Goal: Task Accomplishment & Management: Manage account settings

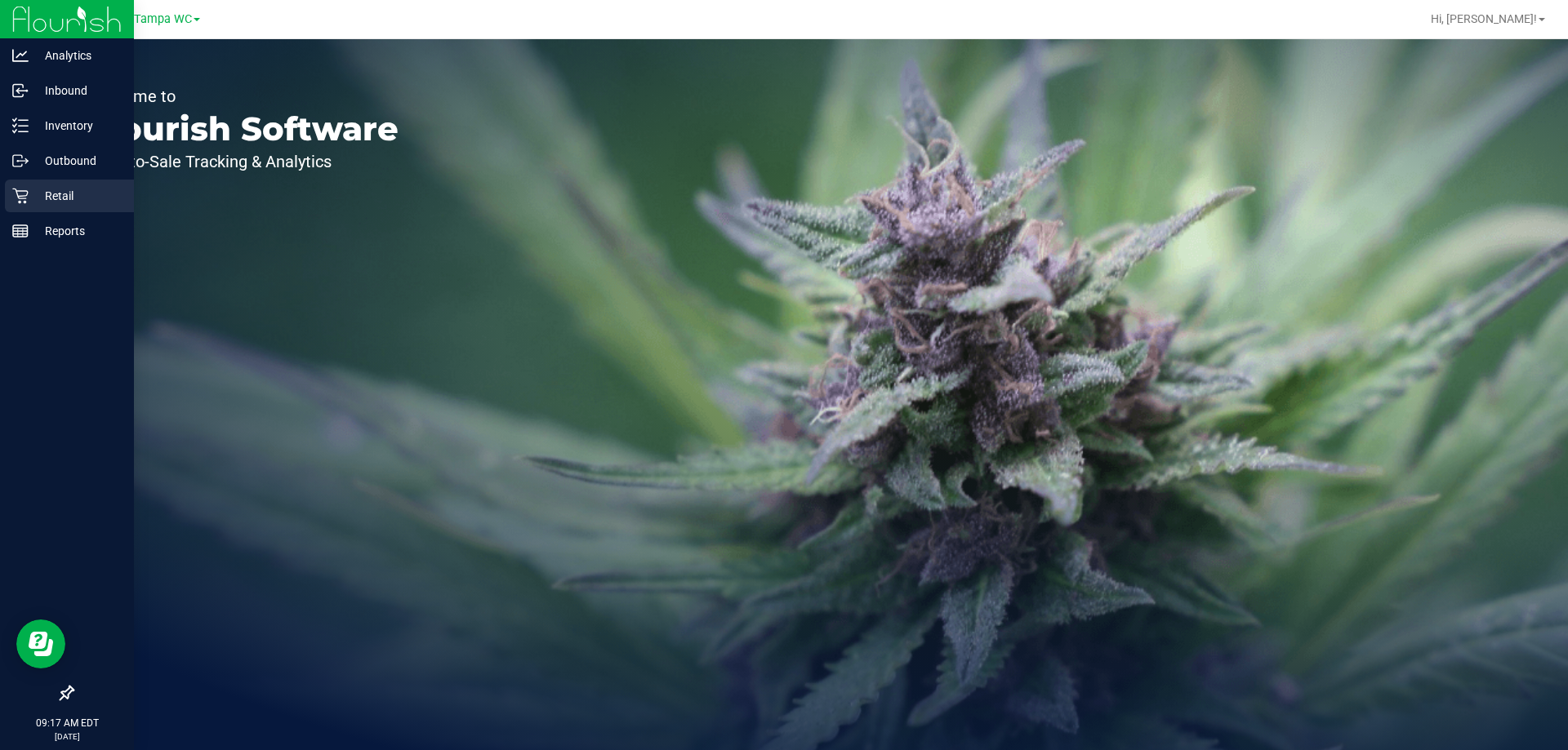
click at [19, 201] on icon at bounding box center [20, 195] width 16 height 16
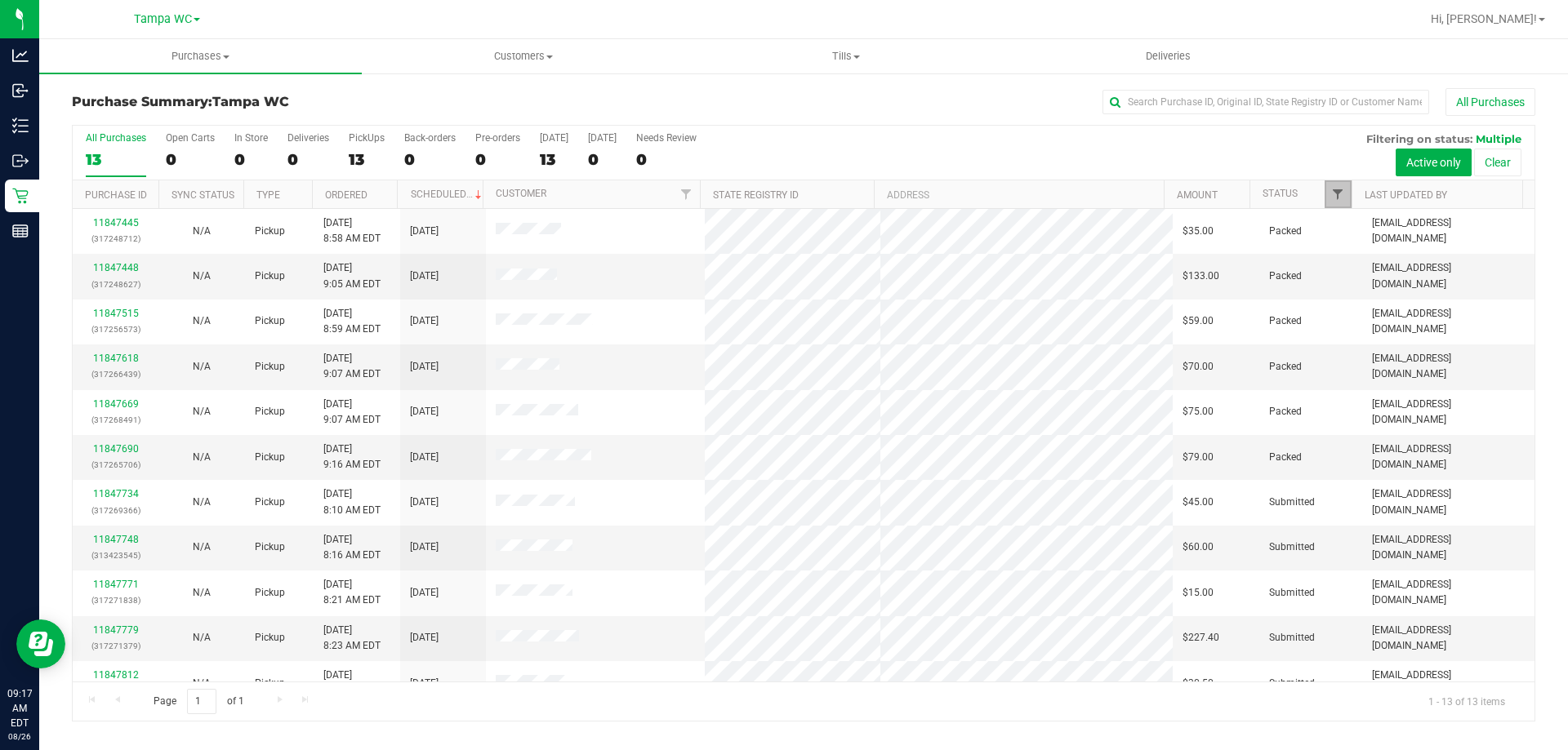
click at [1337, 195] on span "Filter" at bounding box center [1337, 193] width 13 height 13
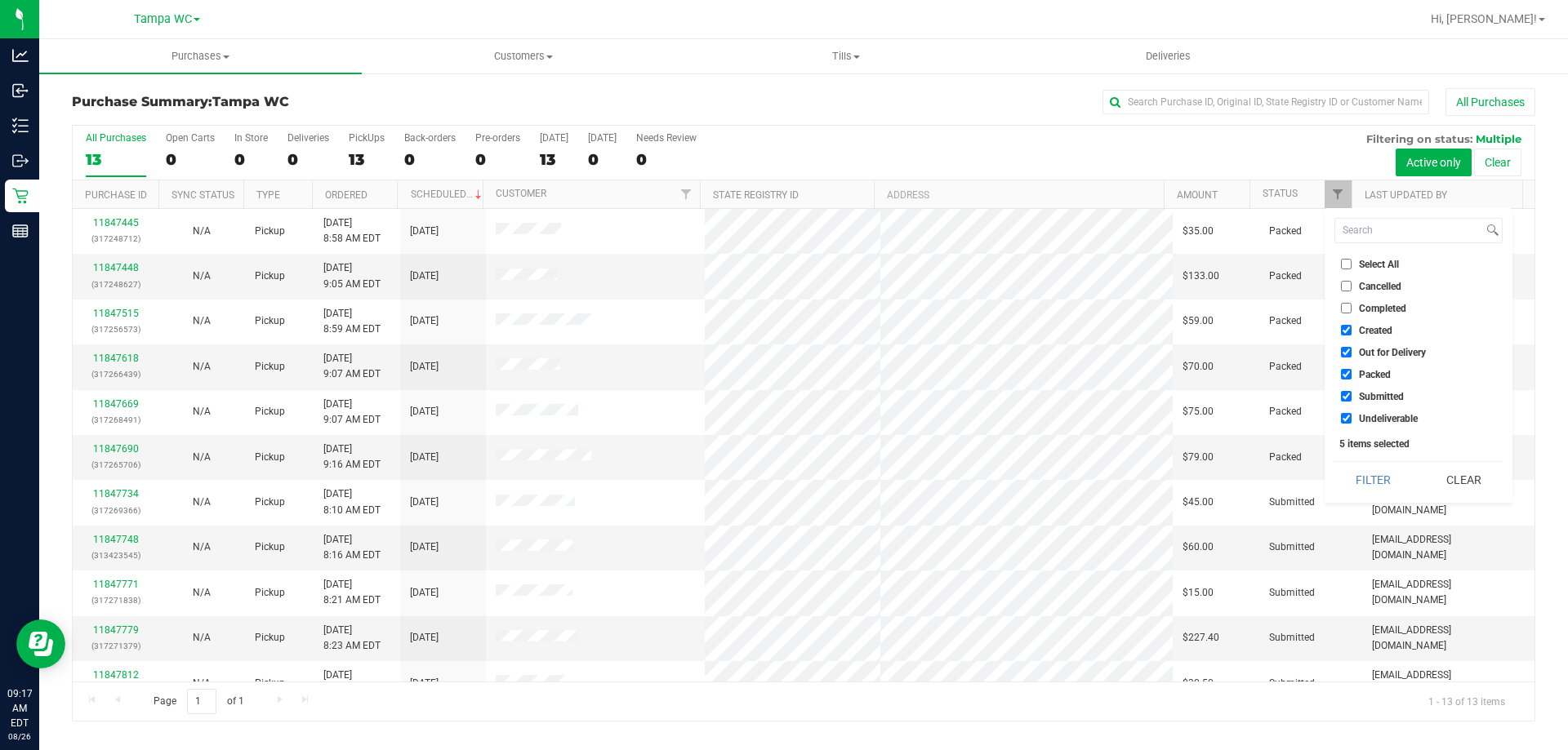
click at [1366, 330] on span "Created" at bounding box center [1375, 330] width 34 height 10
click at [1351, 330] on input "Created" at bounding box center [1346, 330] width 11 height 11
checkbox input "false"
click at [1360, 351] on span "Out for Delivery" at bounding box center [1392, 352] width 67 height 10
click at [1351, 351] on input "Out for Delivery" at bounding box center [1346, 352] width 11 height 11
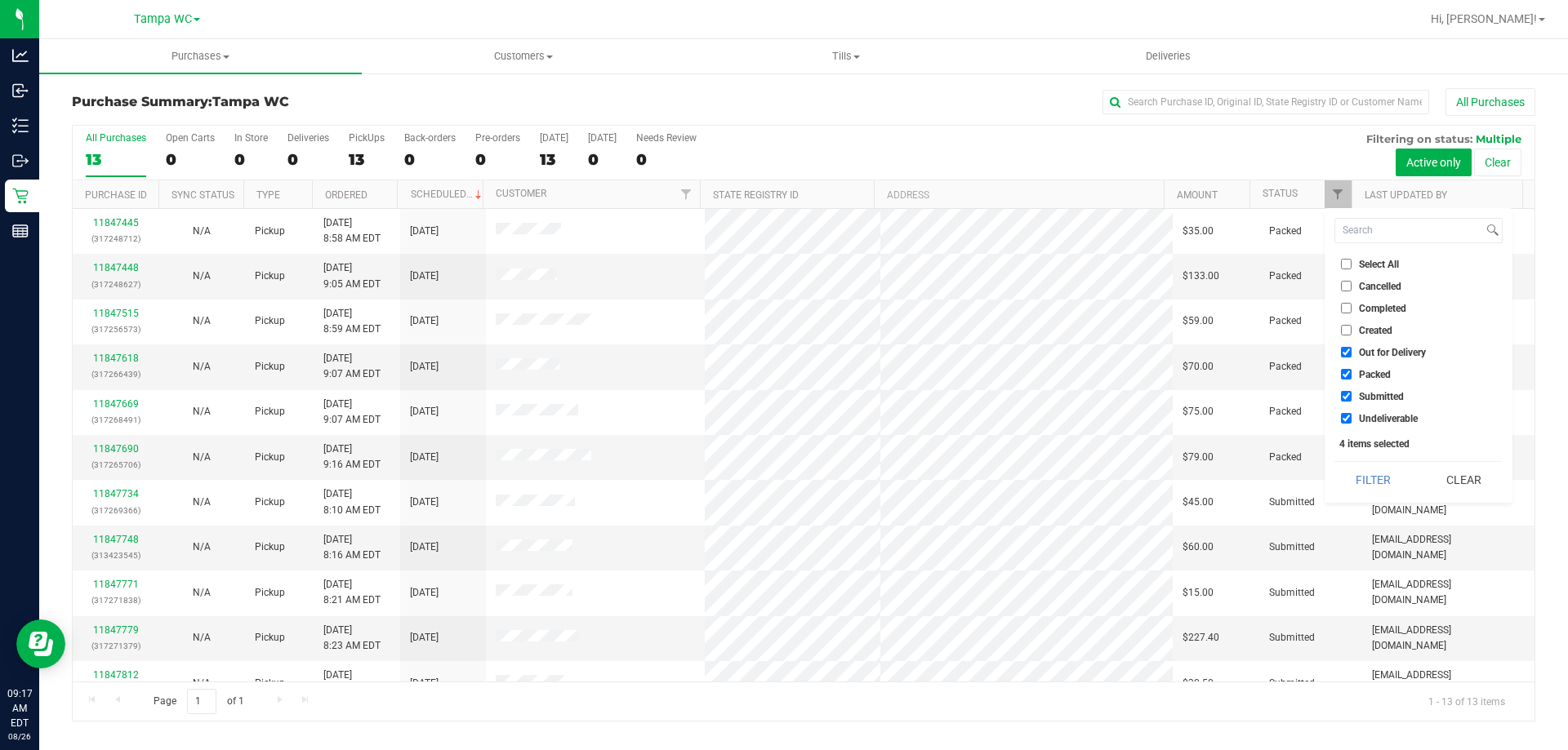
checkbox input "false"
click at [1360, 376] on span "Packed" at bounding box center [1374, 374] width 32 height 10
click at [1351, 376] on input "Packed" at bounding box center [1346, 375] width 11 height 11
checkbox input "false"
click at [1357, 409] on ul "Select All Cancelled Completed Created Out for Delivery Packed Submitted Undeli…" at bounding box center [1418, 341] width 168 height 171
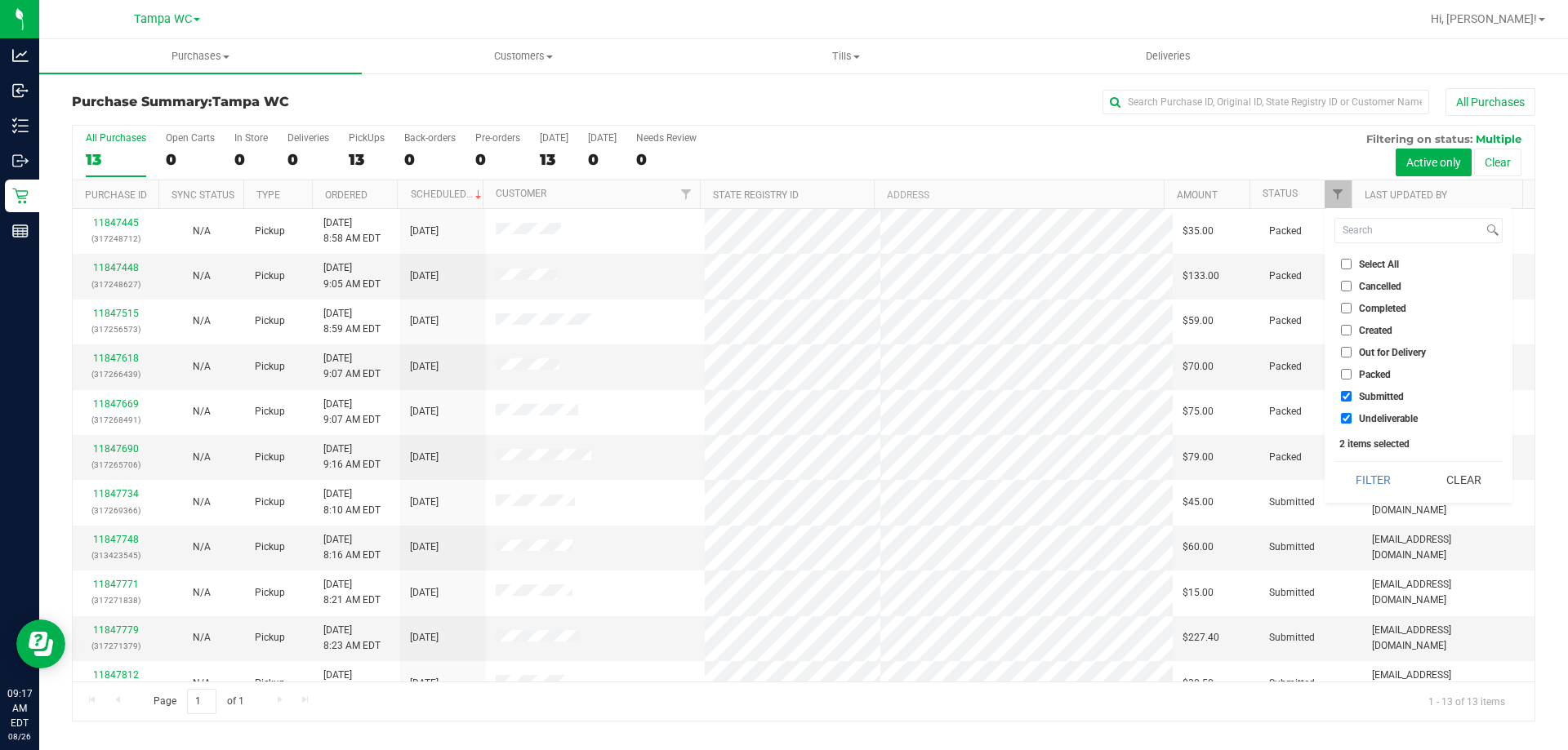
click at [1359, 419] on span "Undeliverable" at bounding box center [1388, 418] width 59 height 10
click at [1351, 419] on input "Undeliverable" at bounding box center [1346, 418] width 11 height 11
checkbox input "false"
click at [1365, 478] on button "Filter" at bounding box center [1373, 480] width 79 height 36
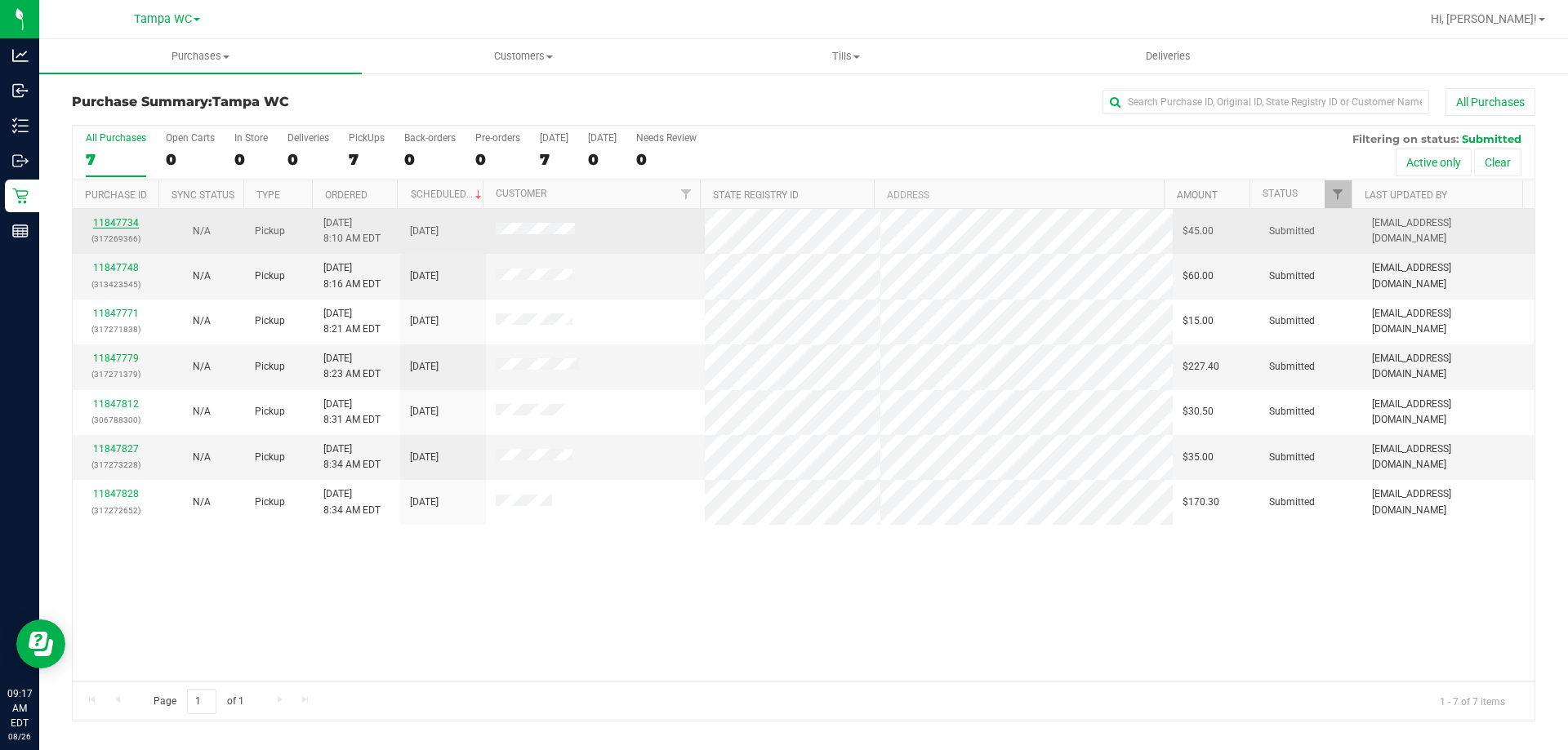
click at [103, 228] on link "11847734" at bounding box center [116, 223] width 46 height 11
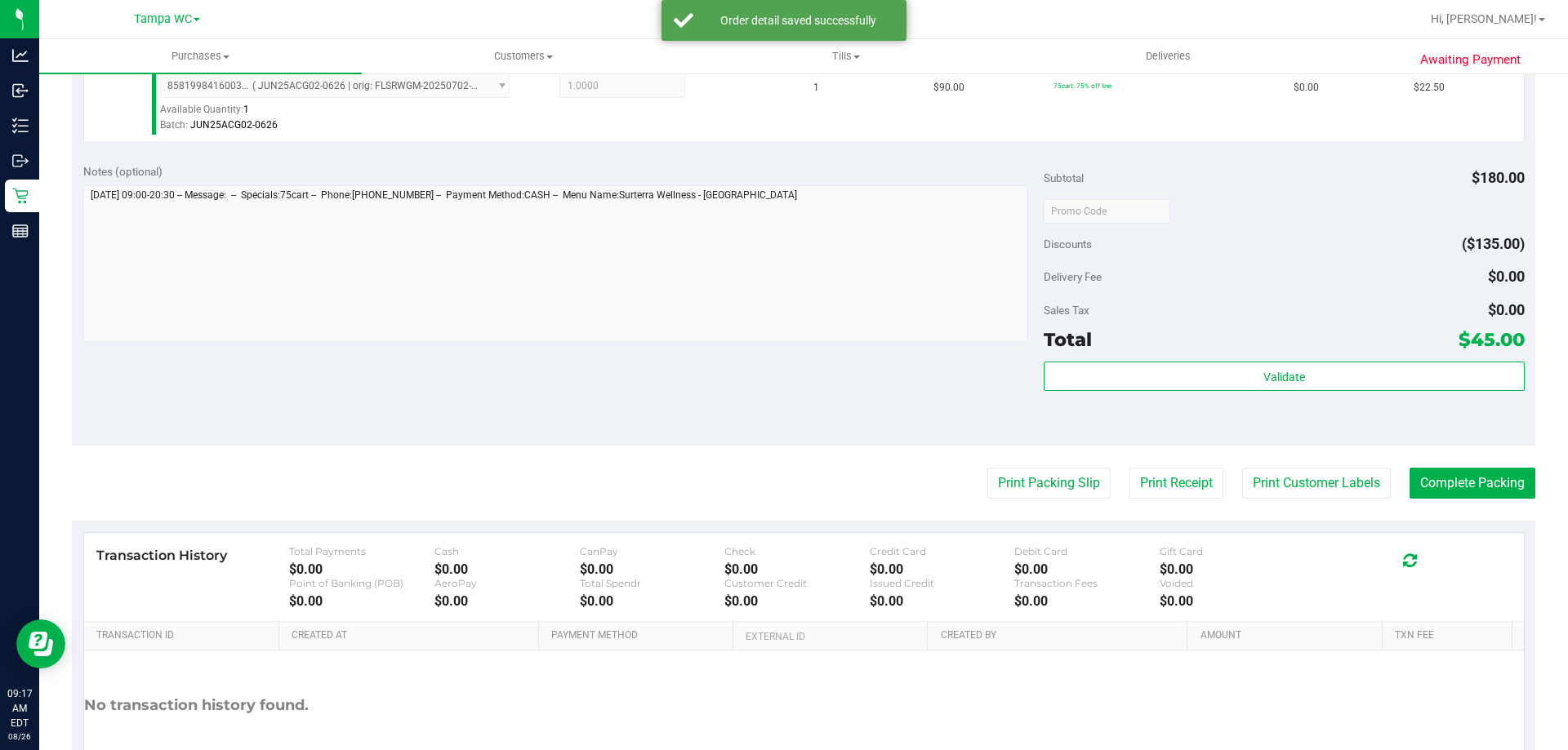
scroll to position [572, 0]
click at [1309, 324] on div "Total $45.00" at bounding box center [1283, 338] width 480 height 29
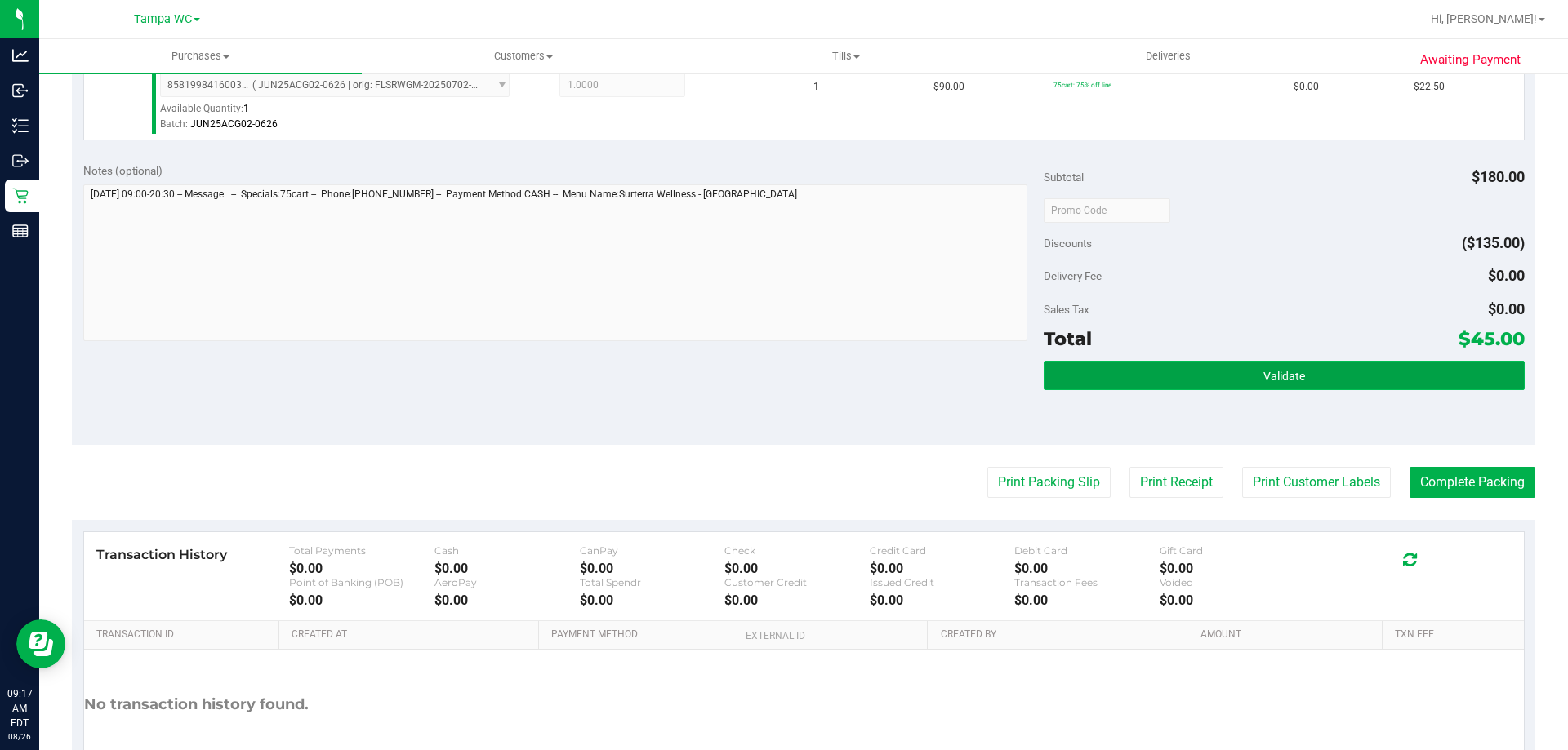
click at [1290, 366] on button "Validate" at bounding box center [1283, 375] width 480 height 29
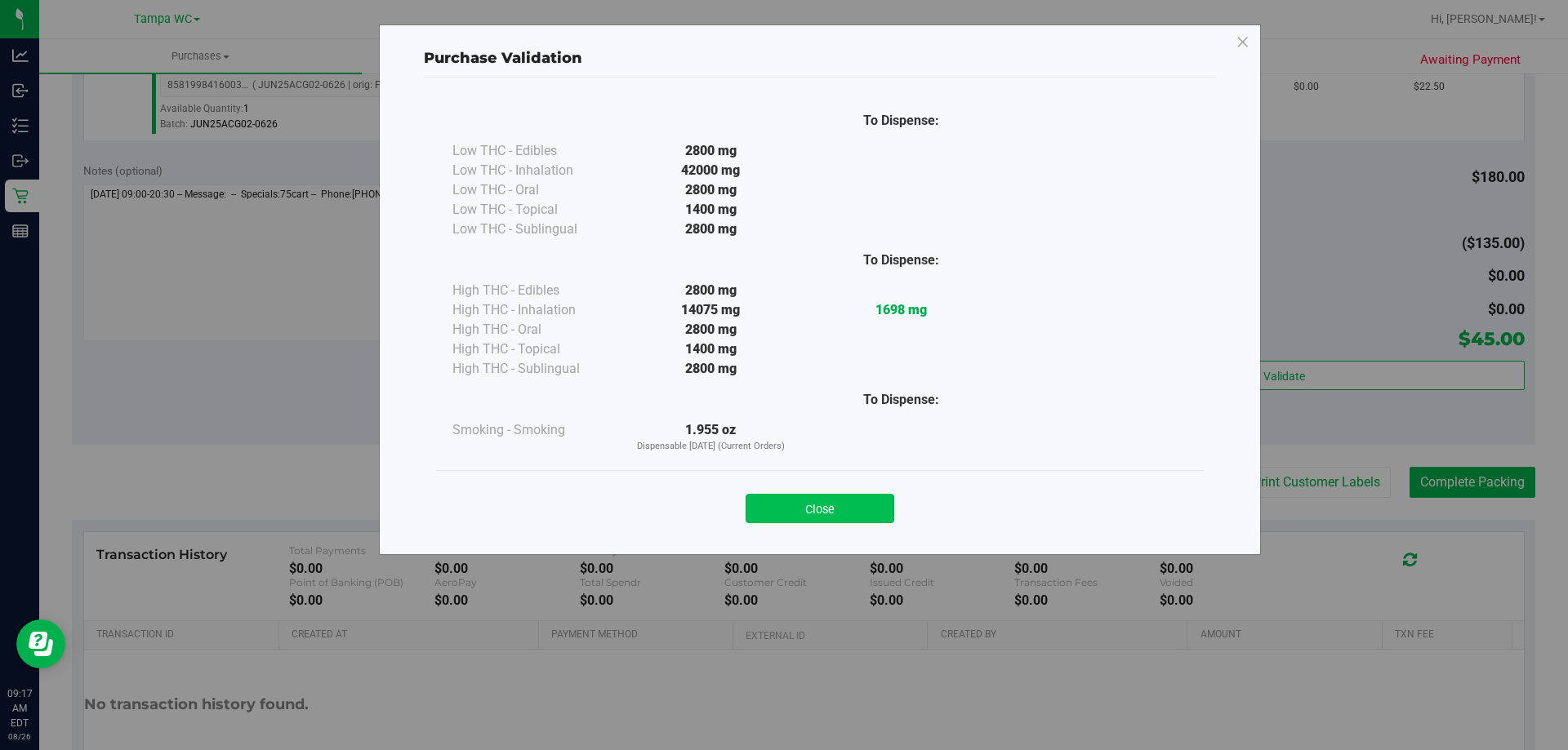
click at [844, 502] on button "Close" at bounding box center [819, 508] width 148 height 29
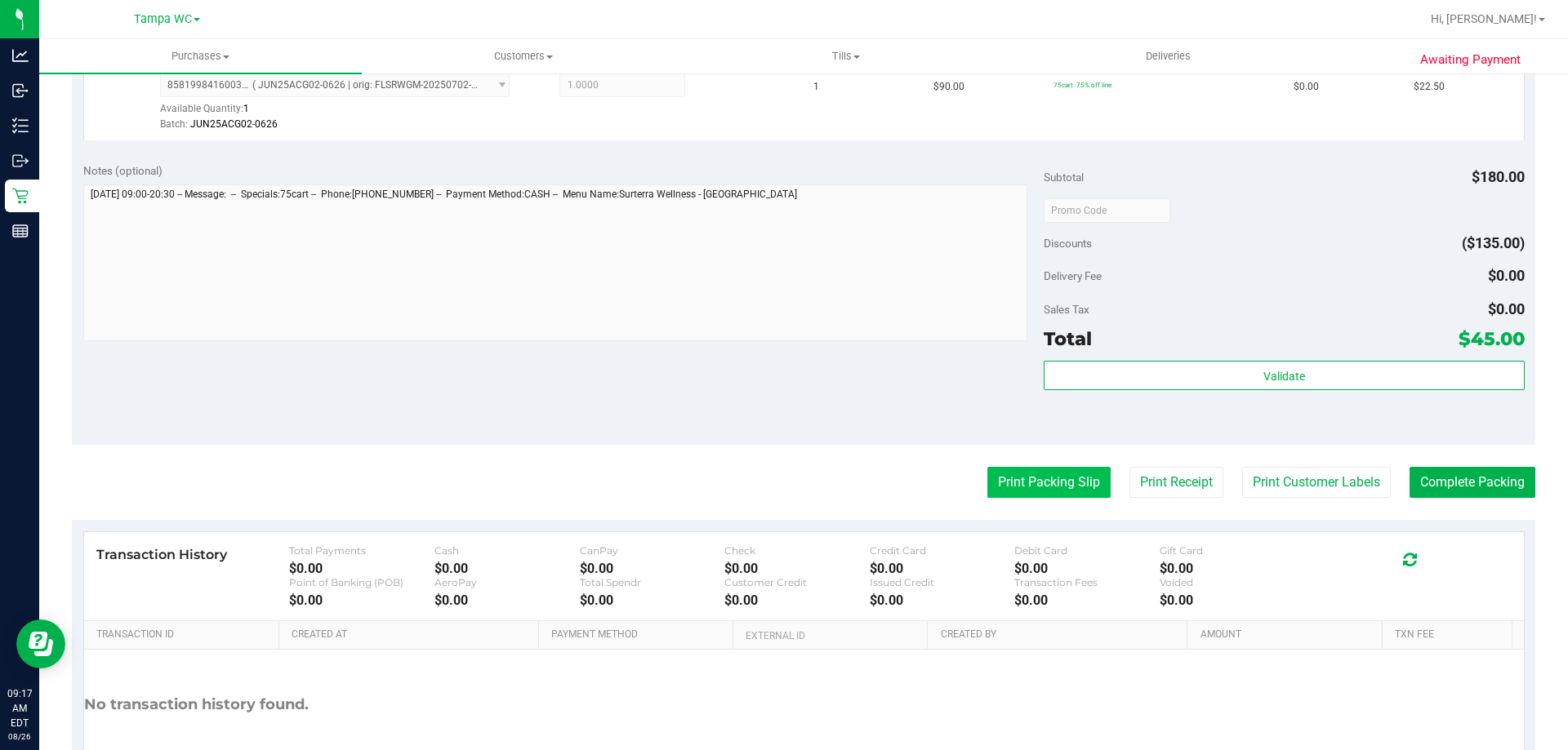
click at [989, 472] on button "Print Packing Slip" at bounding box center [1048, 481] width 123 height 31
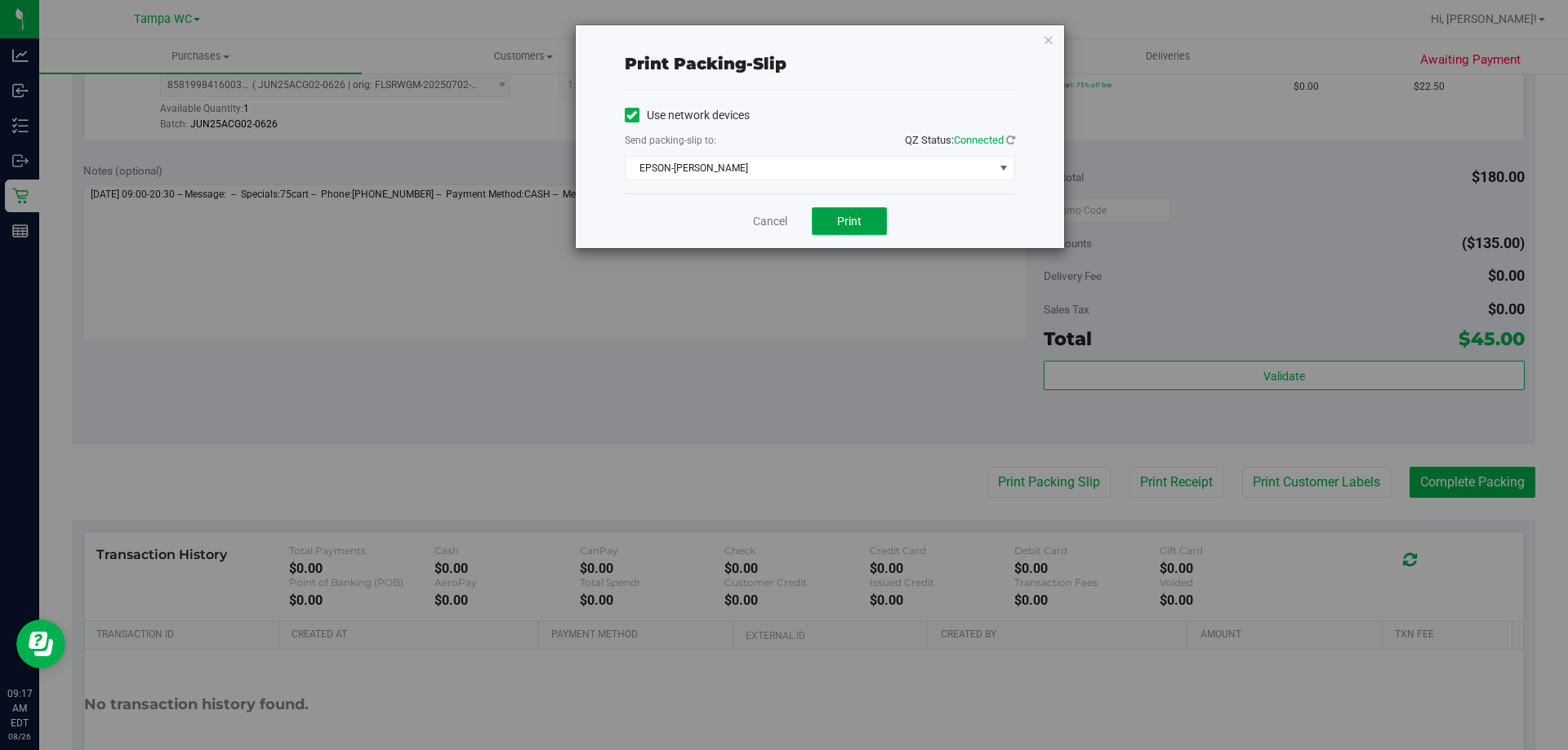
click at [848, 211] on button "Print" at bounding box center [849, 221] width 75 height 27
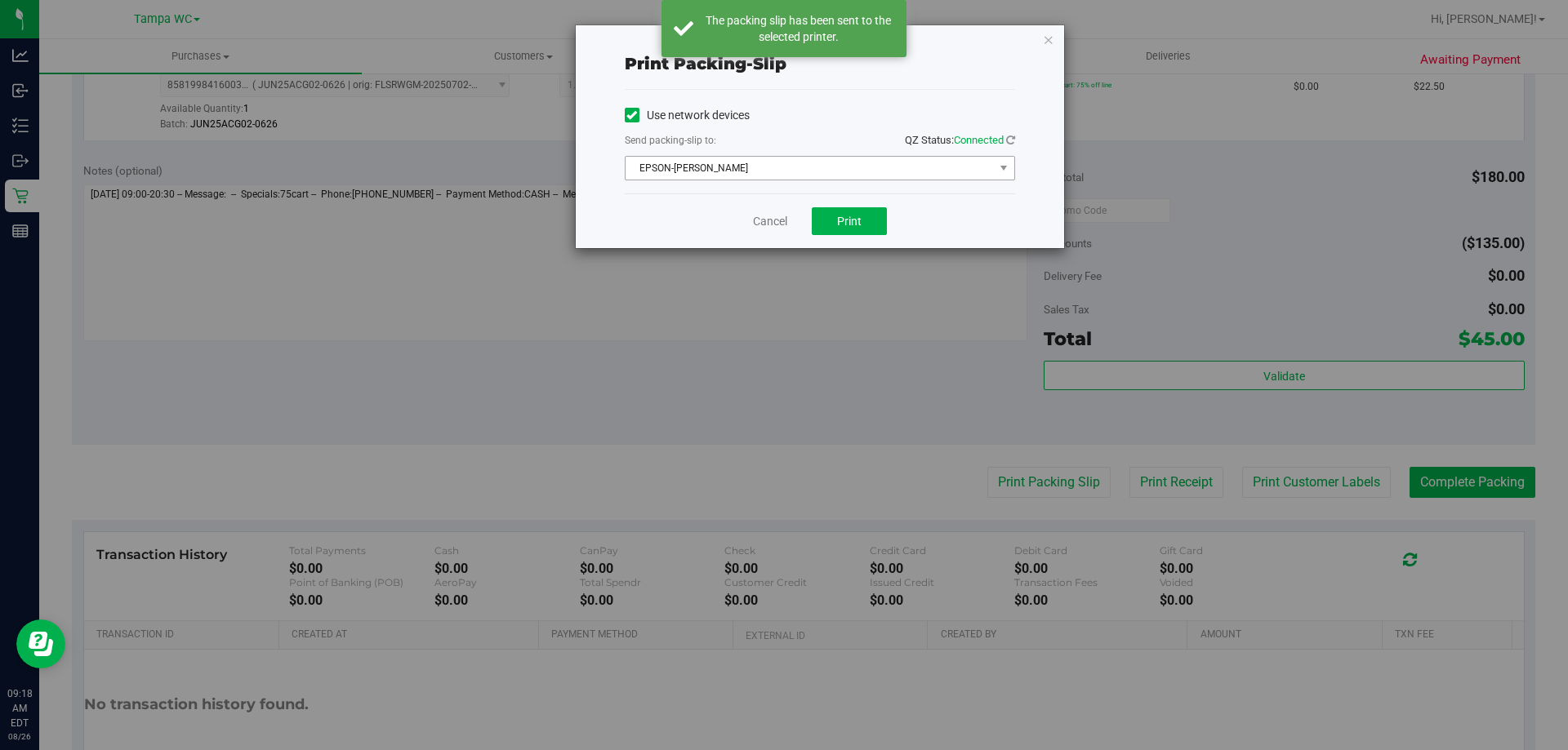
click at [746, 157] on span "EPSON-[PERSON_NAME]" at bounding box center [810, 168] width 369 height 23
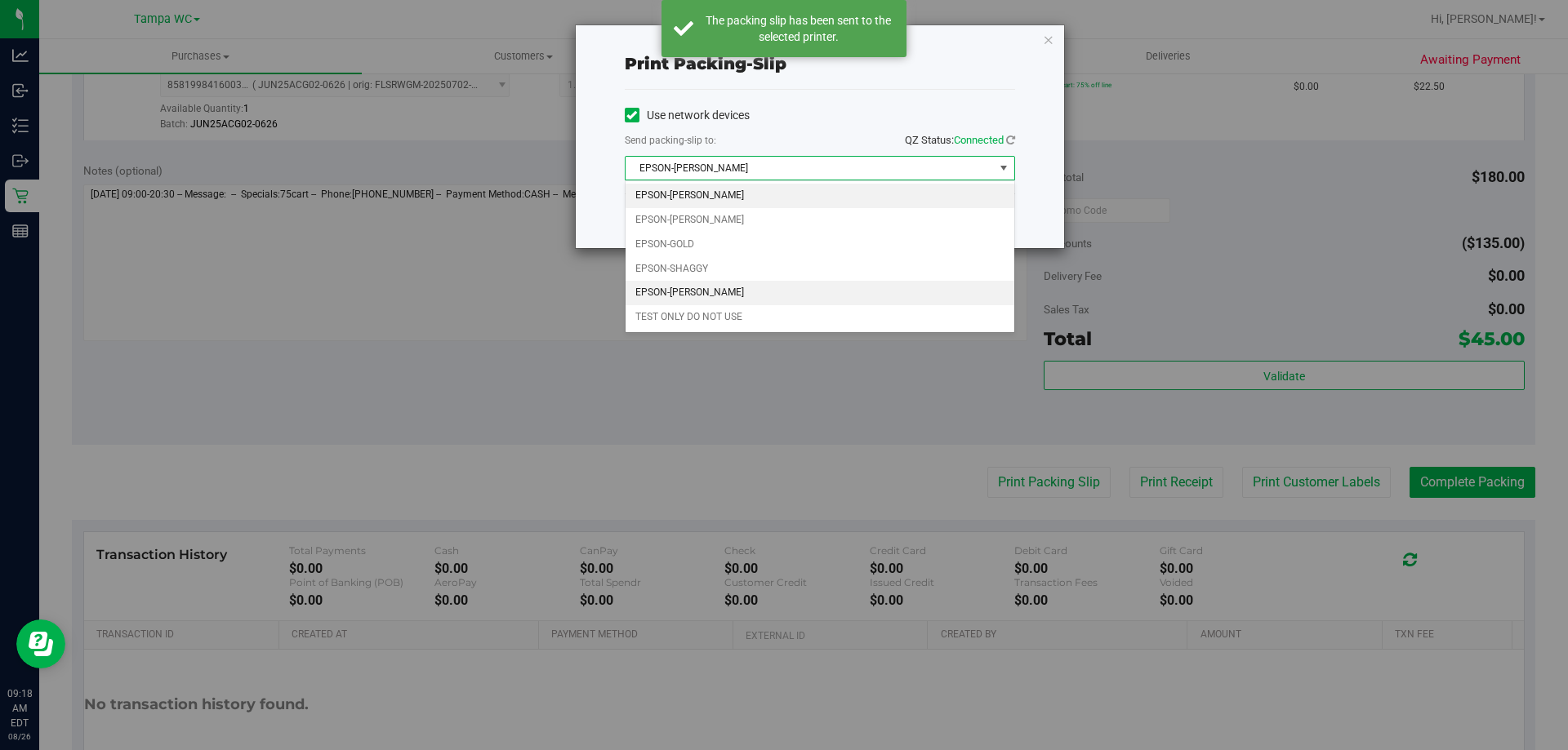
click at [711, 288] on li "EPSON-[PERSON_NAME]" at bounding box center [820, 293] width 389 height 25
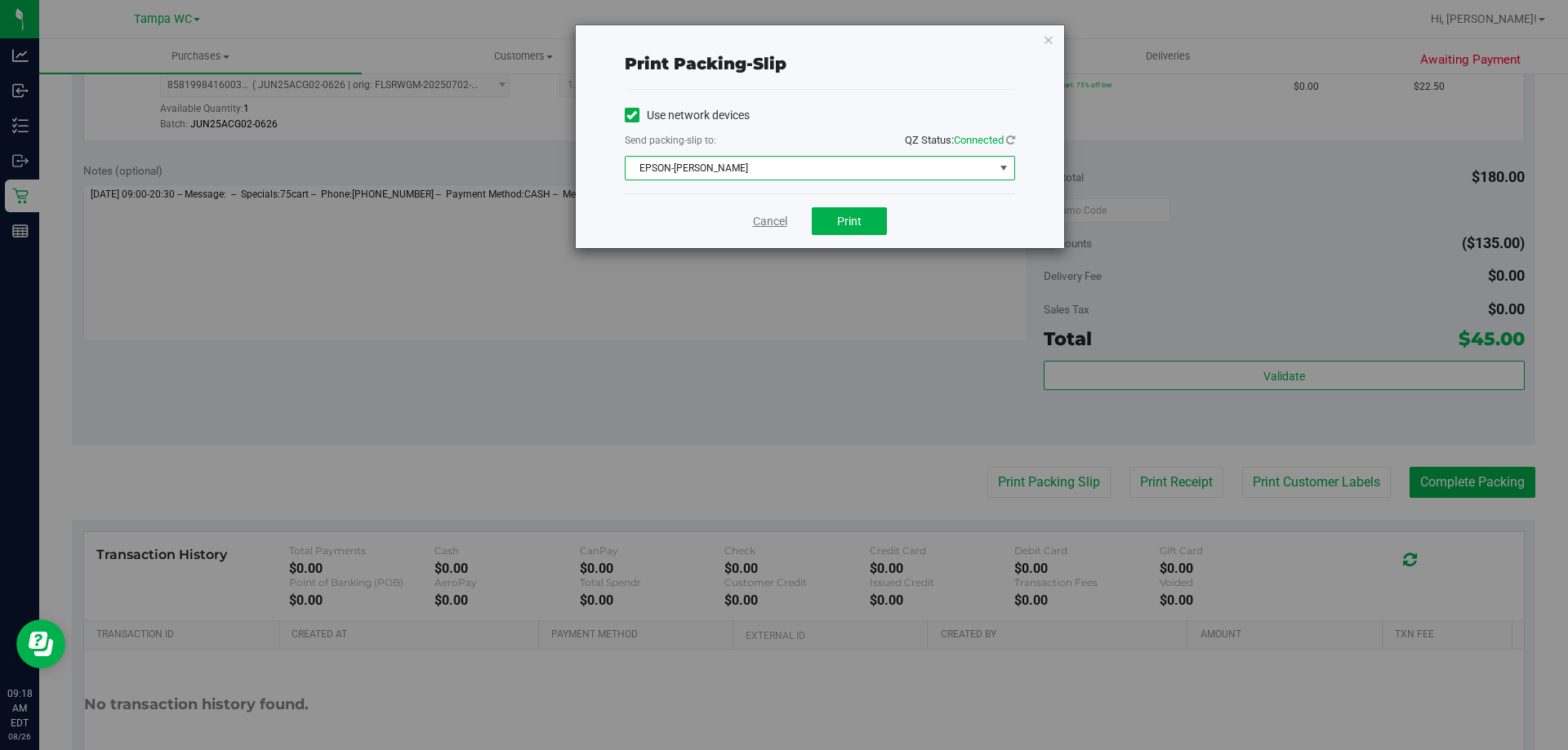
click at [765, 225] on link "Cancel" at bounding box center [770, 221] width 34 height 17
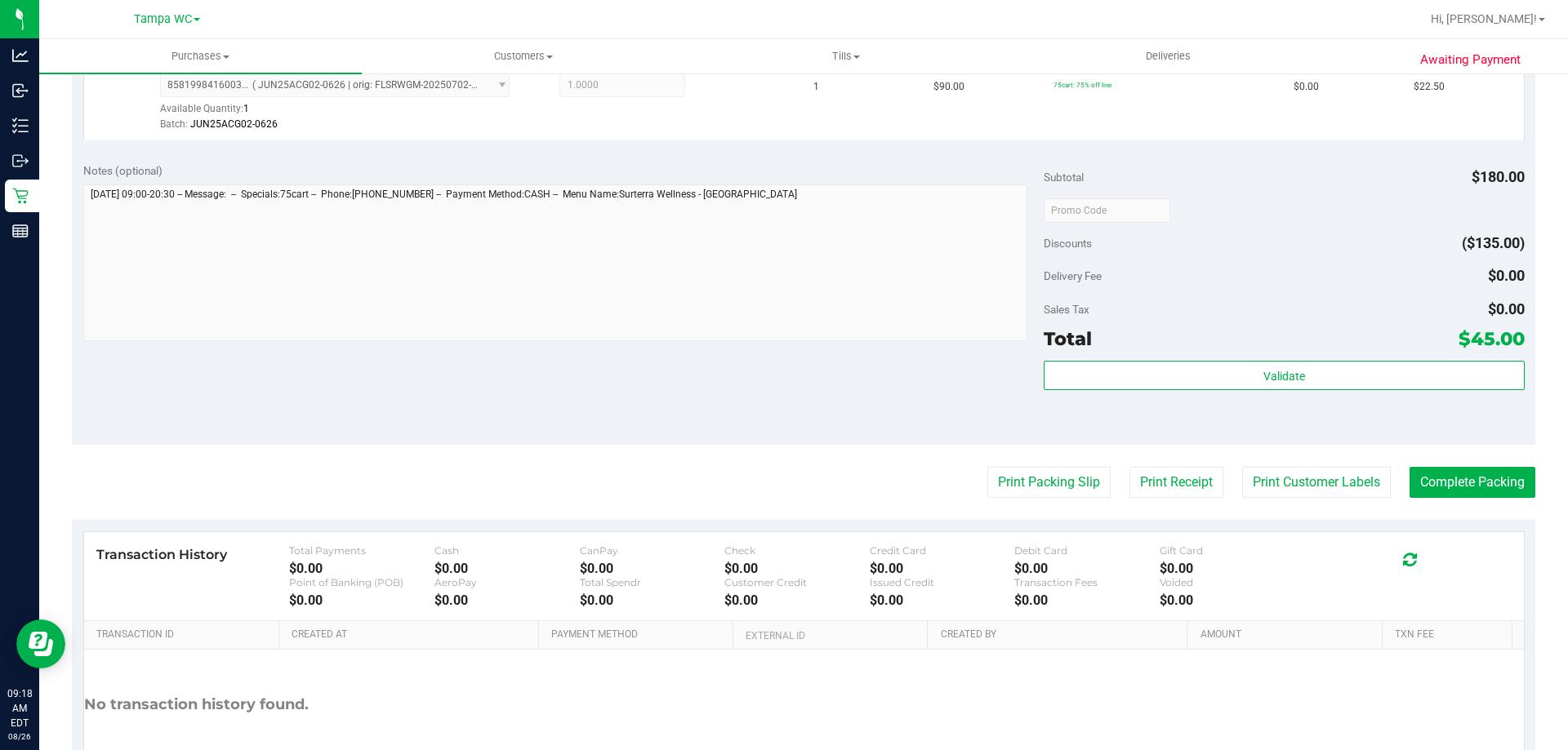
click at [1274, 337] on div "Total $45.00" at bounding box center [1283, 338] width 480 height 29
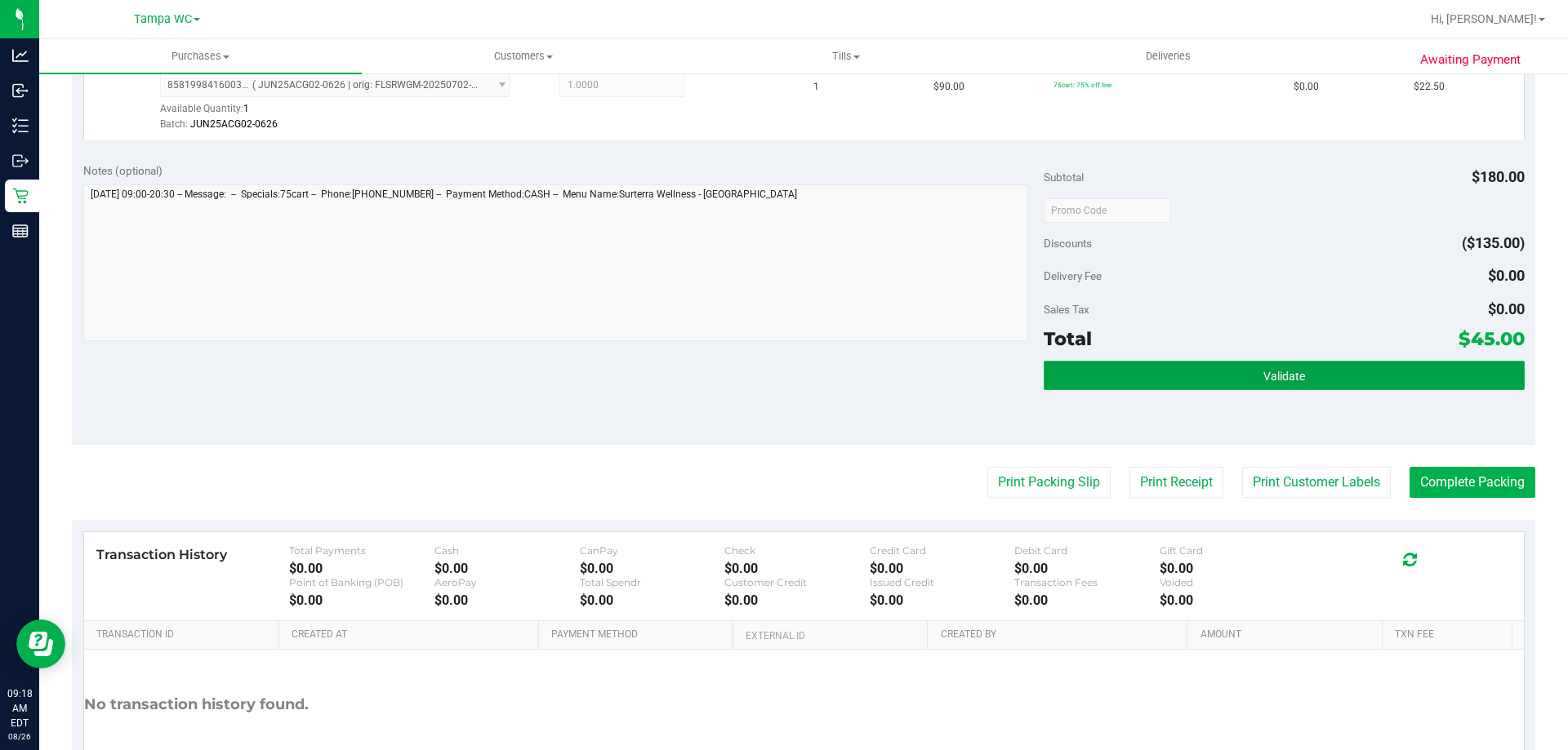
click at [1263, 377] on span "Validate" at bounding box center [1283, 375] width 42 height 13
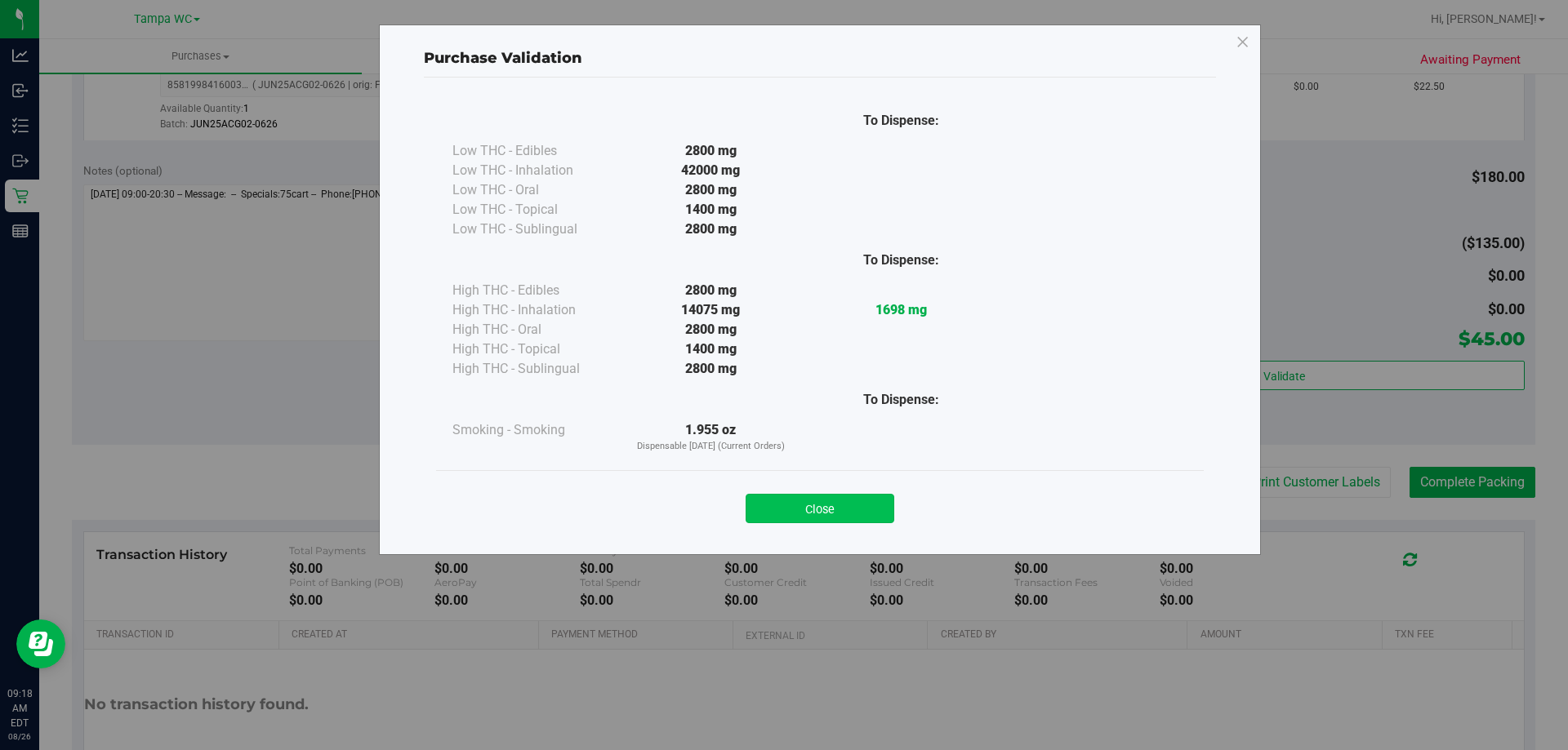
click at [840, 508] on button "Close" at bounding box center [819, 508] width 148 height 29
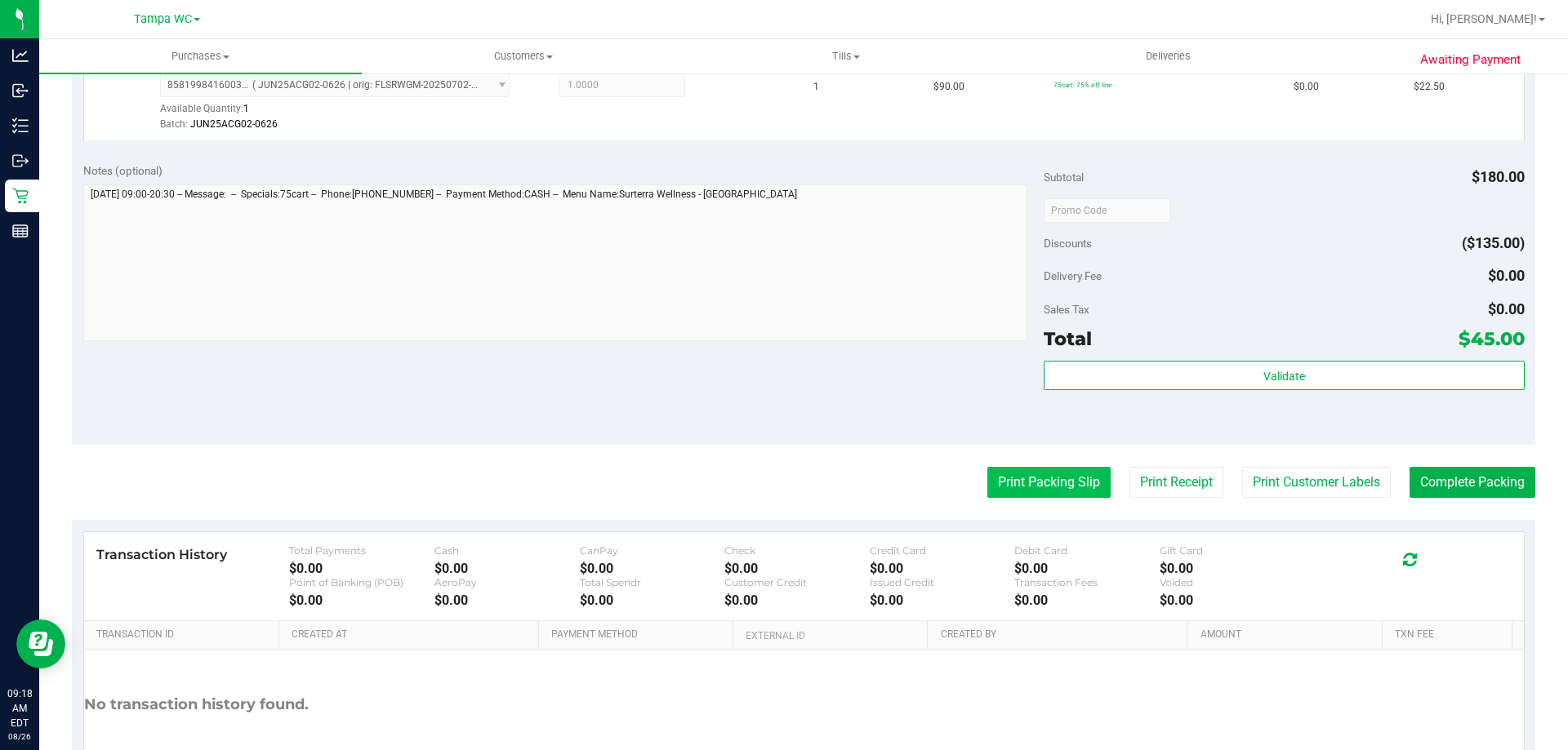
click at [1054, 486] on button "Print Packing Slip" at bounding box center [1048, 481] width 123 height 31
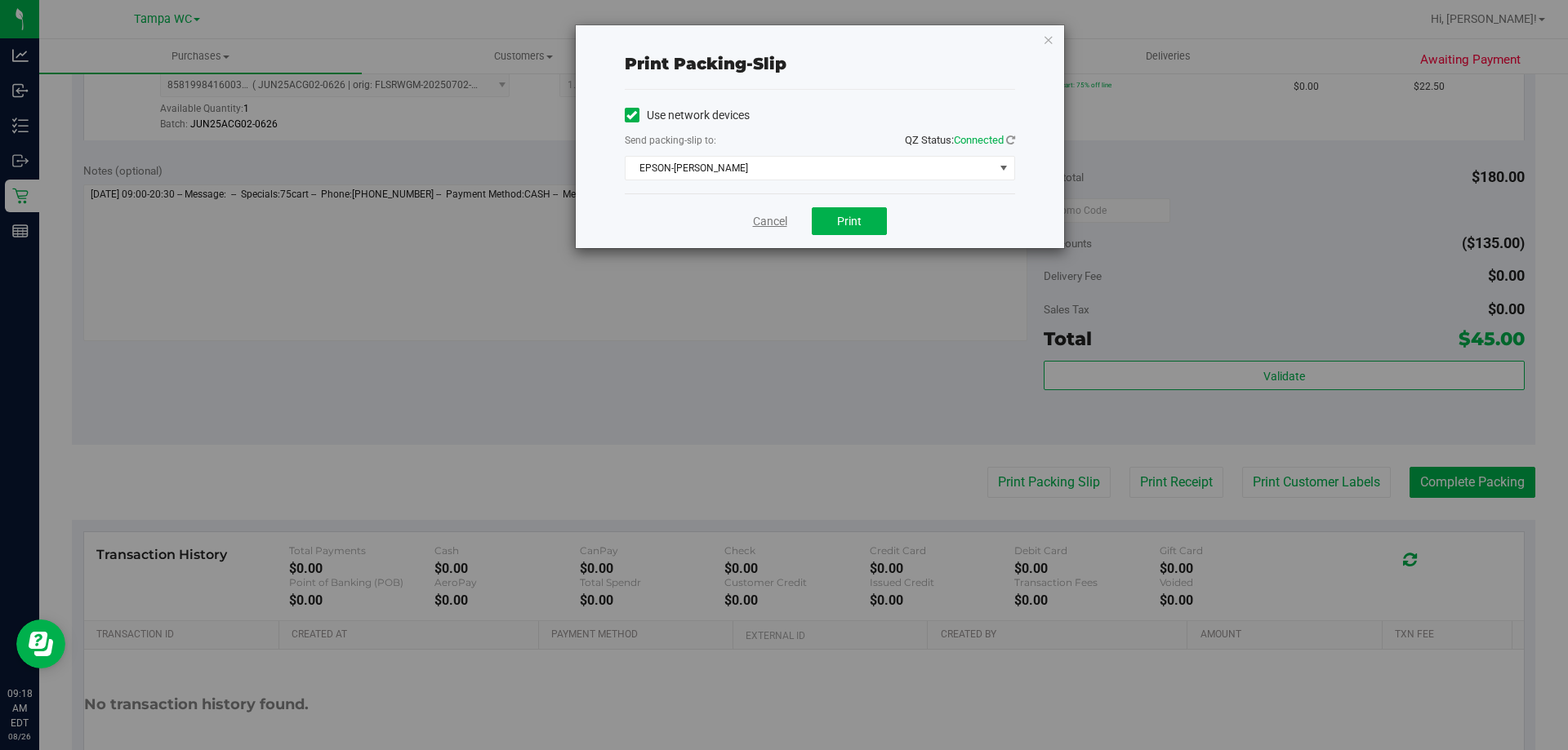
click at [774, 218] on link "Cancel" at bounding box center [770, 221] width 34 height 17
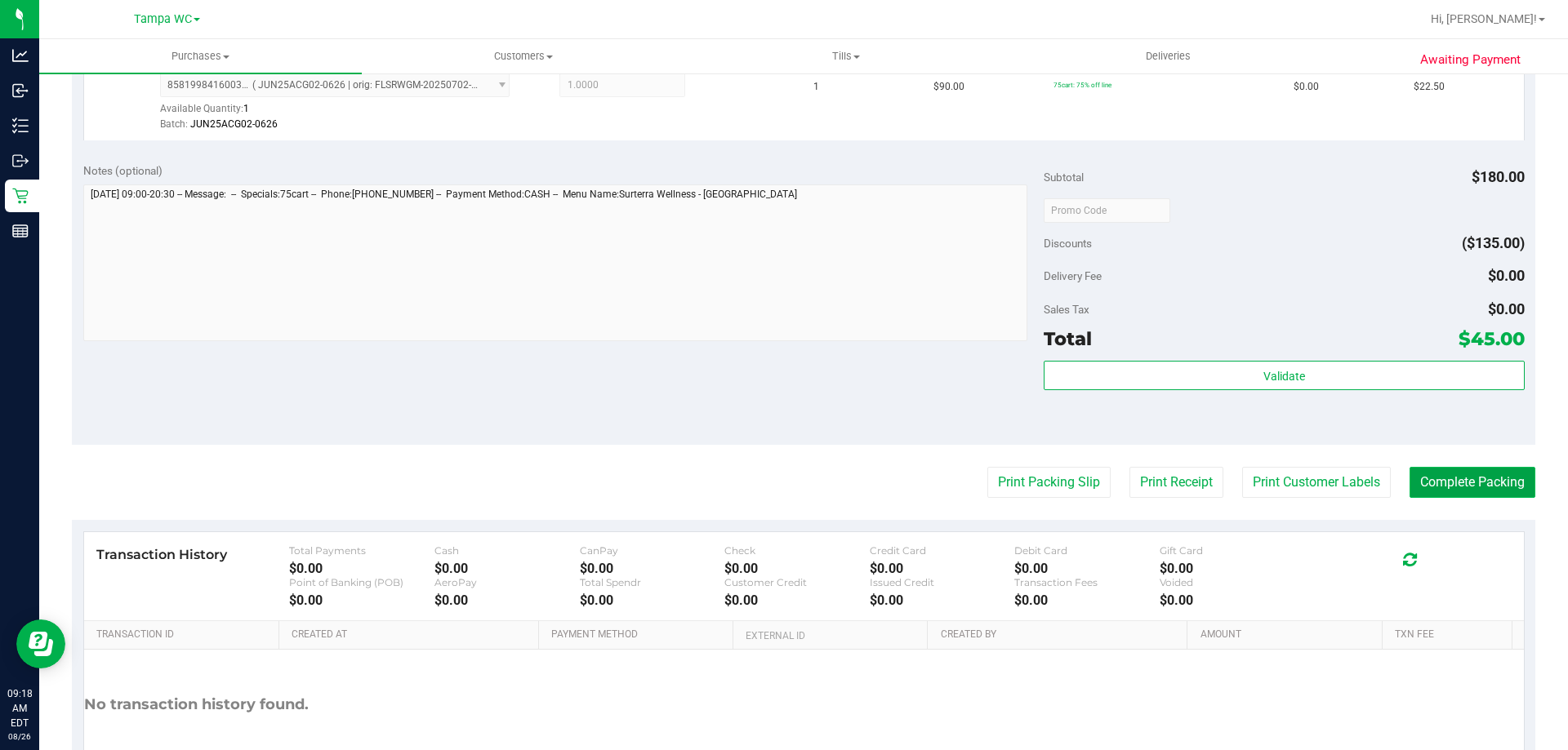
click at [1488, 481] on button "Complete Packing" at bounding box center [1472, 481] width 126 height 31
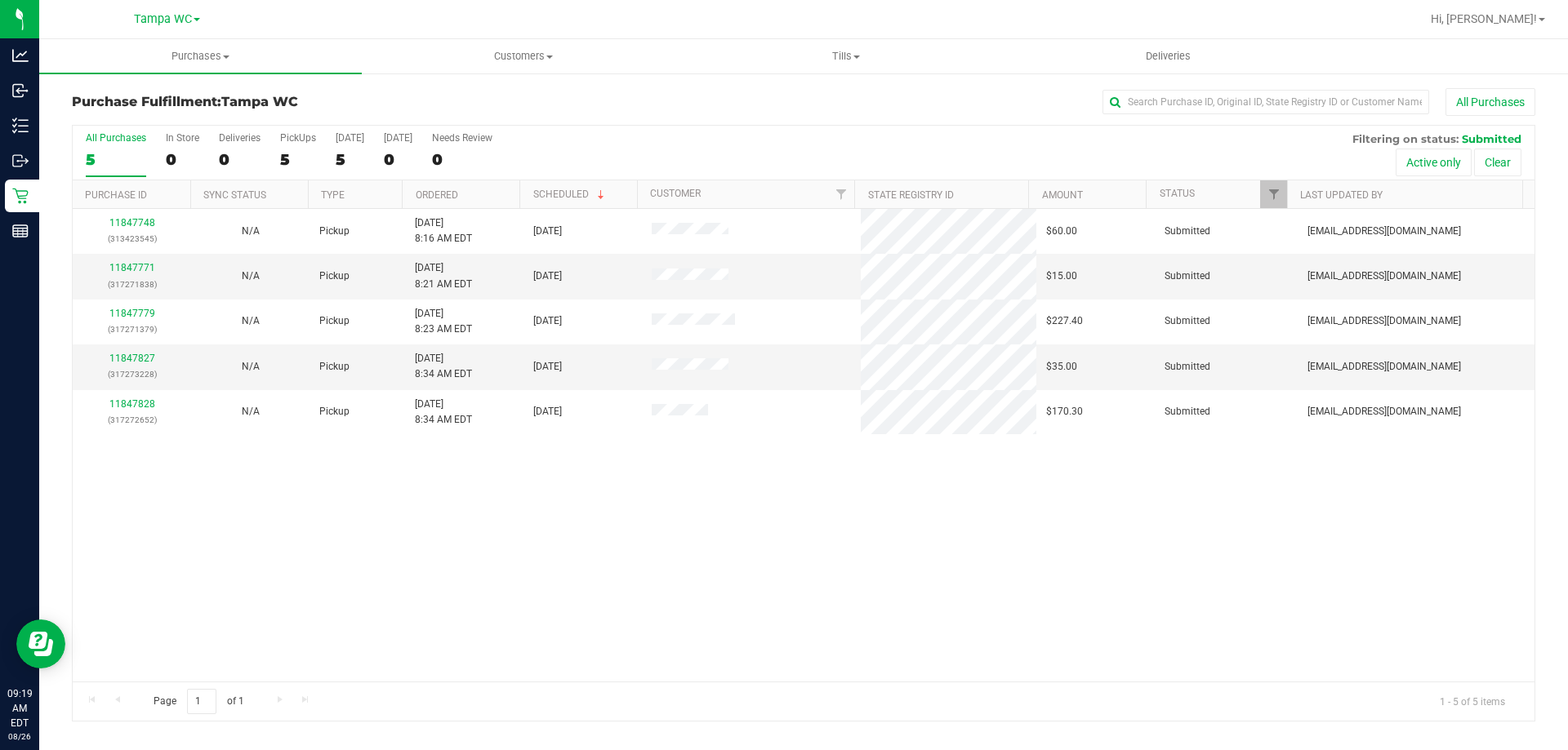
click at [1259, 517] on div "11847748 (313423545) N/A Pickup [DATE] 8:16 AM EDT 8/26/2025 $60.00 Submitted […" at bounding box center [803, 444] width 1461 height 473
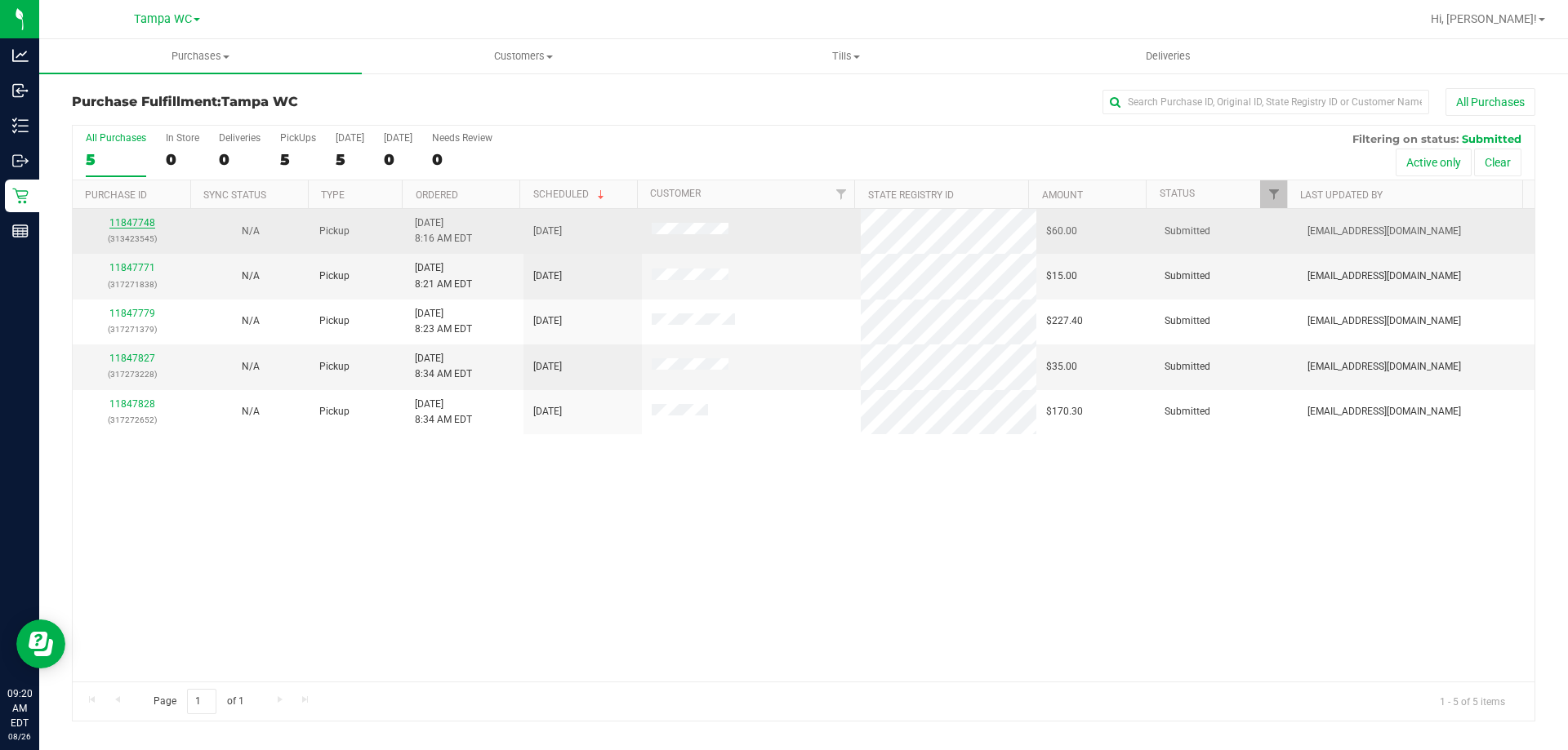
click at [123, 223] on link "11847748" at bounding box center [133, 223] width 46 height 11
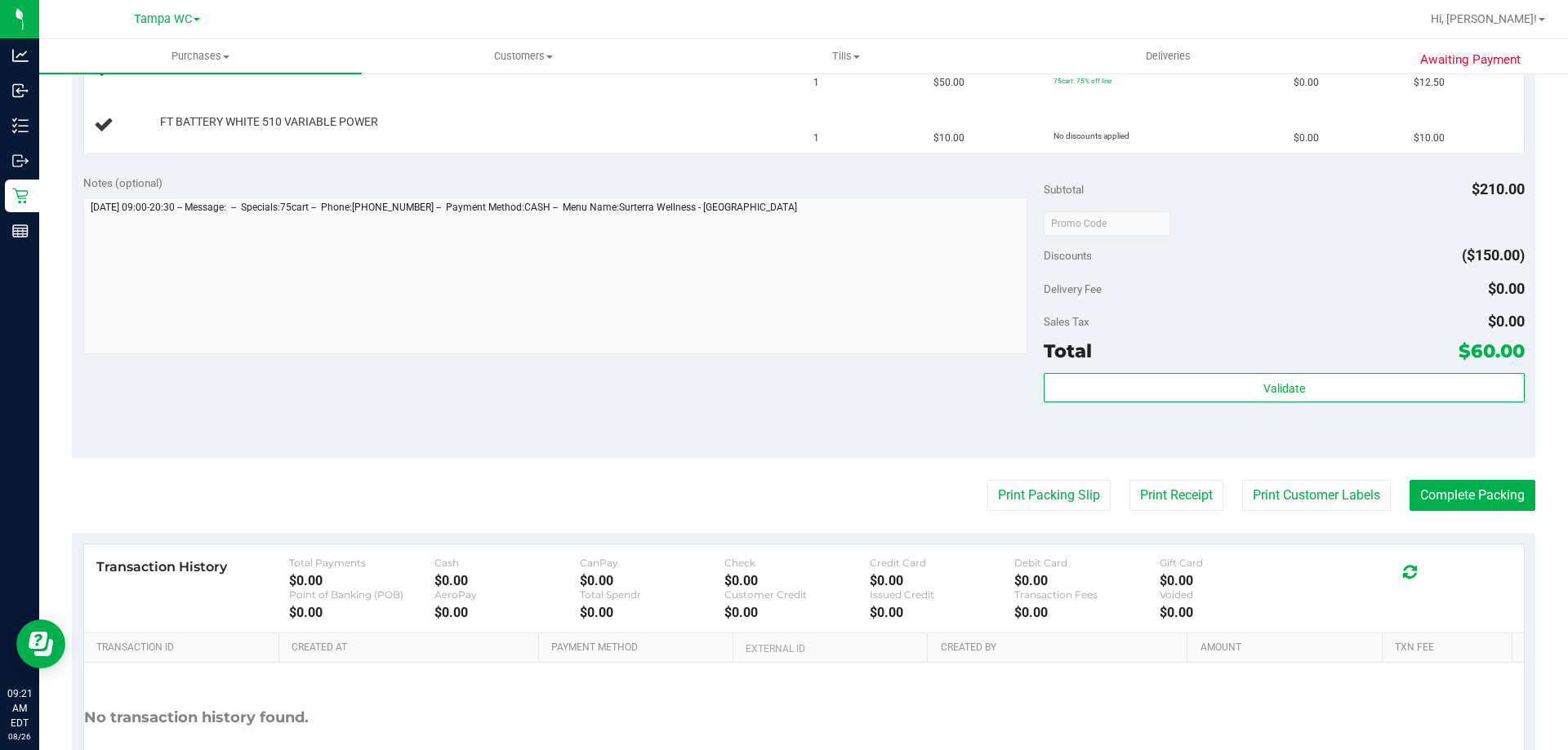
scroll to position [653, 0]
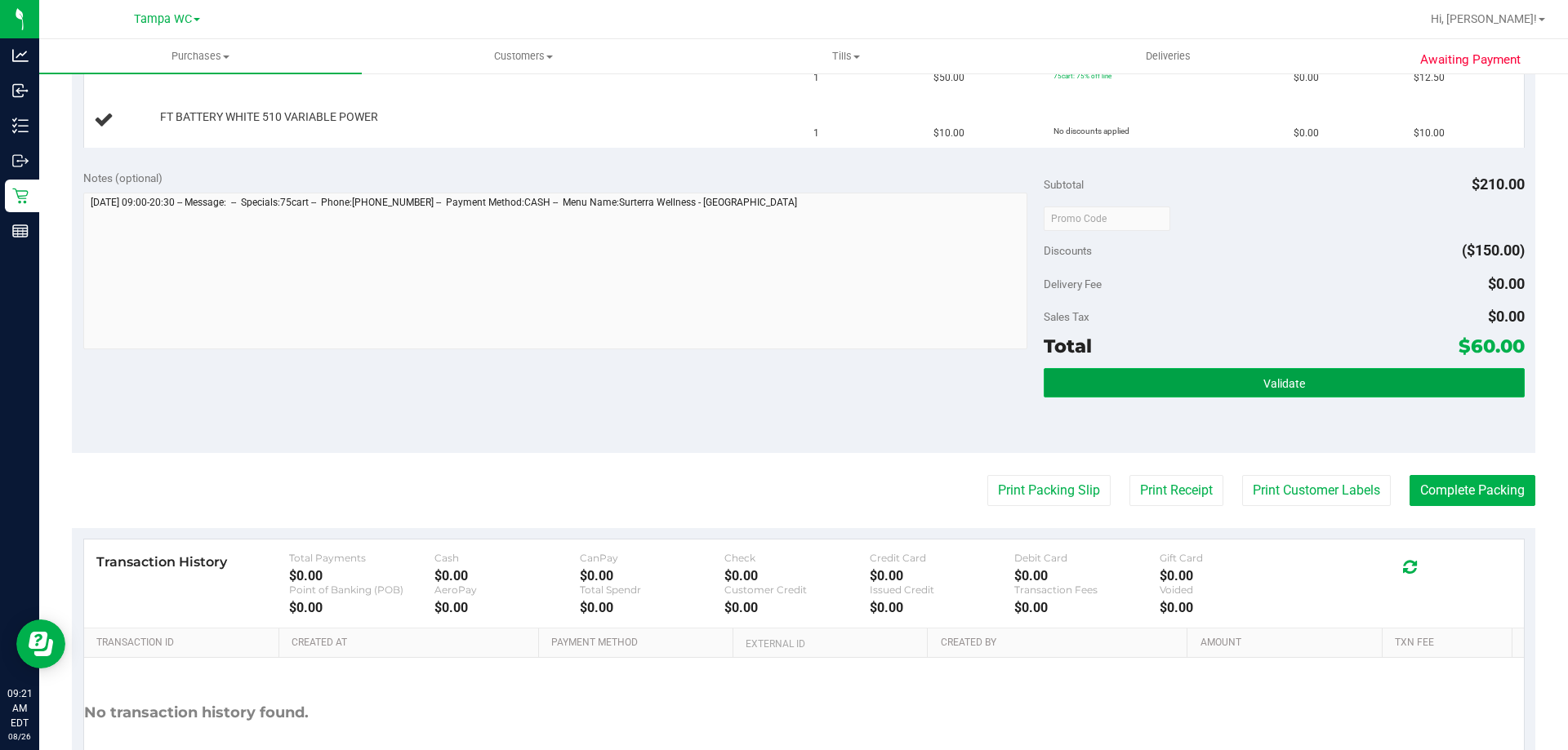
click at [1225, 380] on button "Validate" at bounding box center [1283, 383] width 480 height 29
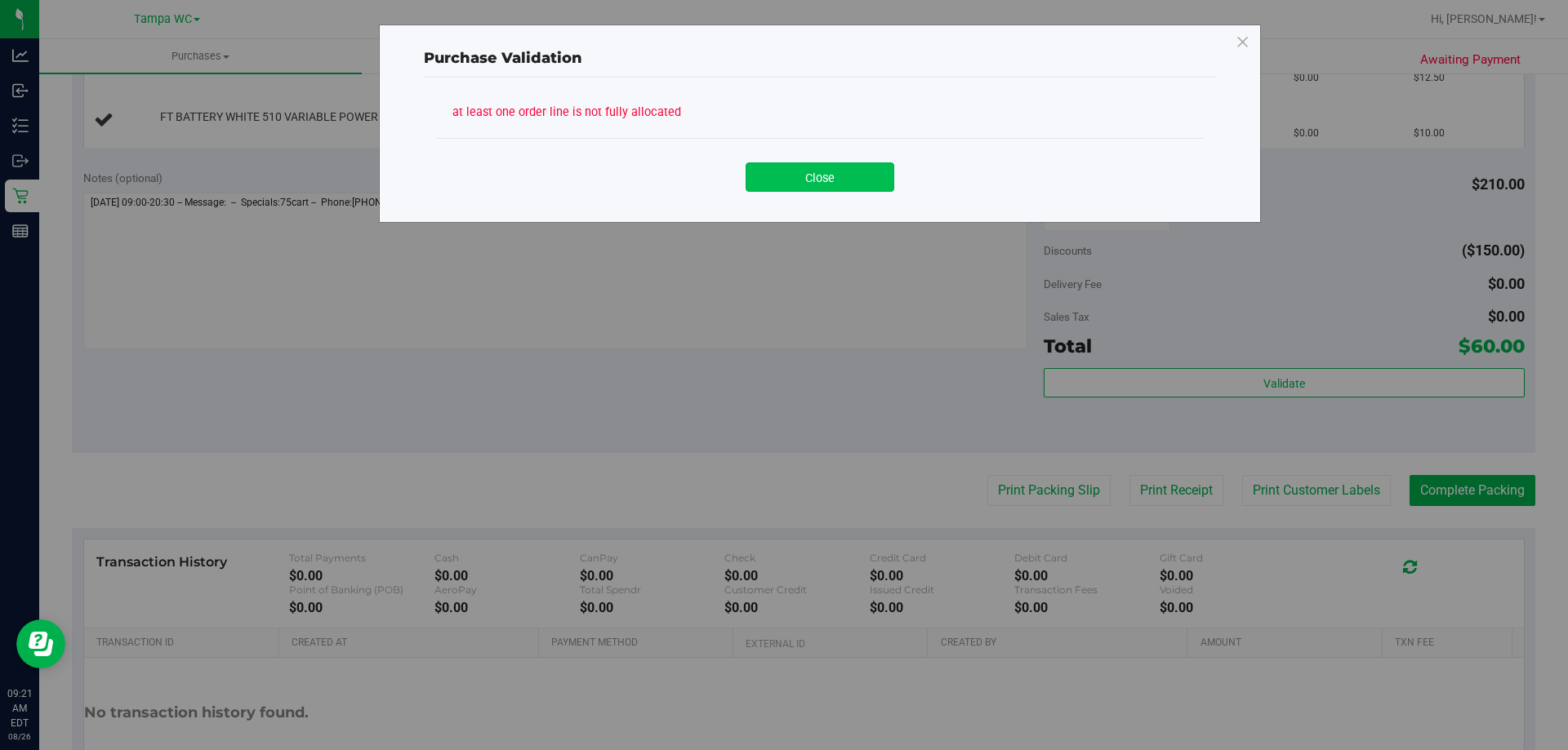
click at [813, 186] on button "Close" at bounding box center [819, 177] width 148 height 29
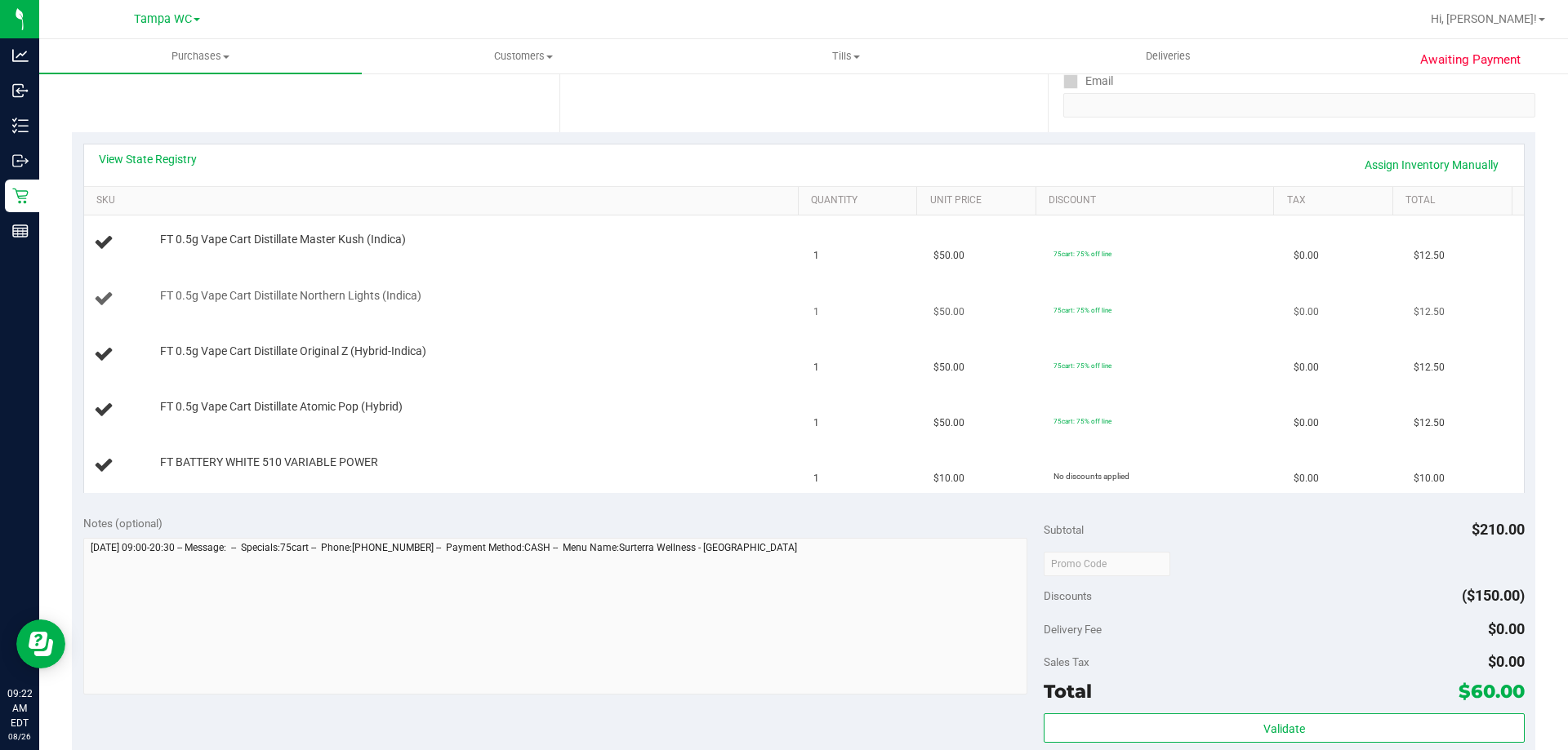
scroll to position [326, 0]
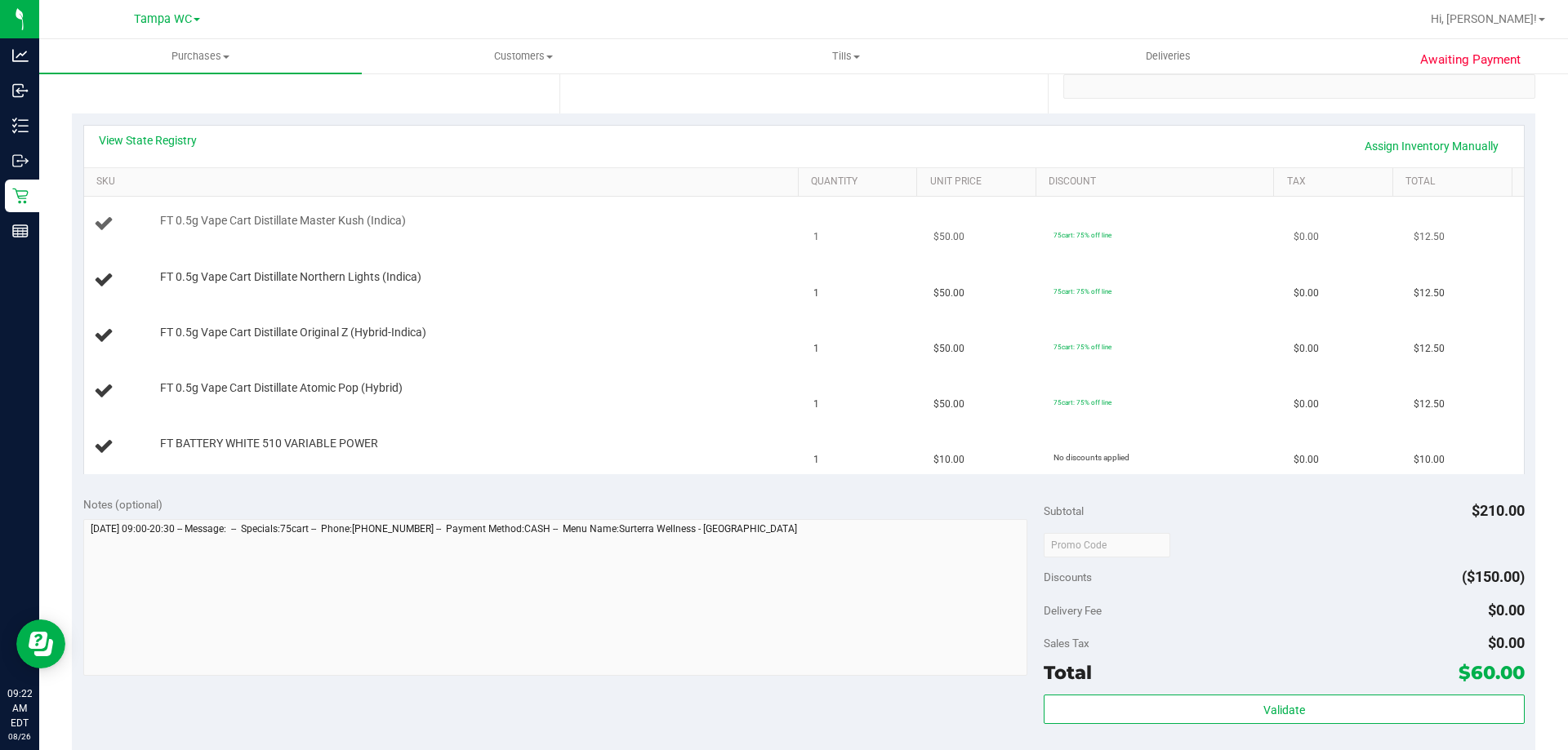
drag, startPoint x: 1448, startPoint y: 463, endPoint x: 171, endPoint y: 223, distance: 1299.4
click at [171, 223] on tbody "FT 0.5g Vape Cart Distillate Master Kush (Indica) 1 $50.00 75cart: 75% off line…" at bounding box center [803, 336] width 1440 height 277
click at [567, 304] on td "FT 0.5g Vape Cart Distillate Northern Lights (Indica)" at bounding box center [444, 280] width 720 height 56
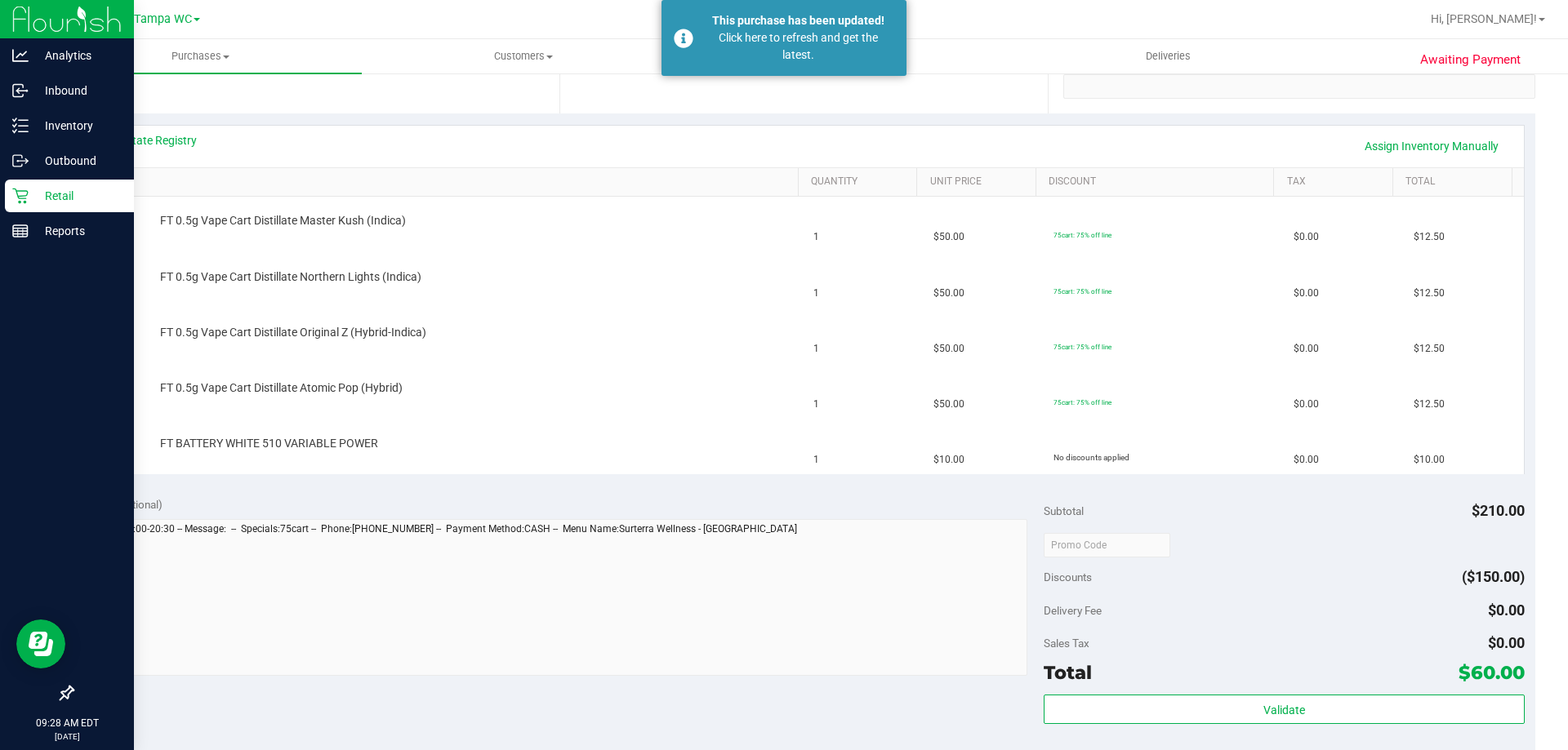
click at [32, 185] on div "Retail" at bounding box center [70, 195] width 129 height 33
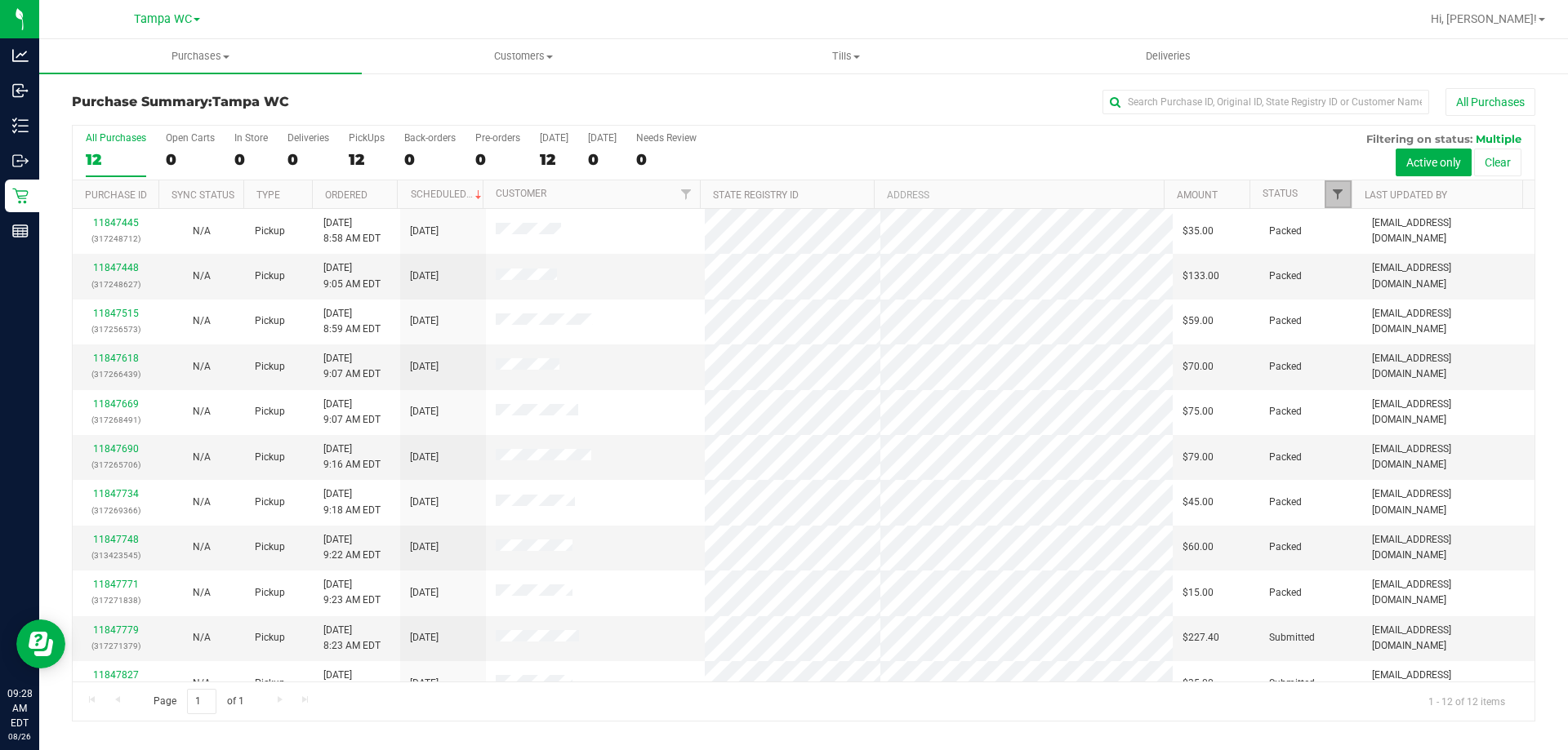
click at [1338, 197] on span "Filter" at bounding box center [1337, 193] width 13 height 13
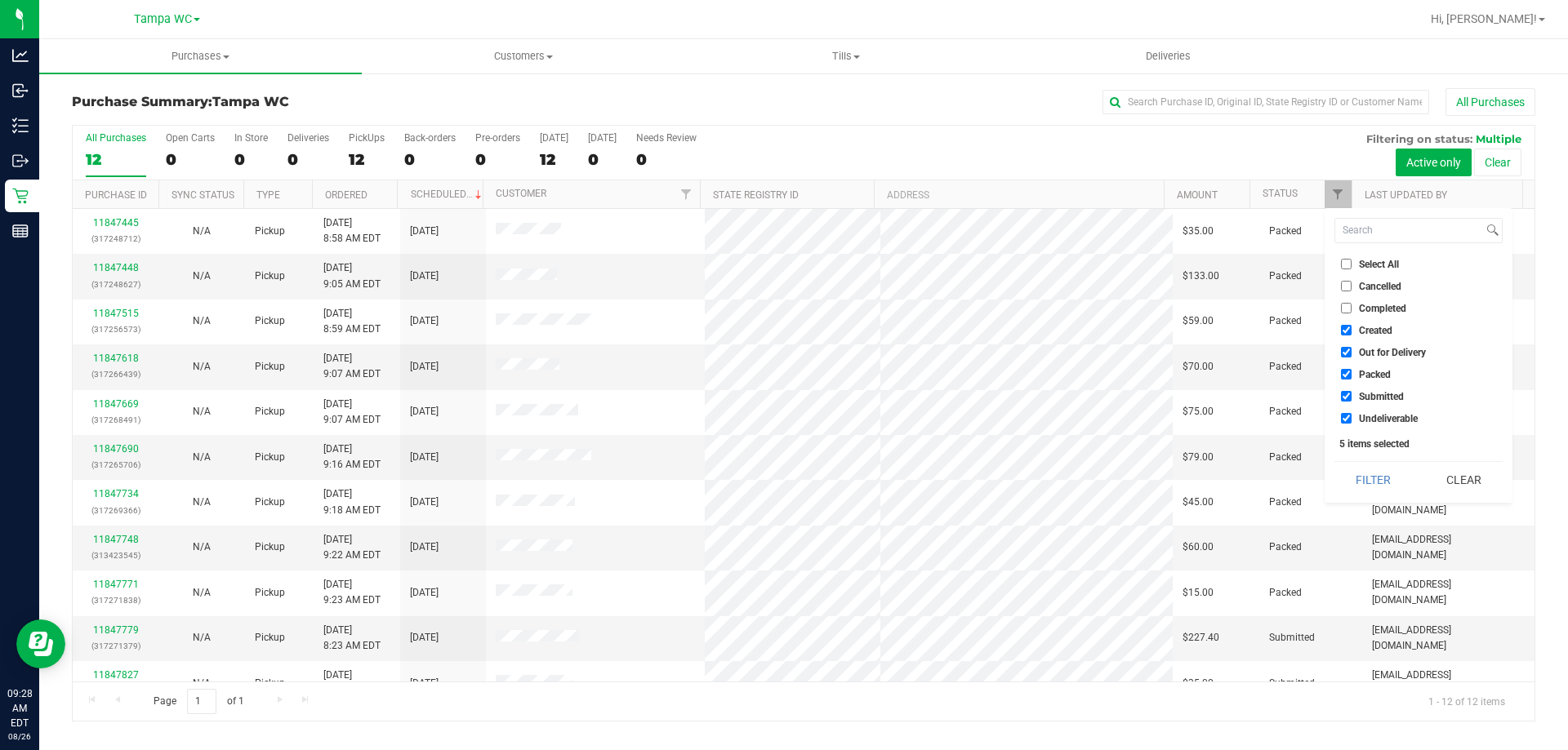
click at [1343, 333] on input "Created" at bounding box center [1346, 330] width 11 height 11
checkbox input "false"
click at [1343, 359] on li "Out for Delivery" at bounding box center [1418, 352] width 168 height 17
click at [1343, 374] on input "Packed" at bounding box center [1346, 375] width 11 height 11
checkbox input "false"
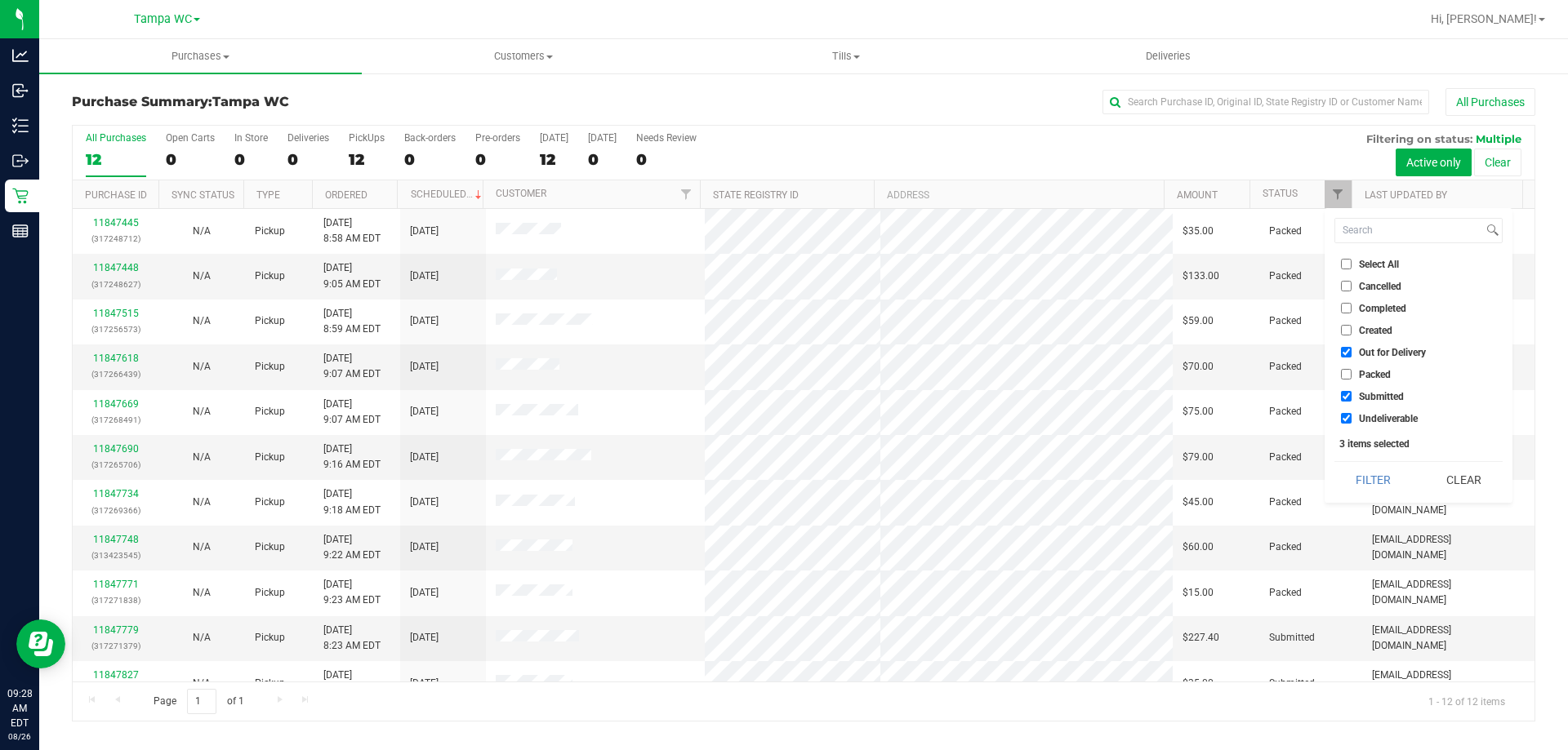
click at [1344, 353] on input "Out for Delivery" at bounding box center [1346, 352] width 11 height 11
checkbox input "false"
click at [1350, 421] on input "Undeliverable" at bounding box center [1346, 418] width 11 height 11
checkbox input "false"
click at [1374, 478] on button "Filter" at bounding box center [1373, 480] width 79 height 36
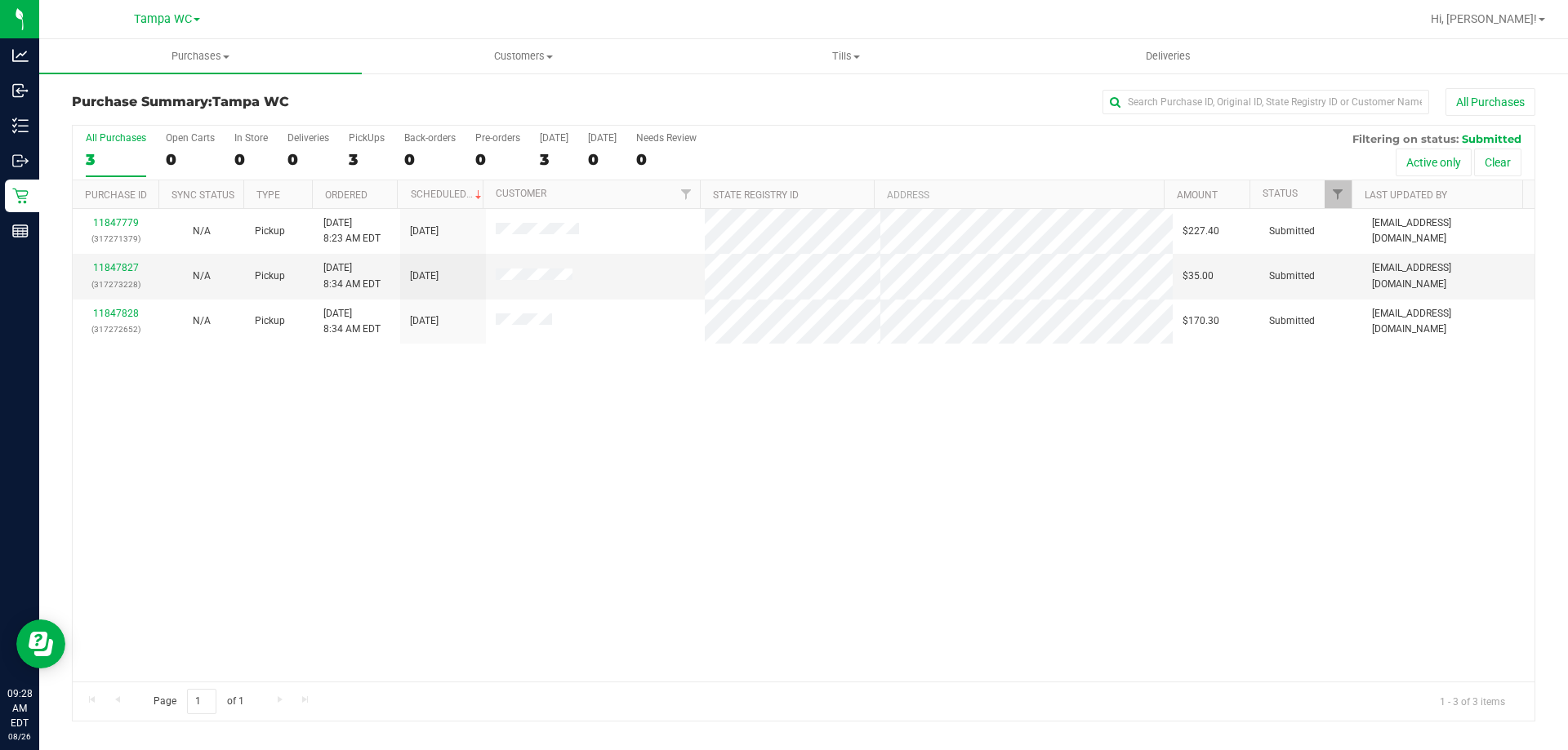
click at [792, 429] on div "11847779 (317271379) N/A Pickup [DATE] 8:23 AM EDT 8/26/2025 $227.40 Submitted …" at bounding box center [803, 444] width 1461 height 473
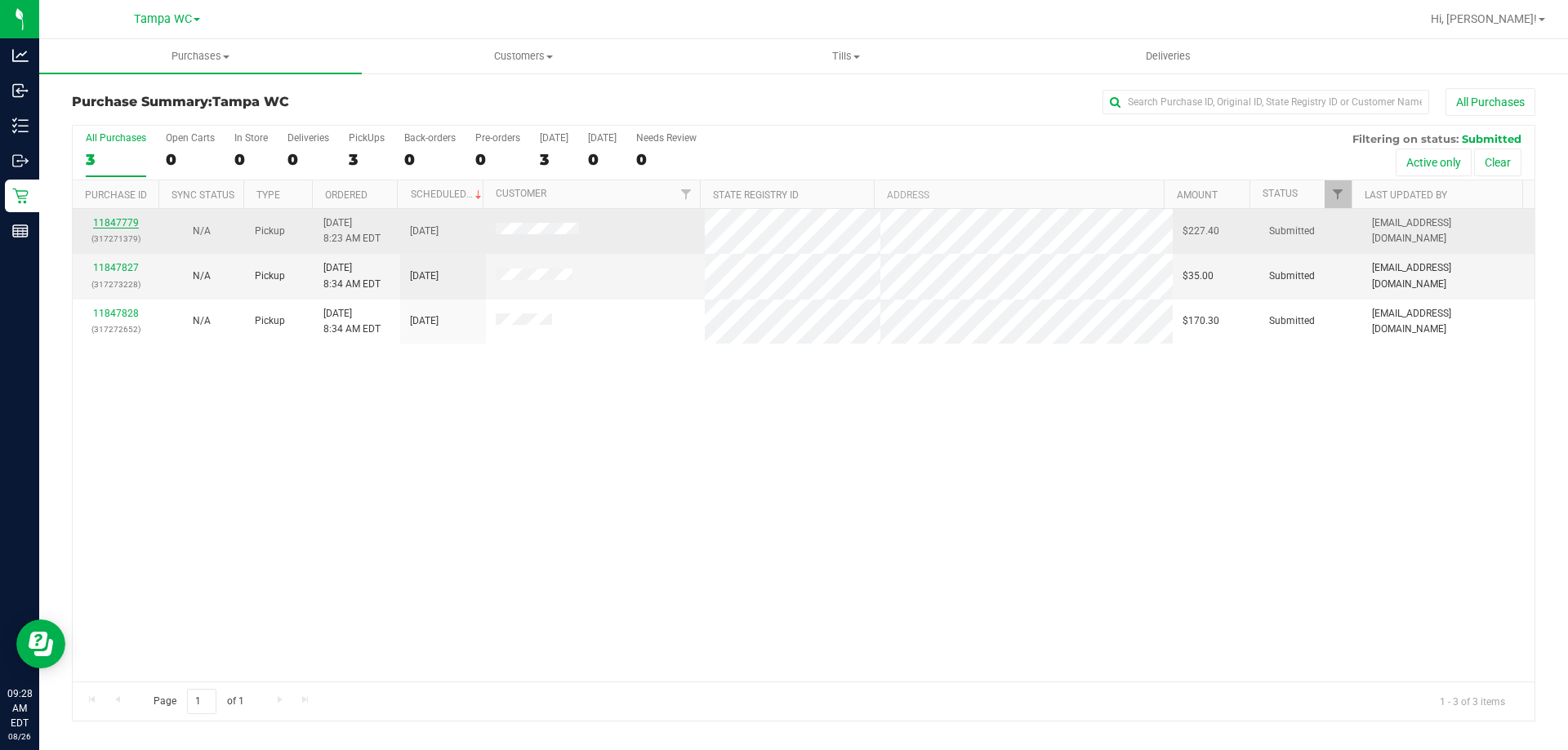
click at [122, 221] on link "11847779" at bounding box center [116, 223] width 46 height 11
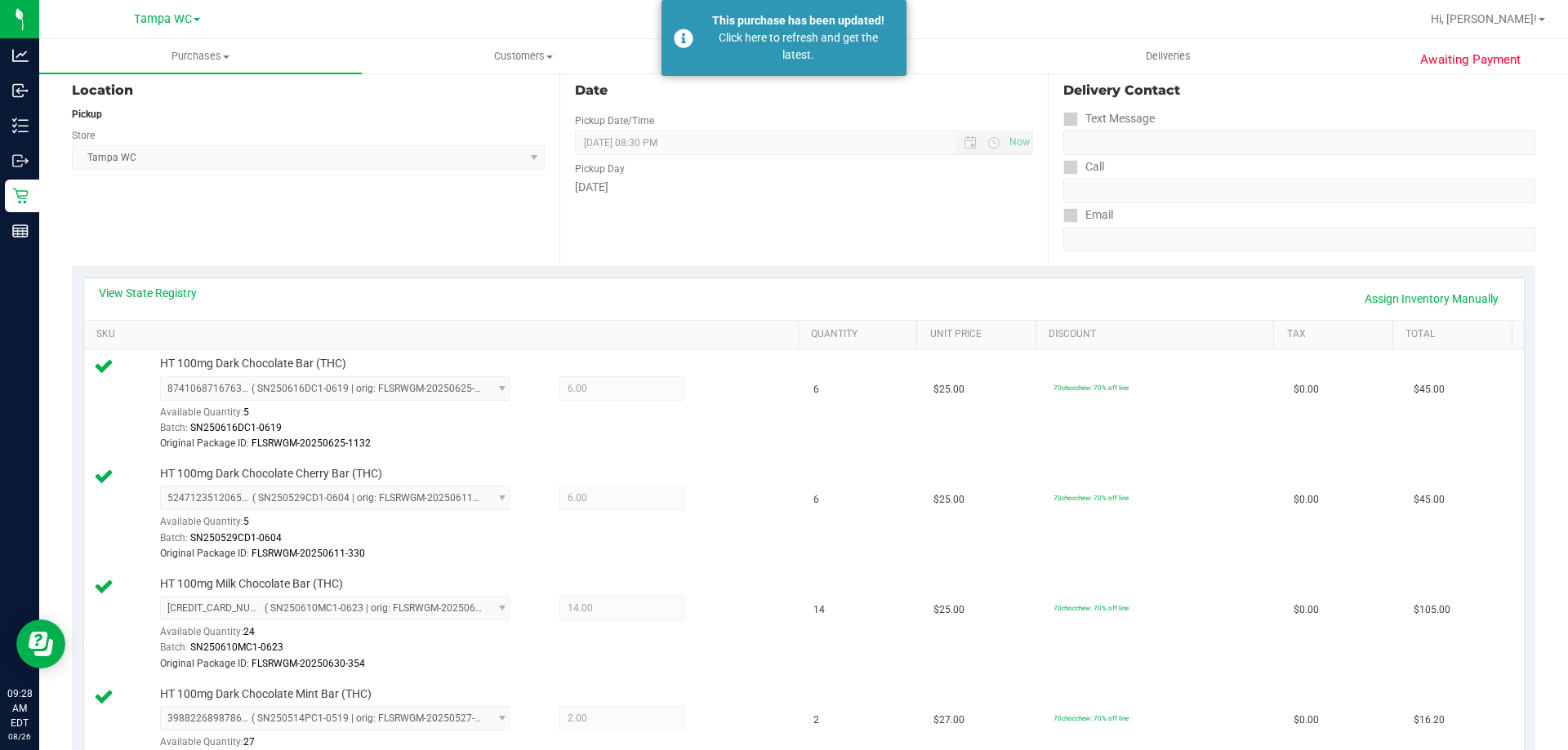
scroll to position [163, 0]
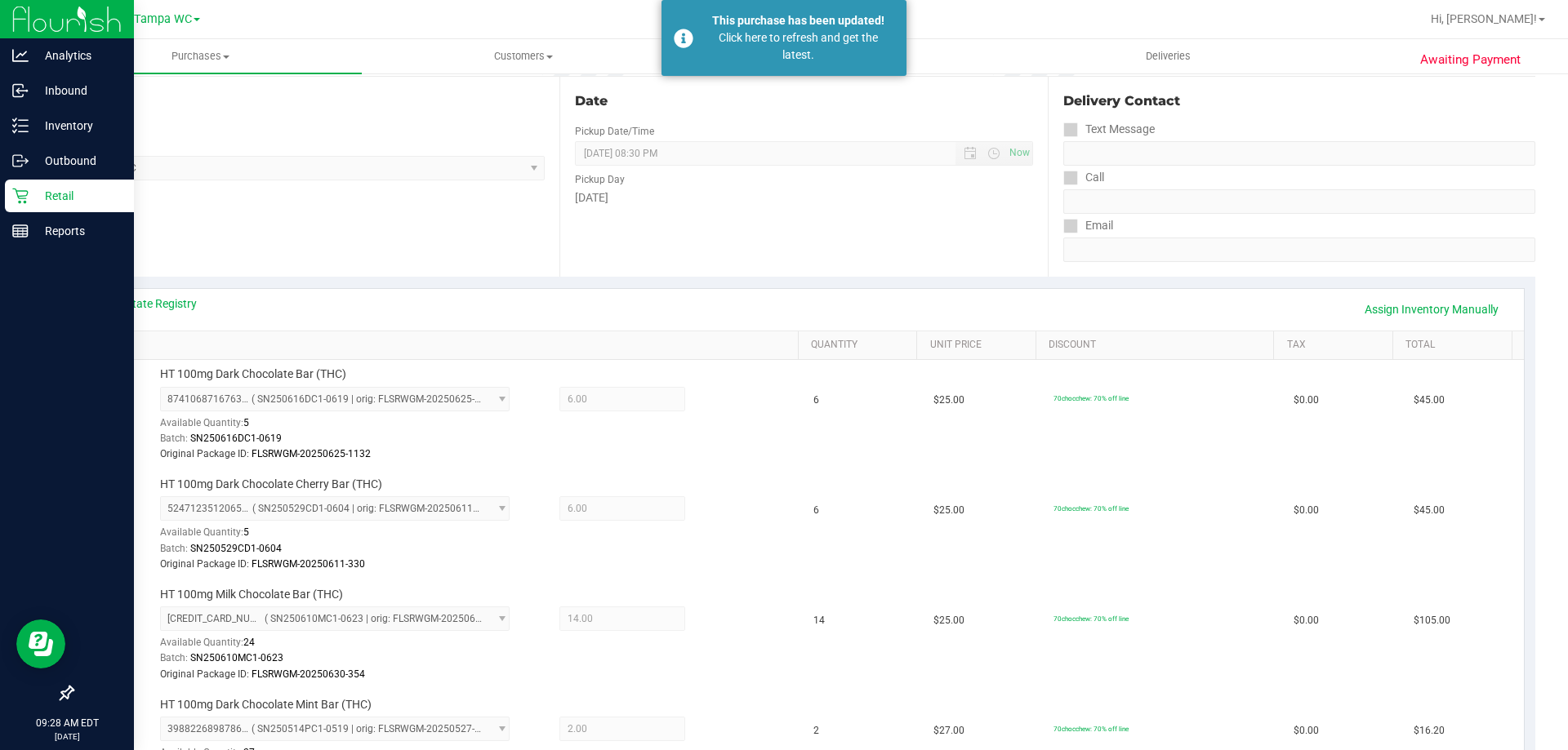
click at [24, 196] on icon at bounding box center [20, 196] width 16 height 16
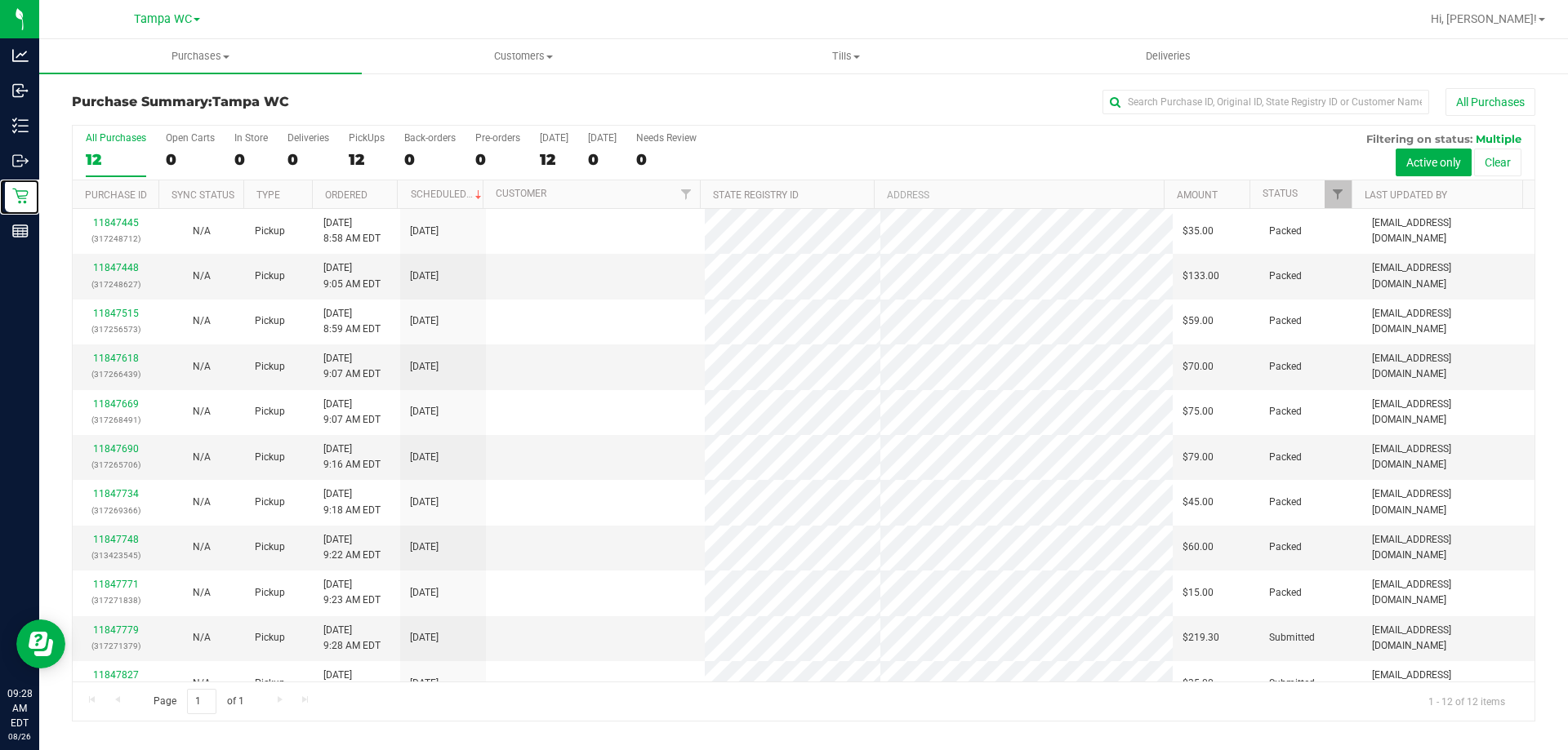
scroll to position [70, 0]
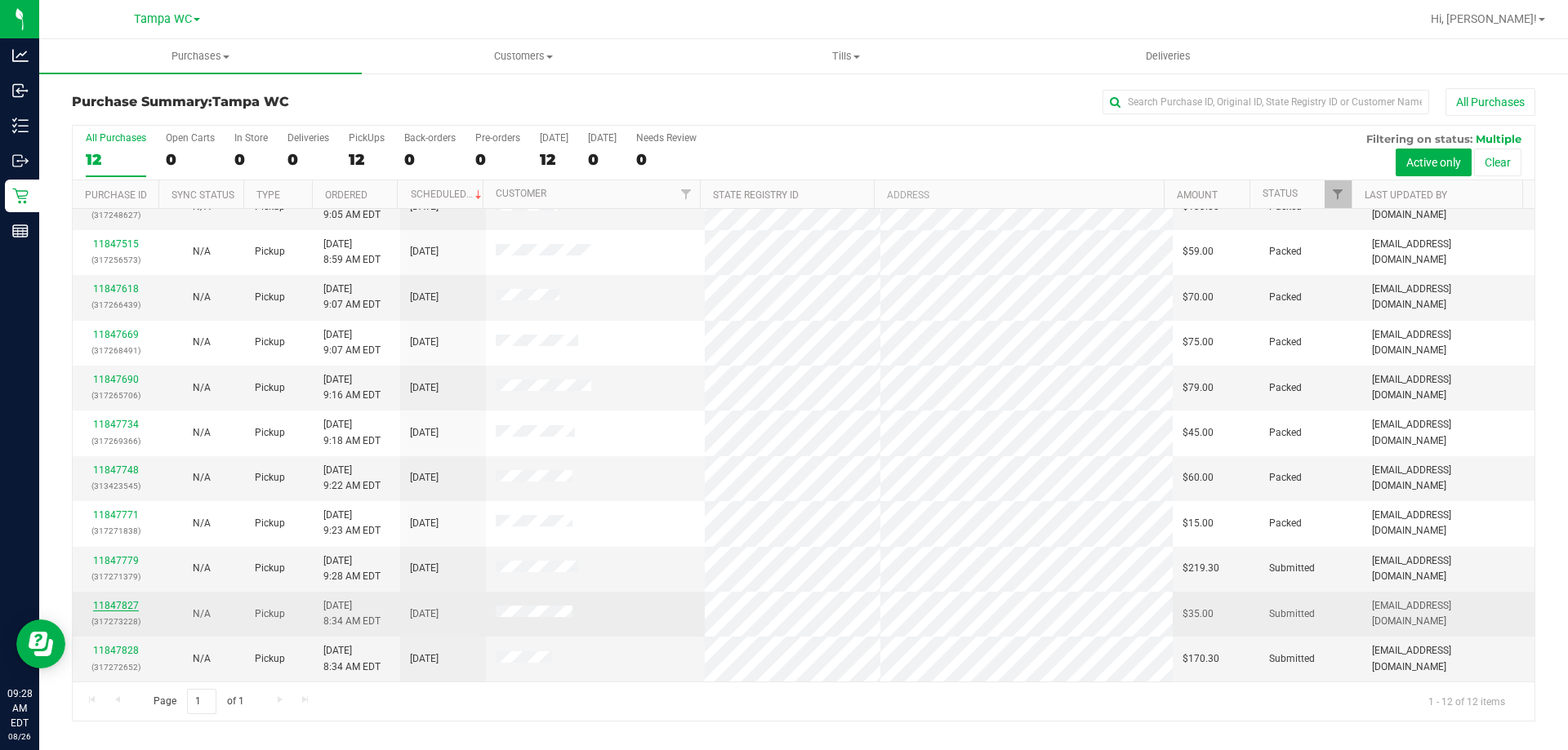
click at [122, 605] on link "11847827" at bounding box center [116, 605] width 46 height 11
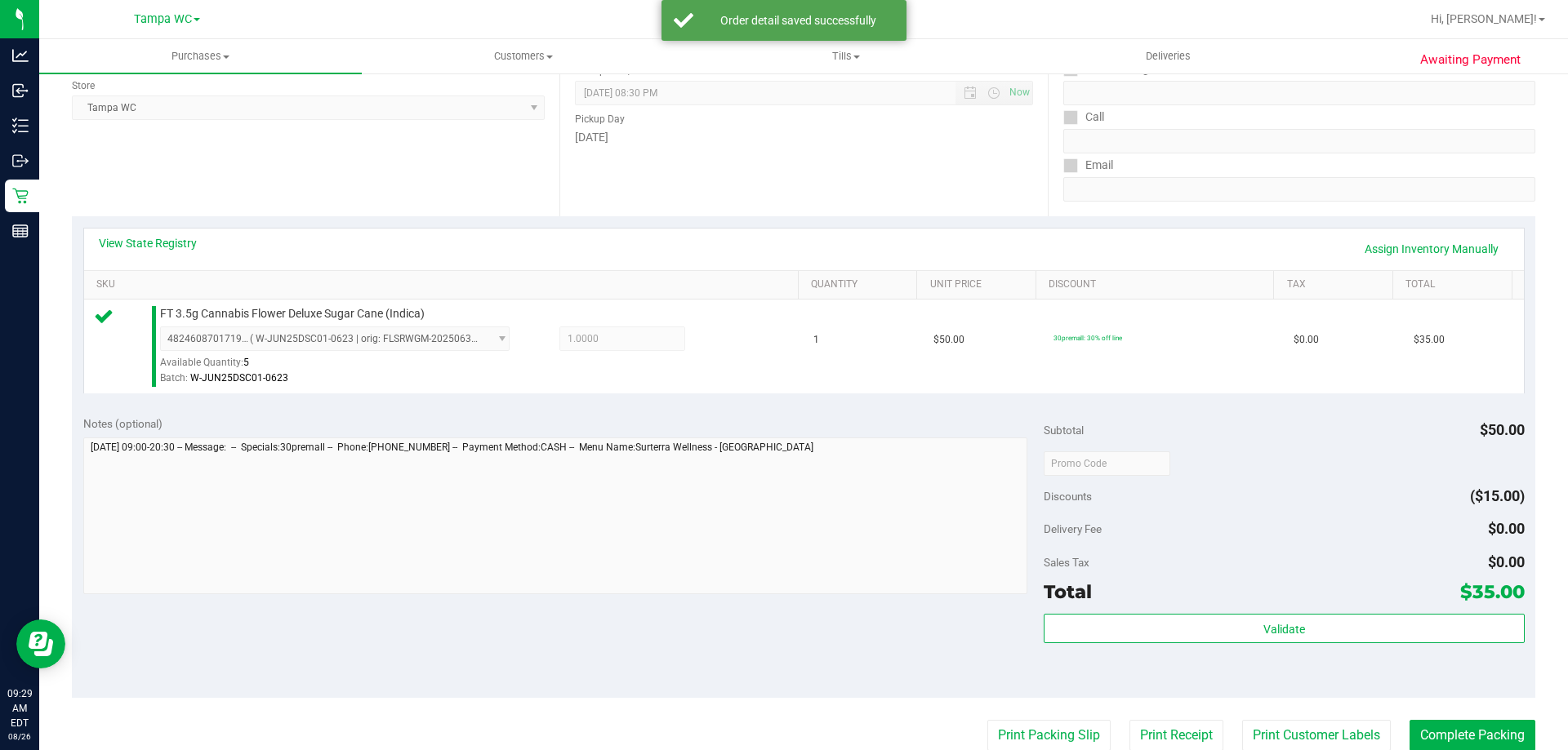
scroll to position [231, 0]
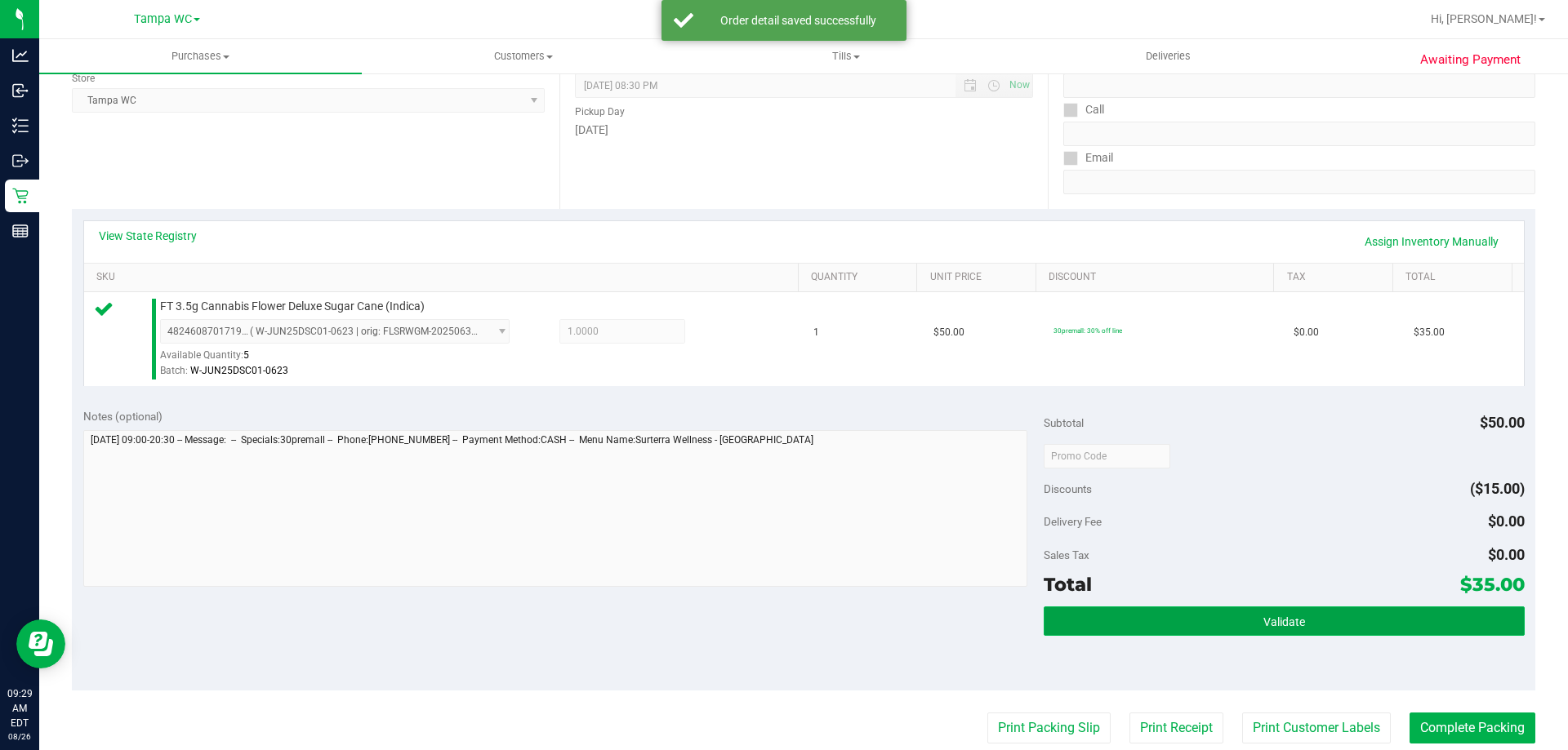
click at [1293, 625] on span "Validate" at bounding box center [1283, 621] width 42 height 13
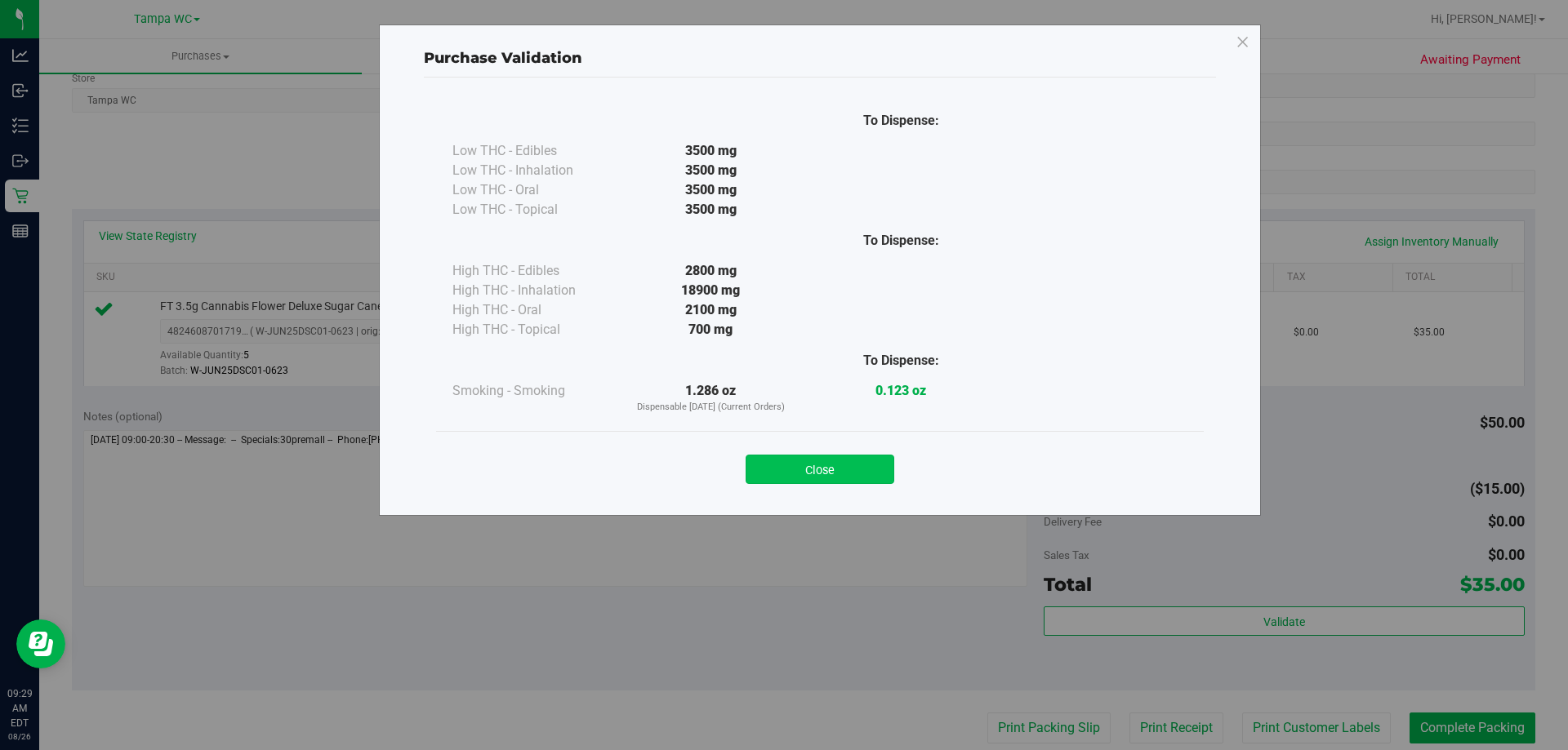
click at [796, 478] on button "Close" at bounding box center [819, 469] width 148 height 29
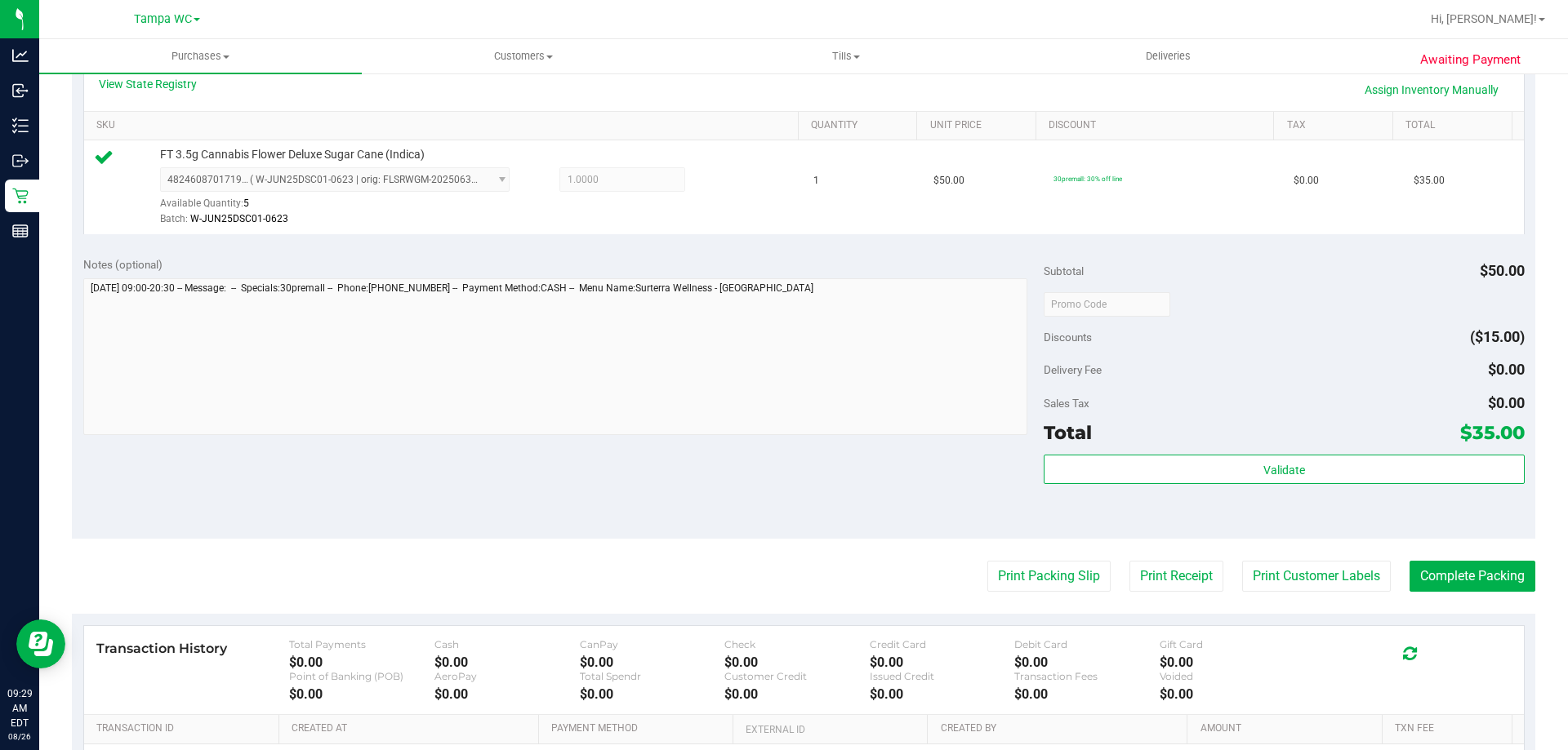
scroll to position [399, 0]
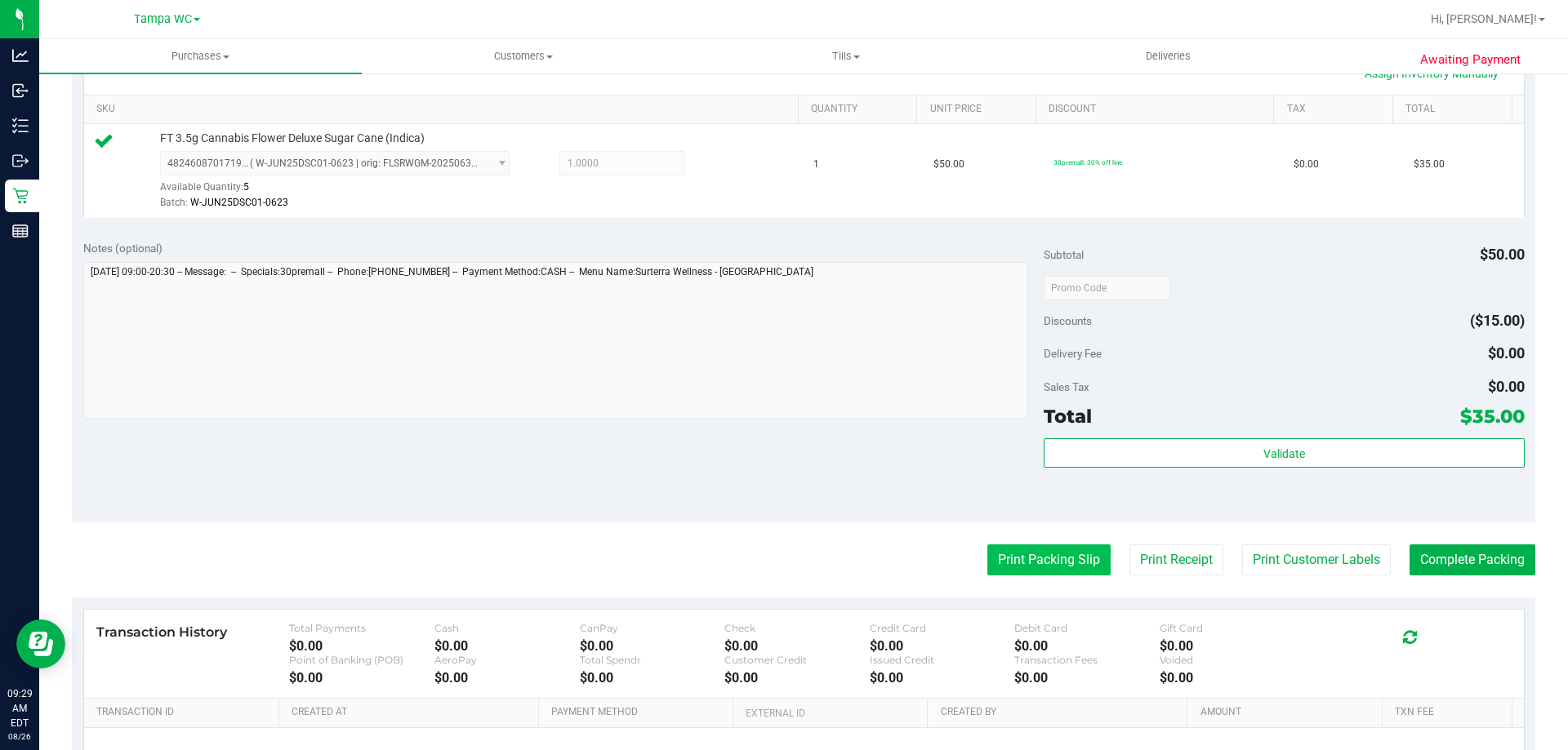
click at [1047, 556] on button "Print Packing Slip" at bounding box center [1048, 559] width 123 height 31
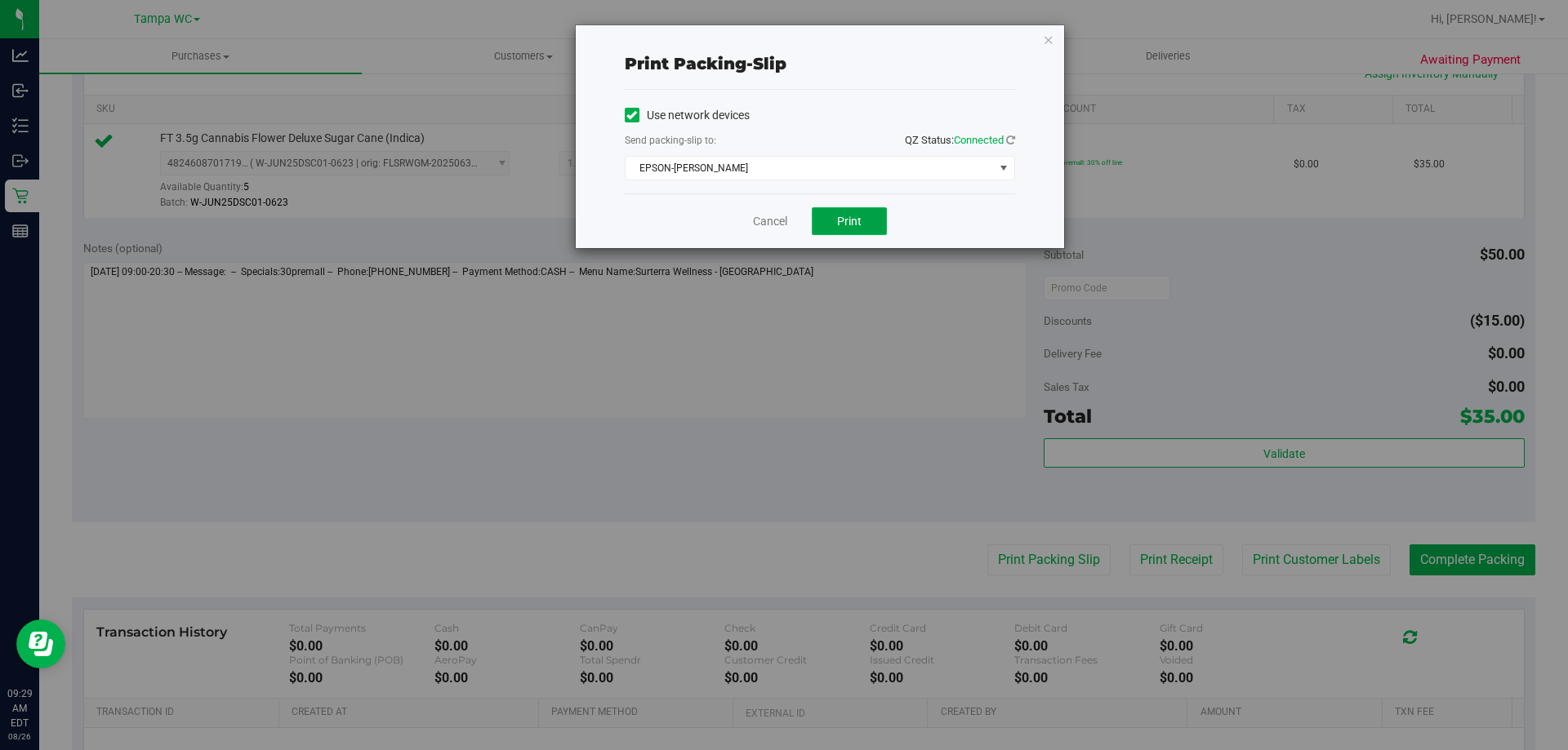
click at [842, 229] on button "Print" at bounding box center [849, 221] width 75 height 27
click at [771, 219] on link "Cancel" at bounding box center [770, 221] width 34 height 17
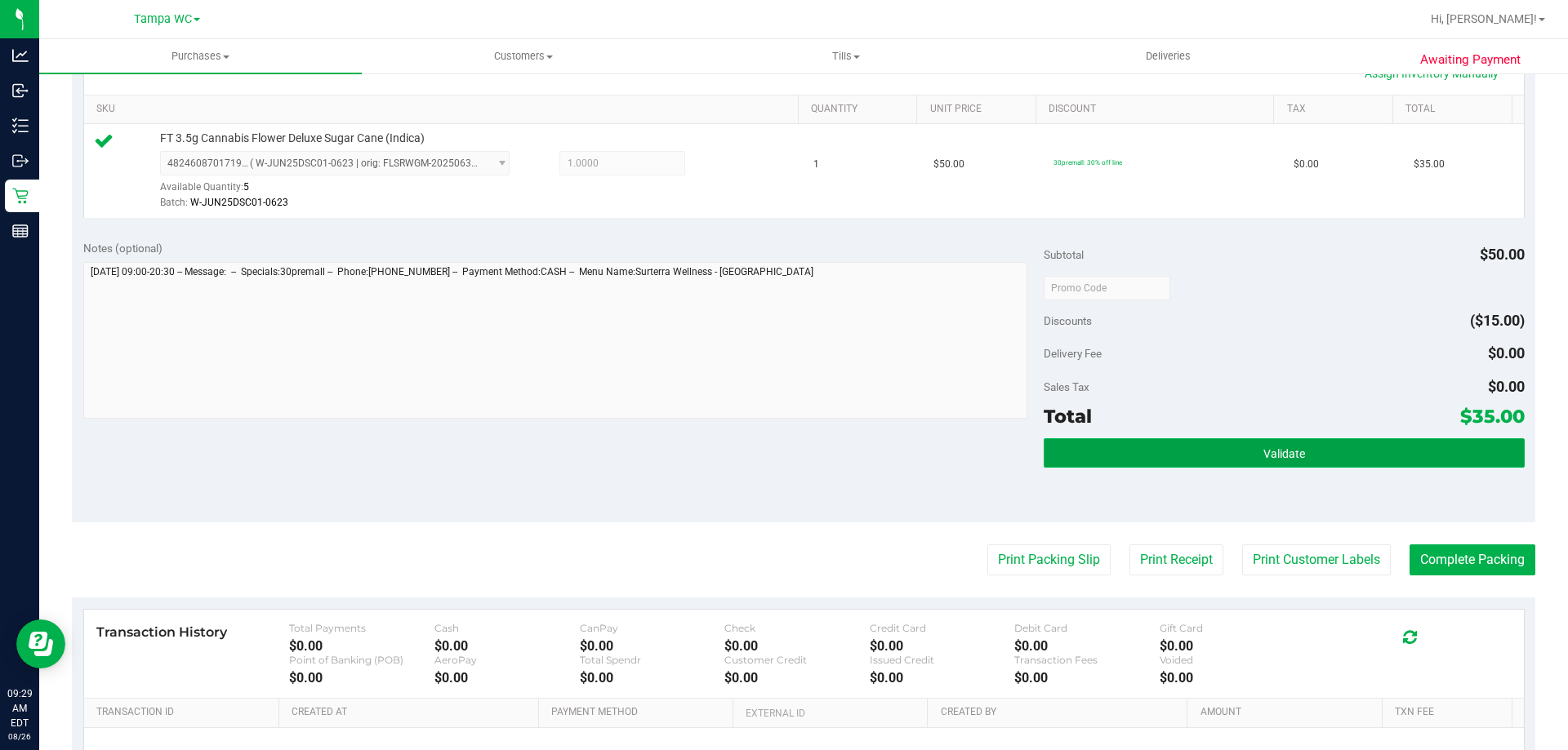
click at [1184, 458] on button "Validate" at bounding box center [1283, 452] width 480 height 29
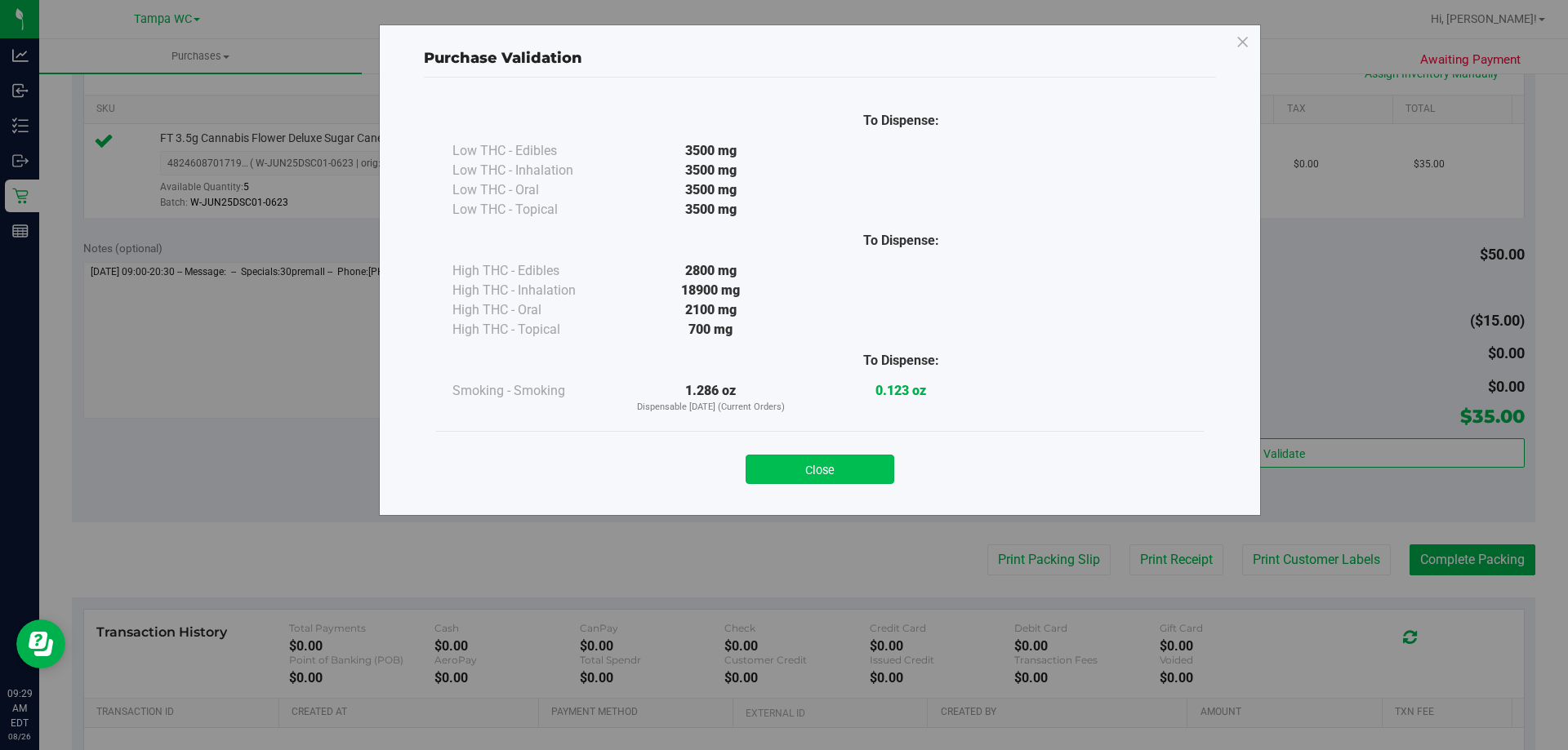
click at [795, 483] on button "Close" at bounding box center [819, 469] width 148 height 29
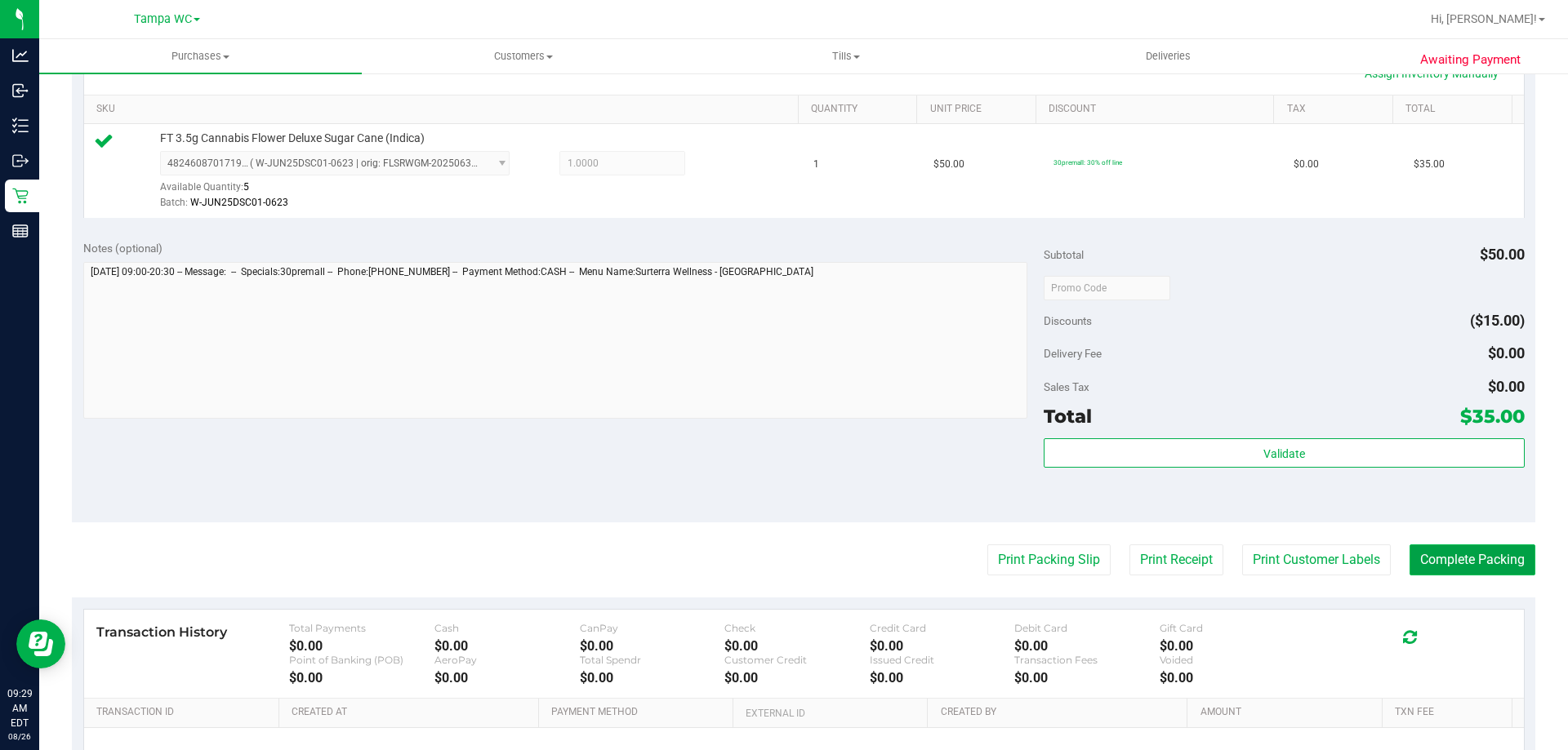
click at [1441, 569] on button "Complete Packing" at bounding box center [1472, 559] width 126 height 31
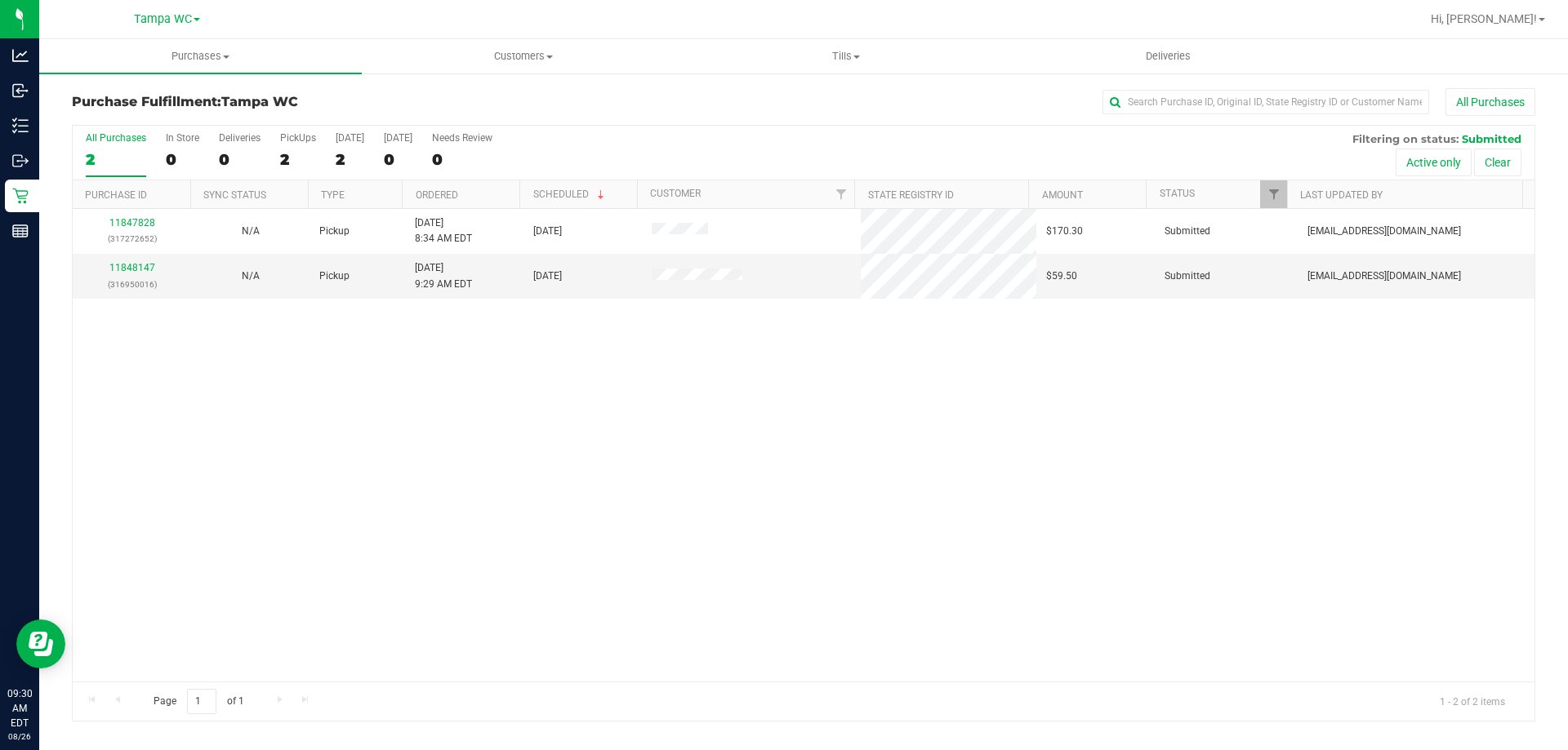
click at [816, 459] on div "11847828 (317272652) N/A Pickup [DATE] 8:34 AM EDT 8/26/2025 $170.30 Submitted …" at bounding box center [803, 444] width 1461 height 473
click at [112, 268] on link "11848147" at bounding box center [133, 268] width 46 height 11
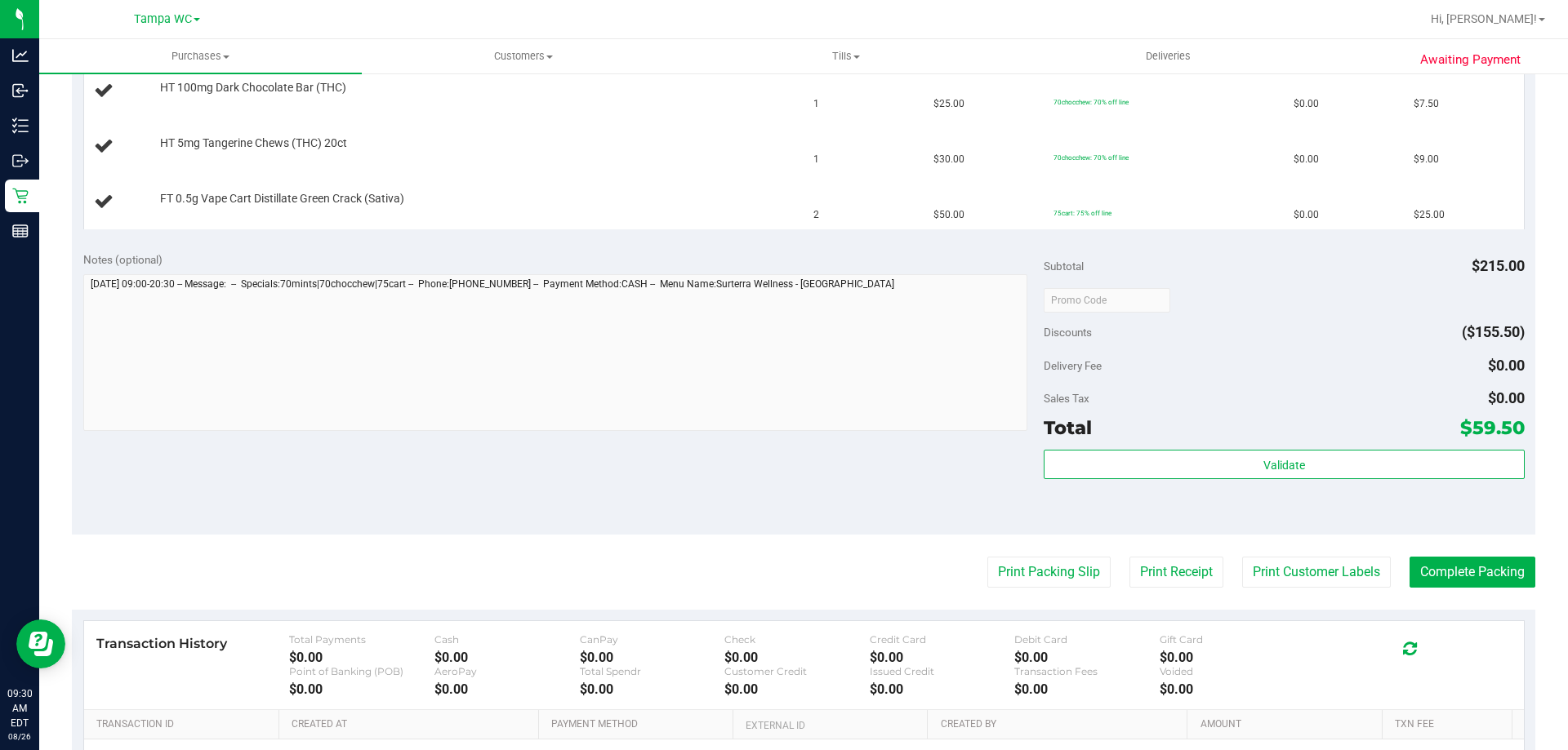
scroll to position [653, 0]
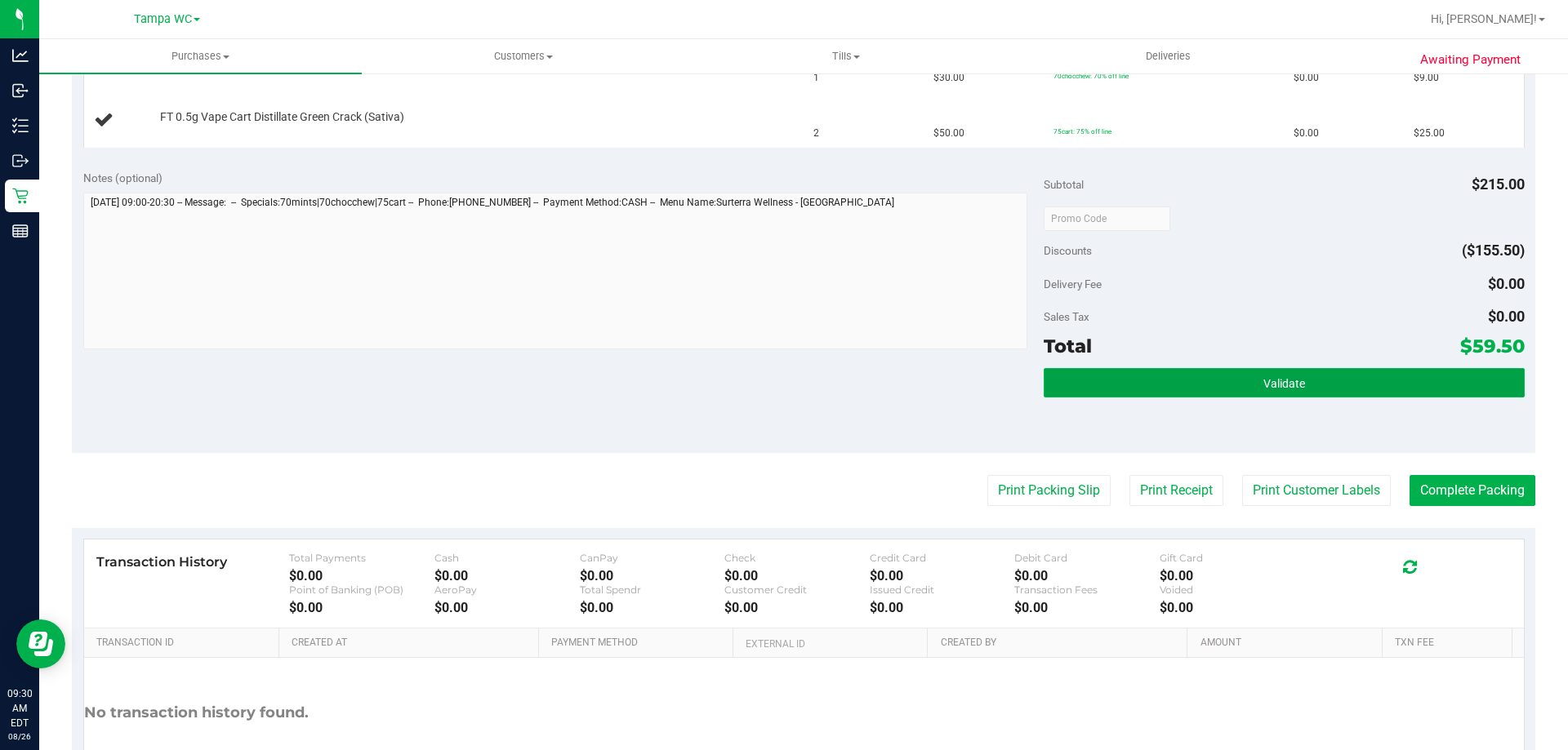
click at [1247, 388] on button "Validate" at bounding box center [1283, 383] width 480 height 29
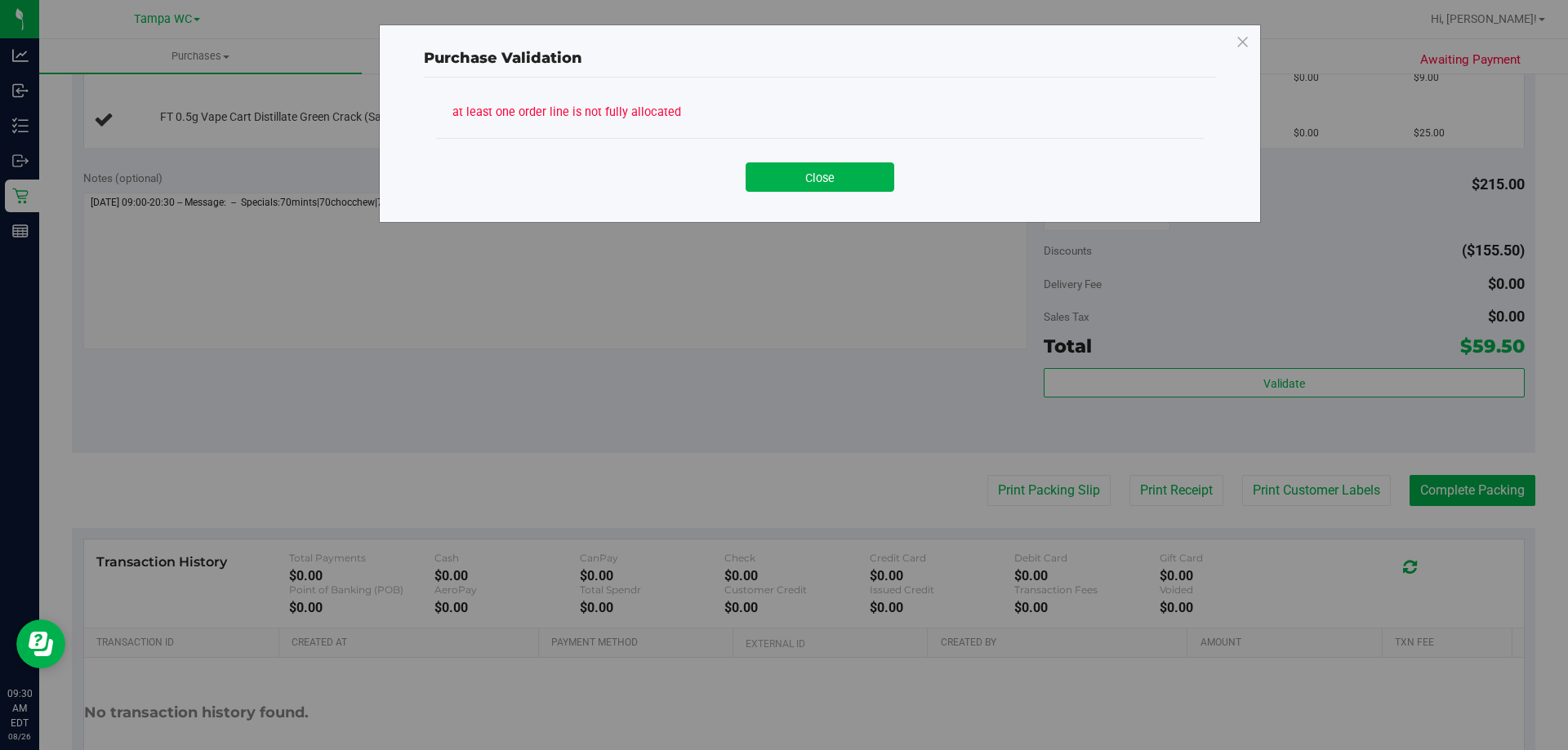
click at [818, 200] on div "Close" at bounding box center [819, 170] width 767 height 66
click at [826, 186] on button "Close" at bounding box center [819, 177] width 148 height 29
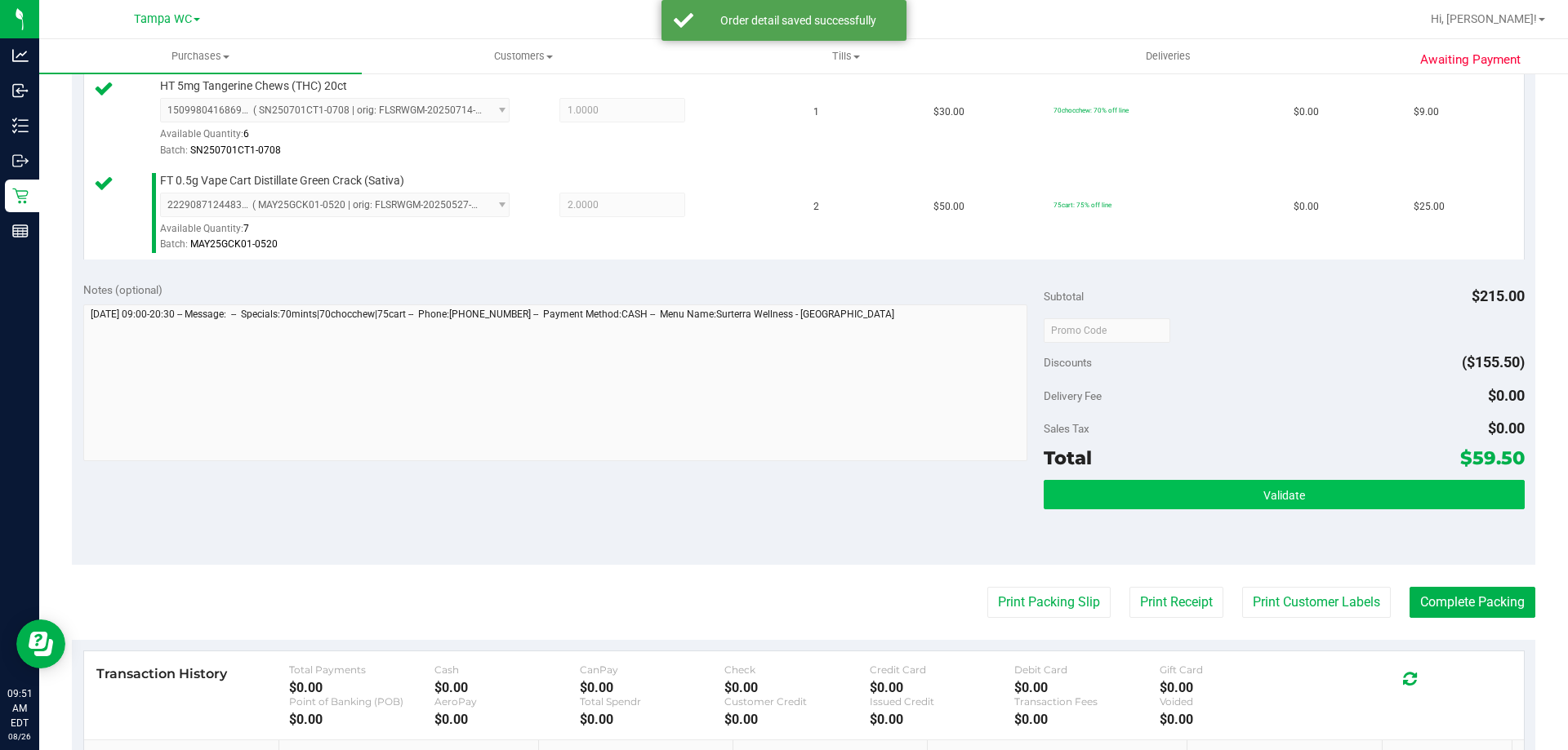
scroll to position [749, 0]
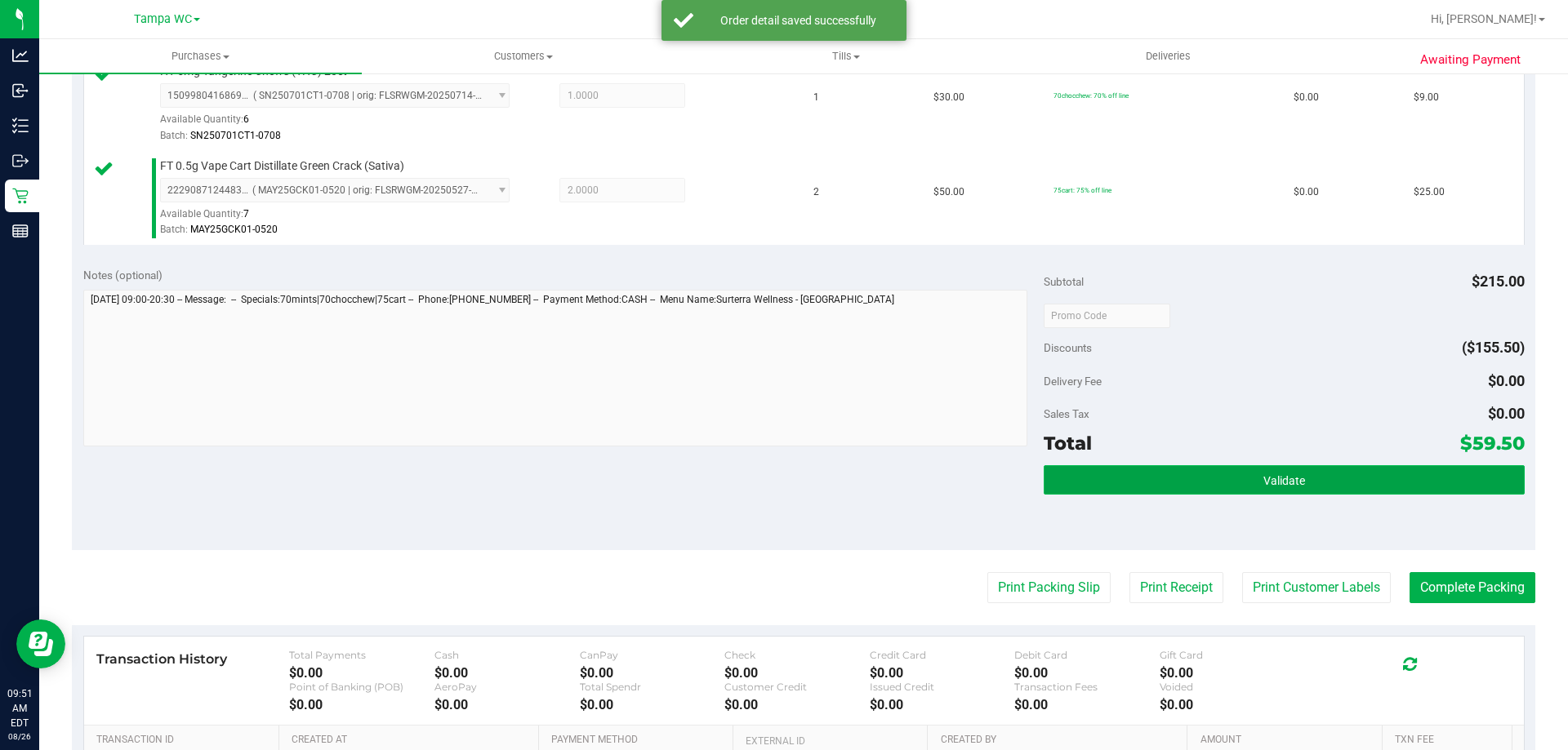
click at [1275, 479] on span "Validate" at bounding box center [1283, 481] width 42 height 13
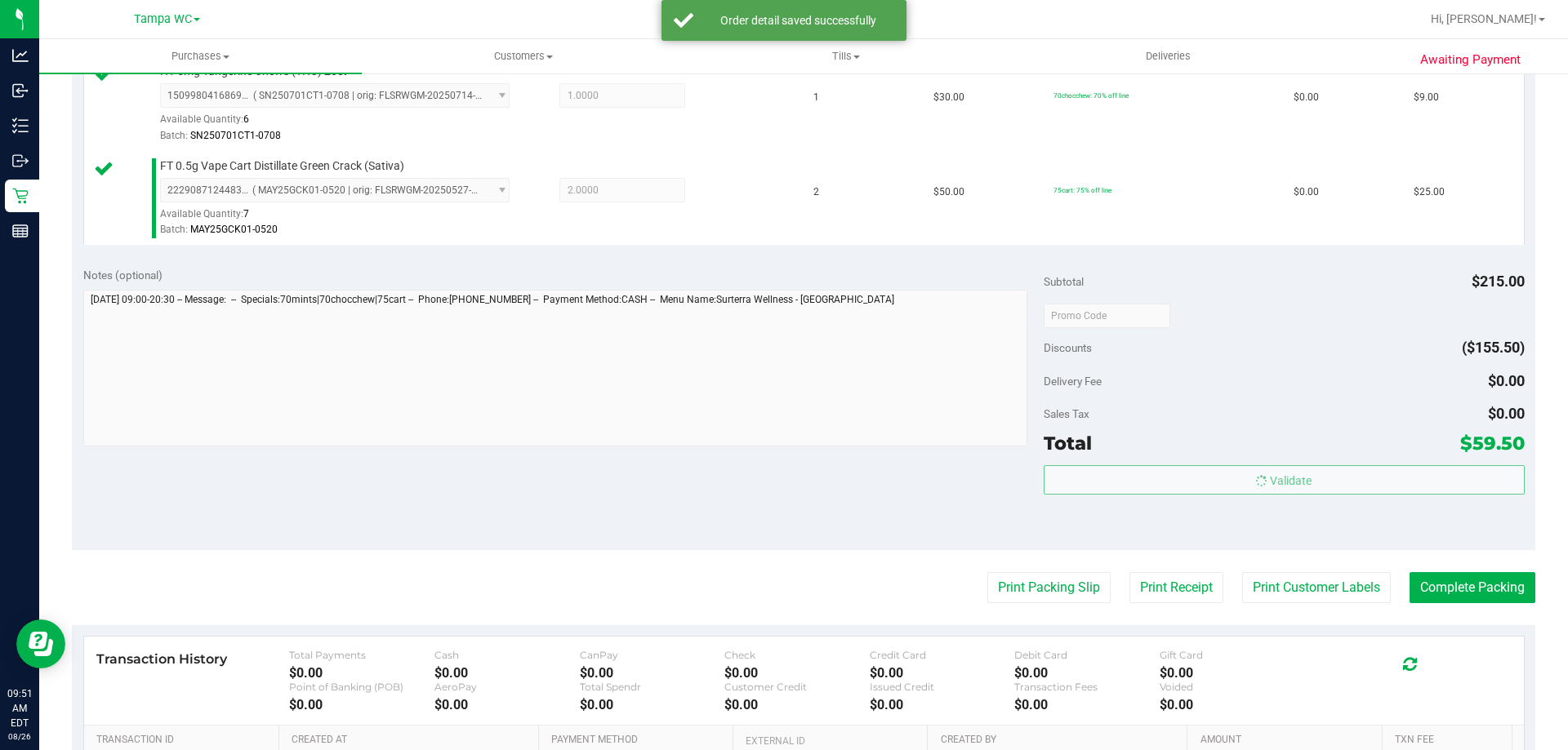
click at [1286, 409] on div "Sales Tax $0.00" at bounding box center [1283, 413] width 480 height 29
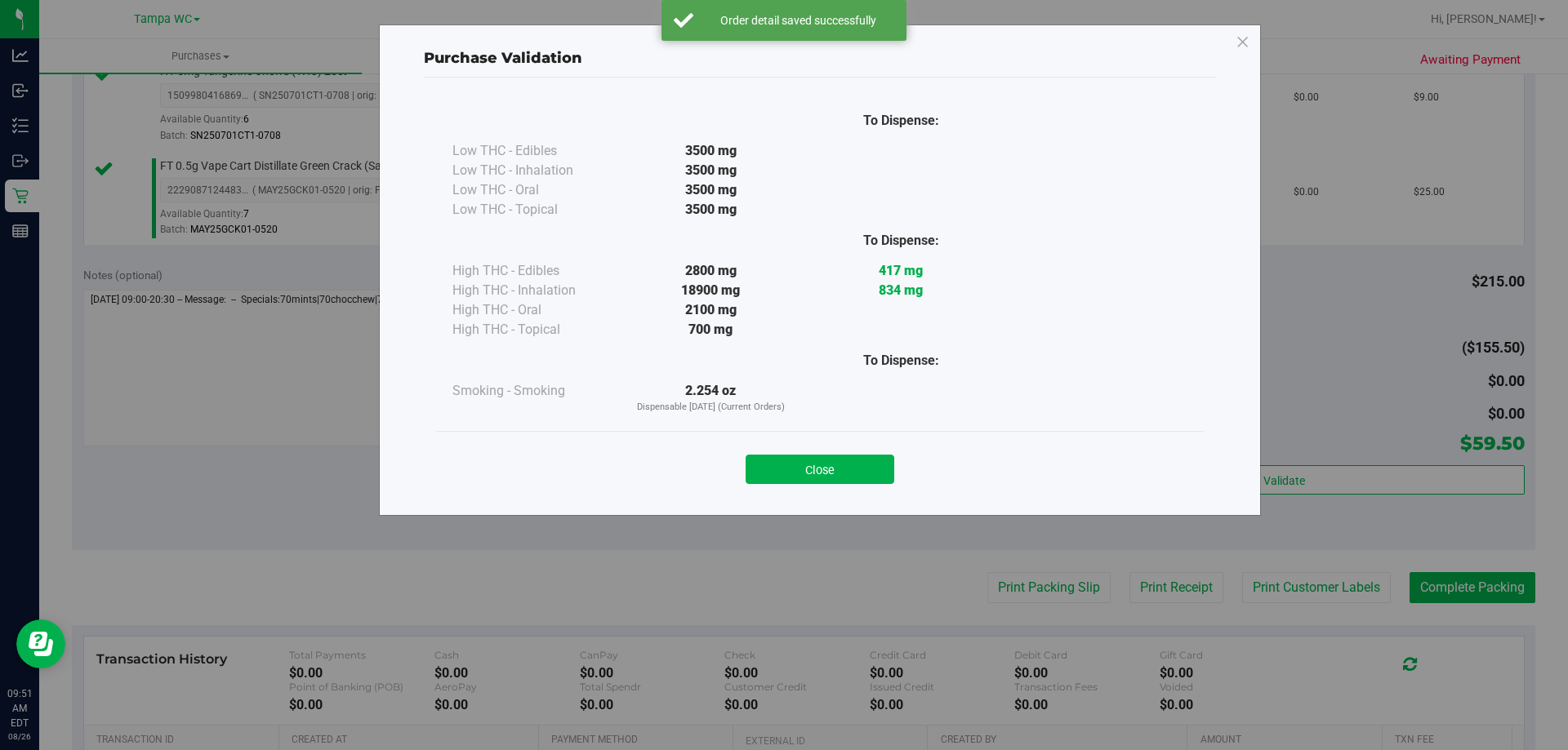
click at [851, 486] on div "Close" at bounding box center [819, 464] width 767 height 66
click at [846, 467] on button "Close" at bounding box center [819, 469] width 148 height 29
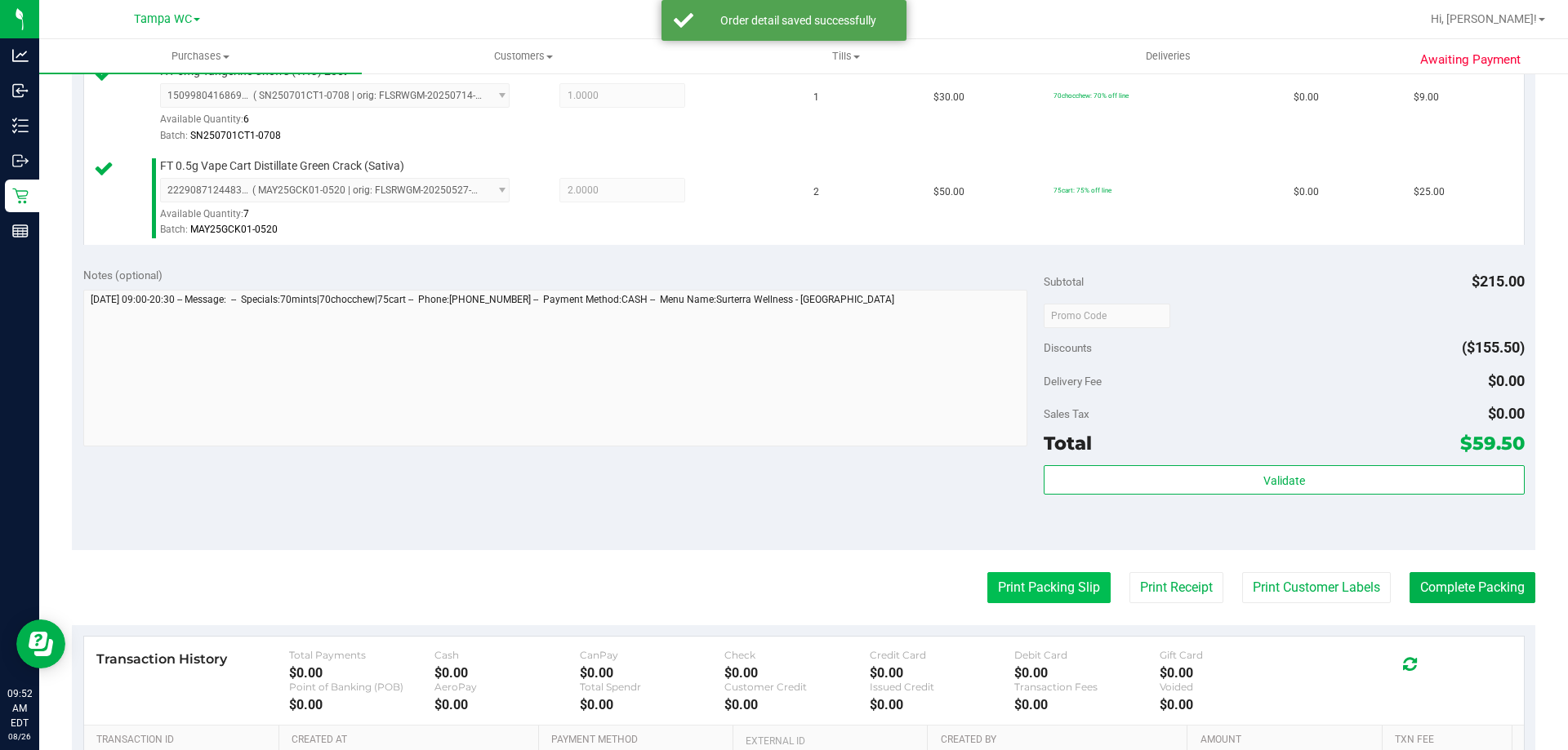
click at [1076, 585] on button "Print Packing Slip" at bounding box center [1048, 587] width 123 height 31
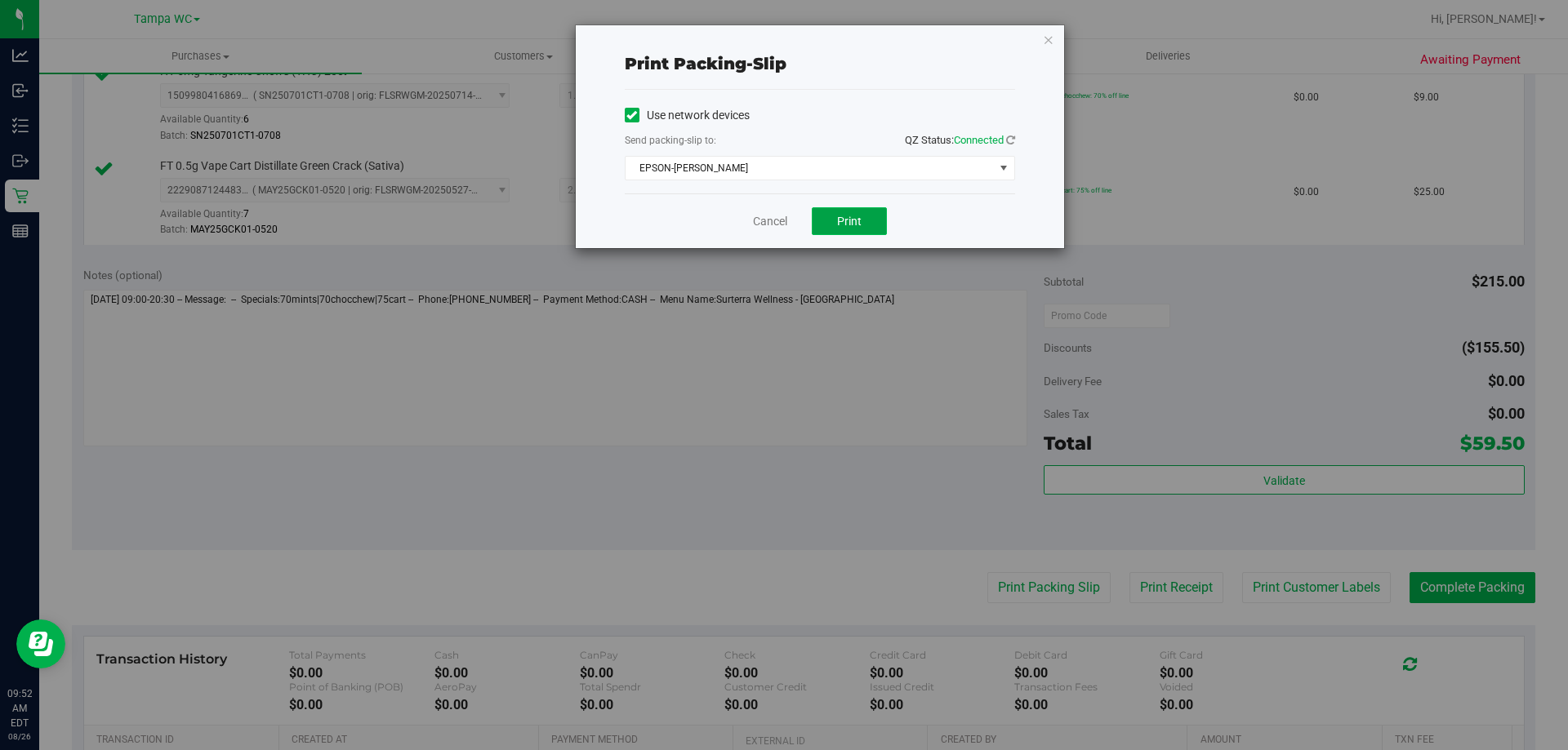
click at [847, 221] on span "Print" at bounding box center [849, 221] width 25 height 13
click at [780, 218] on link "Cancel" at bounding box center [770, 221] width 34 height 17
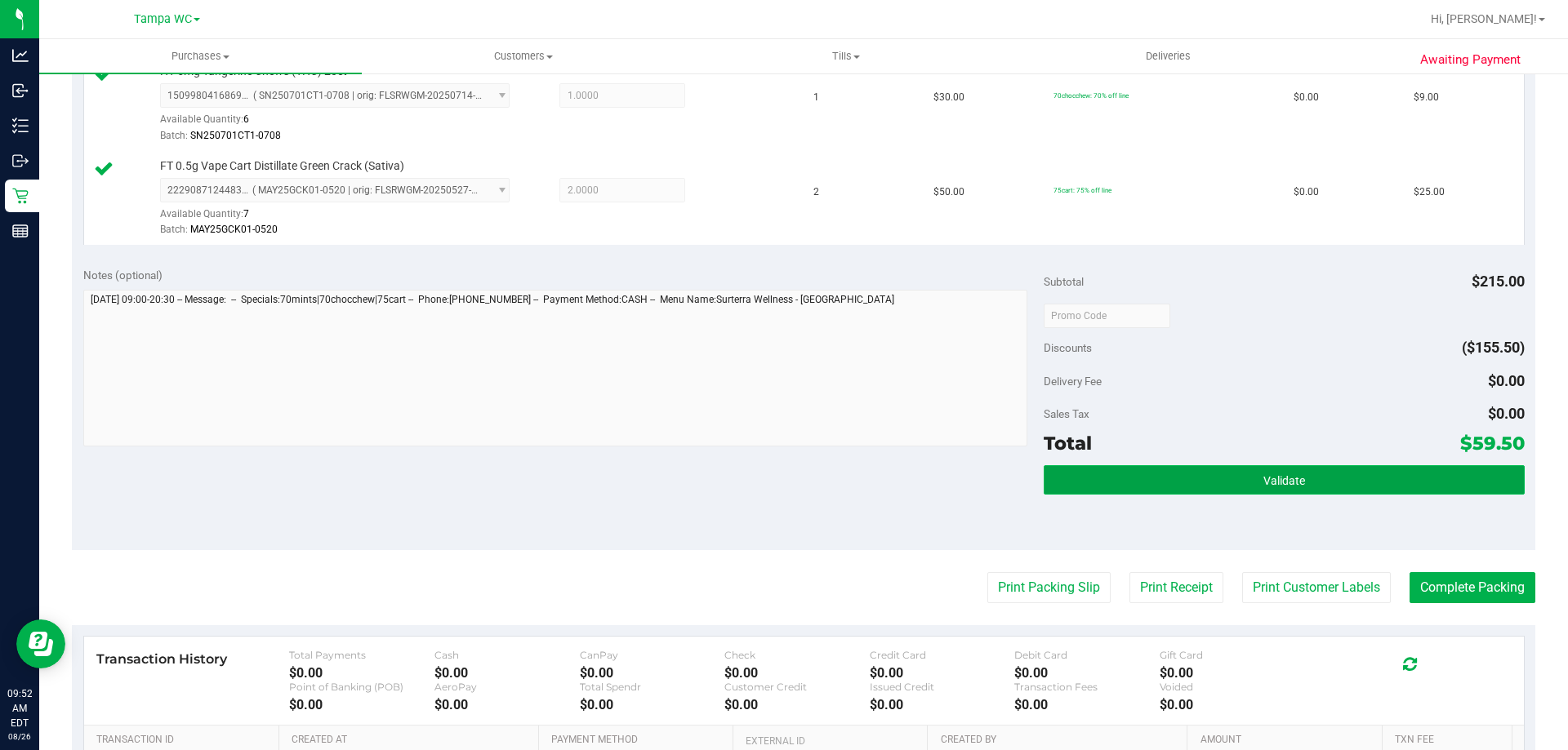
click at [1168, 476] on button "Validate" at bounding box center [1283, 480] width 480 height 29
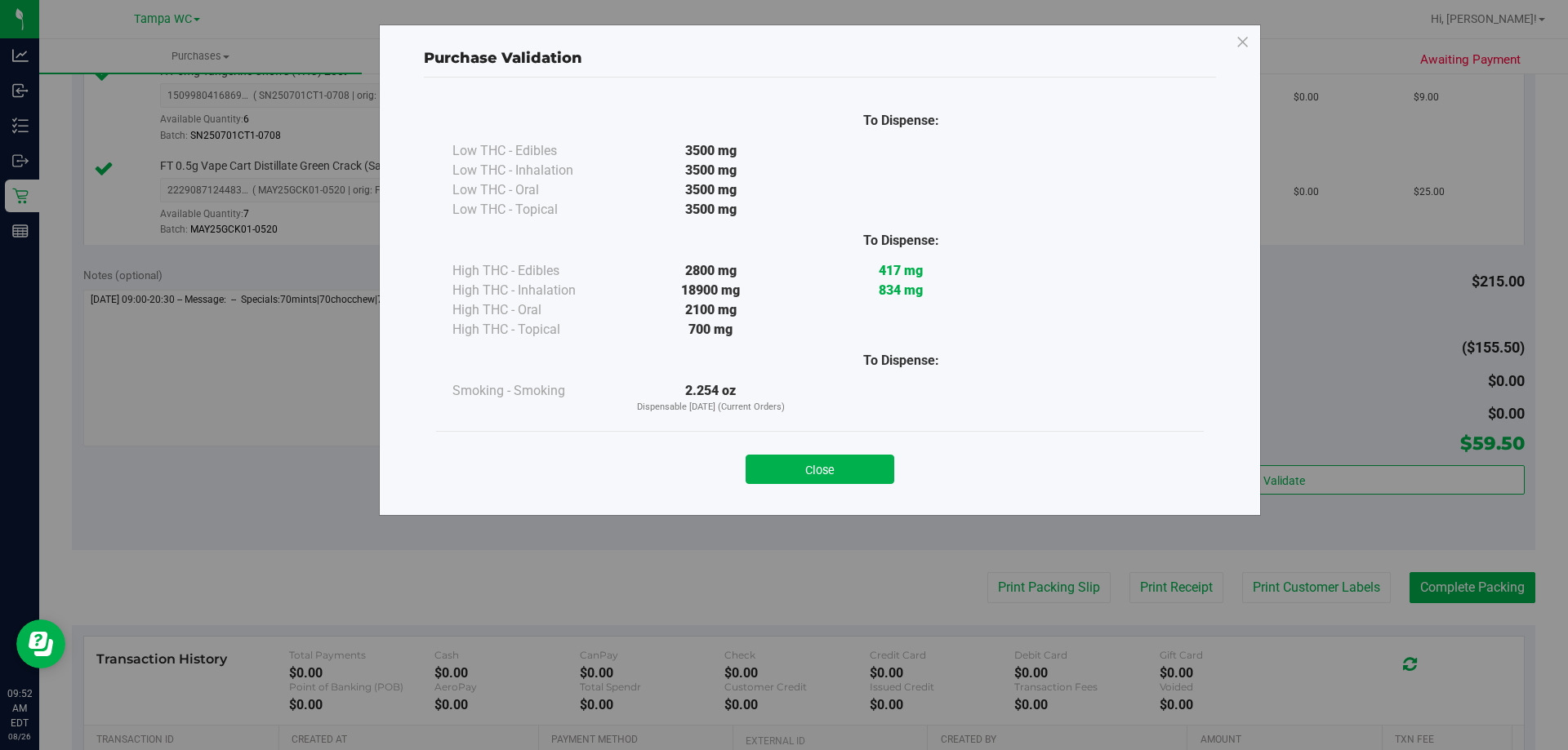
click at [806, 466] on button "Close" at bounding box center [819, 469] width 148 height 29
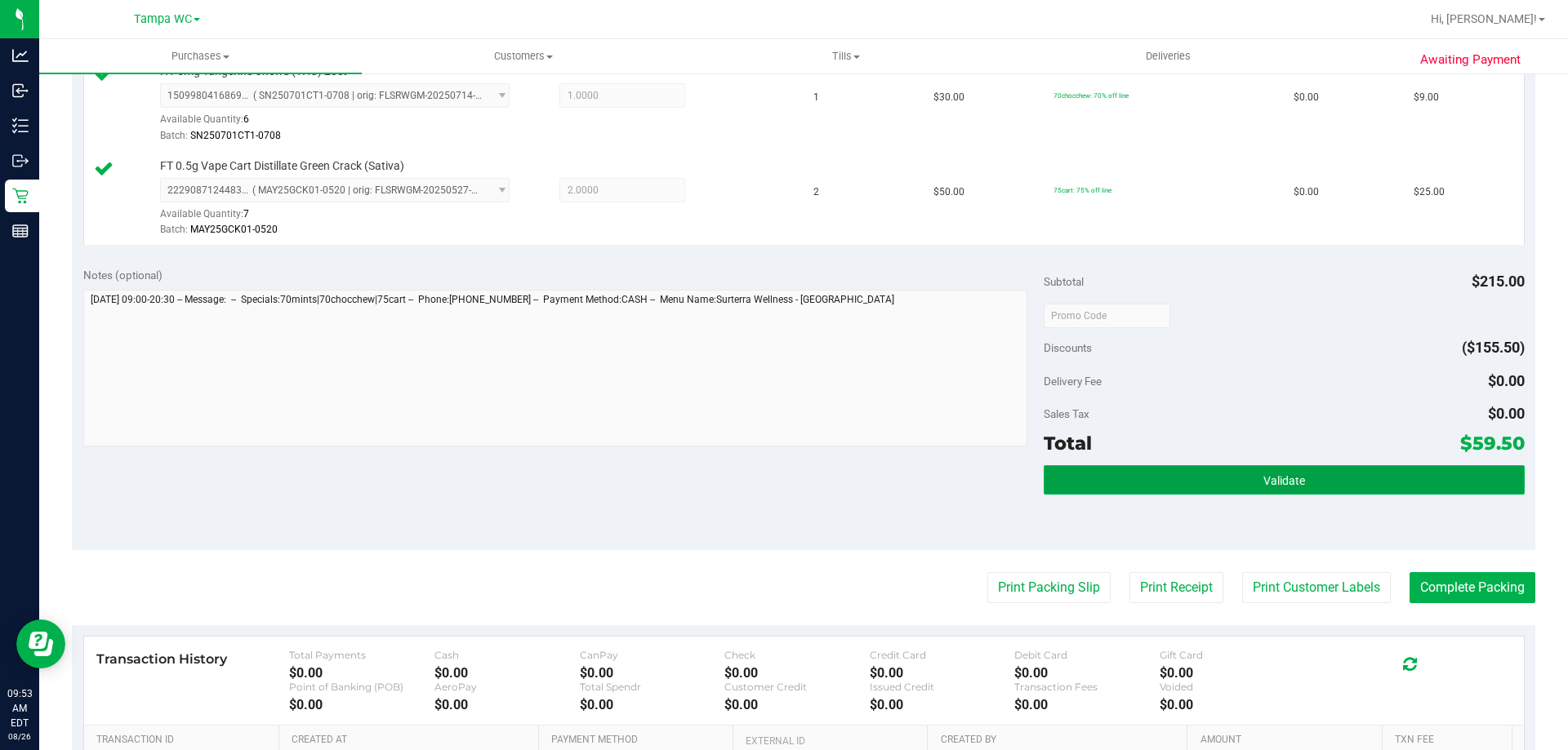
click at [1206, 466] on button "Validate" at bounding box center [1283, 480] width 480 height 29
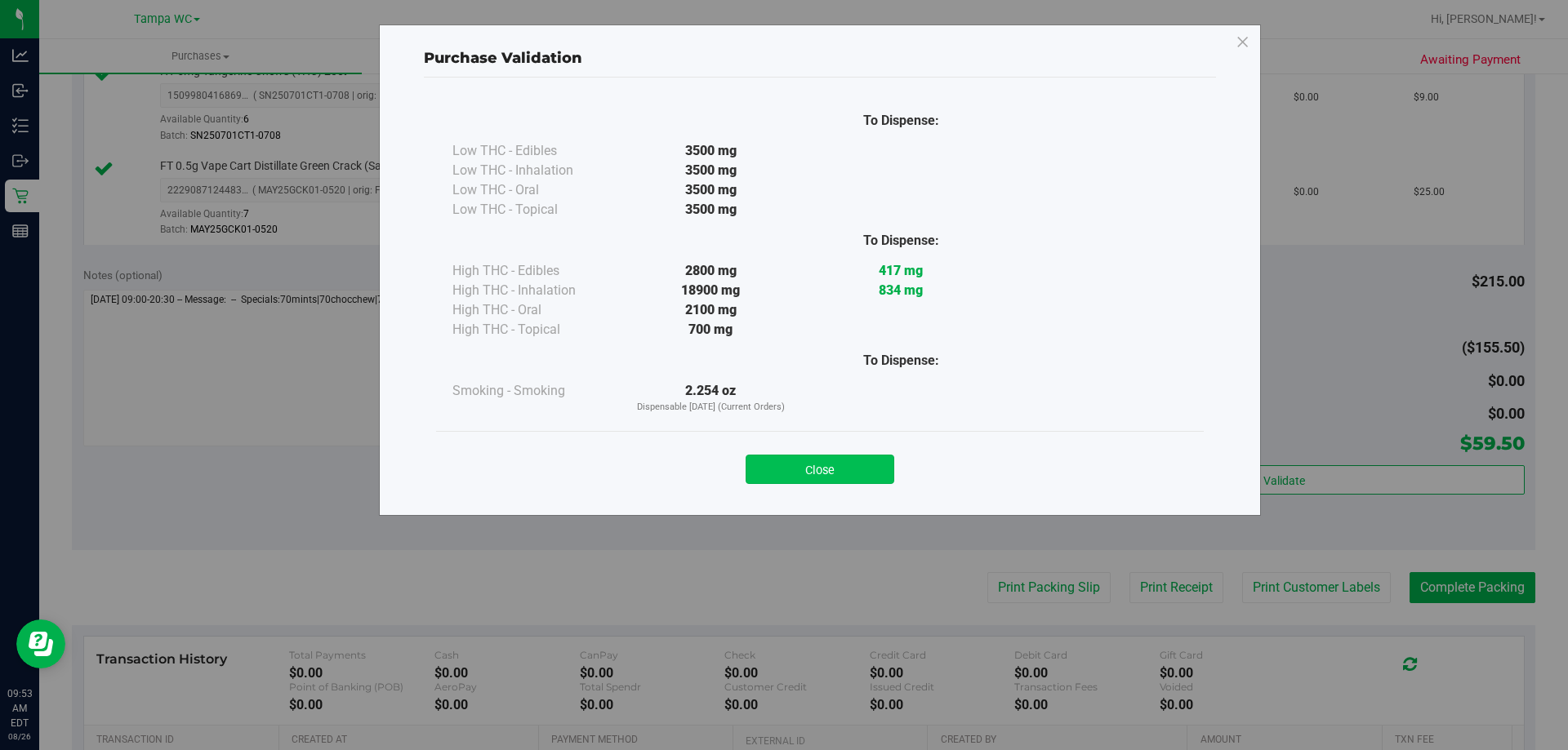
click at [818, 473] on button "Close" at bounding box center [819, 469] width 148 height 29
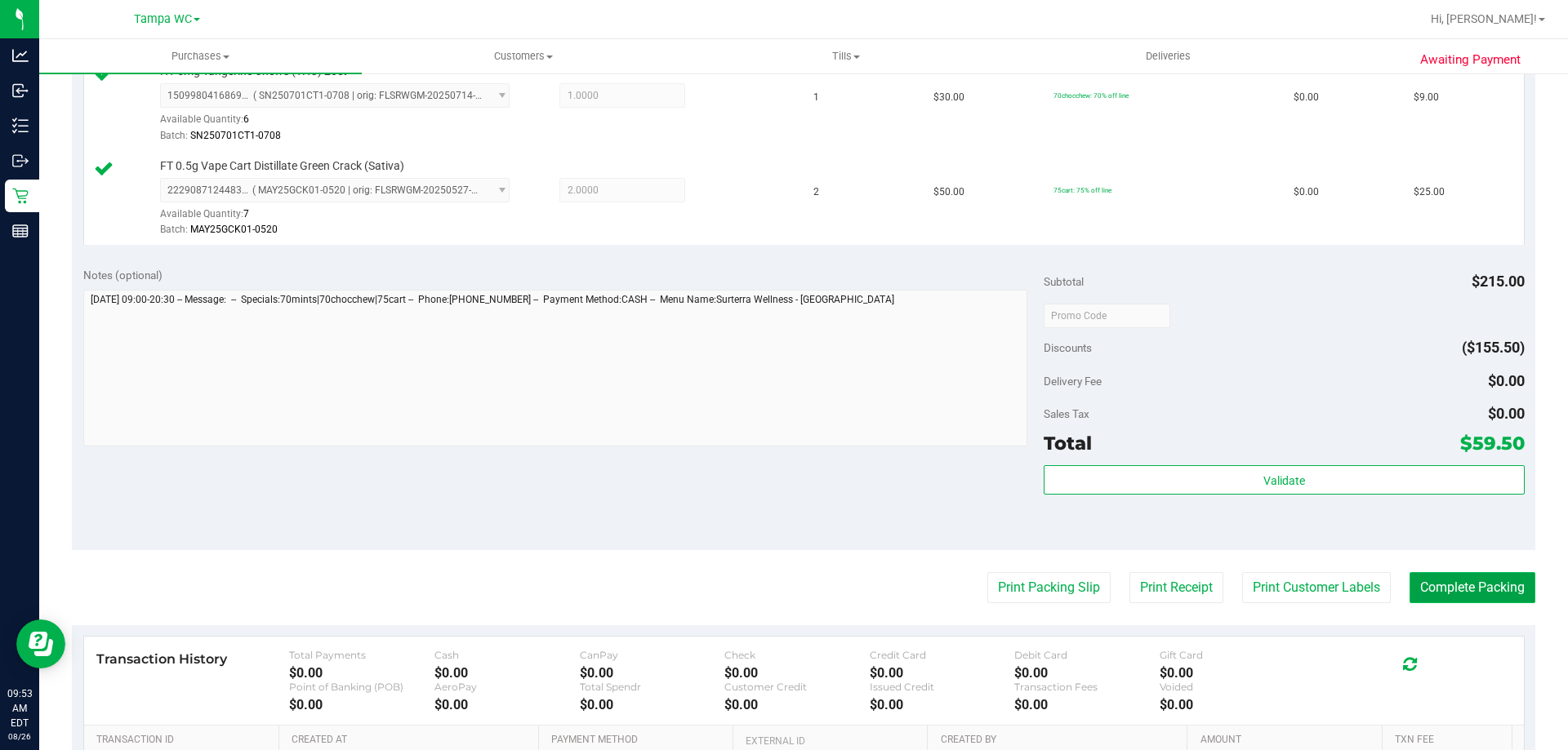
click at [1464, 592] on button "Complete Packing" at bounding box center [1472, 587] width 126 height 31
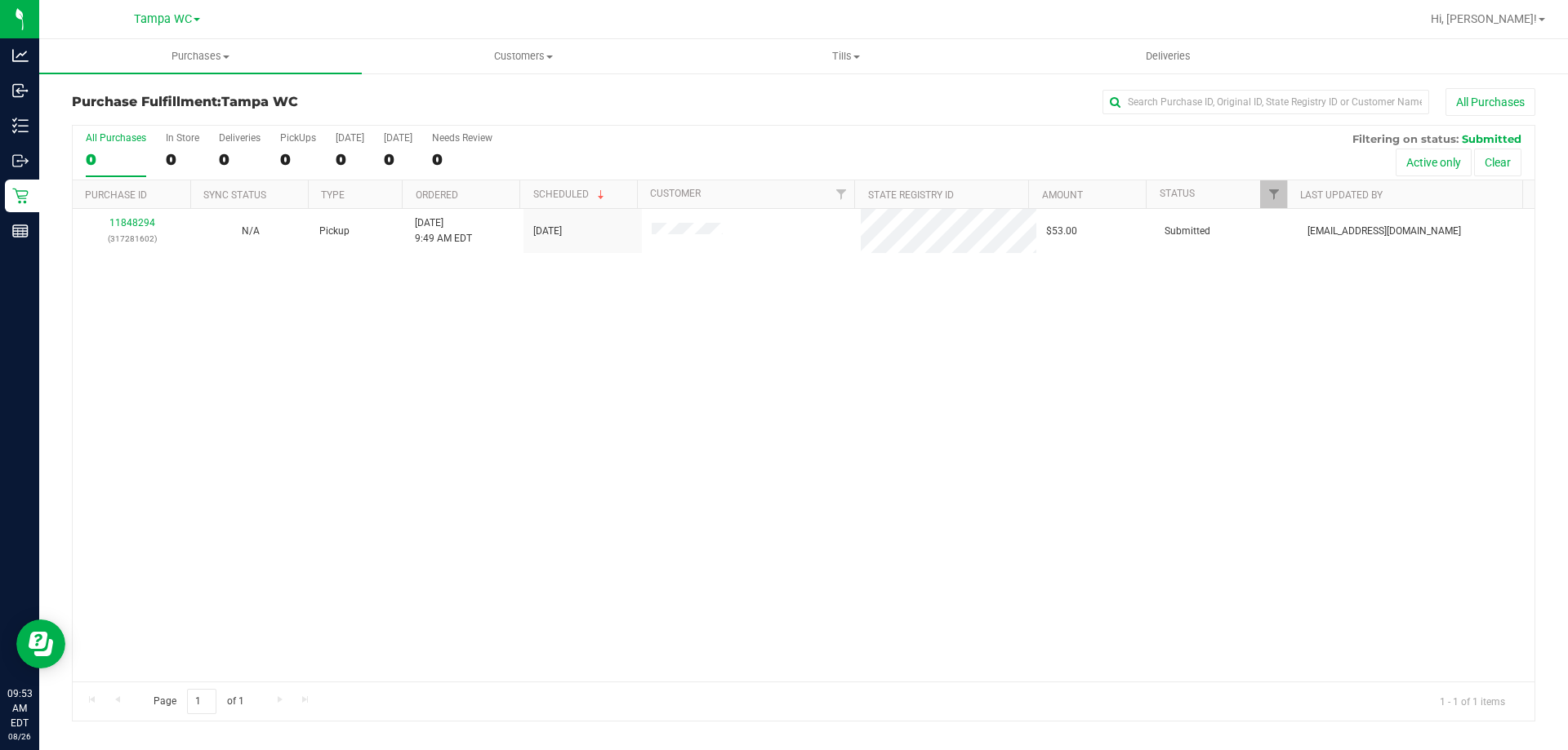
drag, startPoint x: 937, startPoint y: 529, endPoint x: 560, endPoint y: 405, distance: 396.9
click at [937, 529] on div "11848294 (317281602) N/A Pickup [DATE] 9:49 AM EDT 8/26/2025 $53.00 Submitted […" at bounding box center [803, 444] width 1461 height 473
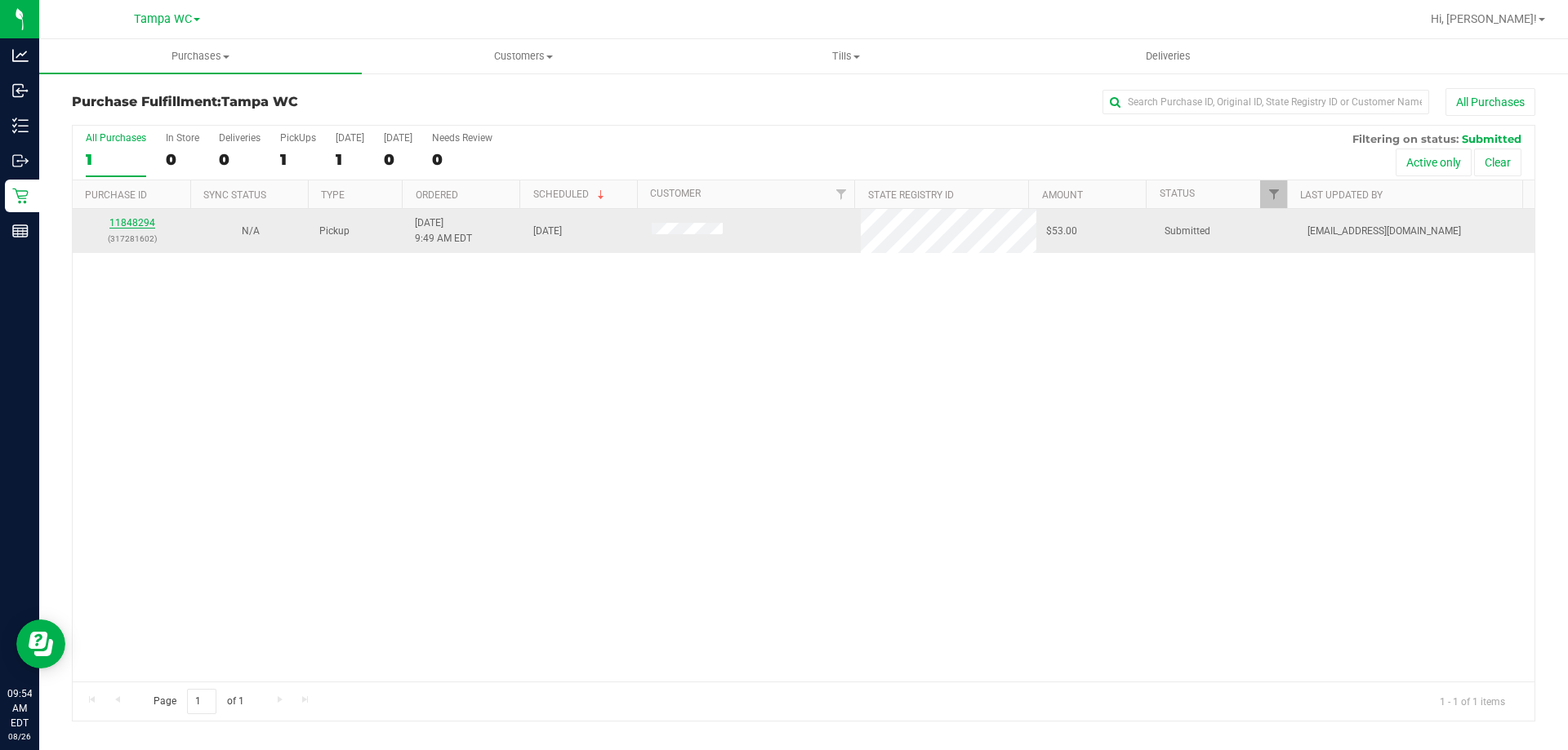
click at [132, 219] on link "11848294" at bounding box center [133, 223] width 46 height 11
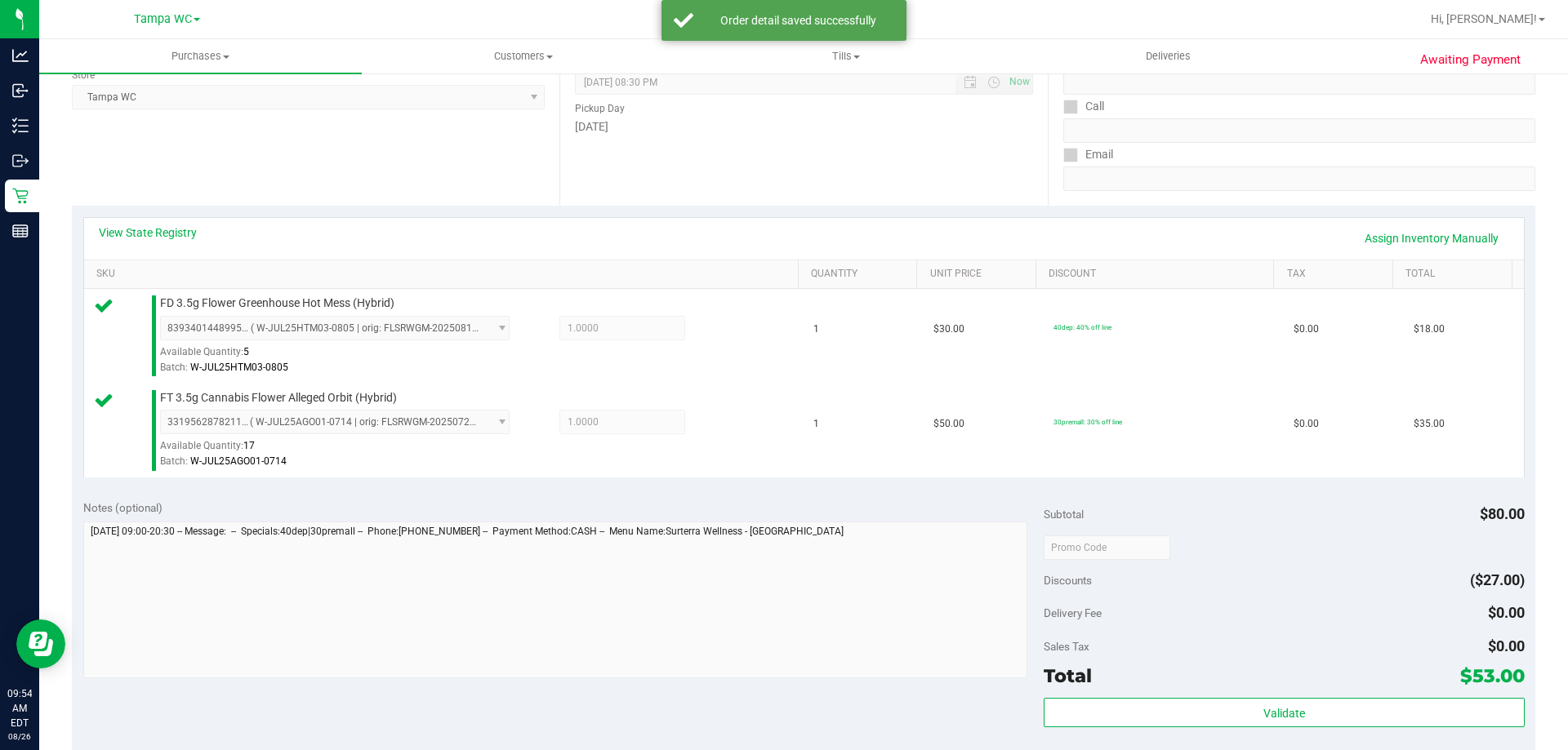
scroll to position [245, 0]
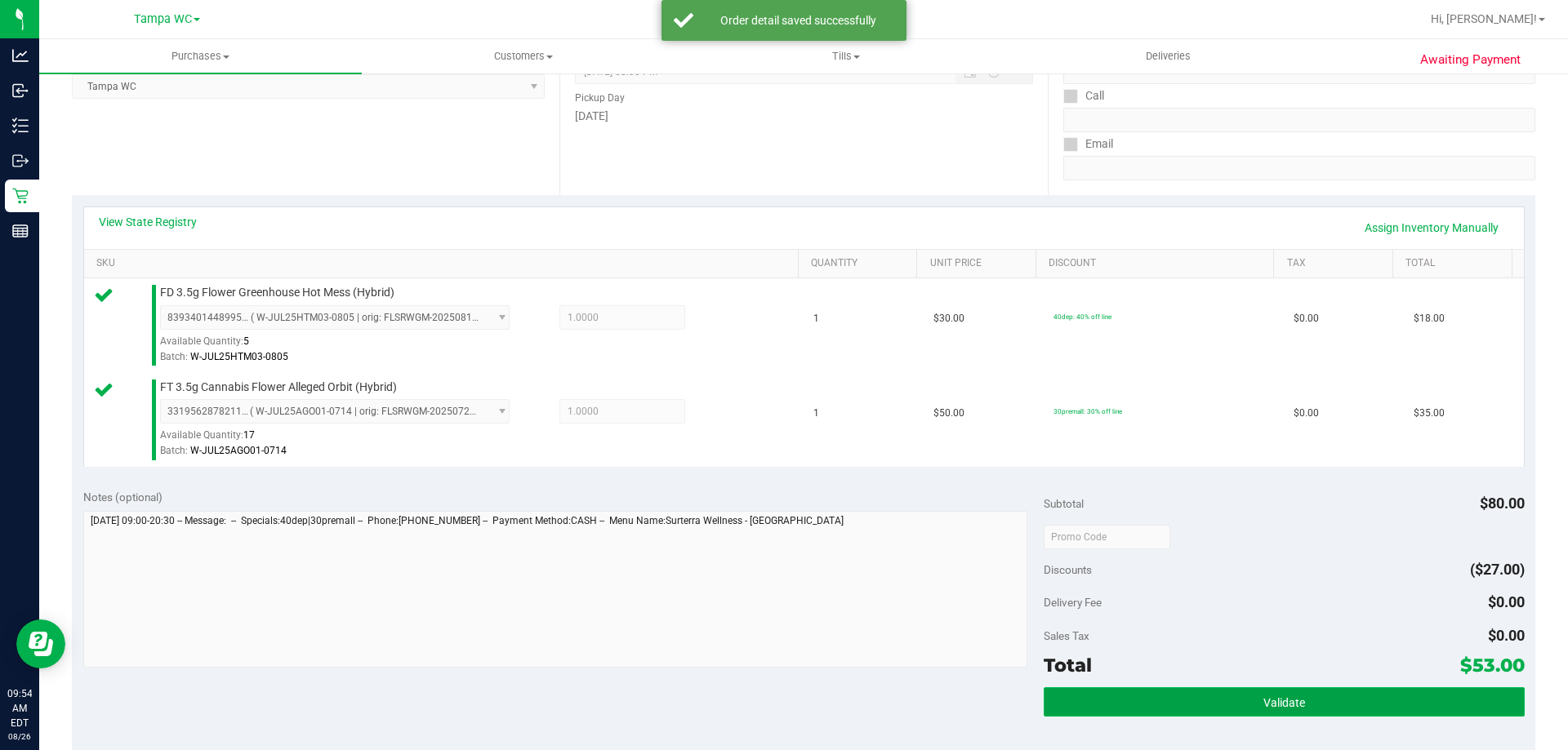
click at [1371, 705] on button "Validate" at bounding box center [1283, 701] width 480 height 29
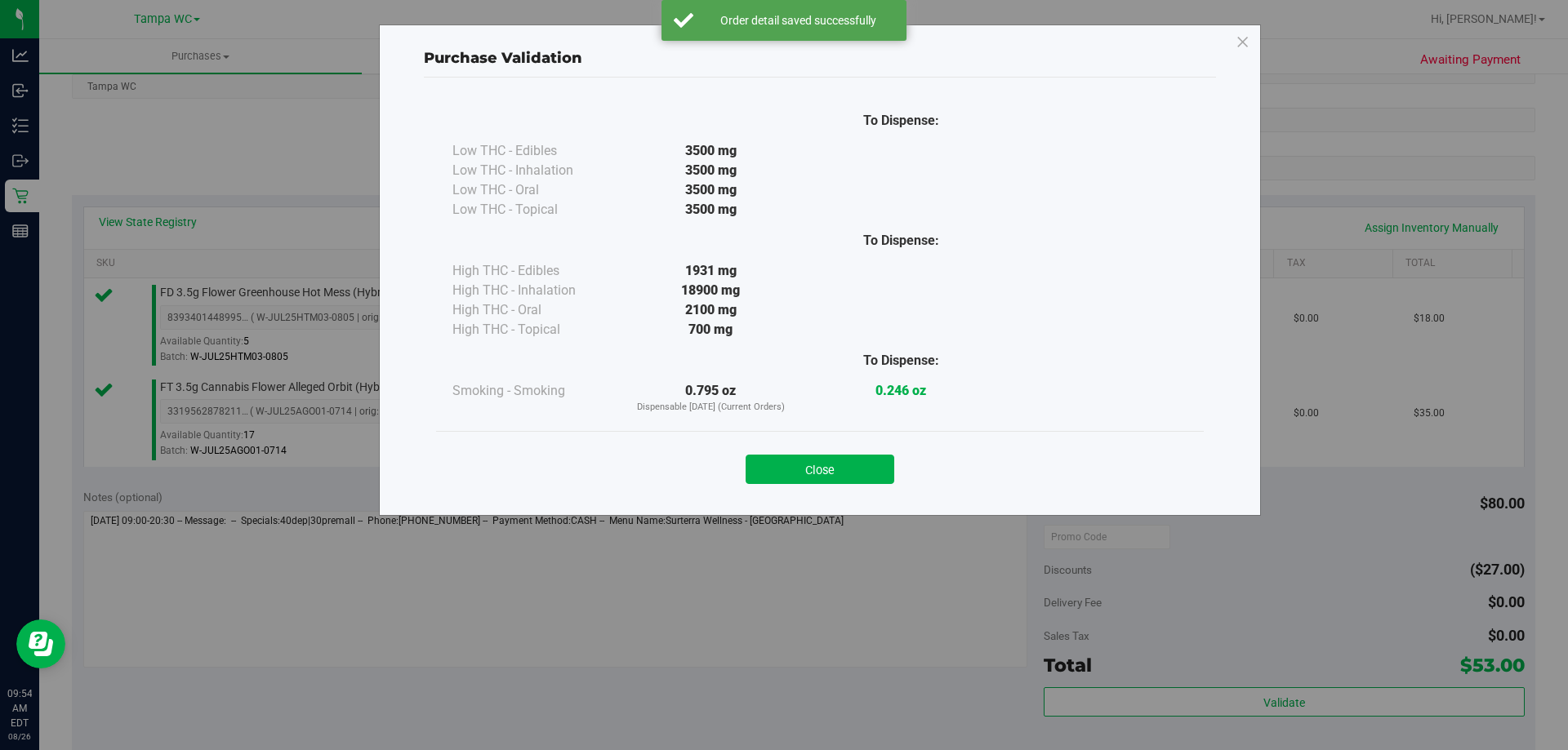
click at [1346, 630] on div "Purchase Validation To Dispense: Low THC - Edibles 3500 mg" at bounding box center [789, 375] width 1579 height 750
click at [843, 455] on button "Close" at bounding box center [819, 469] width 148 height 29
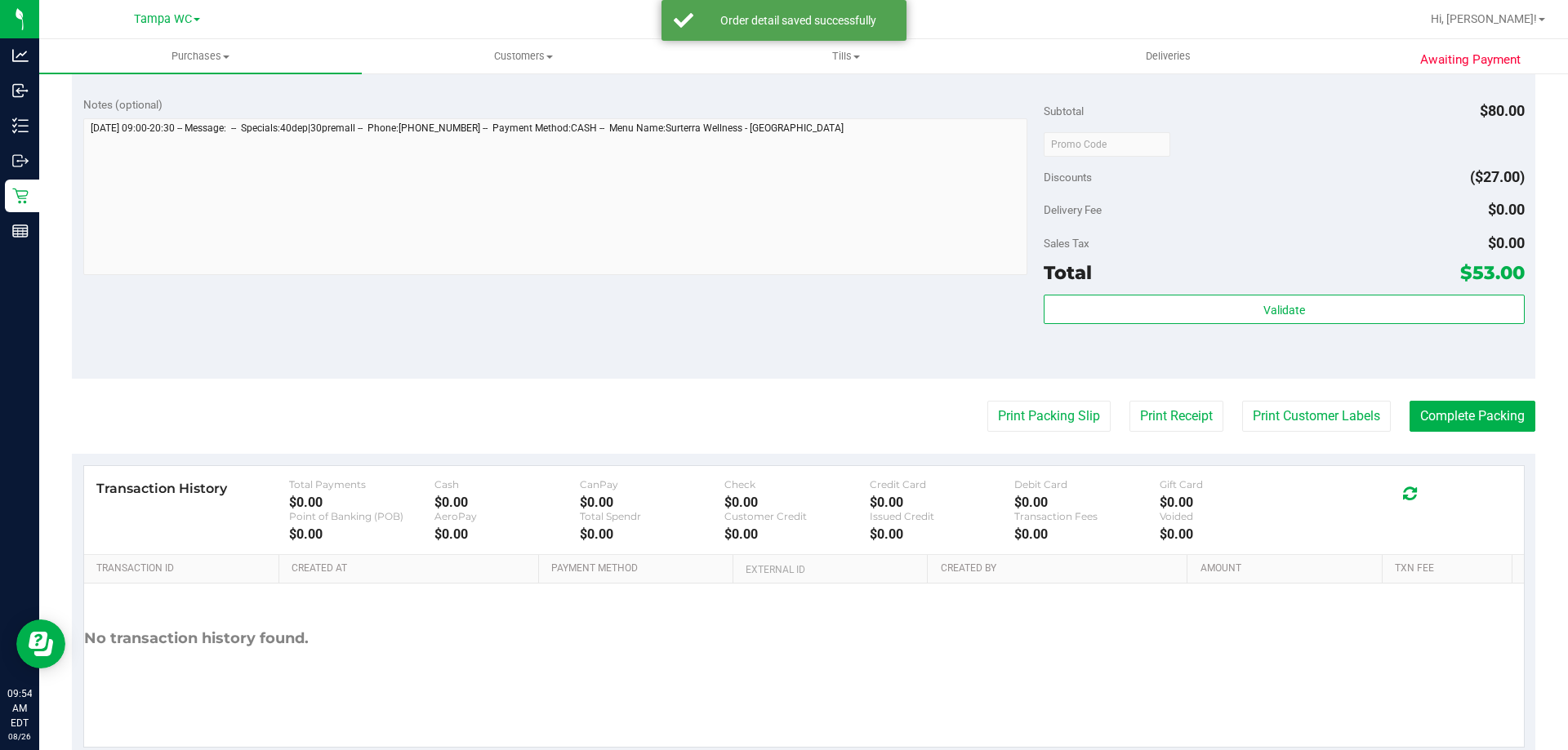
scroll to position [679, 0]
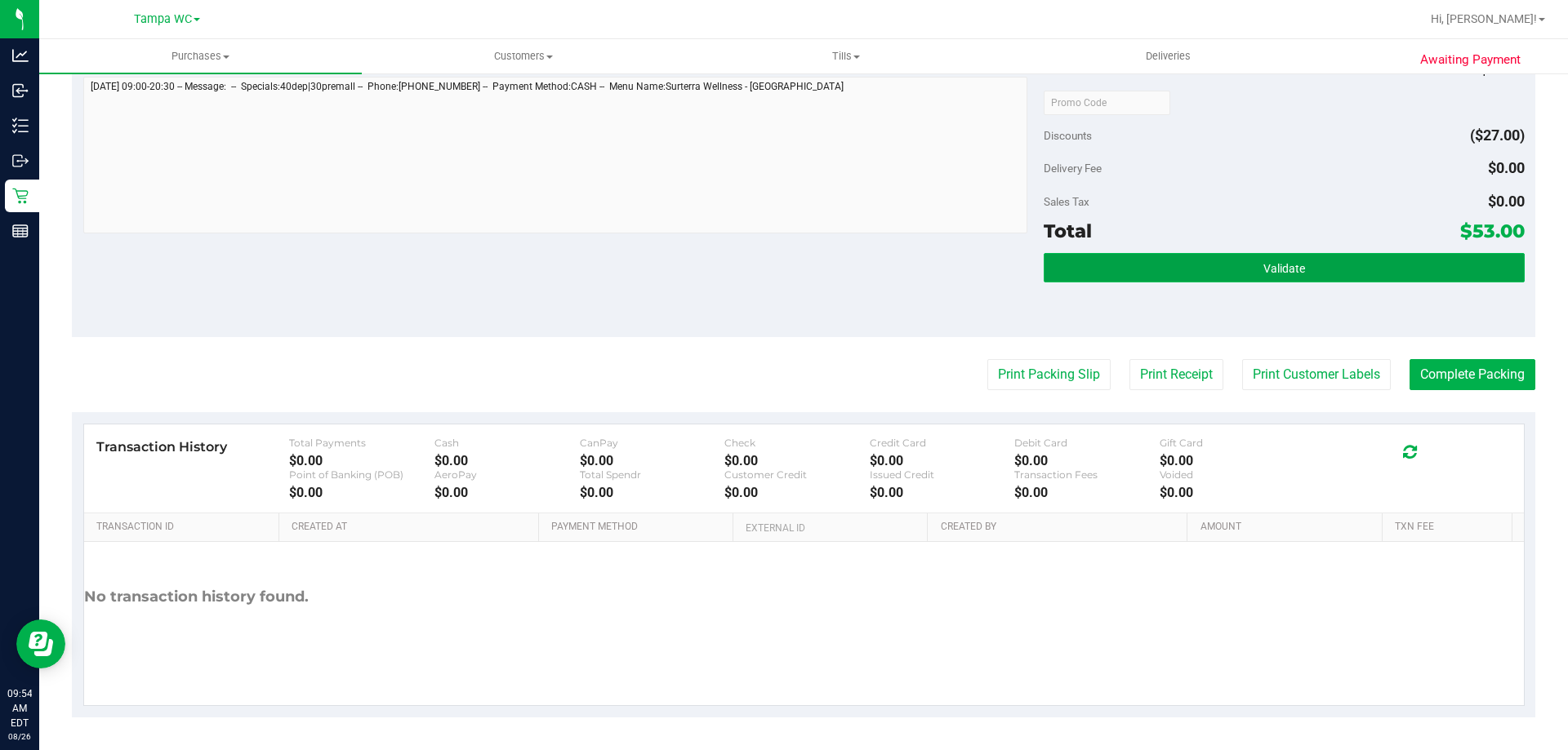
click at [1250, 275] on button "Validate" at bounding box center [1283, 267] width 480 height 29
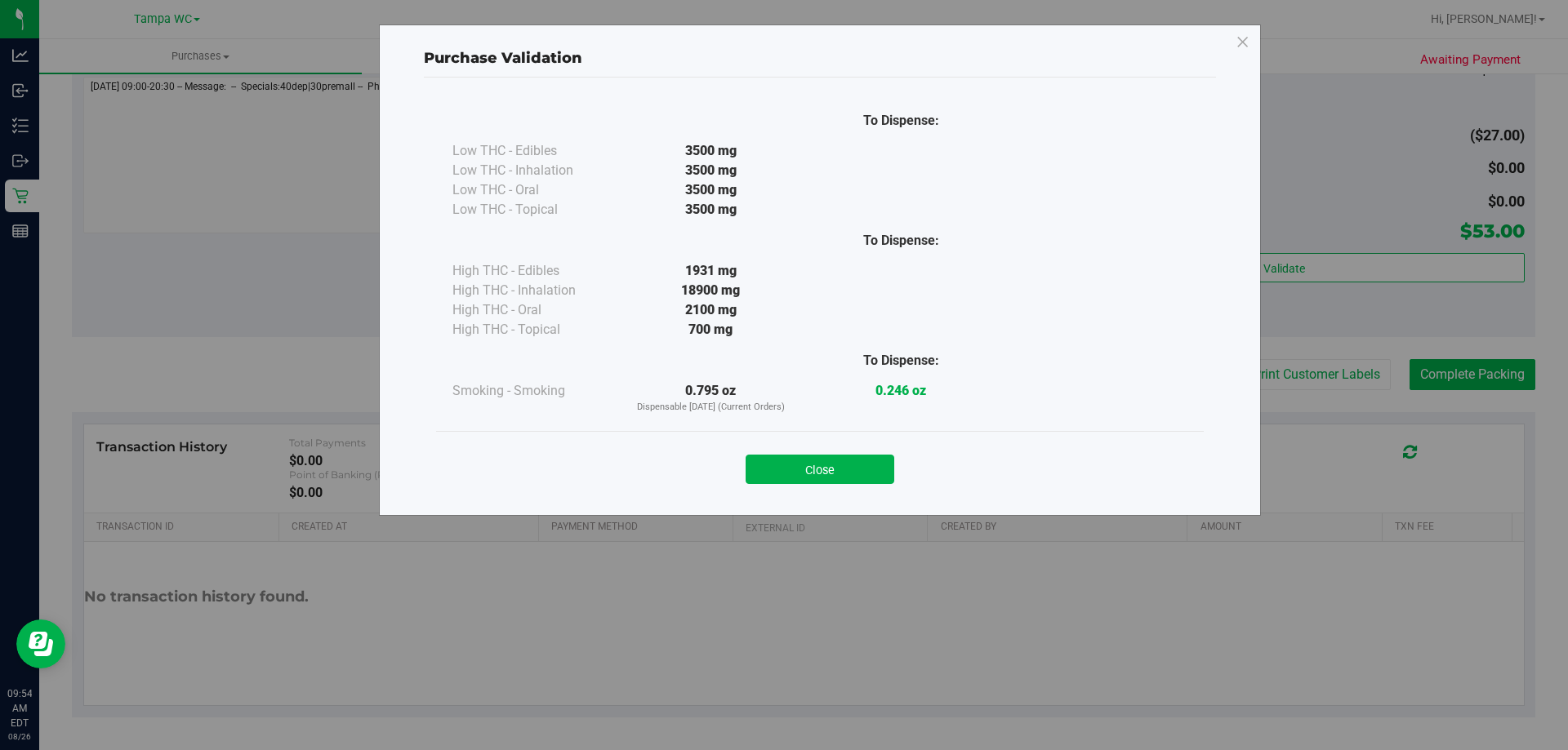
click at [730, 489] on div "Close" at bounding box center [819, 464] width 767 height 66
click at [773, 466] on button "Close" at bounding box center [819, 469] width 148 height 29
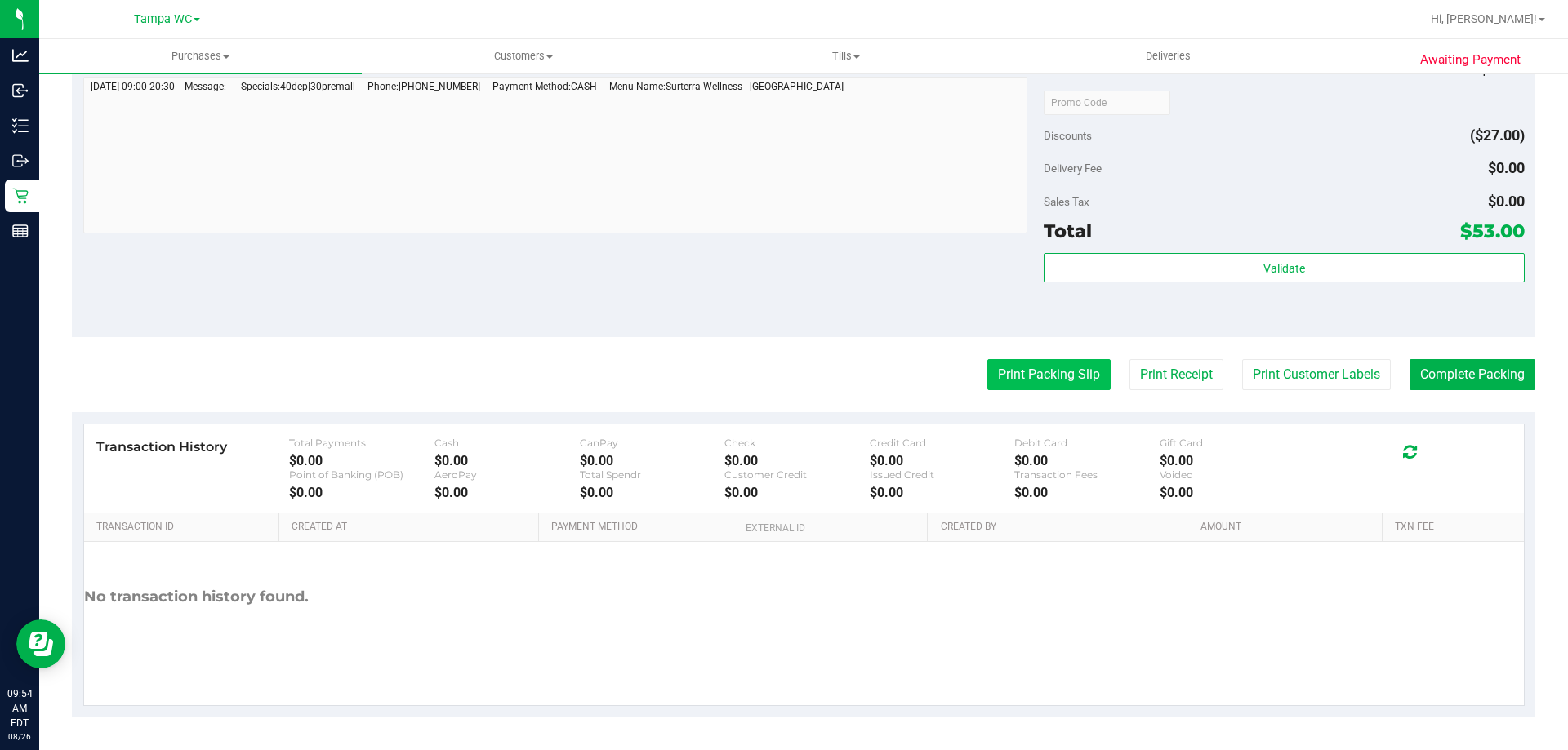
click at [1022, 377] on button "Print Packing Slip" at bounding box center [1048, 374] width 123 height 31
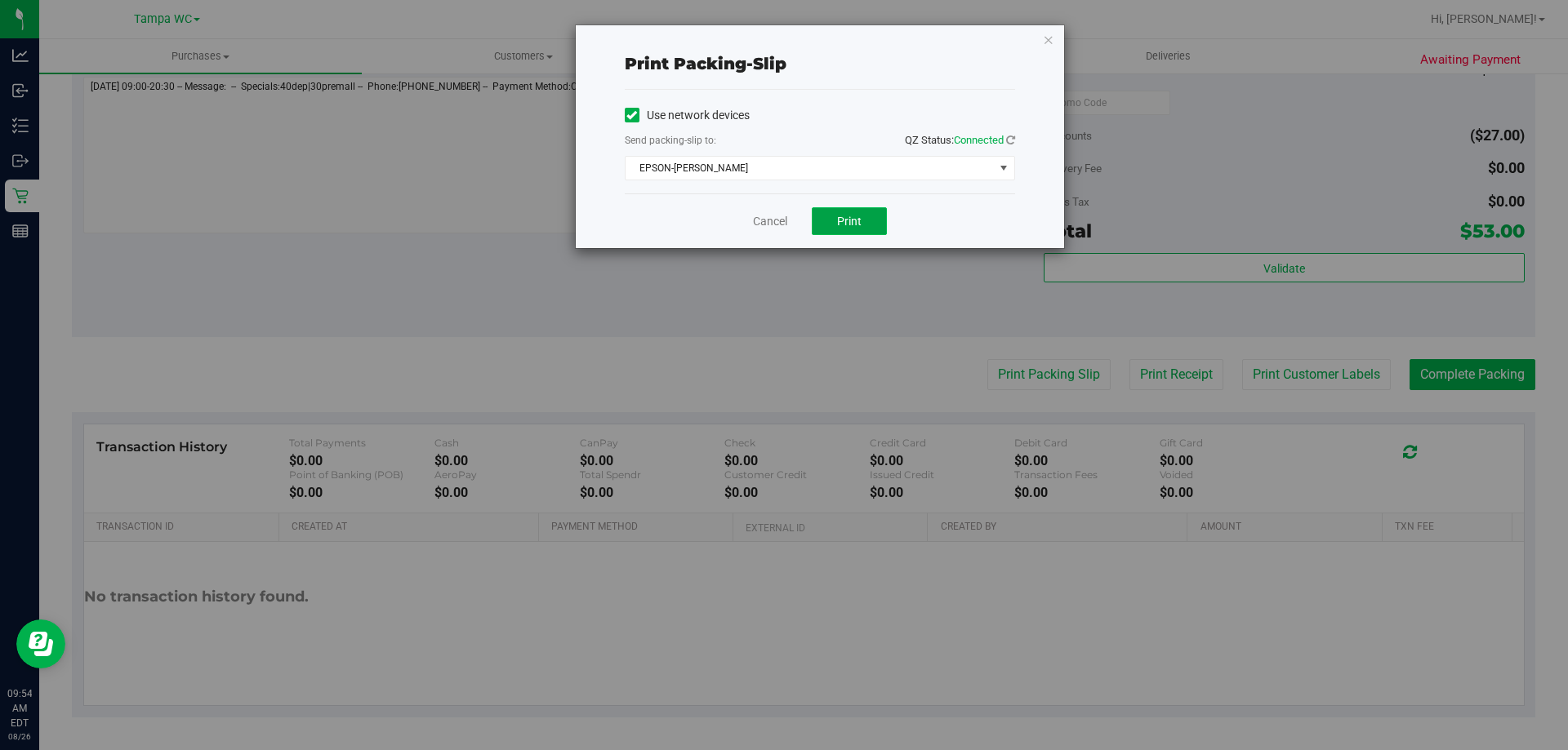
click at [847, 223] on span "Print" at bounding box center [849, 221] width 25 height 13
click at [757, 220] on link "Cancel" at bounding box center [770, 221] width 34 height 17
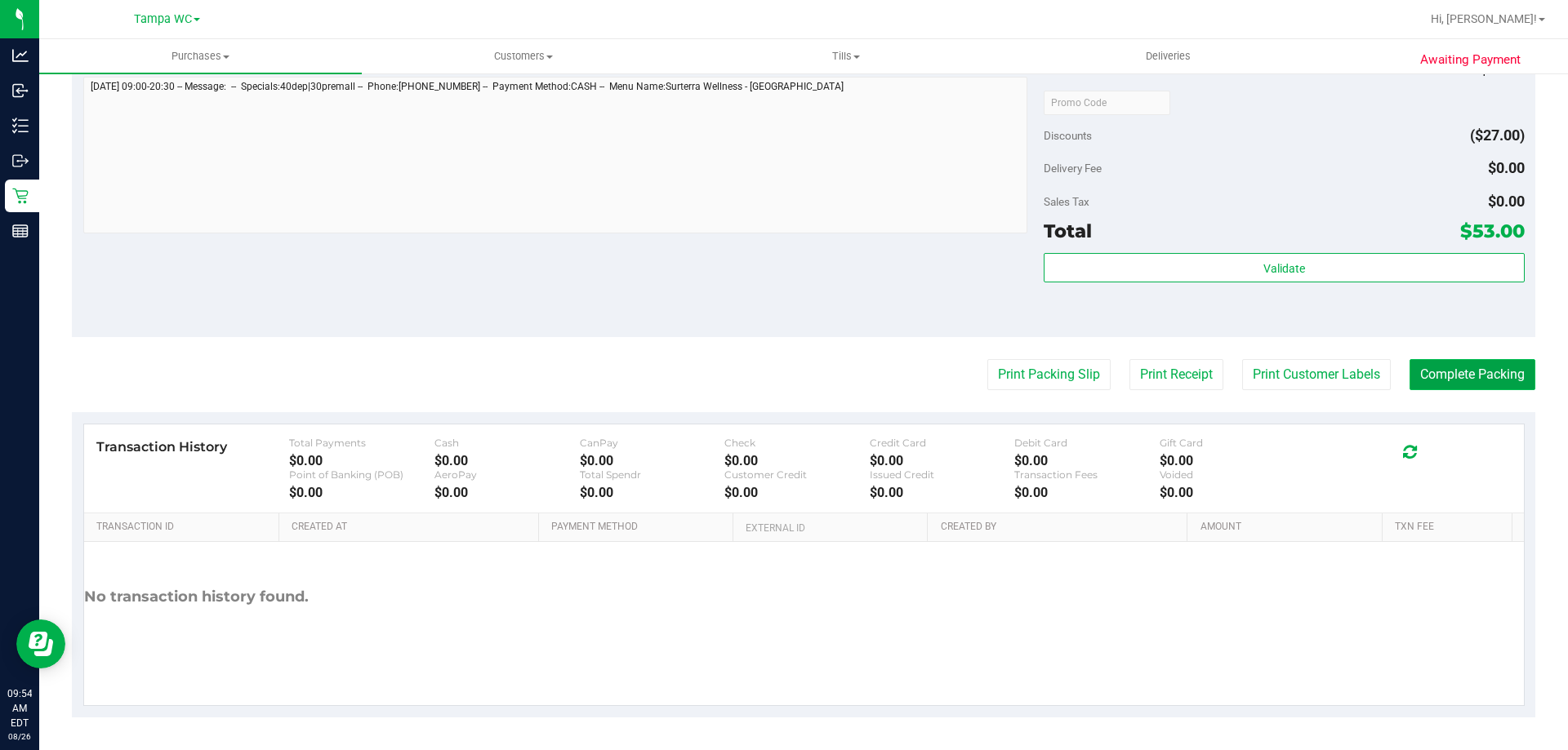
click at [1430, 370] on button "Complete Packing" at bounding box center [1472, 374] width 126 height 31
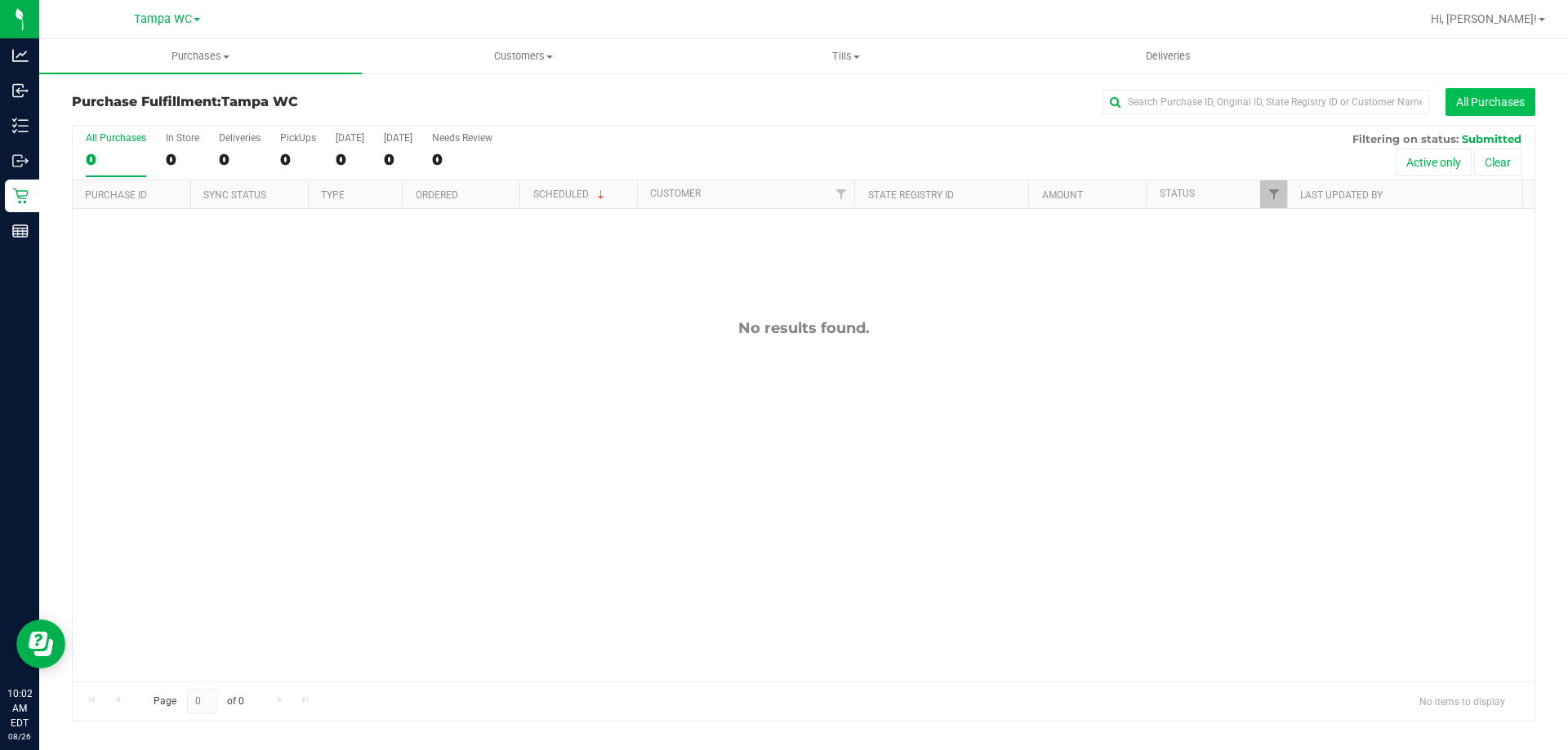
click at [1503, 110] on button "All Purchases" at bounding box center [1490, 102] width 90 height 27
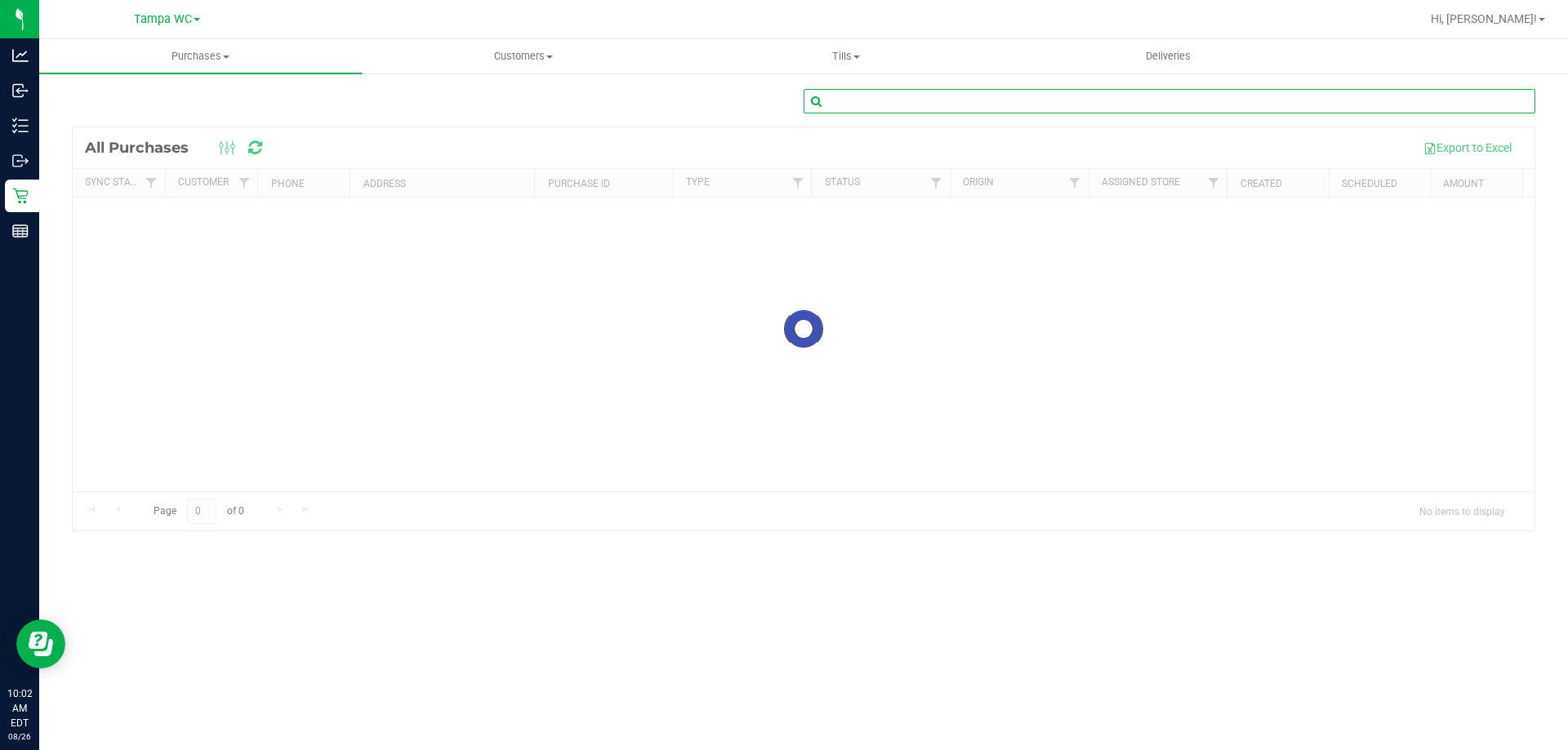
click at [942, 111] on input "text" at bounding box center [1169, 102] width 732 height 25
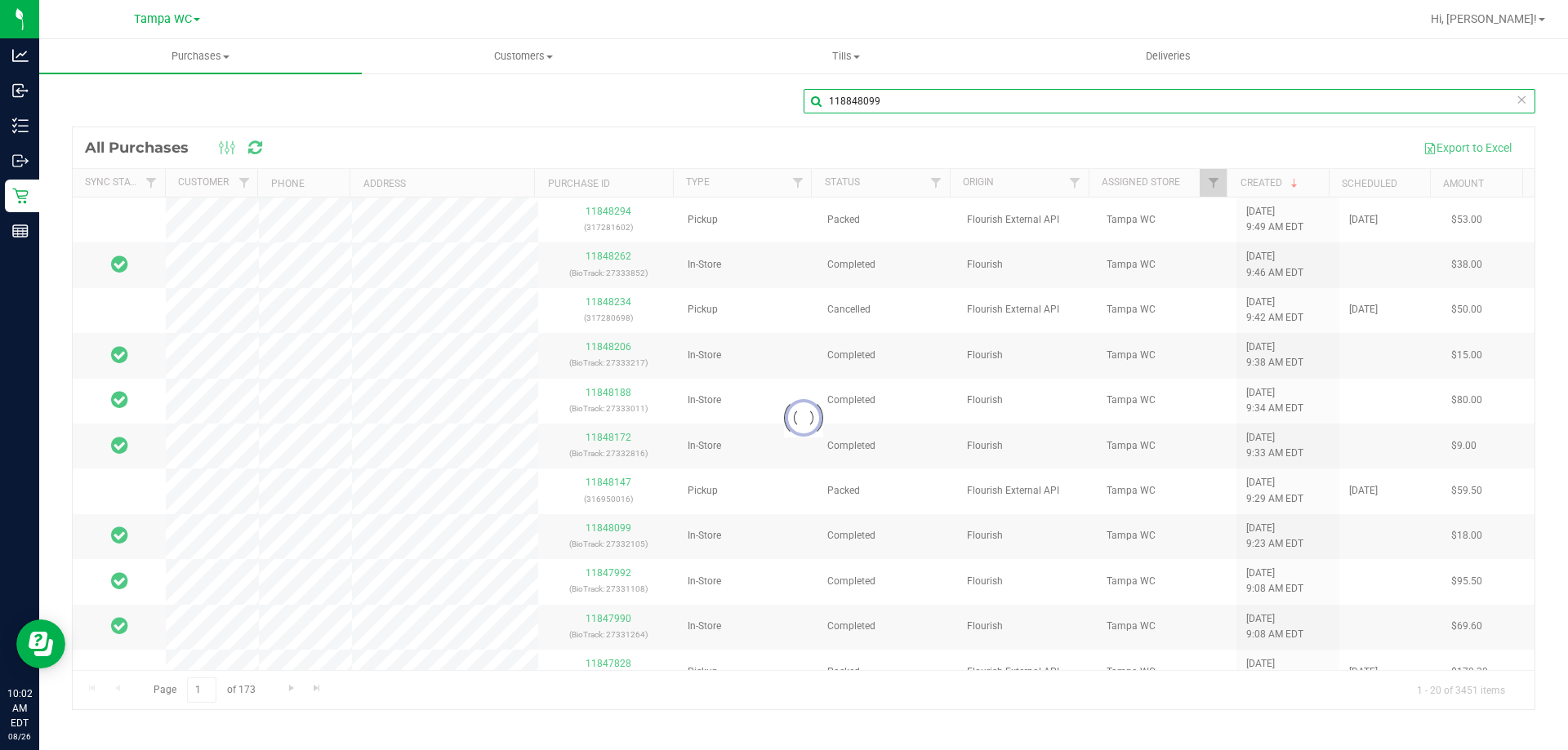
click at [847, 105] on input "118848099" at bounding box center [1169, 102] width 732 height 25
type input "11848099"
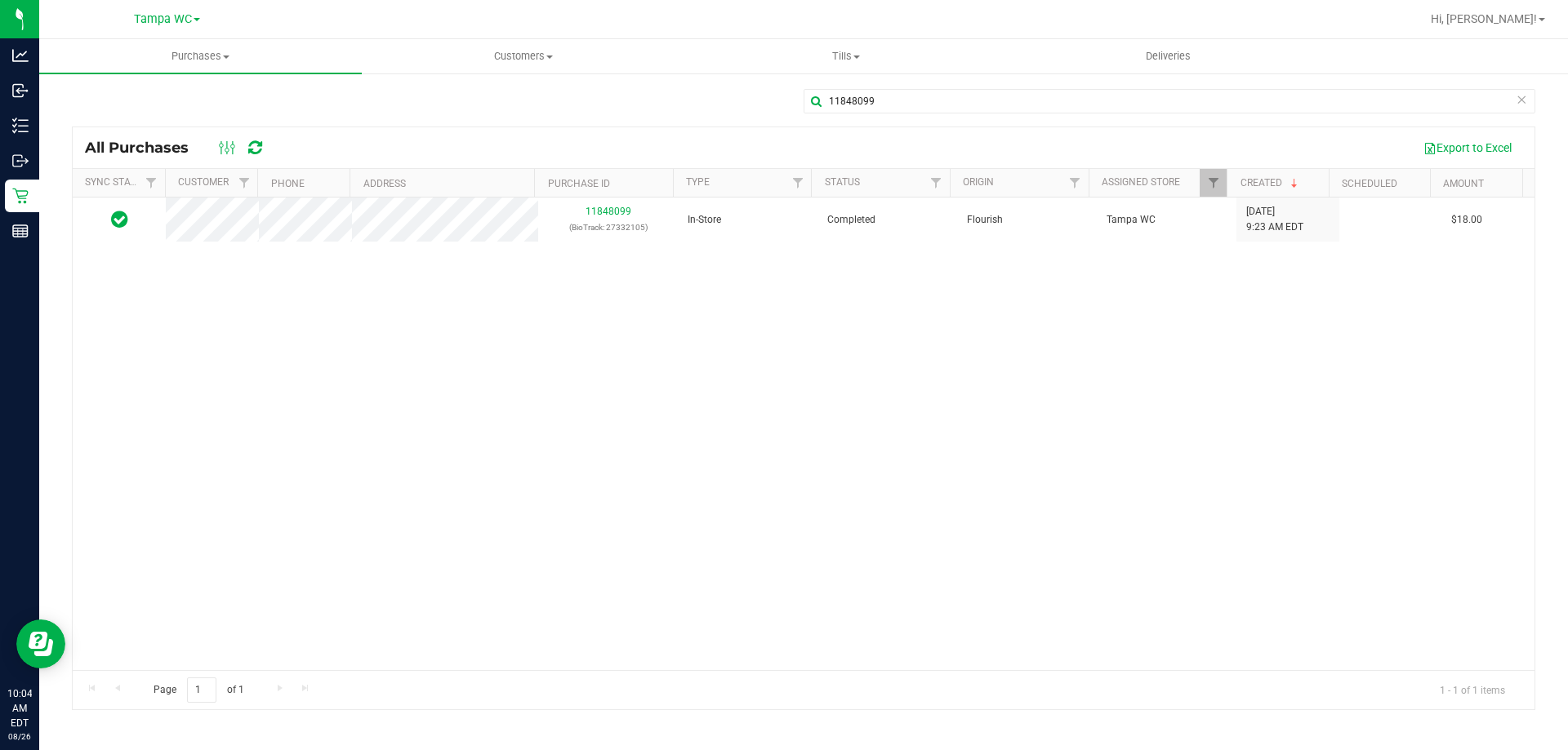
click at [969, 513] on div "11848099 (BioTrack: 27332105) In-Store Completed Flourish Tampa WC [DATE] 9:23 …" at bounding box center [803, 434] width 1461 height 473
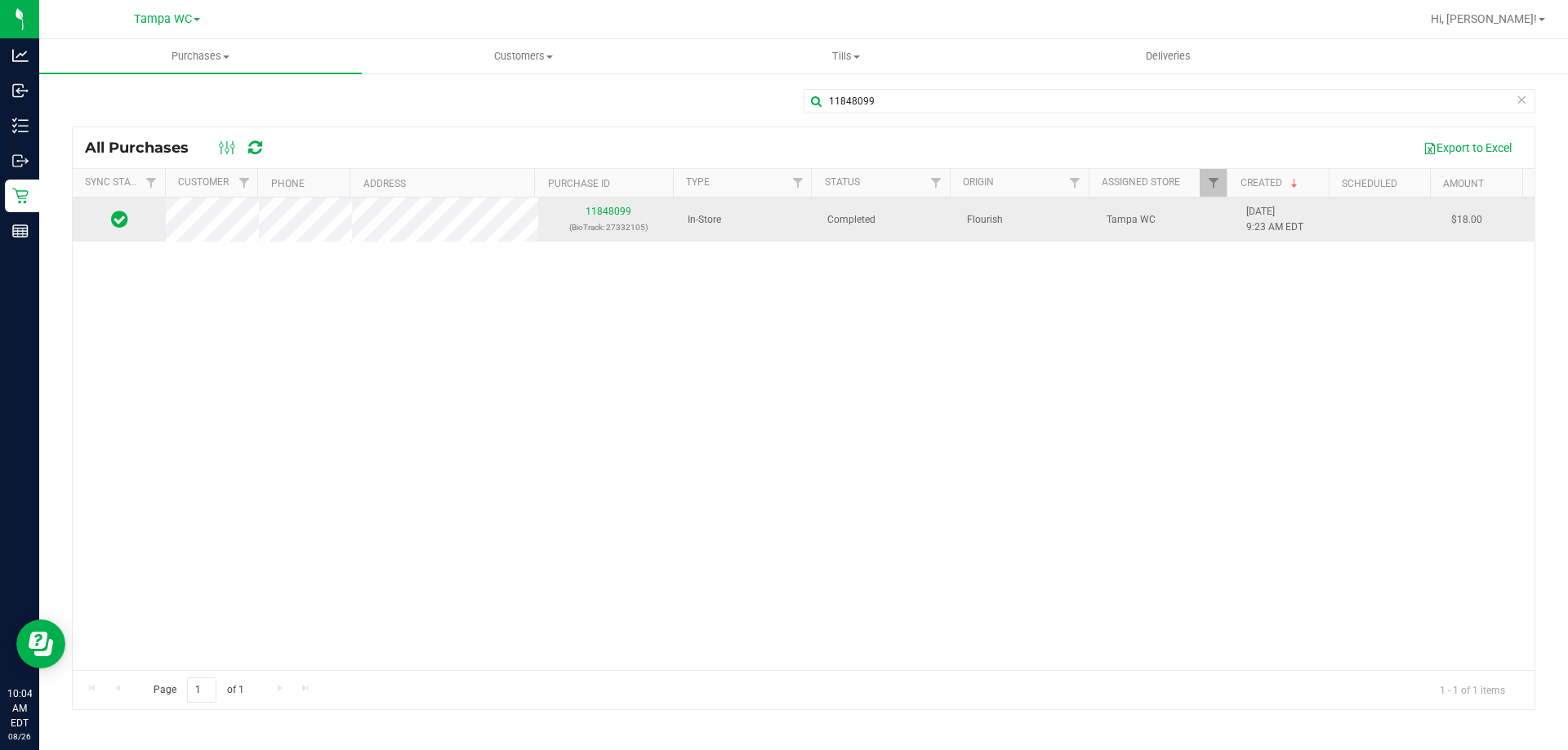
drag, startPoint x: 637, startPoint y: 210, endPoint x: 573, endPoint y: 216, distance: 64.3
click at [573, 216] on div "11848099 (BioTrack: 27332105)" at bounding box center [608, 219] width 120 height 31
copy link "11848099"
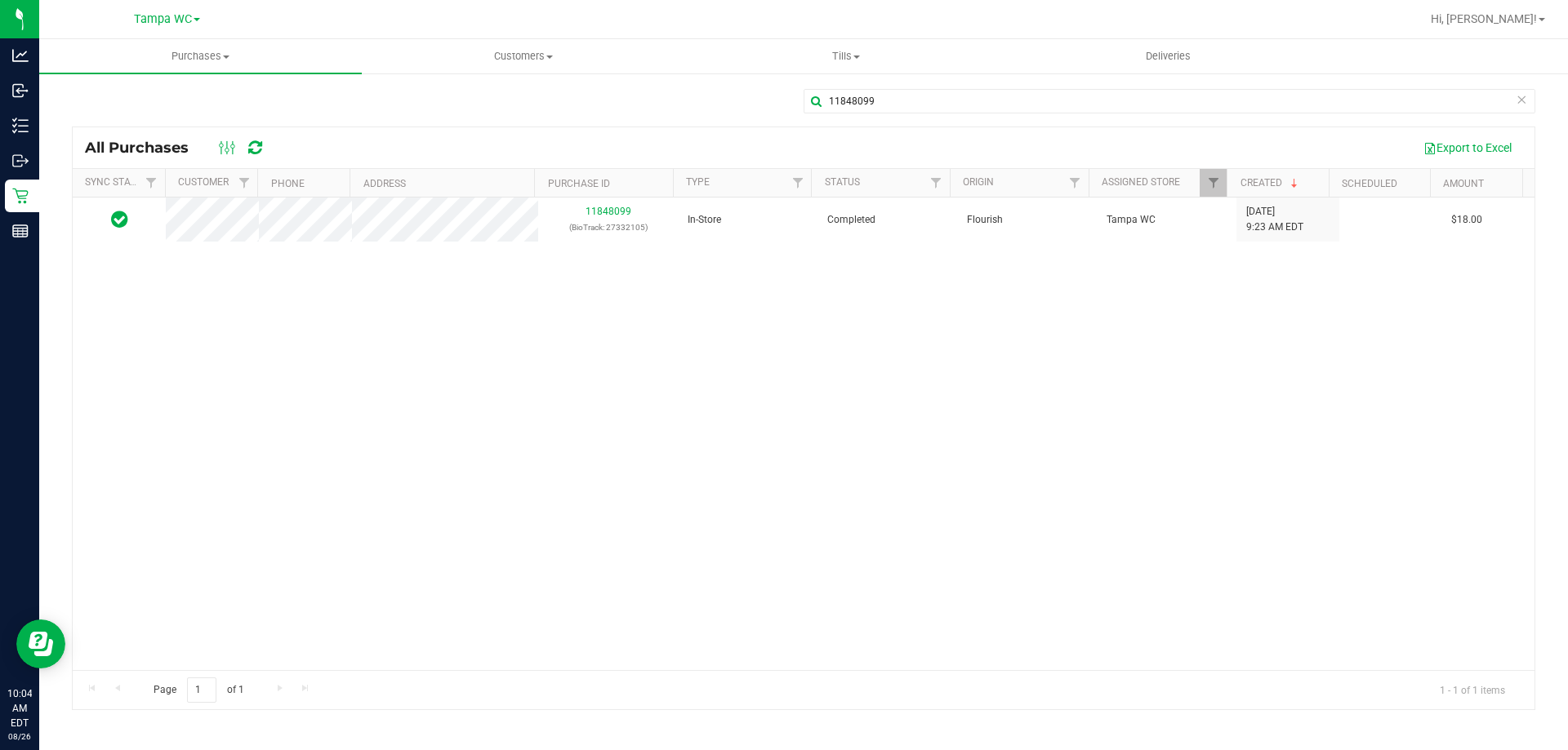
click at [644, 246] on div "11848099 (BioTrack: 27332105) In-Store Completed Flourish Tampa WC [DATE] 9:23 …" at bounding box center [803, 434] width 1461 height 473
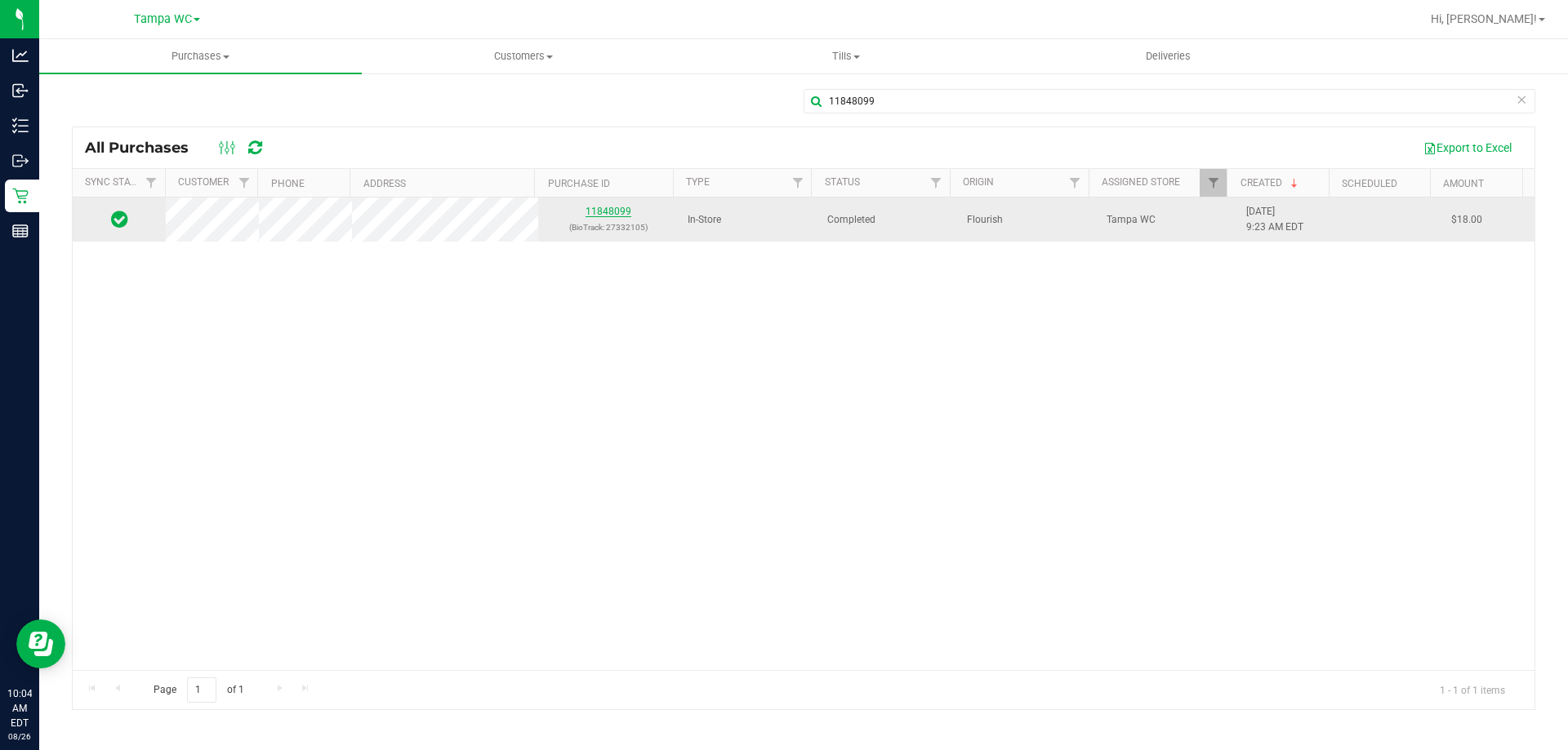
click at [613, 210] on link "11848099" at bounding box center [608, 211] width 46 height 11
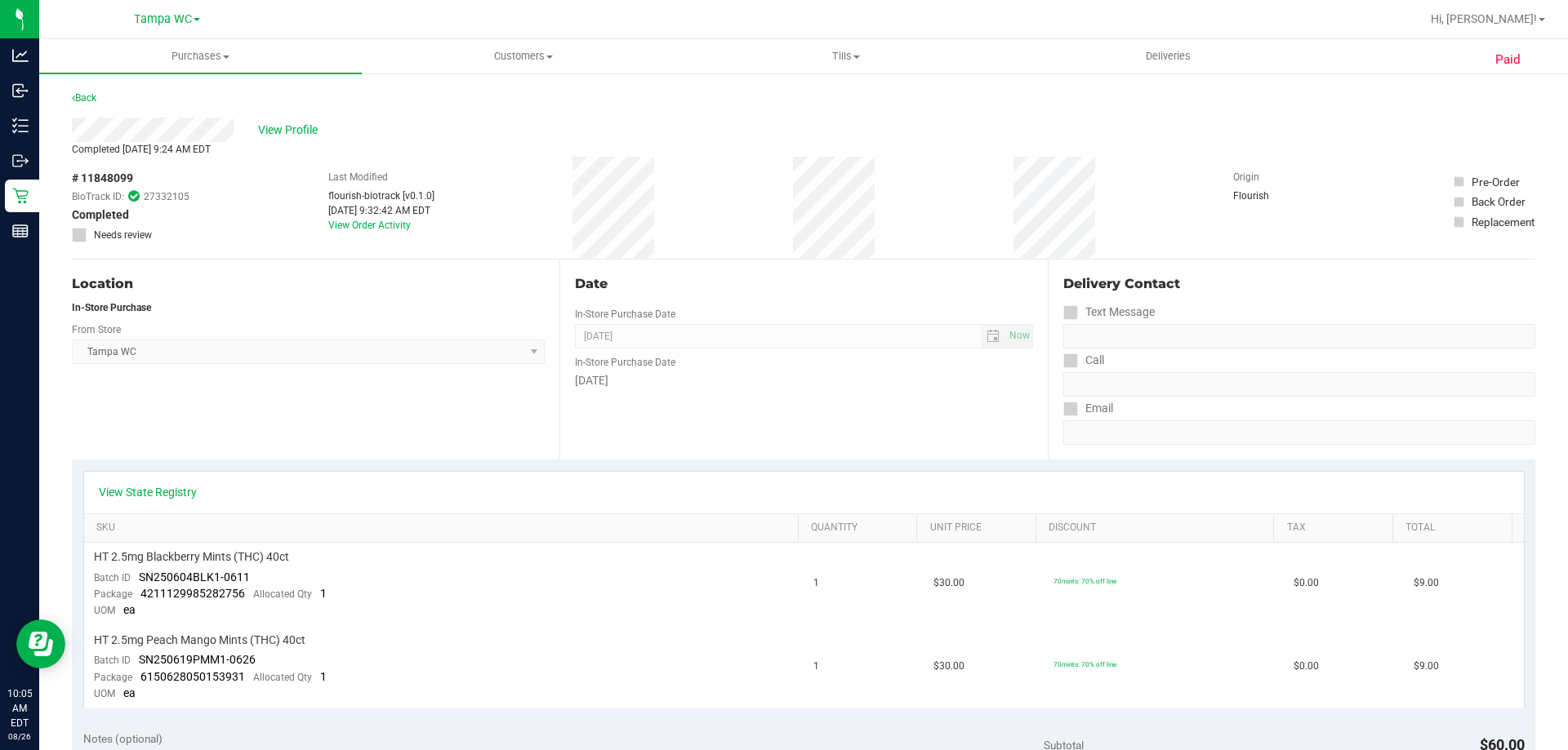
click at [681, 246] on div "# 11848099 BioTrack ID: 27332105 Completed Needs review Last Modified flourish-…" at bounding box center [803, 207] width 1463 height 102
click at [425, 442] on div "Location In-Store Purchase From Store [GEOGRAPHIC_DATA] WC Select Store [PERSON…" at bounding box center [315, 360] width 487 height 200
click at [667, 139] on div "View Profile" at bounding box center [803, 130] width 1463 height 25
click at [887, 93] on div "Back" at bounding box center [803, 102] width 1463 height 29
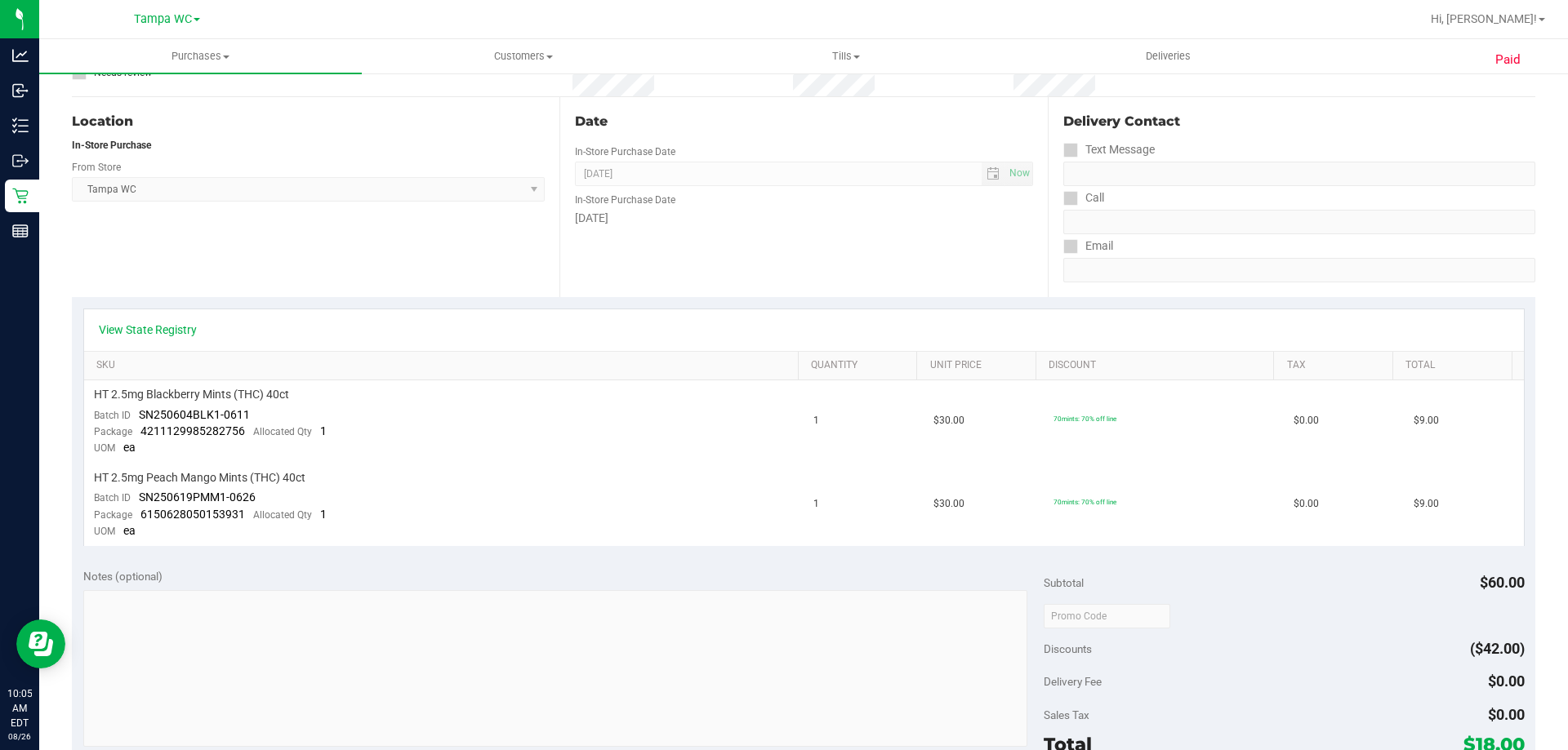
scroll to position [163, 0]
drag, startPoint x: 240, startPoint y: 431, endPoint x: 136, endPoint y: 426, distance: 104.1
click at [136, 426] on div "Package 4211129985282756 Allocated Qty 1" at bounding box center [209, 430] width 232 height 16
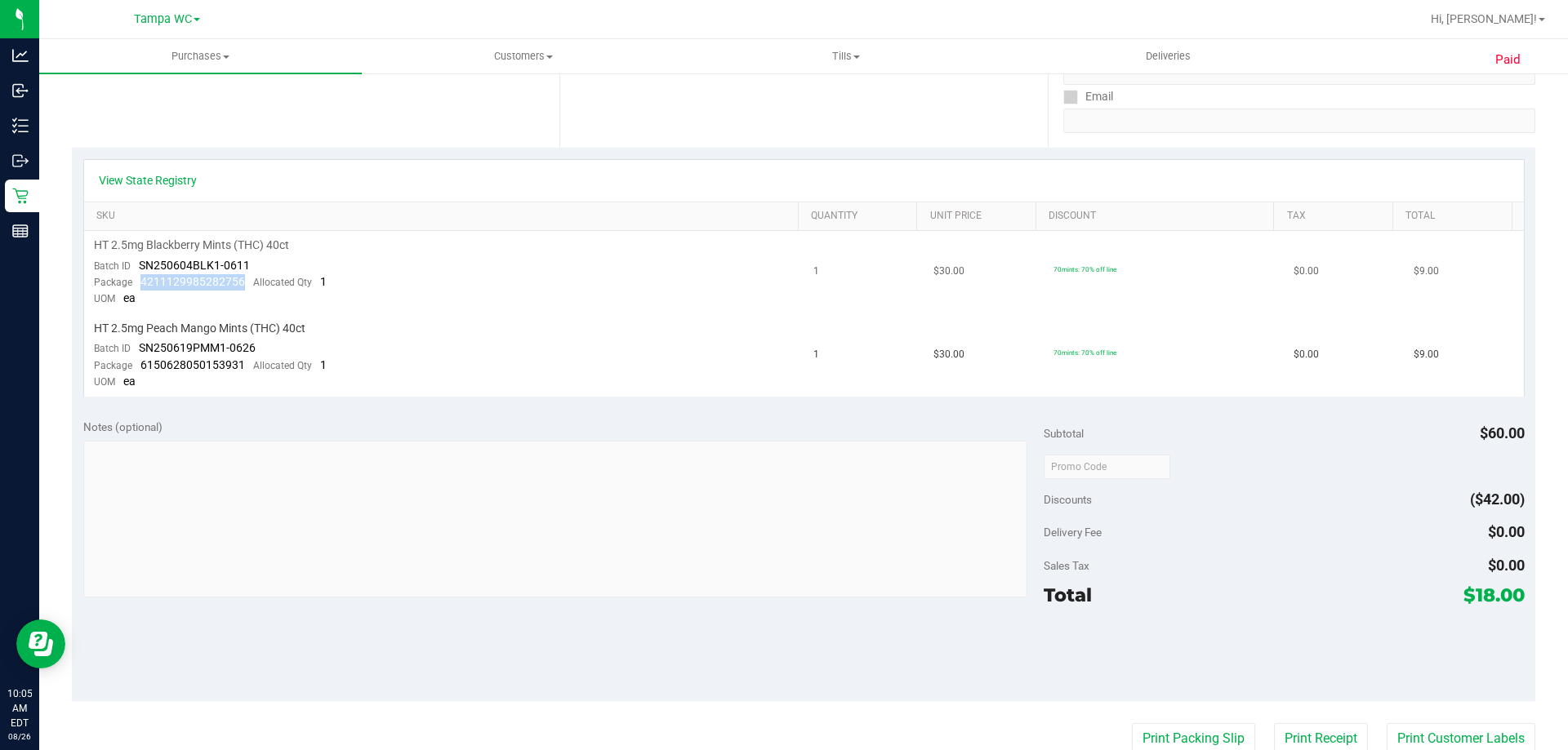
scroll to position [268, 0]
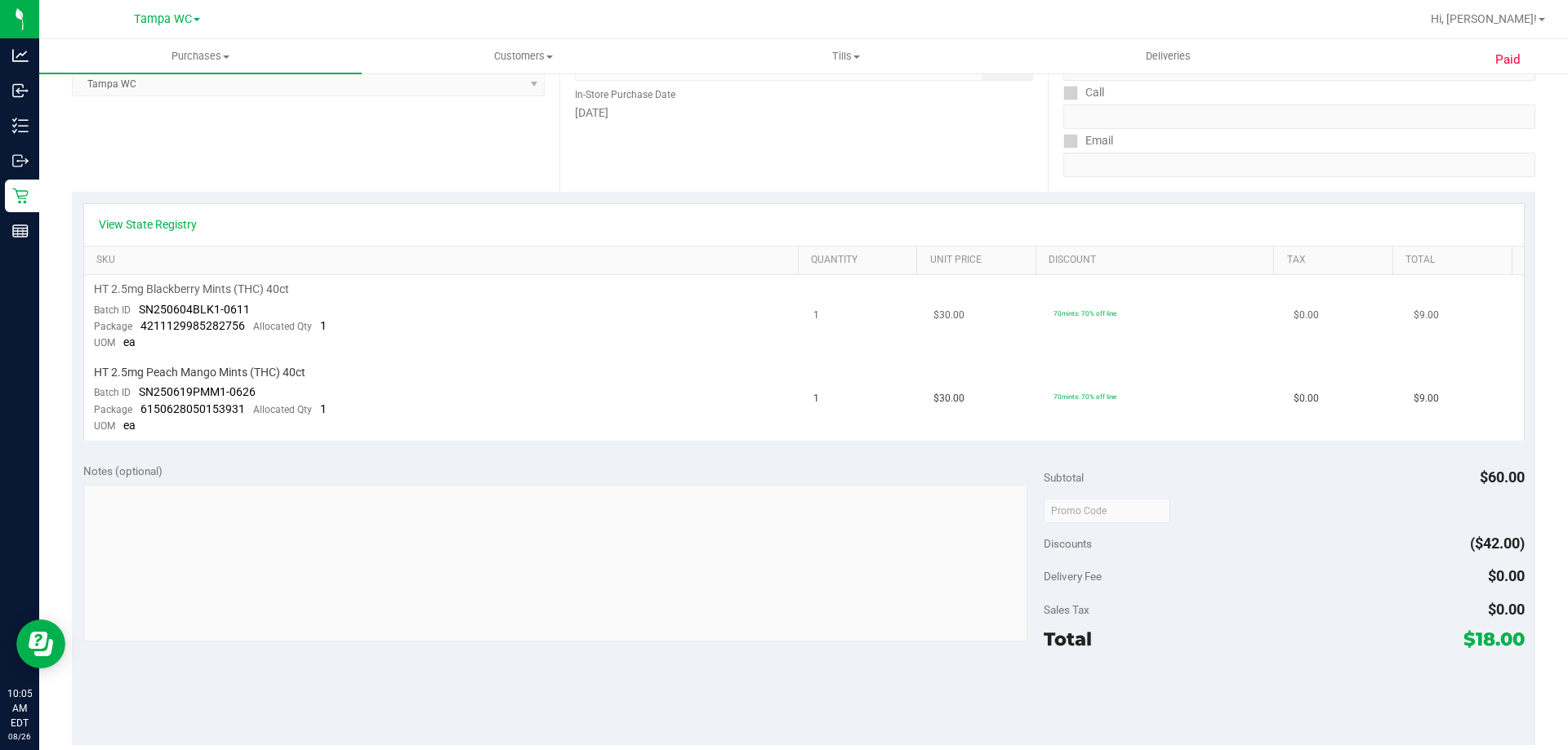
click at [391, 356] on td "HT 2.5mg Blackberry Mints (THC) 40ct Batch ID SN250604BLK1-0611 Package 4211129…" at bounding box center [444, 316] width 720 height 83
drag, startPoint x: 241, startPoint y: 329, endPoint x: 135, endPoint y: 328, distance: 106.0
click at [135, 328] on div "Package 4211129985282756 Allocated Qty 1" at bounding box center [209, 326] width 232 height 16
copy span "4211129985282756"
drag, startPoint x: 249, startPoint y: 311, endPoint x: 140, endPoint y: 314, distance: 109.0
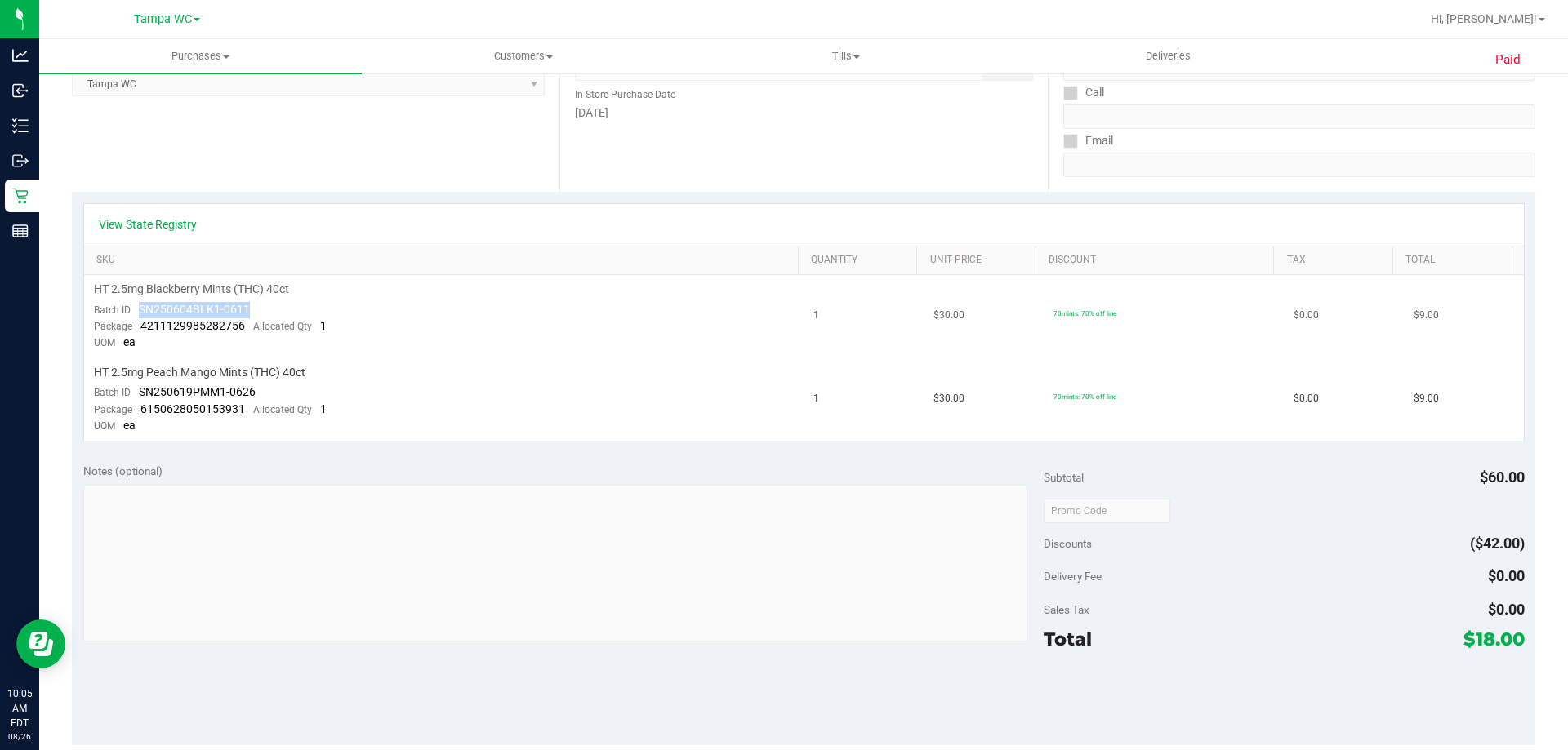
click at [140, 314] on td "HT 2.5mg Blackberry Mints (THC) 40ct Batch ID SN250604BLK1-0611 Package 4211129…" at bounding box center [444, 316] width 720 height 83
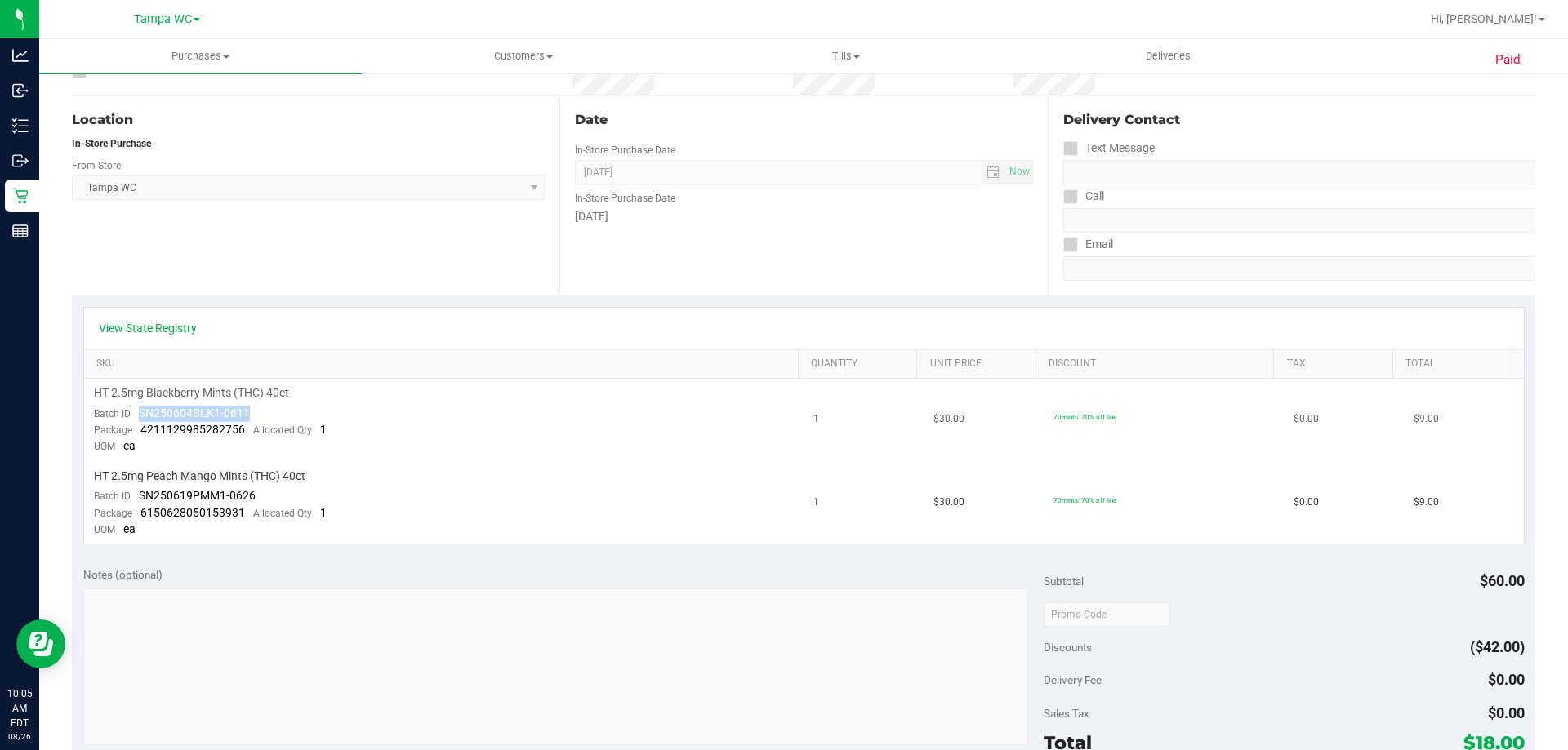
scroll to position [0, 0]
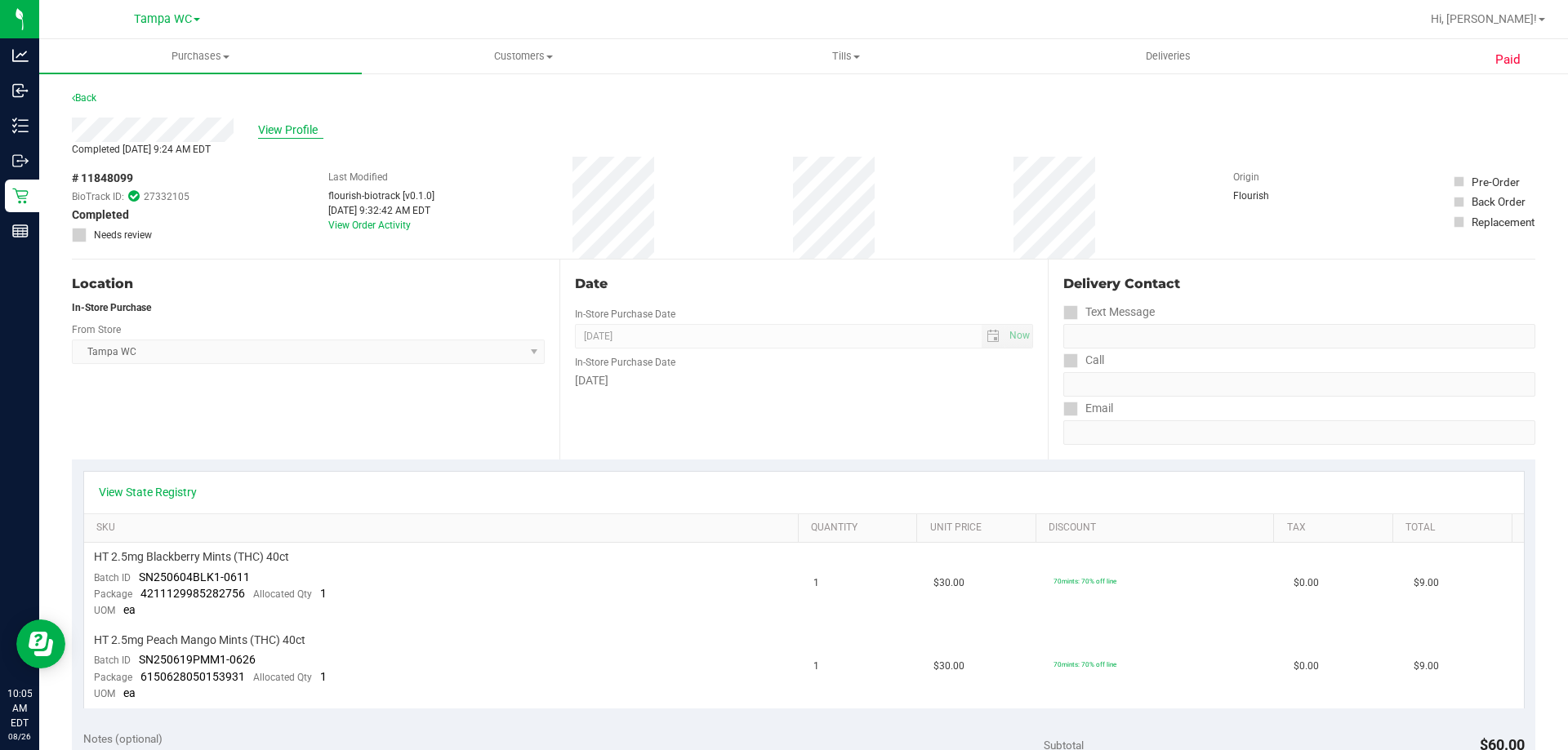
click at [266, 133] on span "View Profile" at bounding box center [291, 130] width 65 height 17
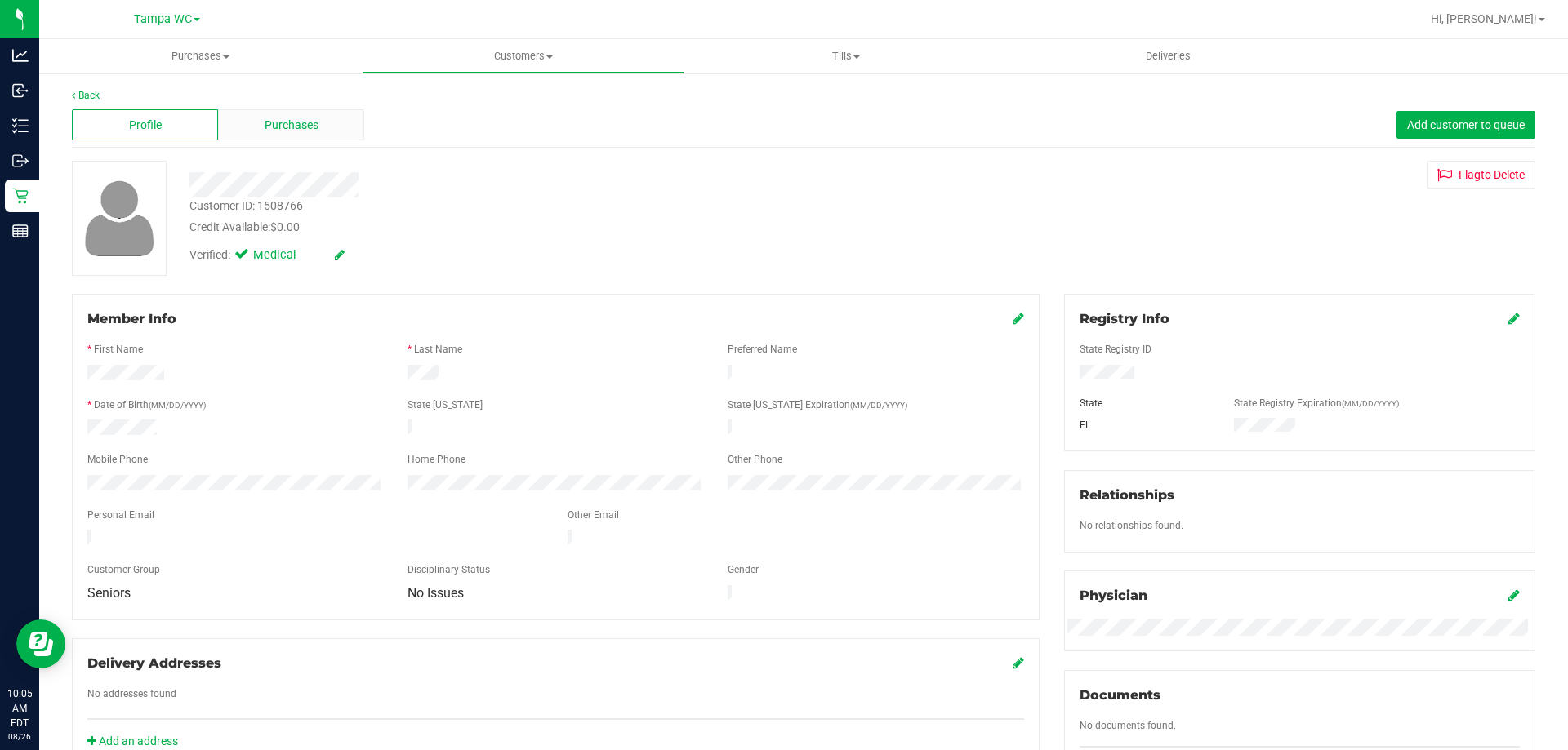
click at [304, 135] on div "Purchases" at bounding box center [291, 125] width 146 height 31
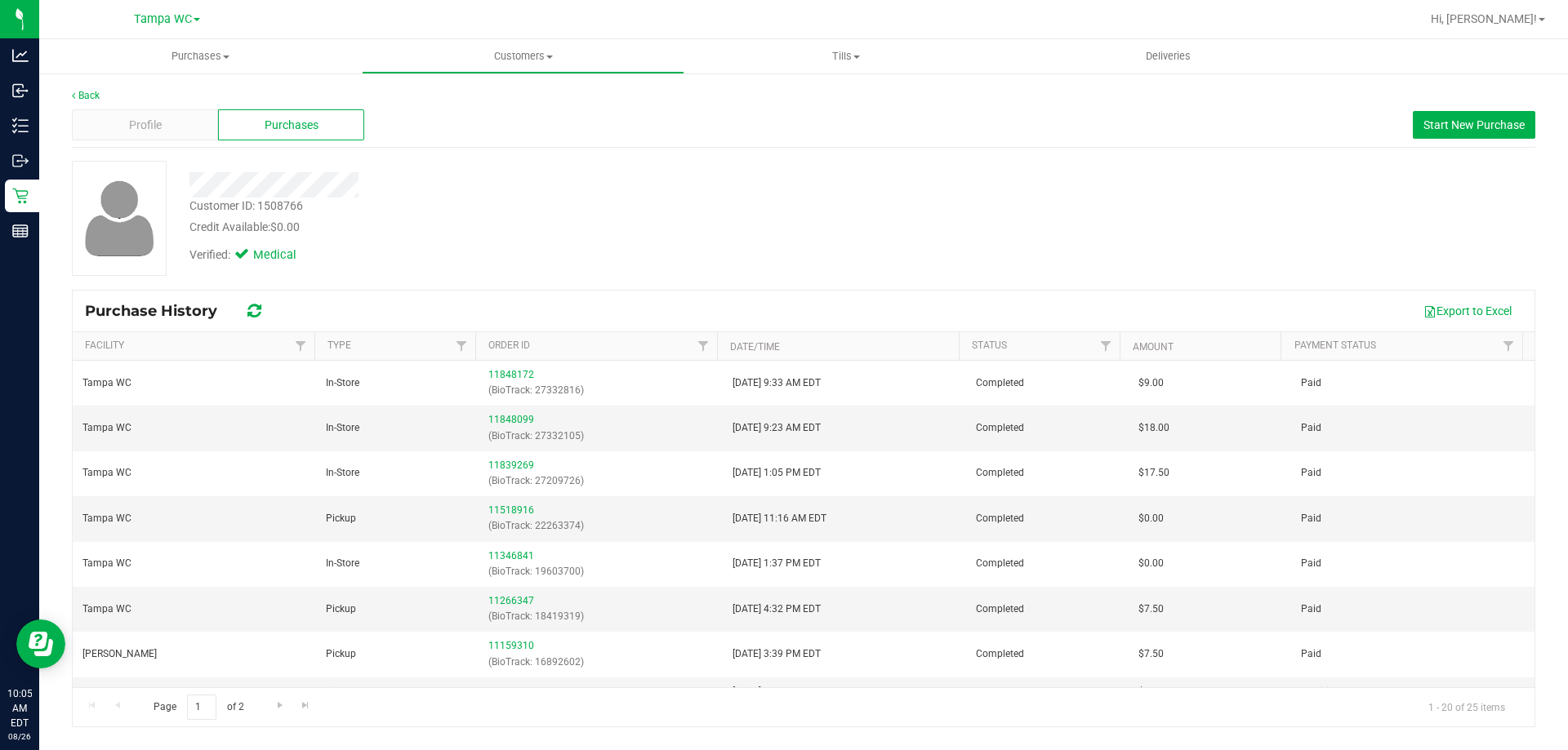
click at [593, 261] on div "Verified: Medical" at bounding box center [549, 254] width 744 height 36
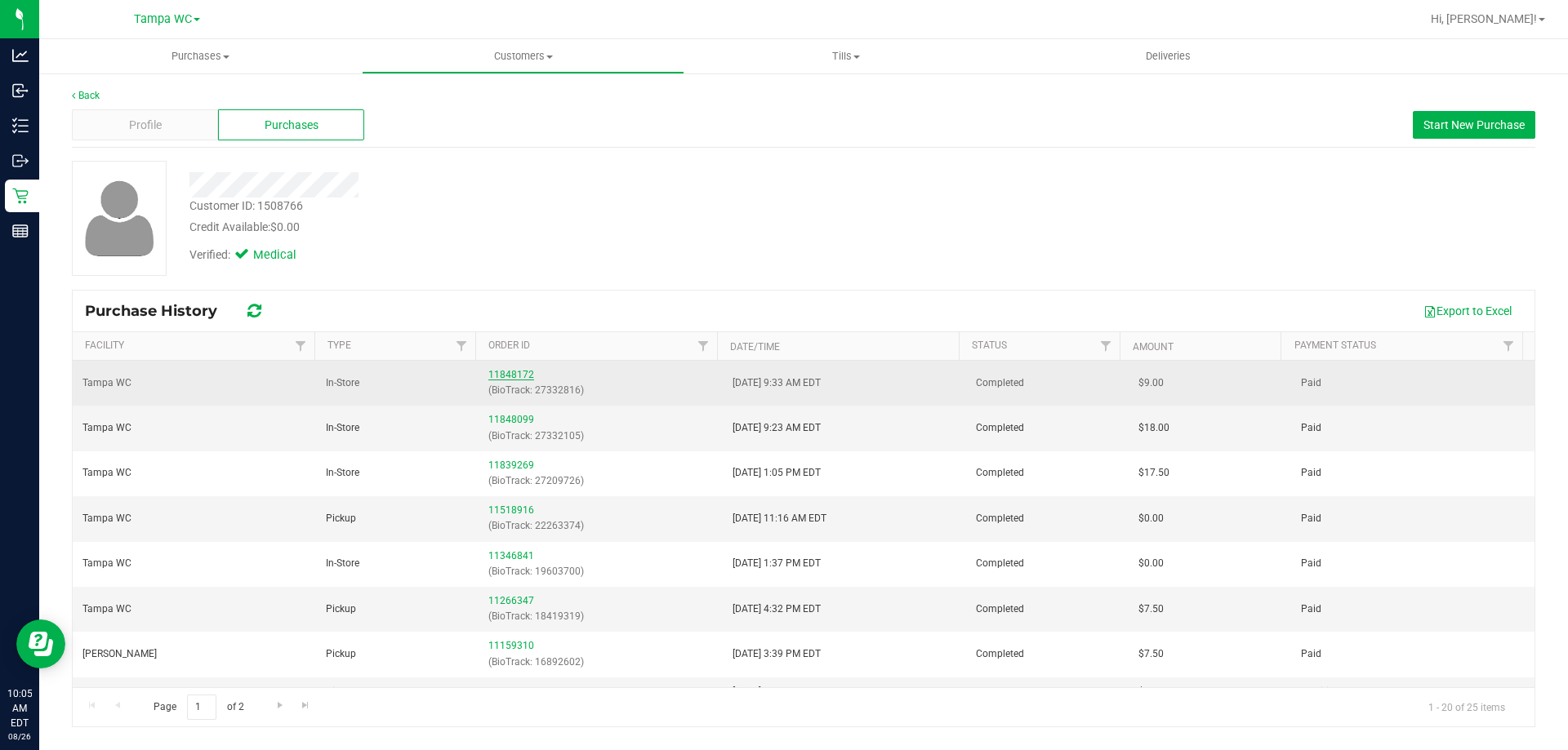
click at [500, 371] on link "11848172" at bounding box center [511, 375] width 46 height 11
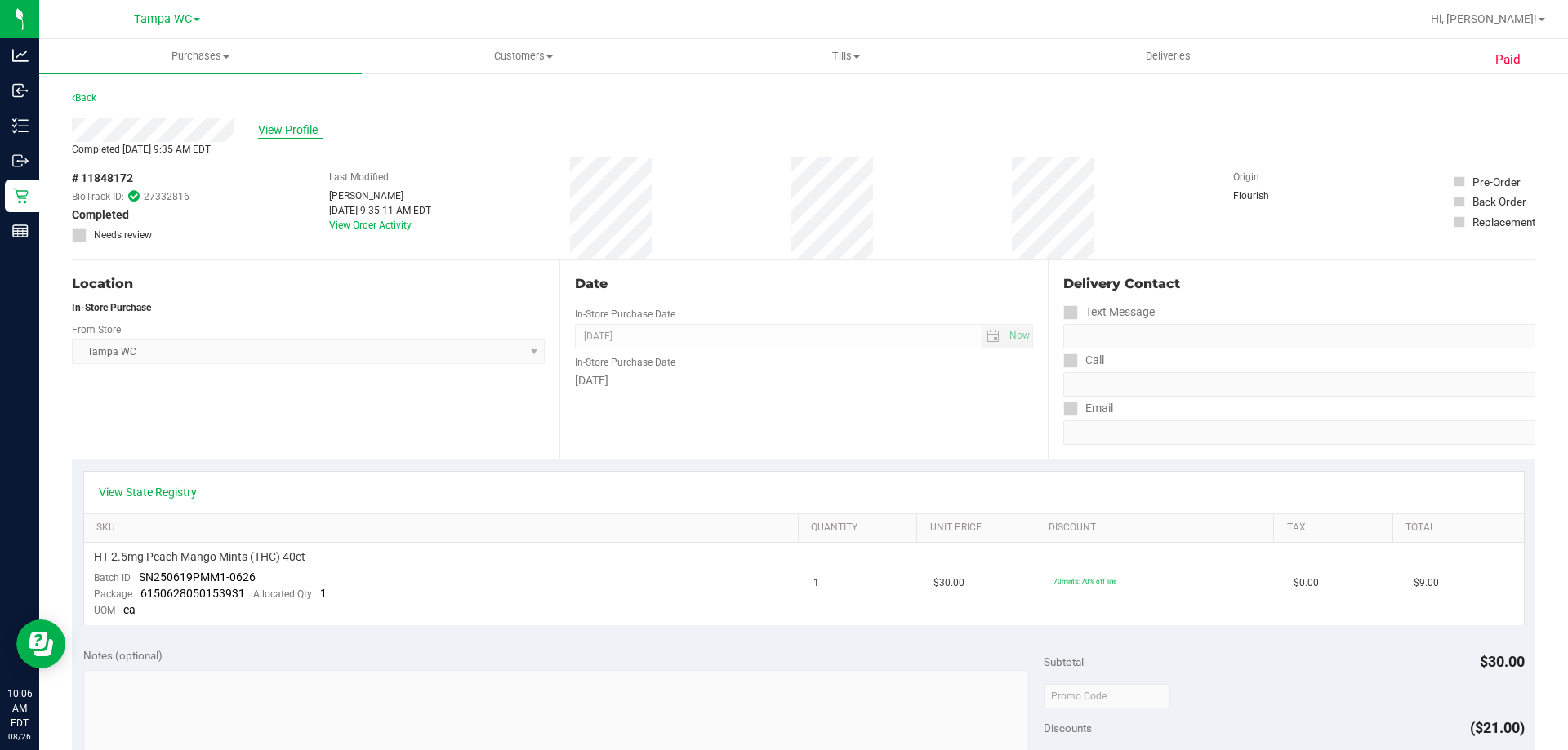
click at [300, 133] on span "View Profile" at bounding box center [291, 130] width 65 height 17
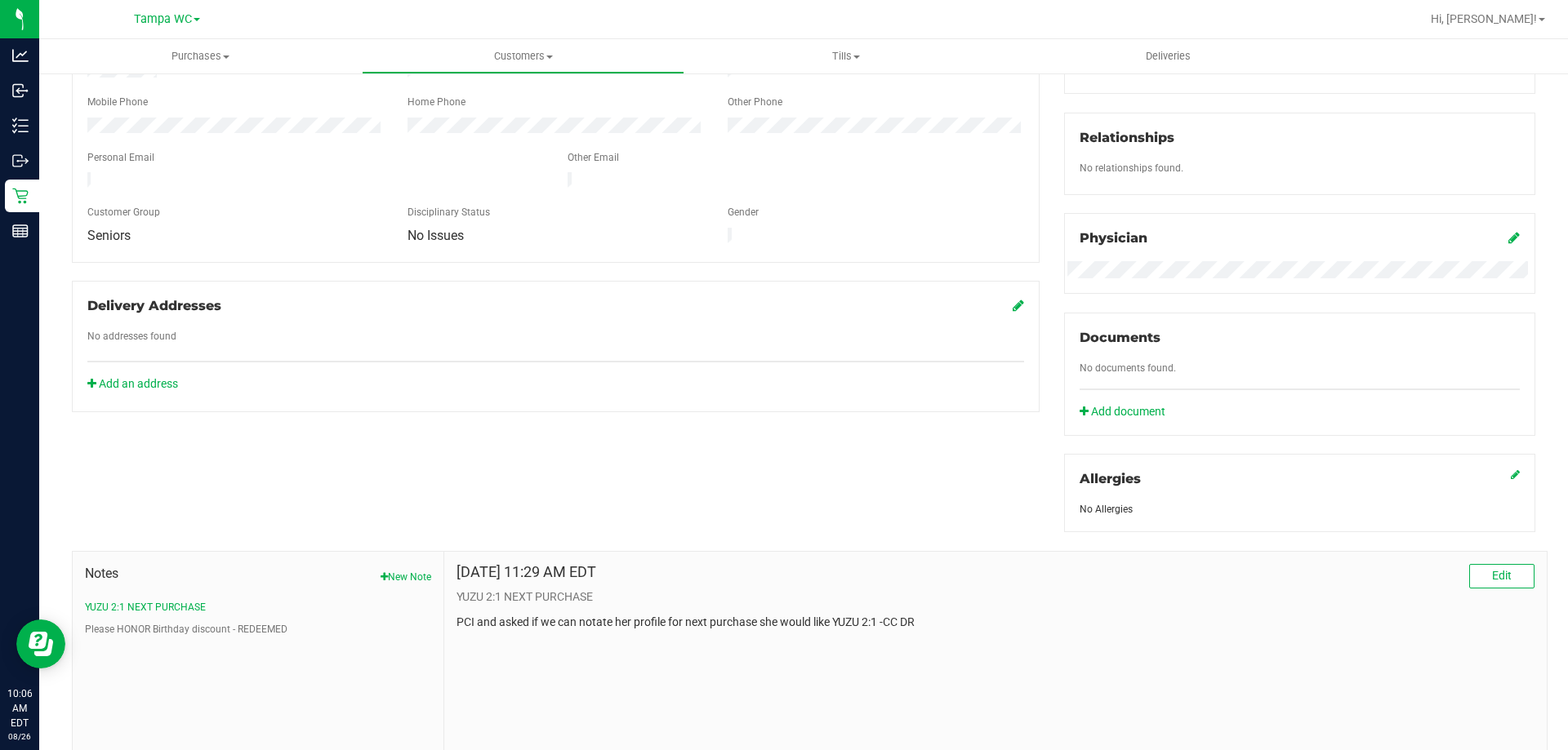
scroll to position [408, 0]
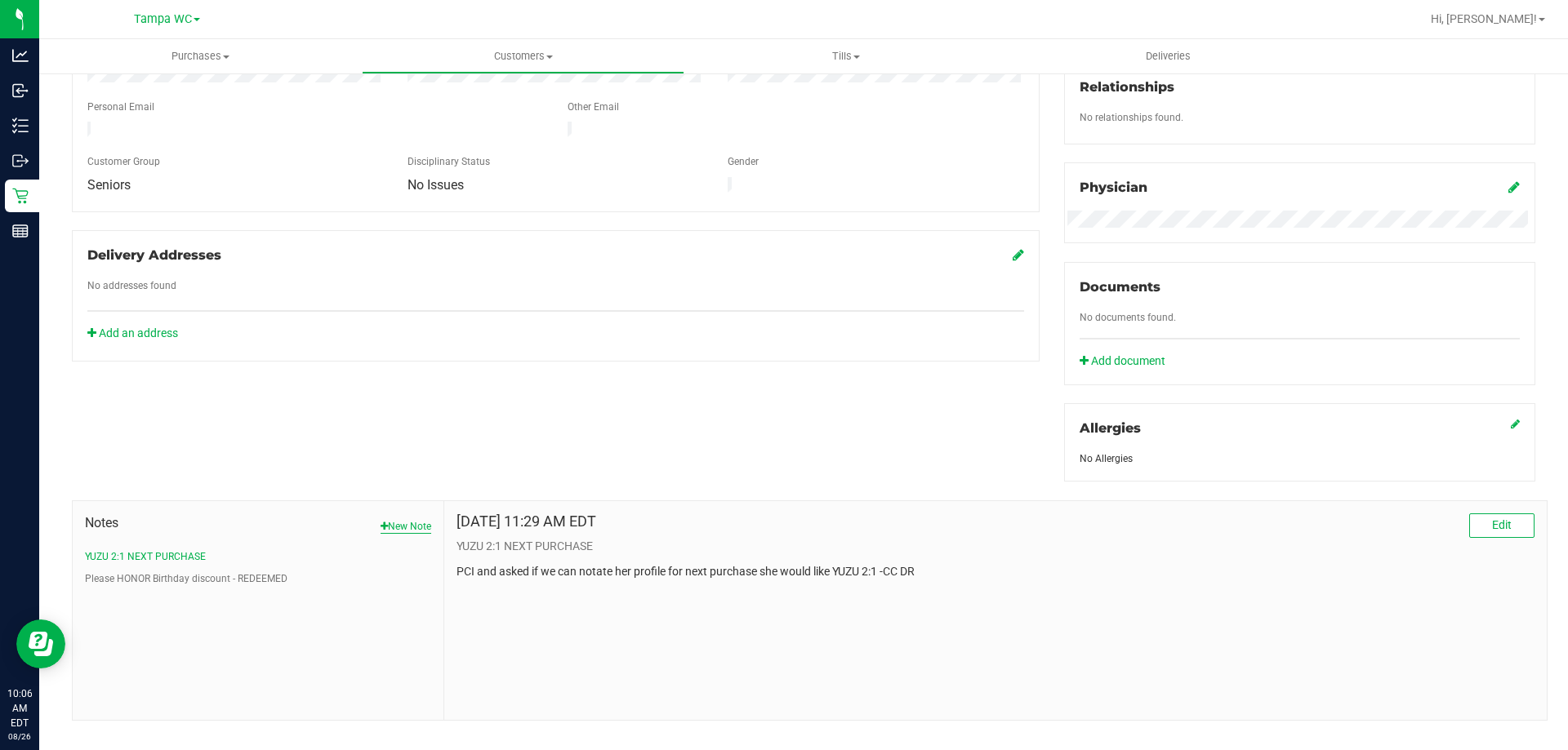
click at [394, 521] on button "New Note" at bounding box center [405, 526] width 50 height 15
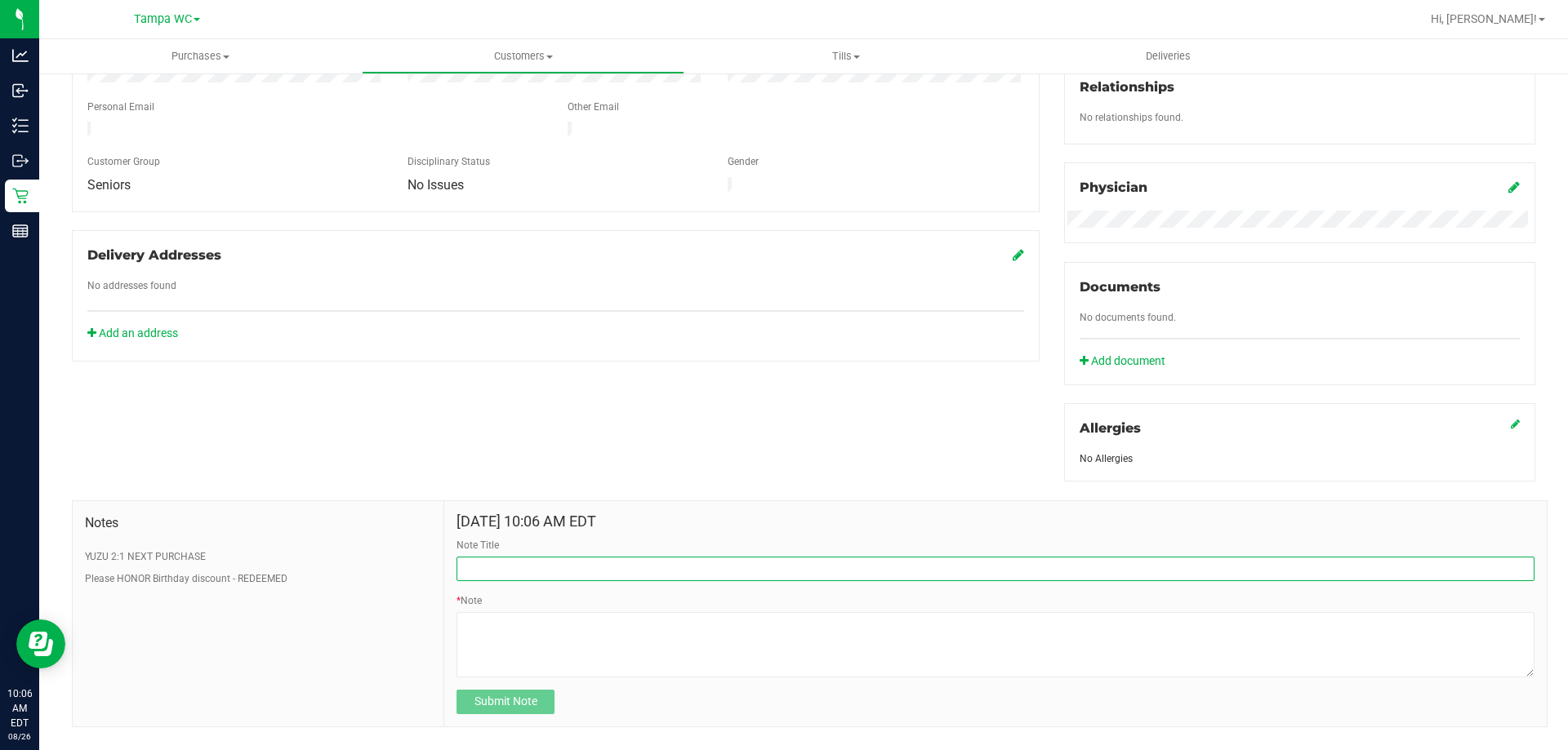
click at [526, 557] on input "Note Title" at bounding box center [994, 569] width 1077 height 25
type input "R"
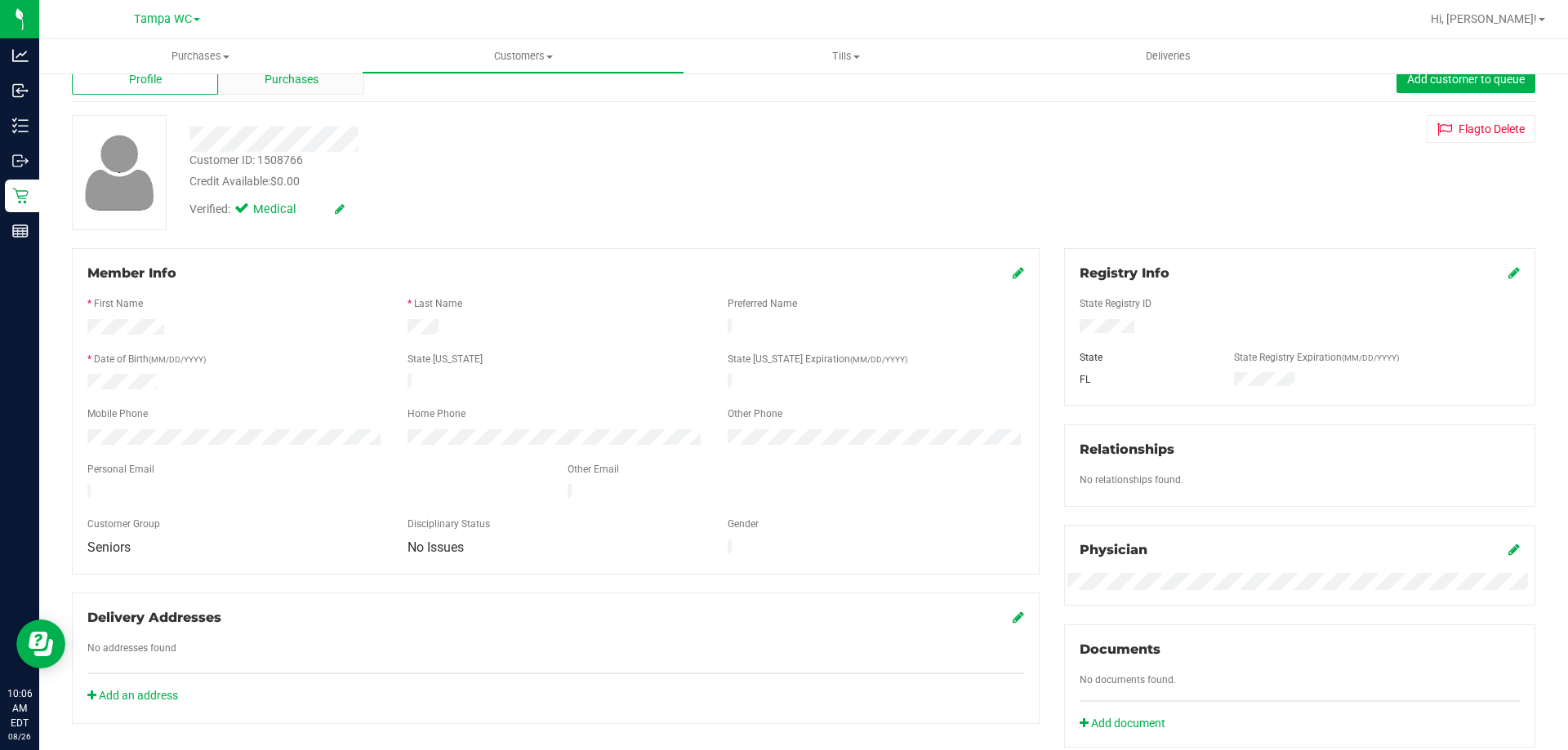
scroll to position [0, 0]
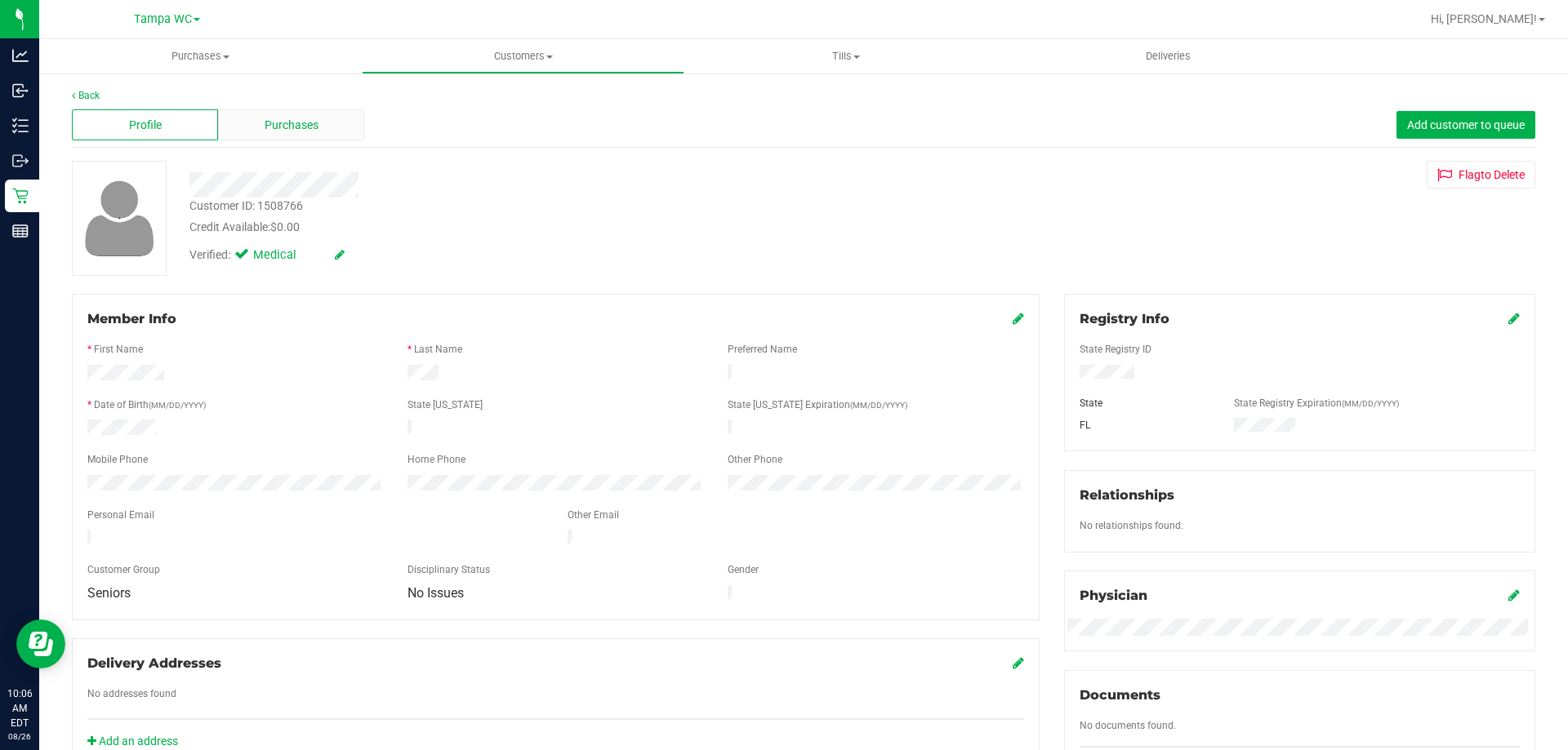
click at [296, 131] on span "Purchases" at bounding box center [291, 125] width 54 height 17
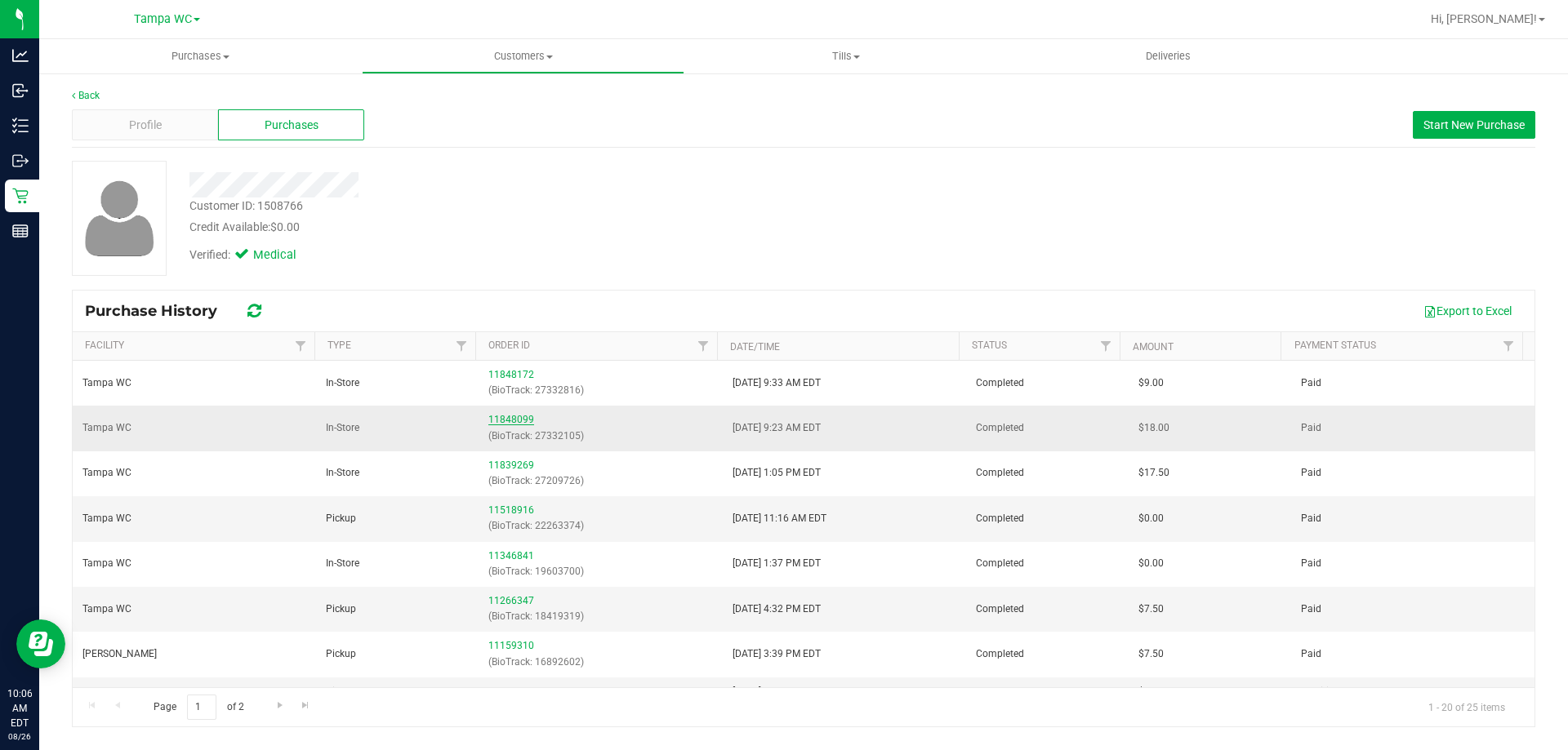
click at [512, 416] on link "11848099" at bounding box center [511, 419] width 46 height 11
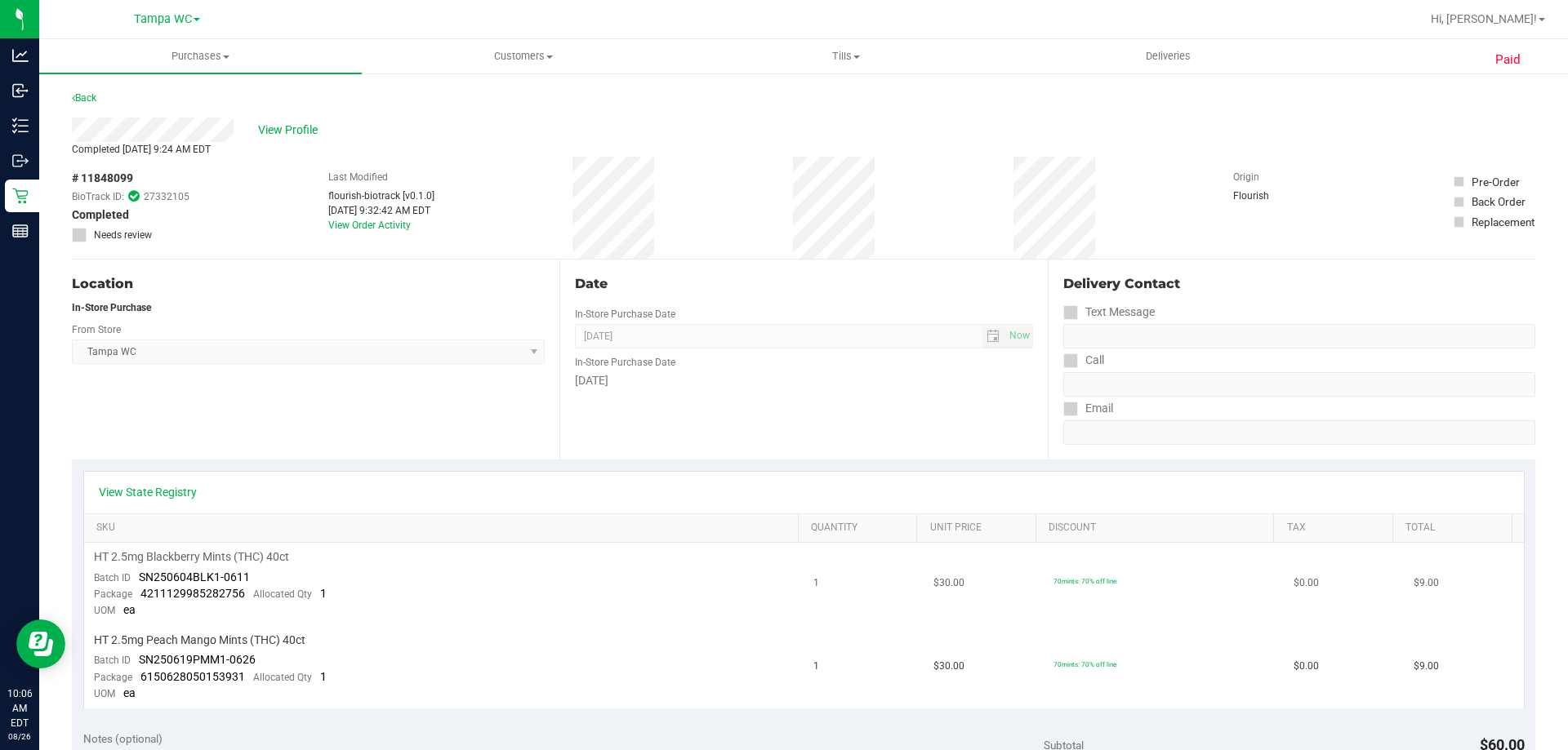
scroll to position [81, 0]
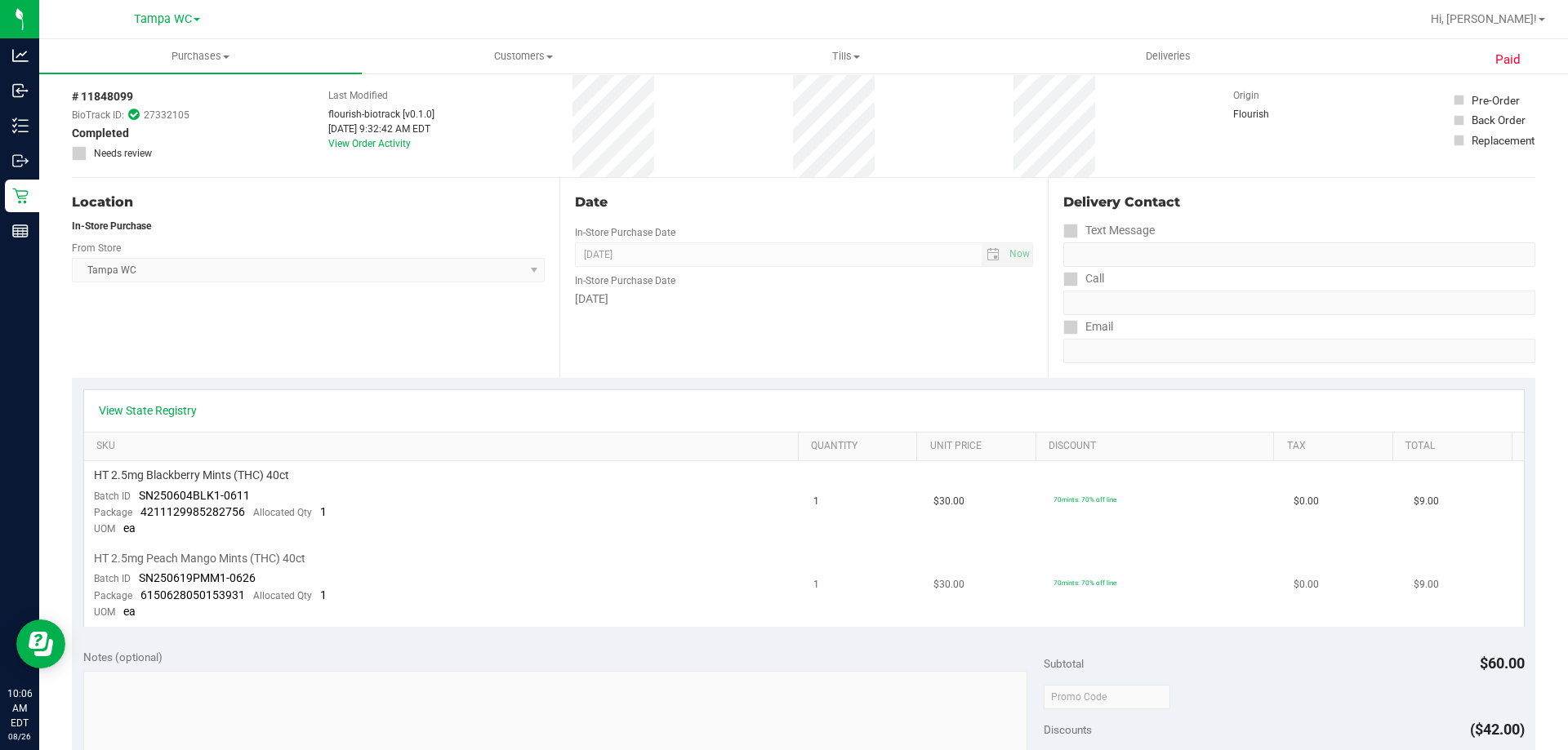
drag, startPoint x: 365, startPoint y: 554, endPoint x: 323, endPoint y: 552, distance: 42.0
click at [323, 553] on div "HT 2.5mg Peach Mango Mints (THC) 40ct" at bounding box center [444, 559] width 701 height 16
drag, startPoint x: 322, startPoint y: 471, endPoint x: 91, endPoint y: 472, distance: 231.0
click at [91, 472] on td "HT 2.5mg Blackberry Mints (THC) 40ct Batch ID SN250604BLK1-0611 Package 4211129…" at bounding box center [444, 503] width 720 height 83
copy span "HT 2.5mg Blackberry Mints (THC) 40ct"
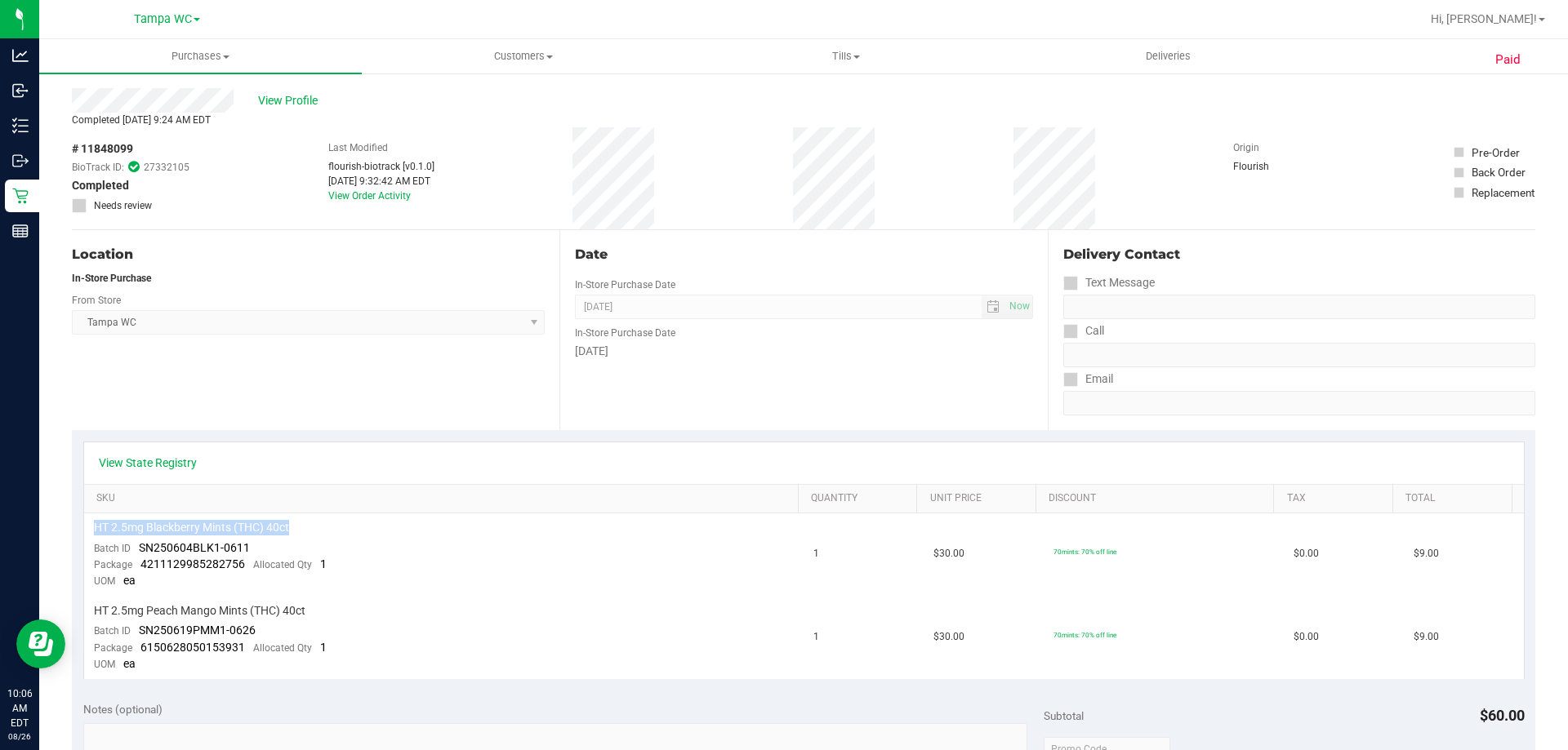
scroll to position [0, 0]
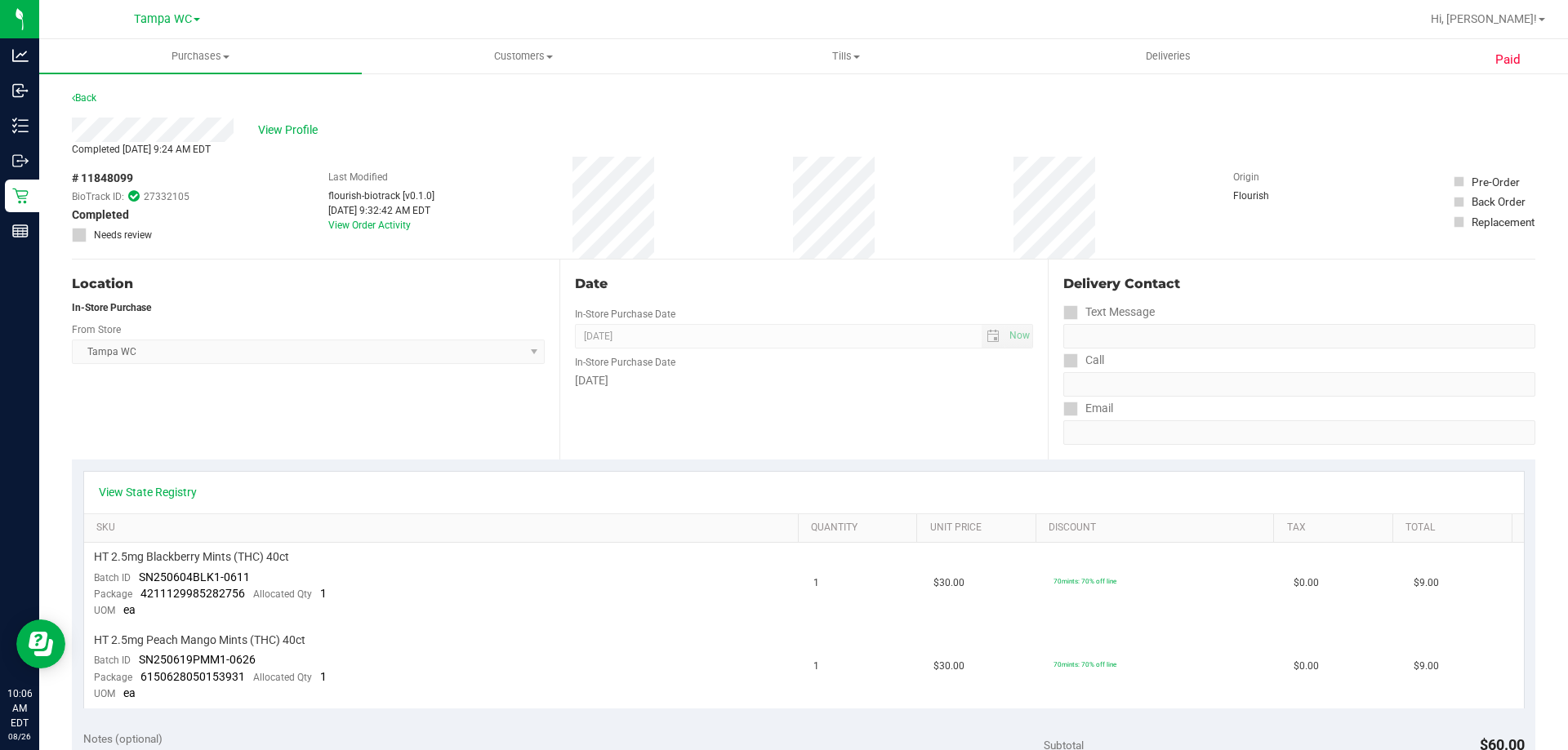
click at [263, 120] on div "View Profile" at bounding box center [803, 130] width 1463 height 25
click at [270, 125] on span "View Profile" at bounding box center [291, 130] width 65 height 17
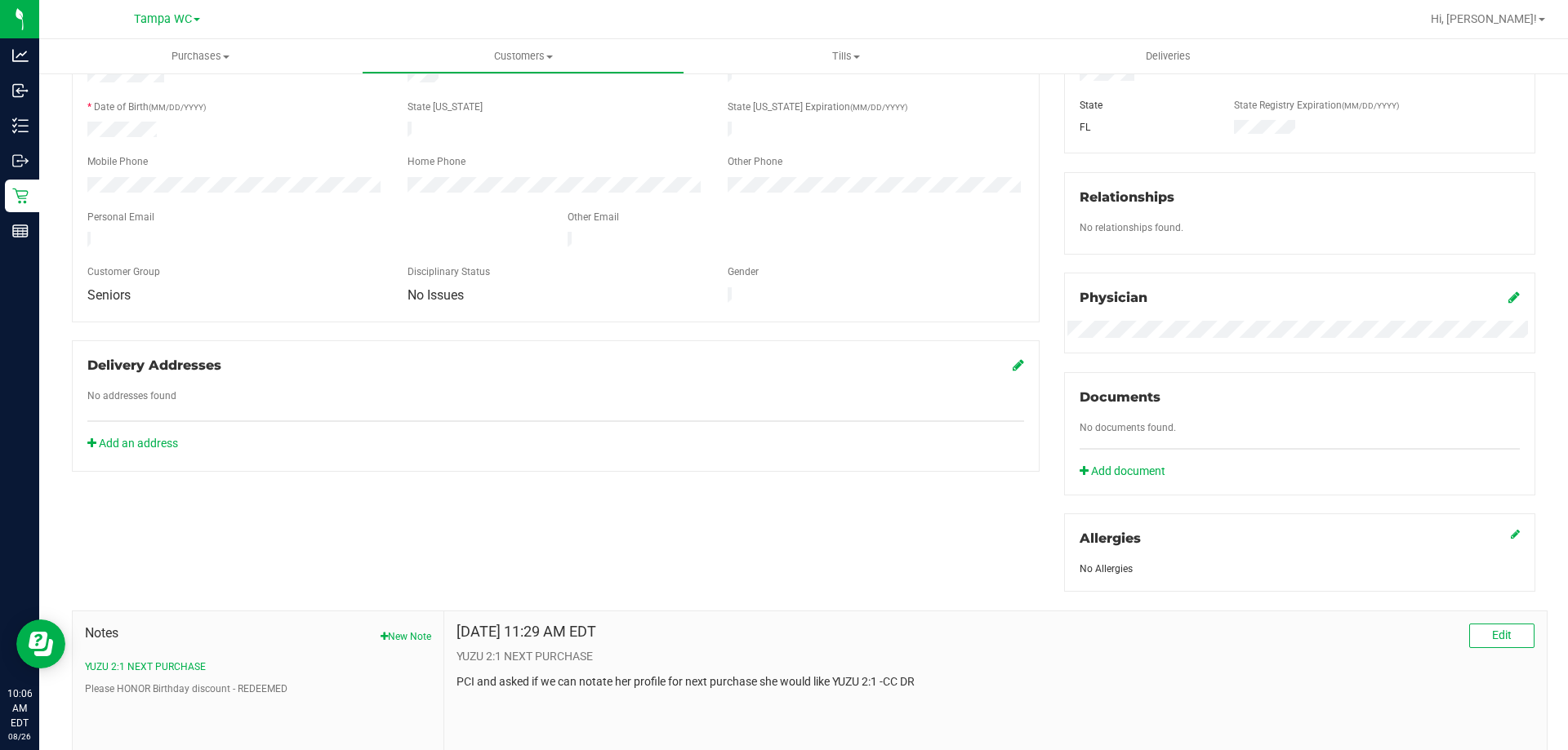
scroll to position [326, 0]
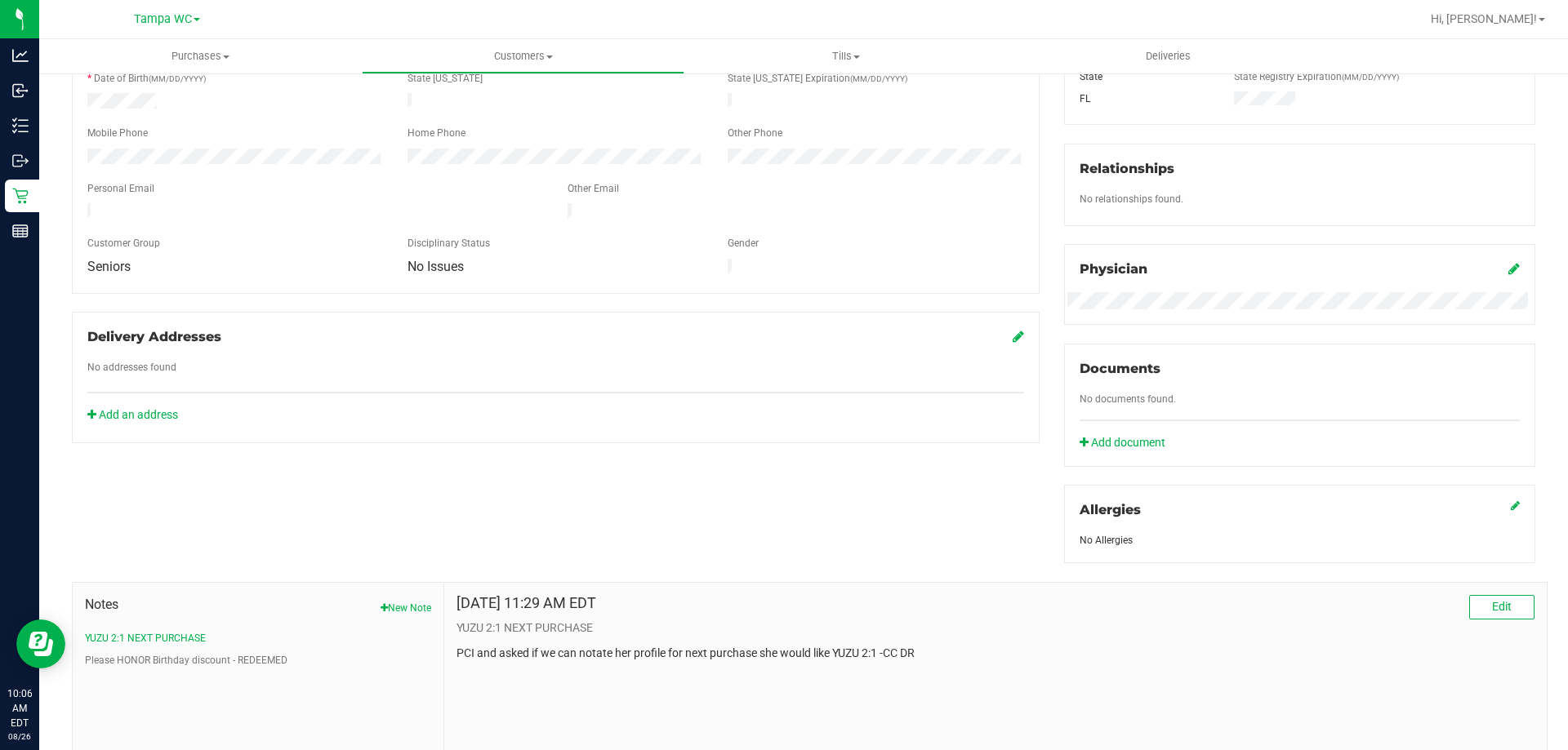
click at [420, 615] on div "Notes New Note YUZU 2:1 NEXT PURCHASE Please HONOR Birthday discount - REDEEMED" at bounding box center [258, 631] width 346 height 72
click at [420, 612] on button "New Note" at bounding box center [405, 608] width 50 height 15
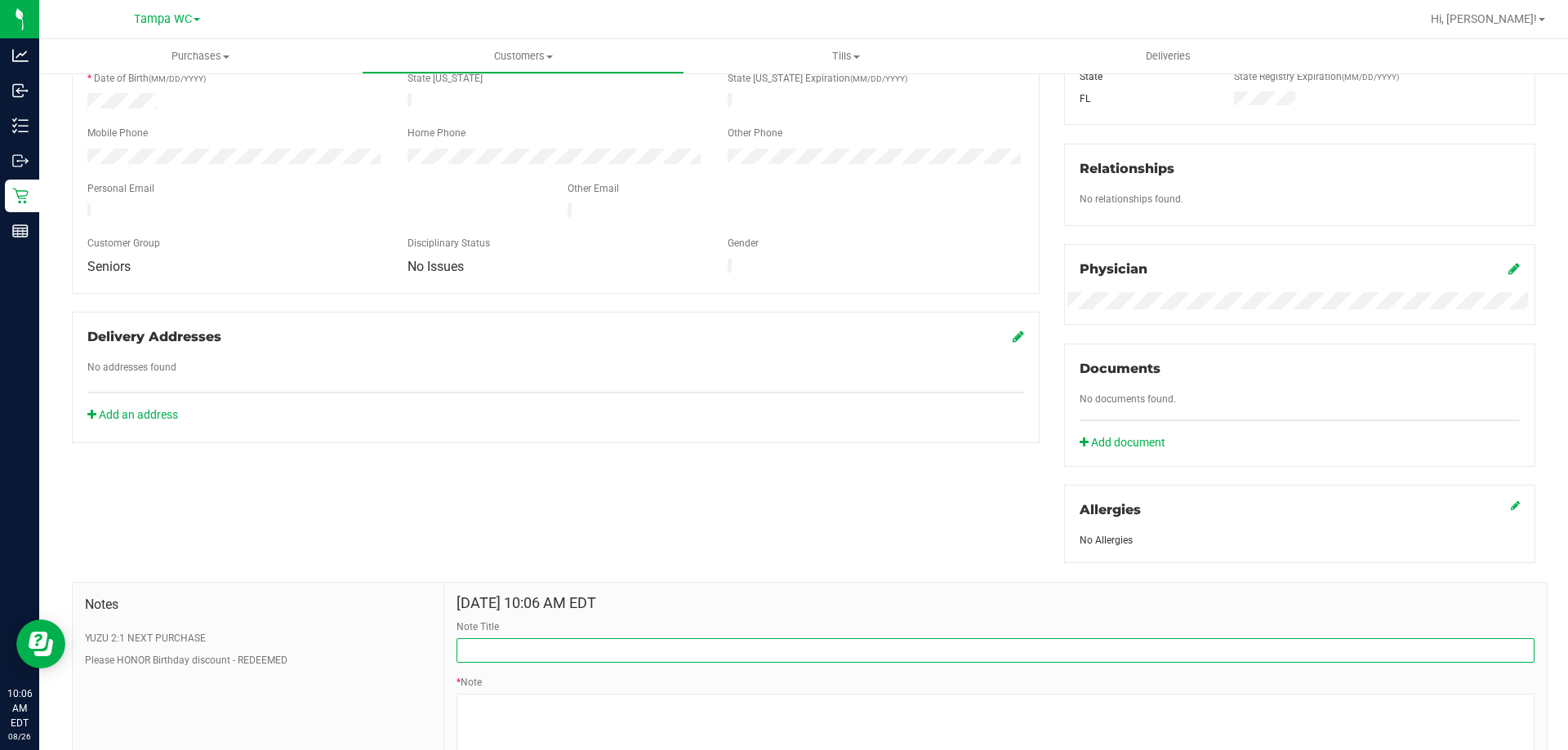
click at [659, 641] on input "Note Title" at bounding box center [994, 650] width 1077 height 25
paste input "HT 2.5mg Blackberry Mints (THC) 40ct"
click at [463, 647] on input "HT 2.5mg Blackberry Mints (THC) 40ct" at bounding box center [994, 650] width 1077 height 25
click at [822, 655] on input "REPLACEMENT HT 2.5mg Blackberry Mints (THC) 40ct" at bounding box center [994, 650] width 1077 height 25
type input "REPLACEMENT HT 2.5mg Blackberry Mints (THC) 40ct (JT/FOW)"
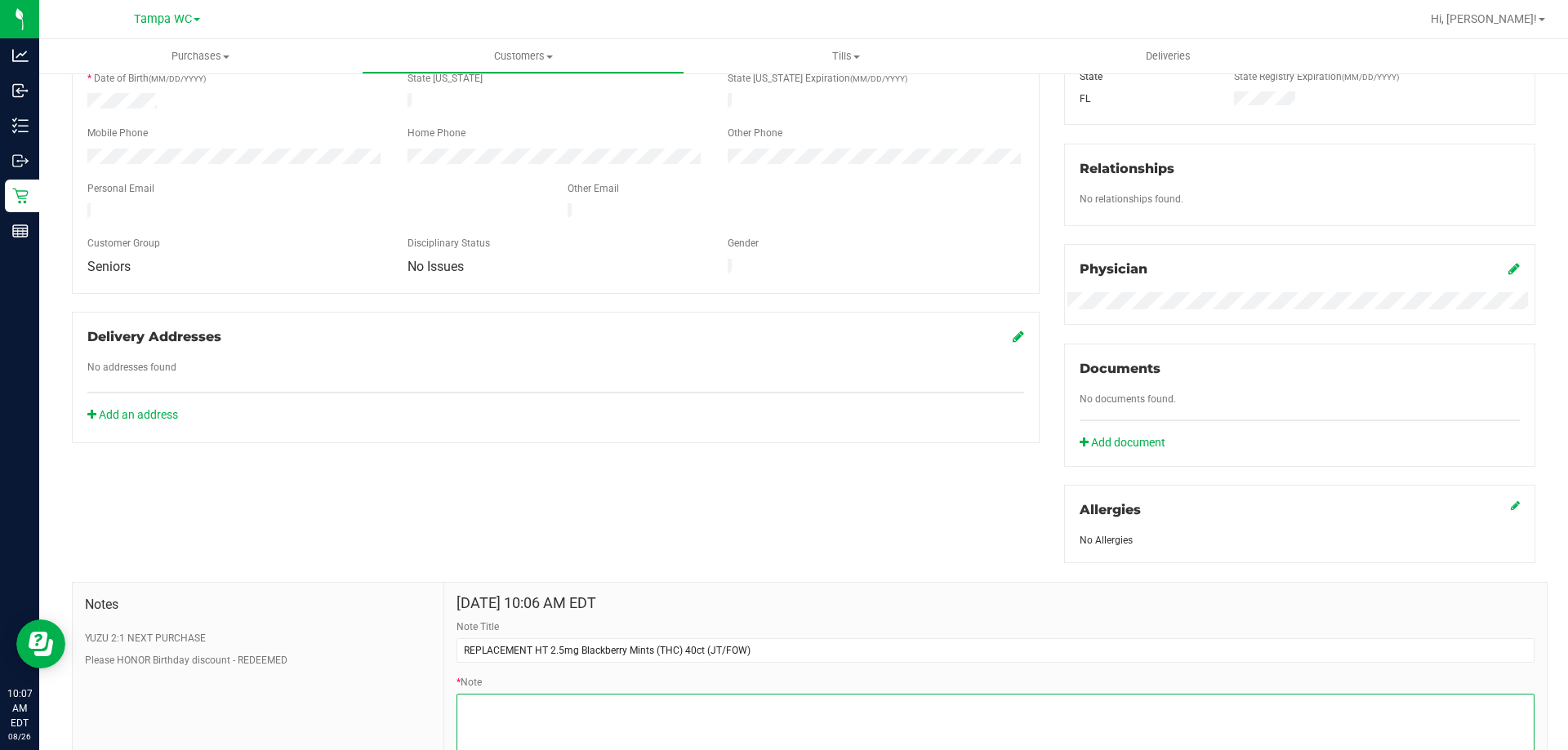
drag, startPoint x: 605, startPoint y: 714, endPoint x: 617, endPoint y: 679, distance: 37.0
click at [605, 713] on textarea "* Note" at bounding box center [994, 726] width 1077 height 65
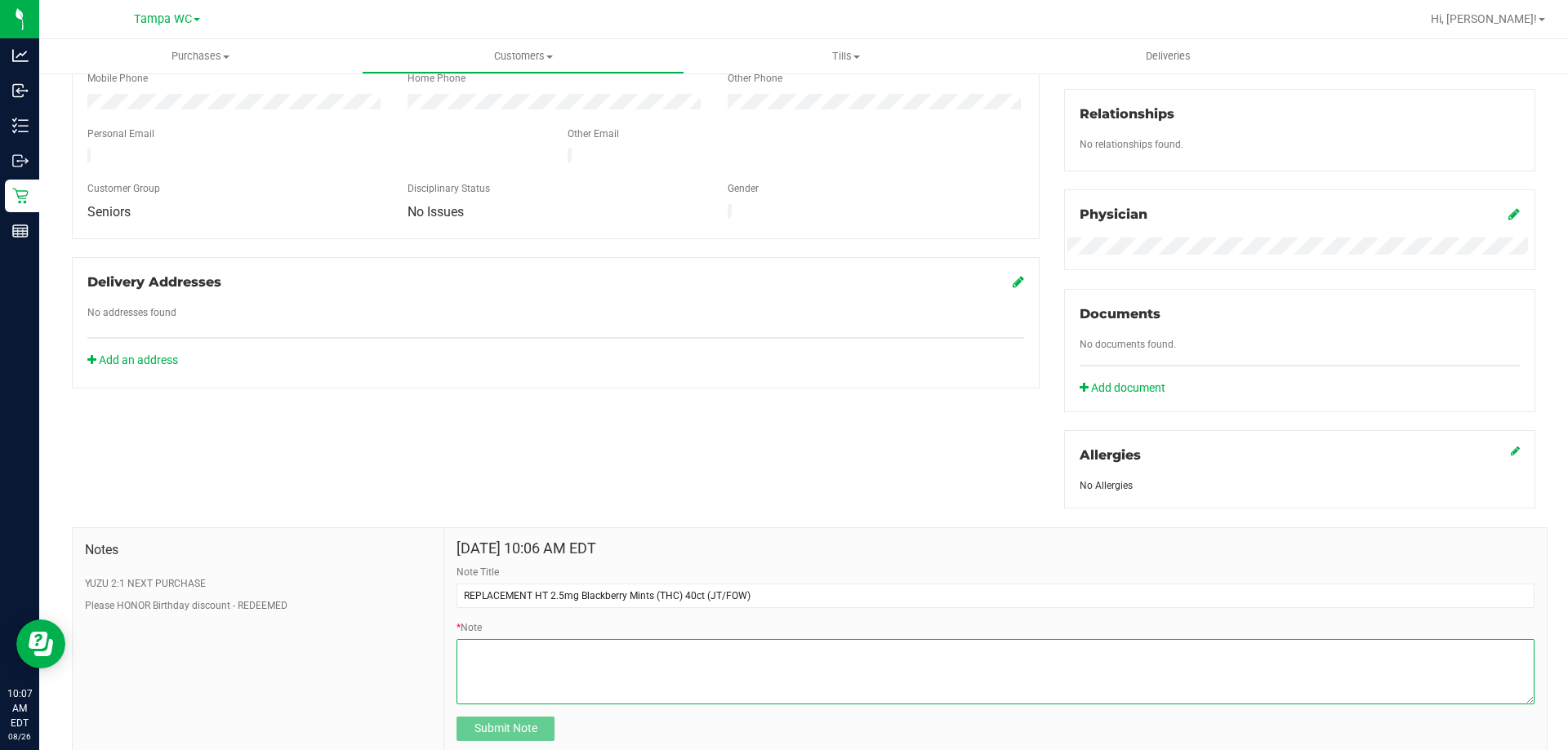
scroll to position [408, 0]
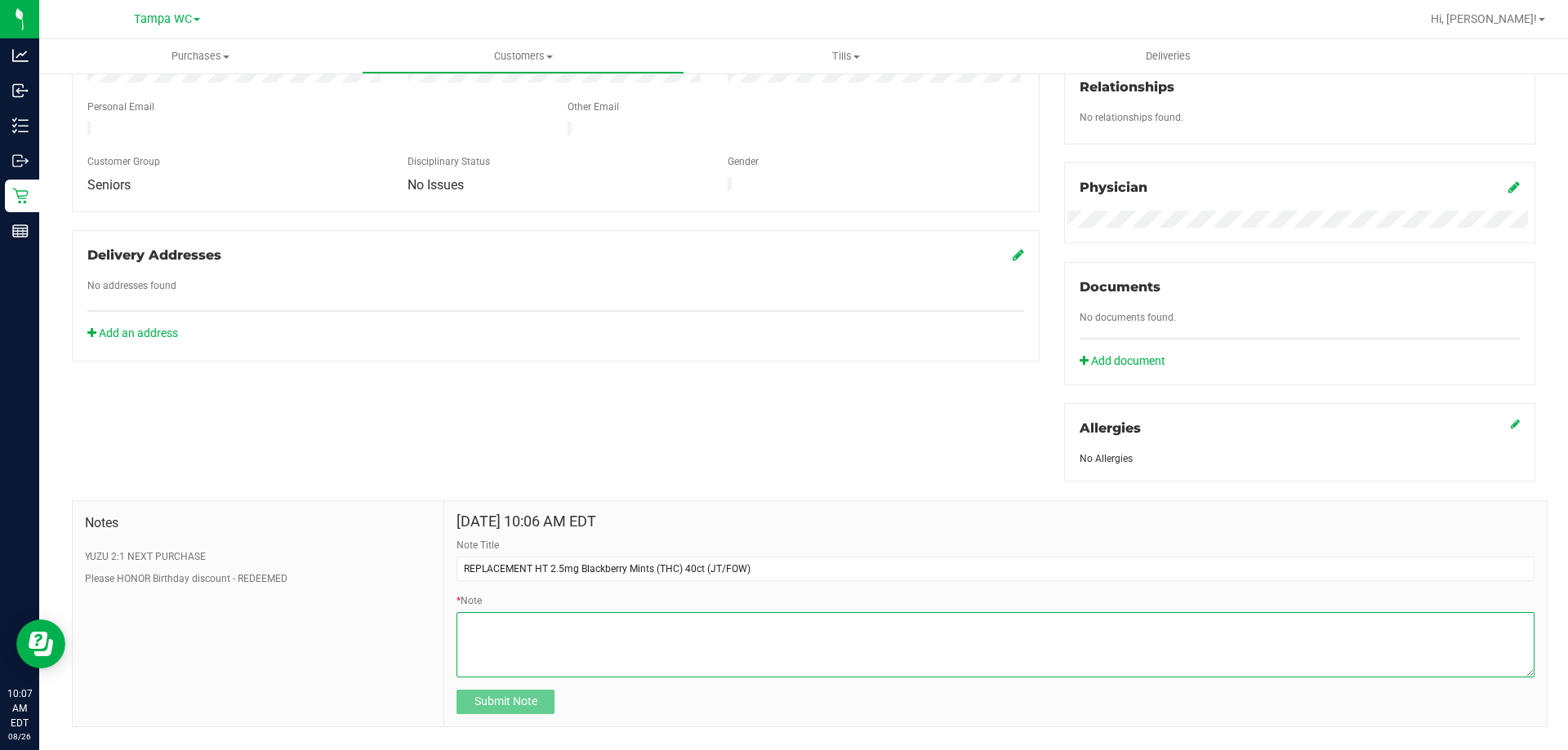
paste textarea "HT 2.5mg Blackberry Mints (THC) 40ct"
paste textarea "11848099"
paste textarea "4211129985282756"
type textarea "HT 2.5mg Blackberry Mints (THC) 40ct 11848099 4211129985282756"
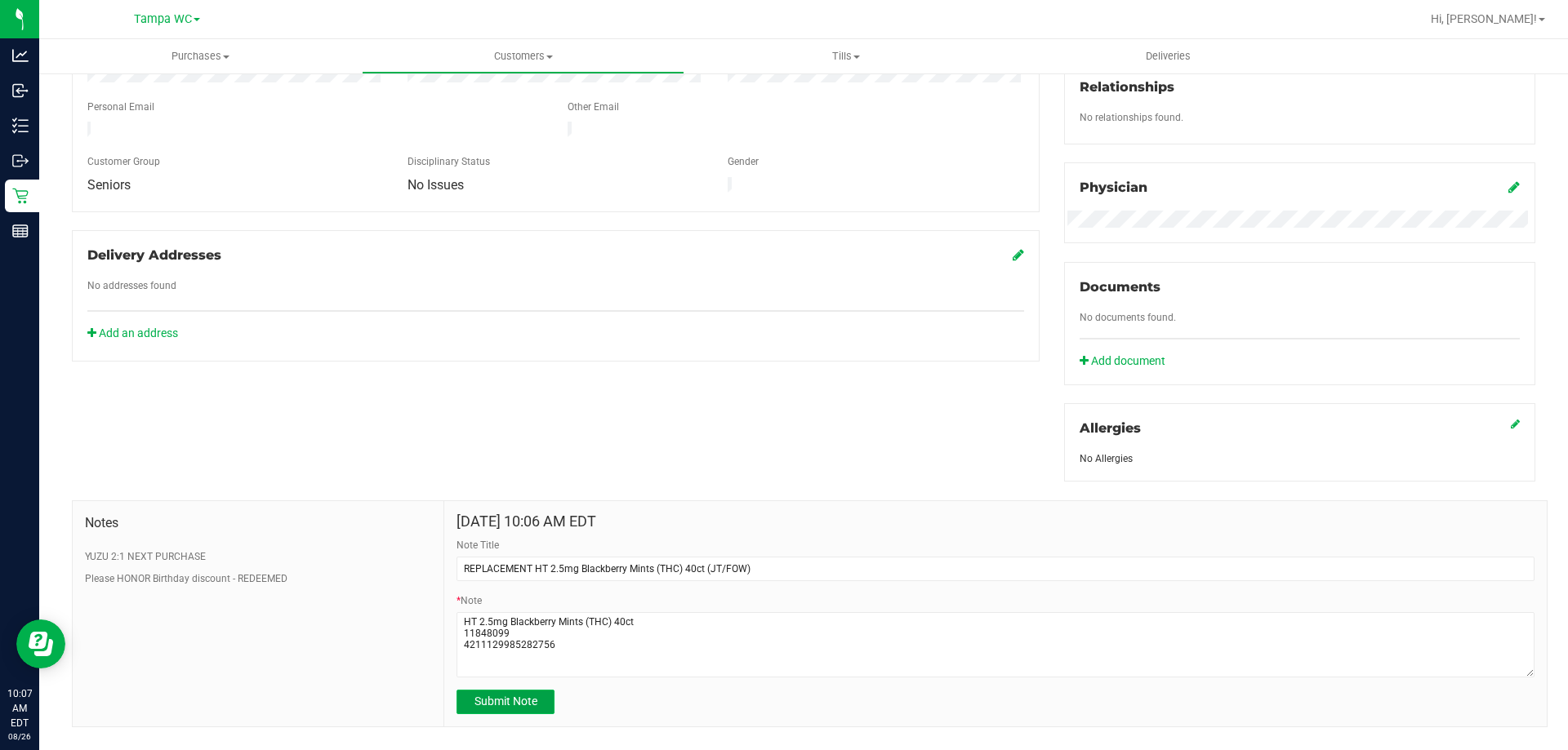
click at [539, 698] on button "Submit Note" at bounding box center [505, 702] width 98 height 25
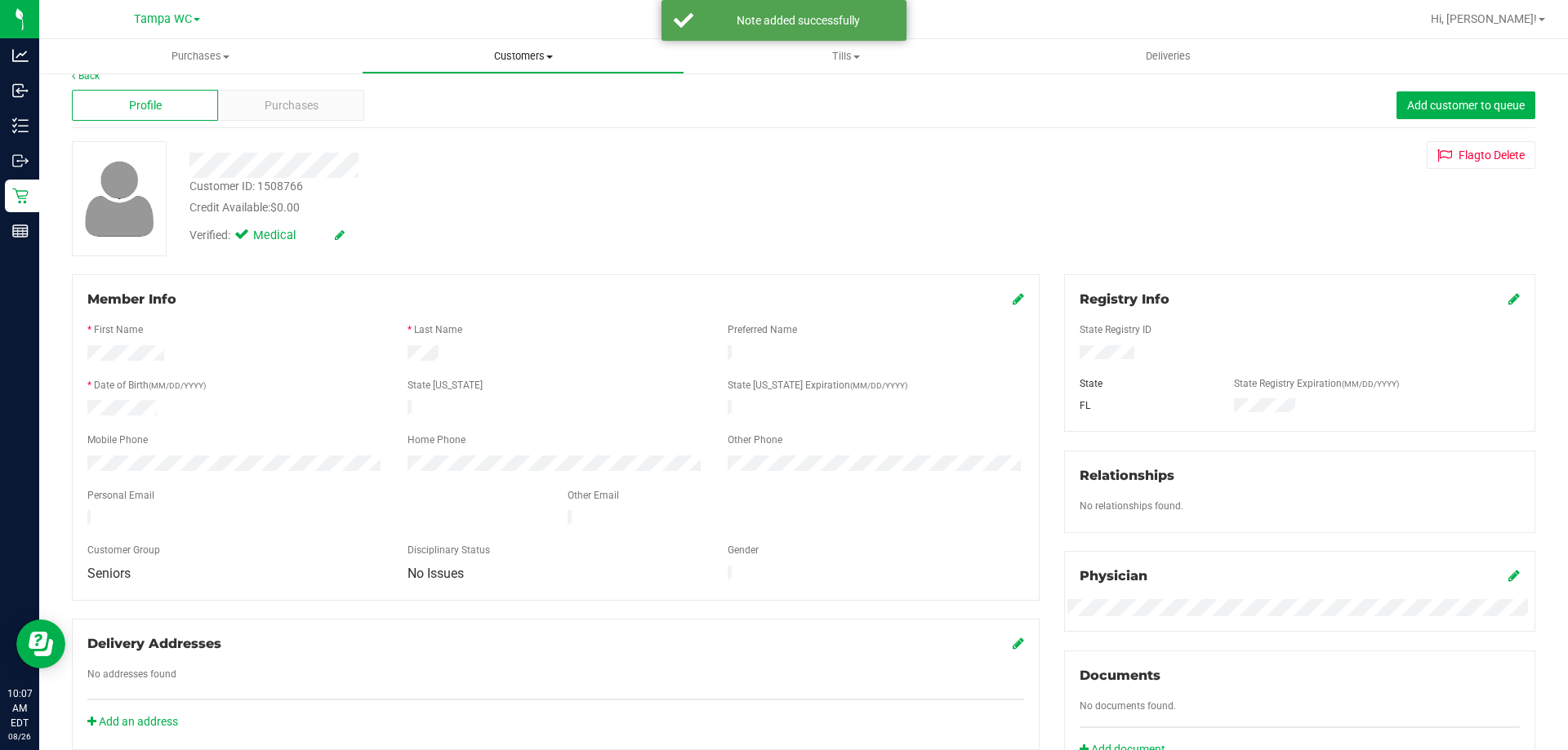
scroll to position [0, 0]
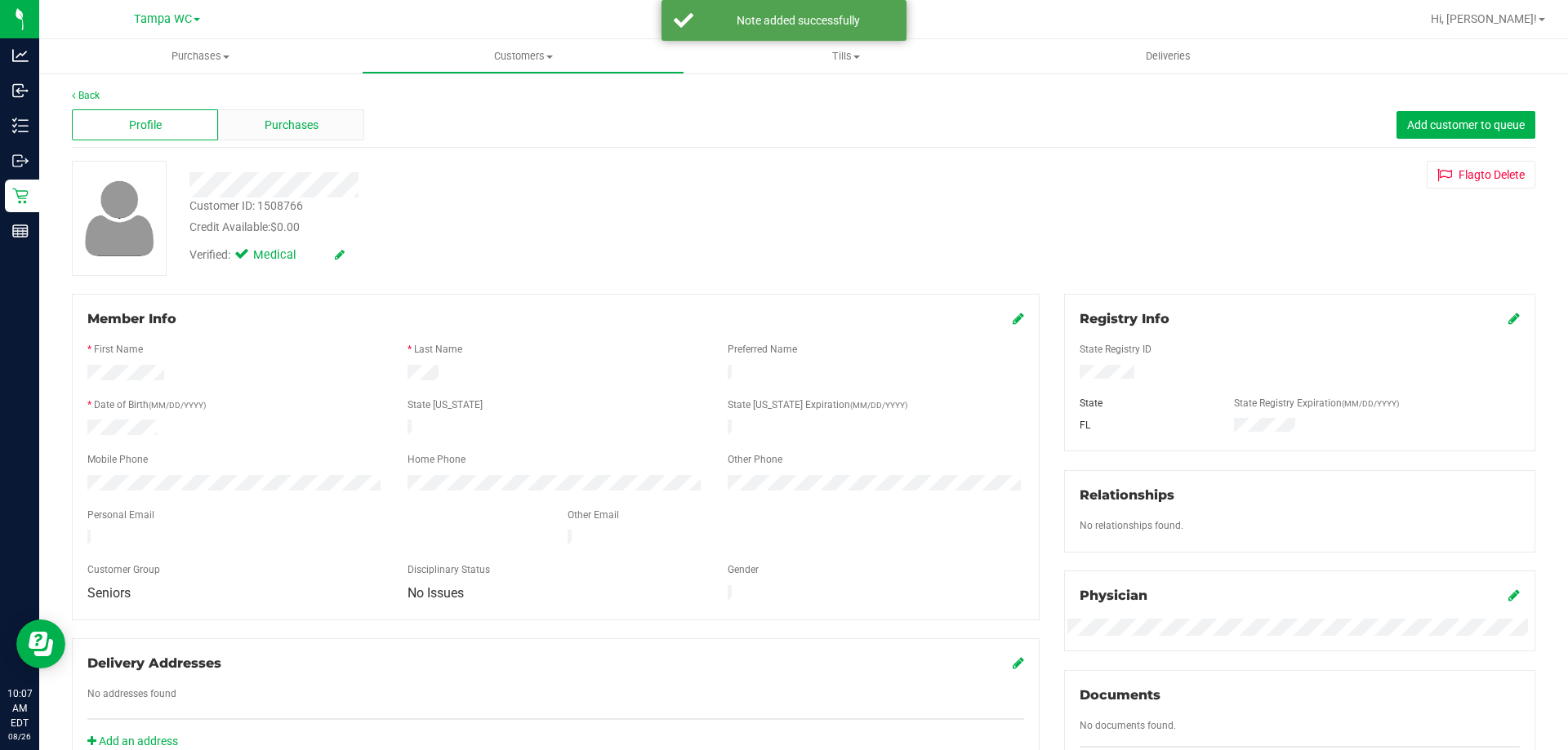
click at [293, 131] on span "Purchases" at bounding box center [291, 125] width 54 height 17
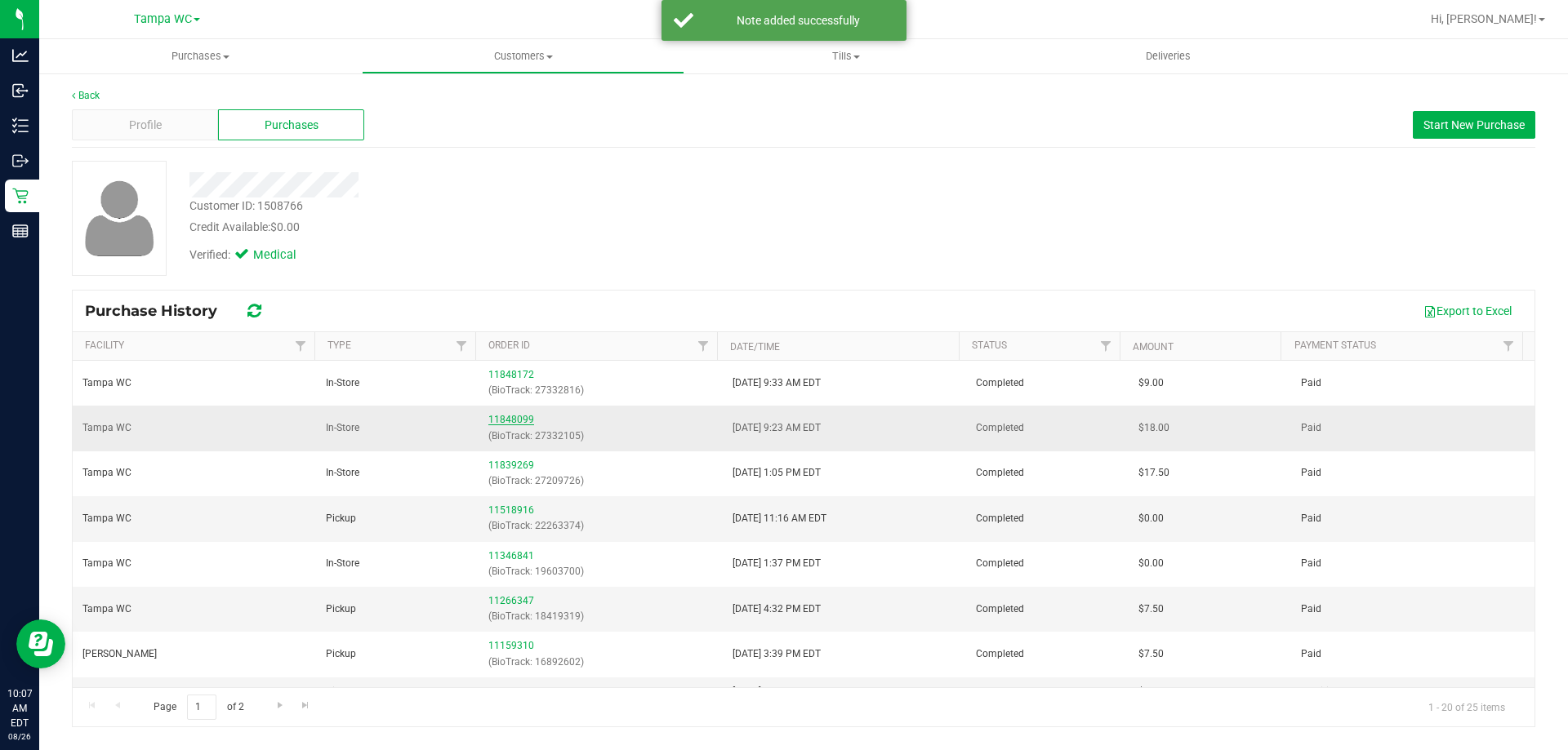
click at [518, 419] on link "11848099" at bounding box center [511, 419] width 46 height 11
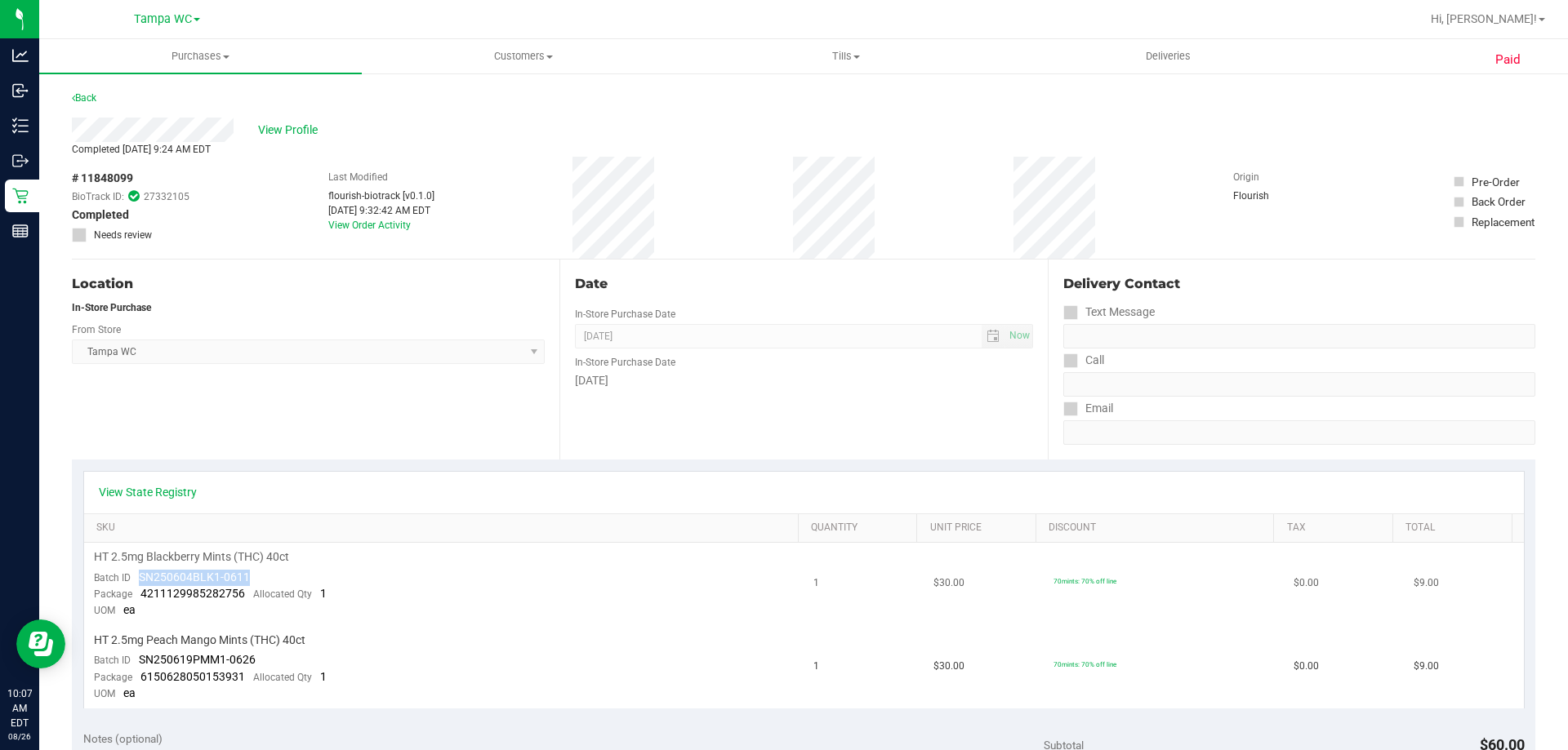
drag, startPoint x: 258, startPoint y: 577, endPoint x: 138, endPoint y: 570, distance: 120.2
click at [138, 570] on td "HT 2.5mg Blackberry Mints (THC) 40ct Batch ID SN250604BLK1-0611 Package 4211129…" at bounding box center [444, 584] width 720 height 83
copy span "SN250604BLK1-0611"
click at [288, 143] on div "Completed [DATE] 9:24 AM EDT" at bounding box center [803, 149] width 1463 height 15
click at [288, 135] on span "View Profile" at bounding box center [291, 130] width 65 height 17
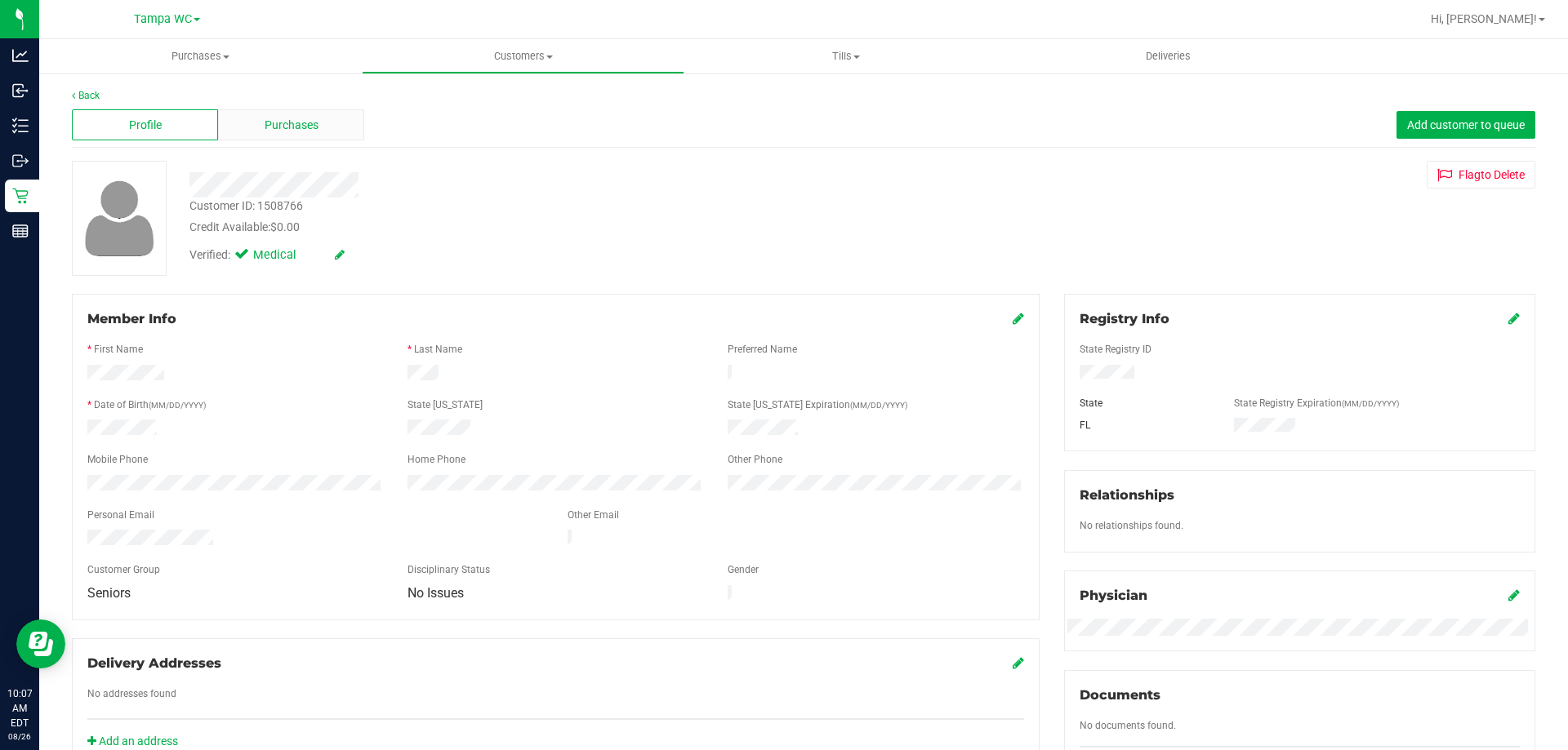
click at [286, 134] on div "Purchases" at bounding box center [291, 125] width 146 height 31
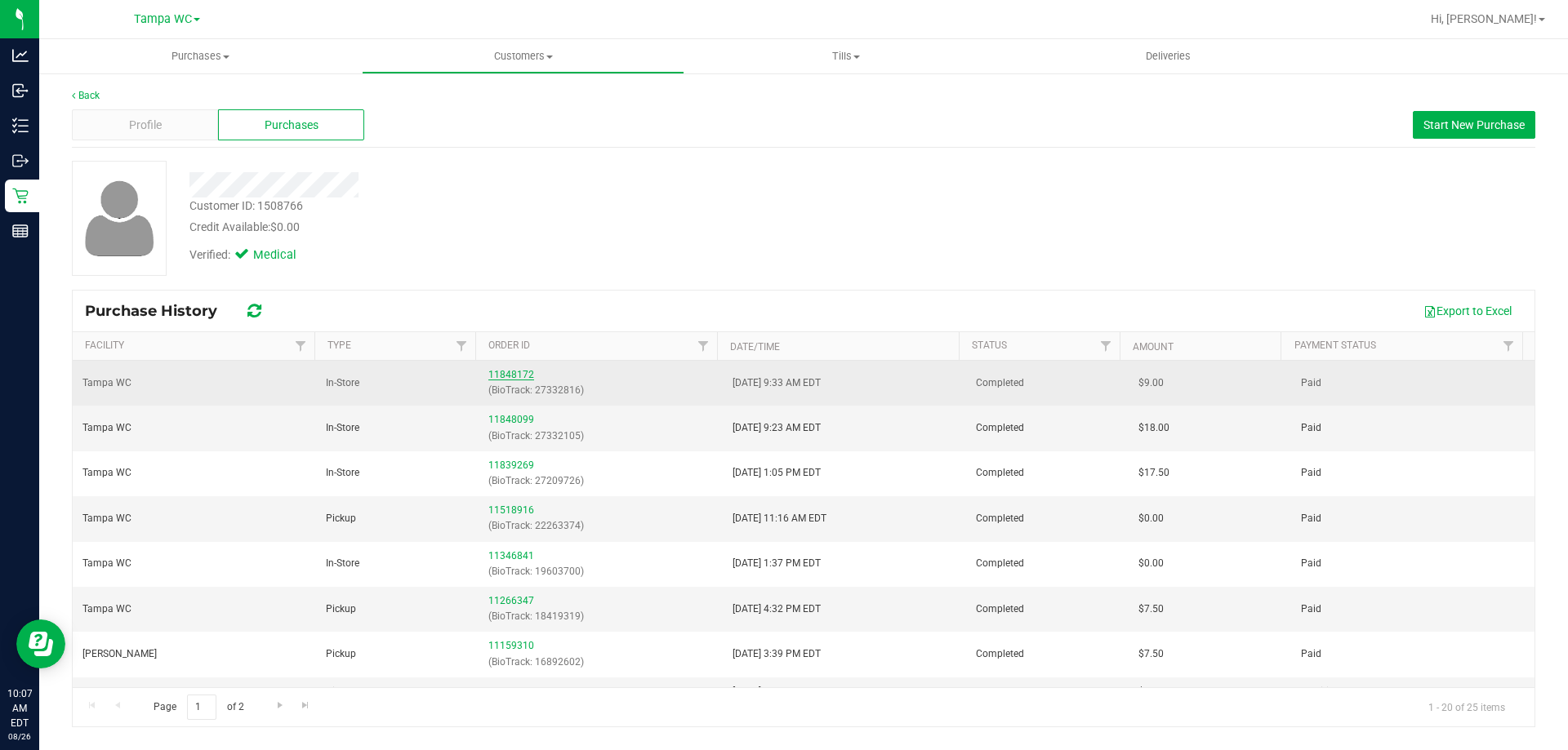
click at [499, 375] on link "11848172" at bounding box center [511, 375] width 46 height 11
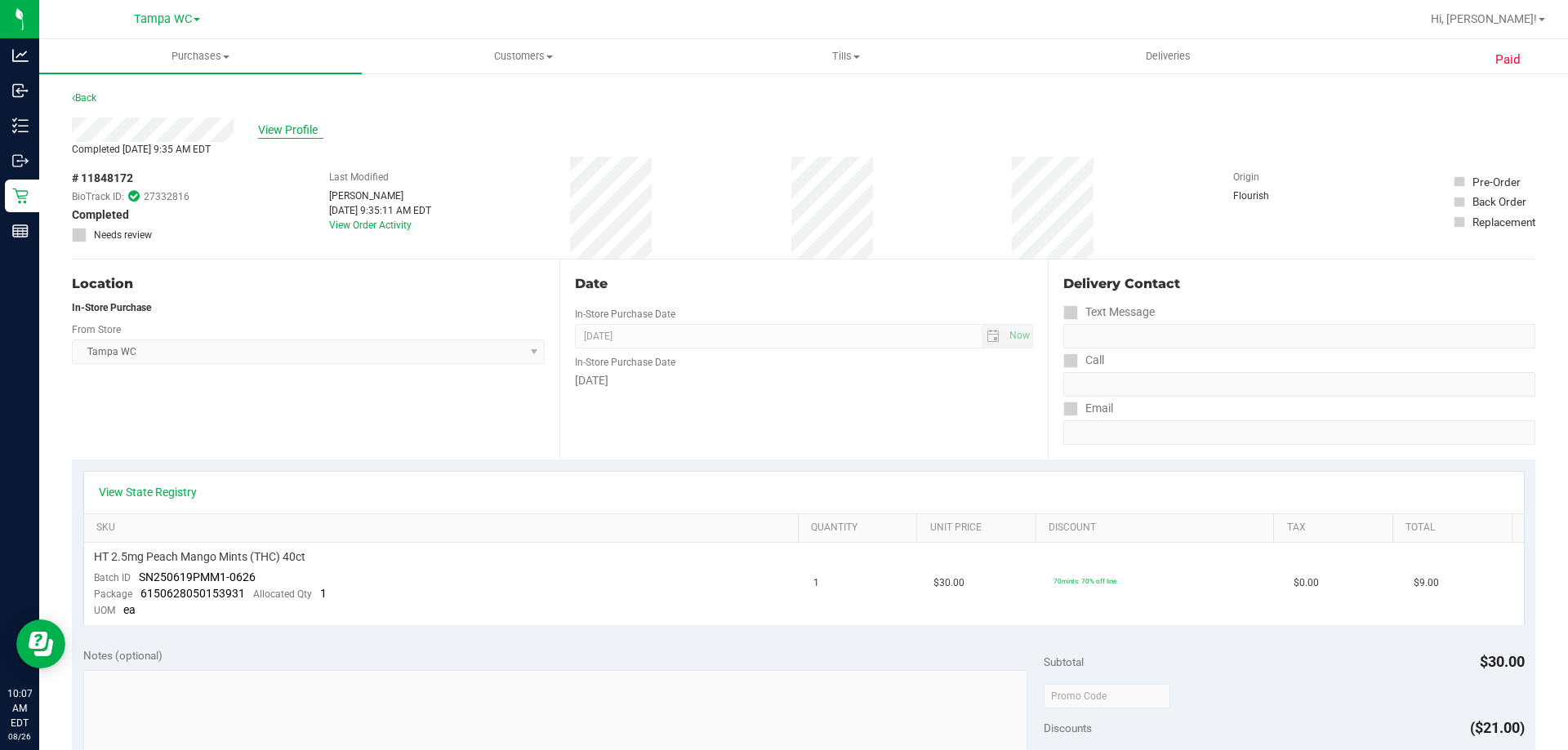
click at [279, 129] on span "View Profile" at bounding box center [291, 130] width 65 height 17
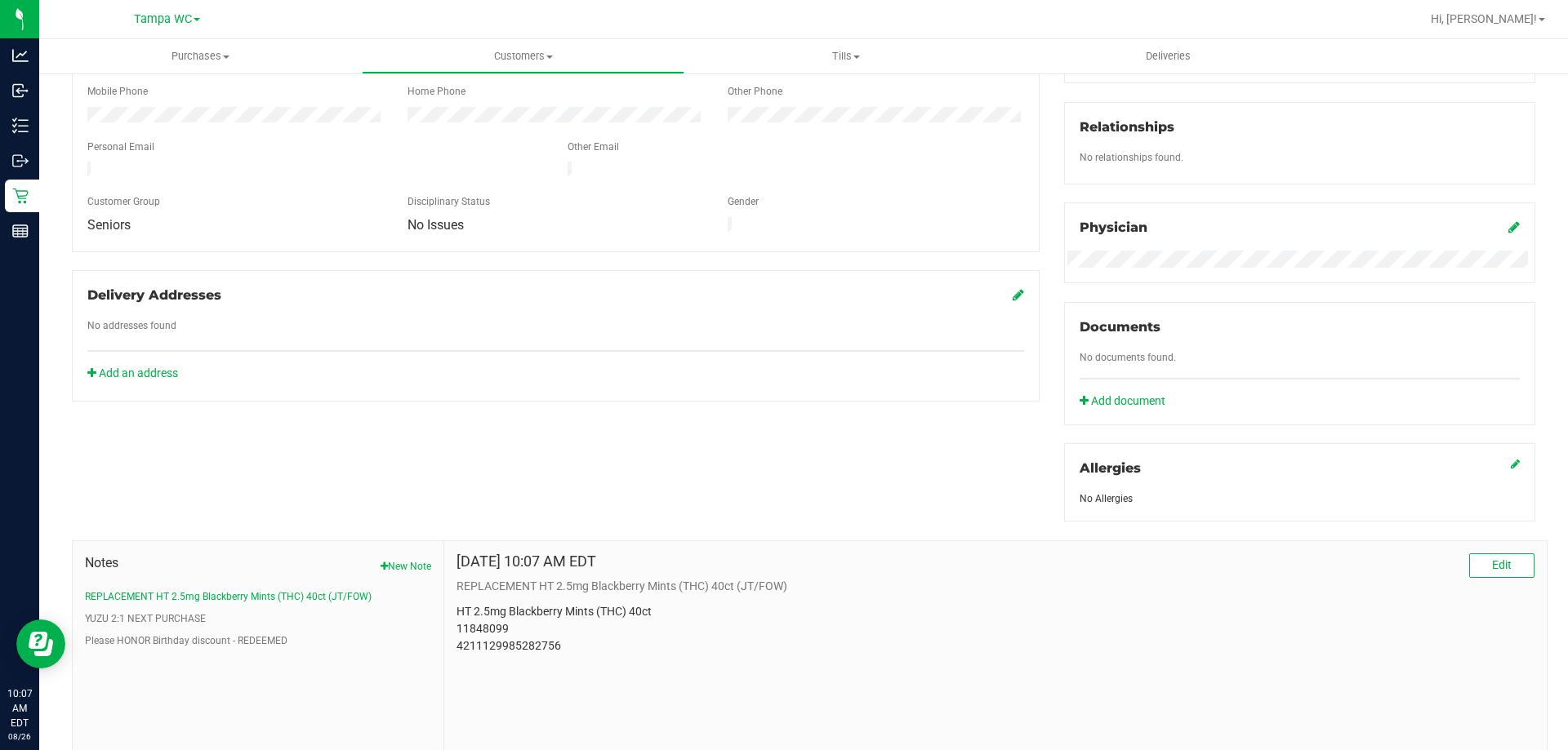
scroll to position [430, 0]
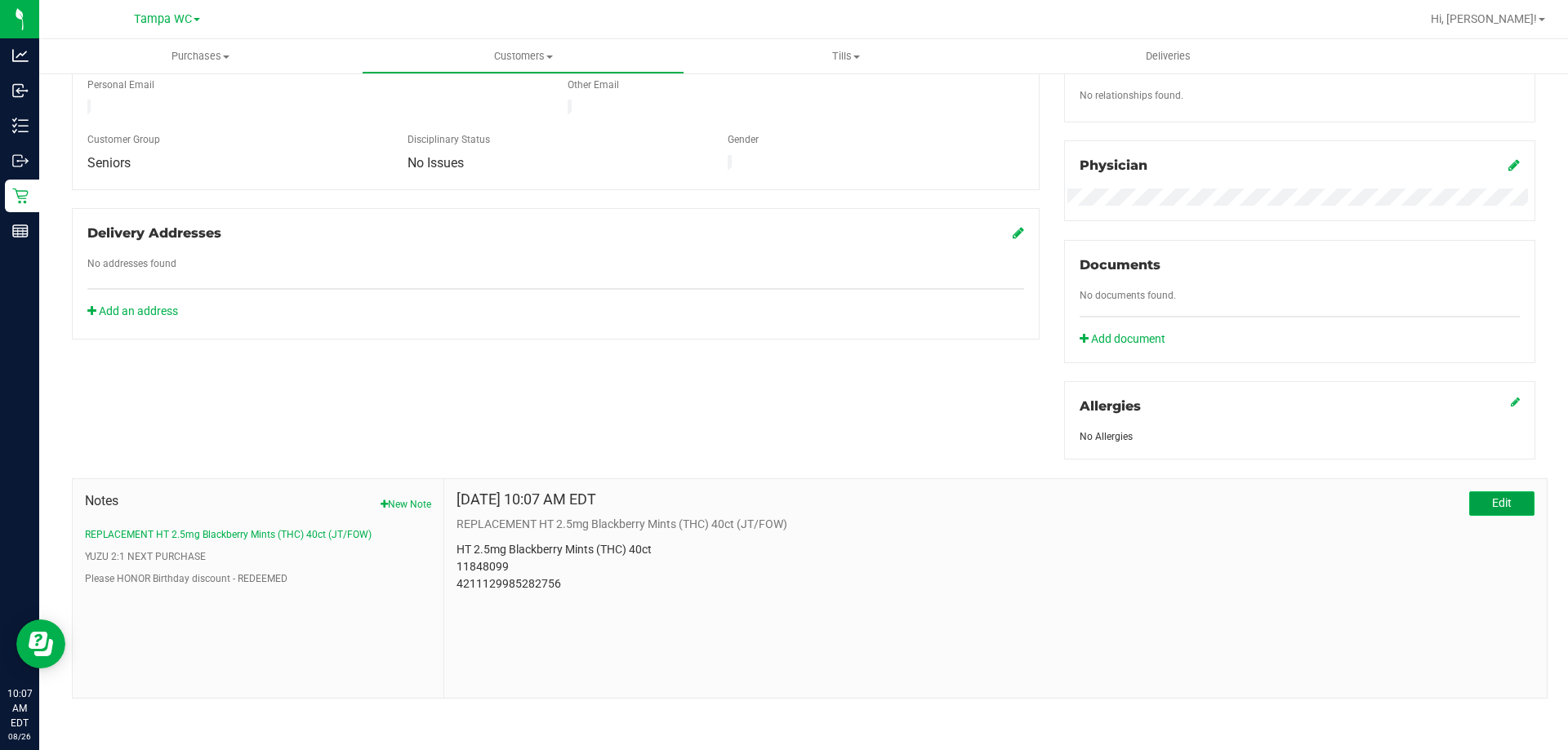
click at [1503, 502] on button "Edit" at bounding box center [1502, 504] width 65 height 25
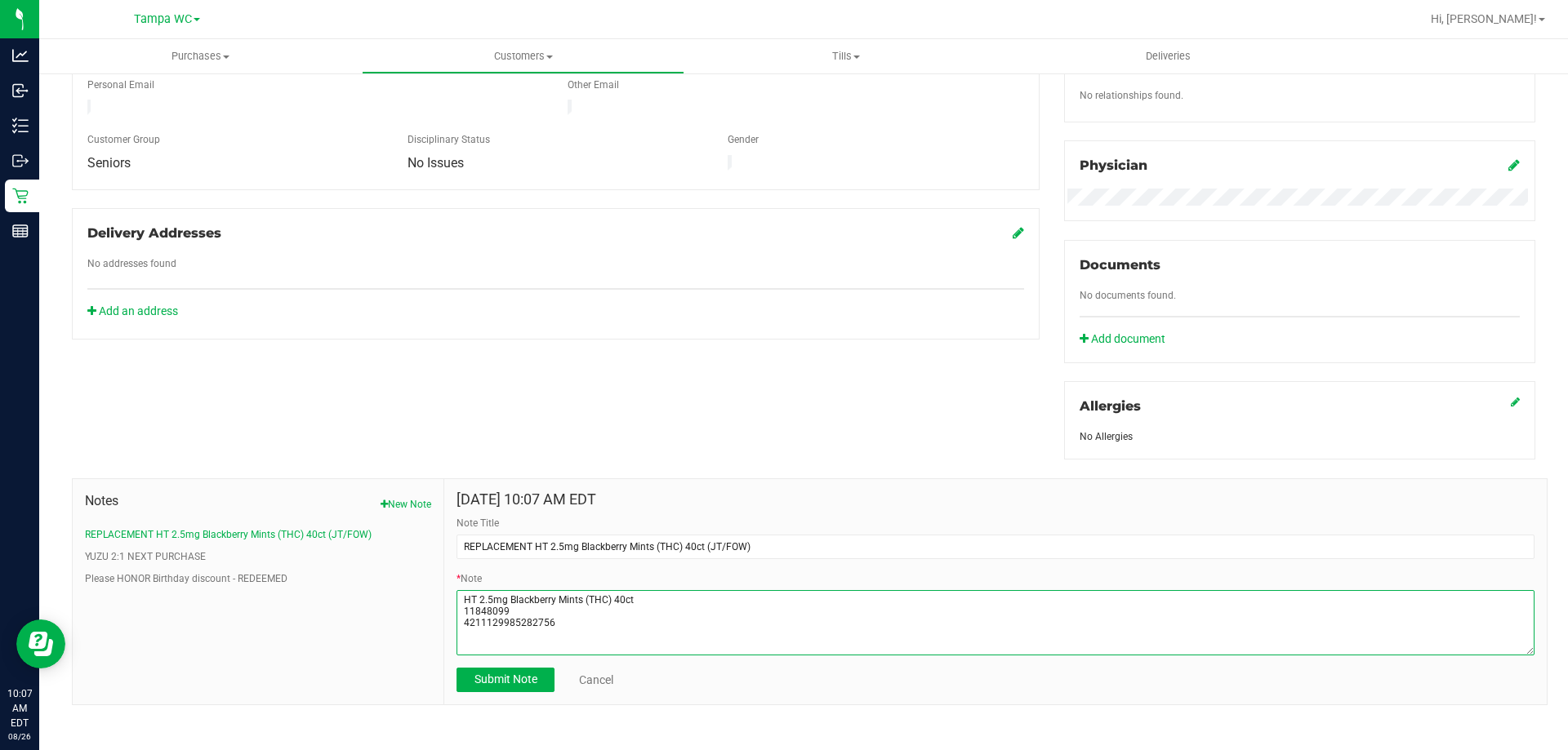
click at [590, 617] on textarea "* Note" at bounding box center [994, 623] width 1077 height 65
click at [532, 610] on textarea "* Note" at bounding box center [994, 623] width 1077 height 65
paste textarea "SN250604BLK1-0611"
click at [461, 607] on textarea "* Note" at bounding box center [994, 623] width 1077 height 65
click at [469, 623] on textarea "* Note" at bounding box center [994, 623] width 1077 height 65
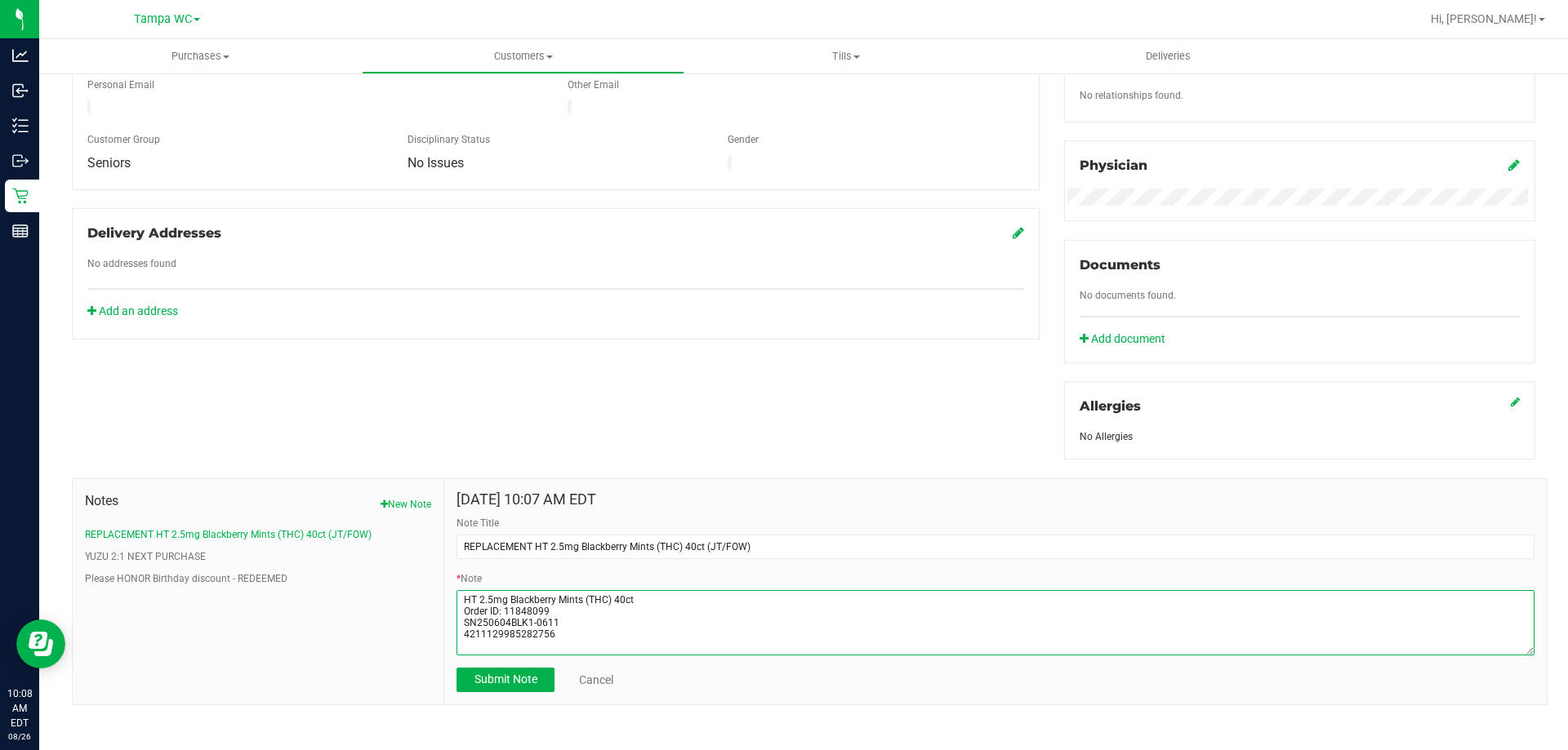
click at [461, 619] on textarea "* Note" at bounding box center [994, 623] width 1077 height 65
click at [465, 631] on textarea "* Note" at bounding box center [994, 623] width 1077 height 65
click at [461, 631] on textarea "* Note" at bounding box center [994, 623] width 1077 height 65
click at [687, 620] on textarea "* Note" at bounding box center [994, 623] width 1077 height 65
click at [592, 633] on textarea "* Note" at bounding box center [994, 623] width 1077 height 65
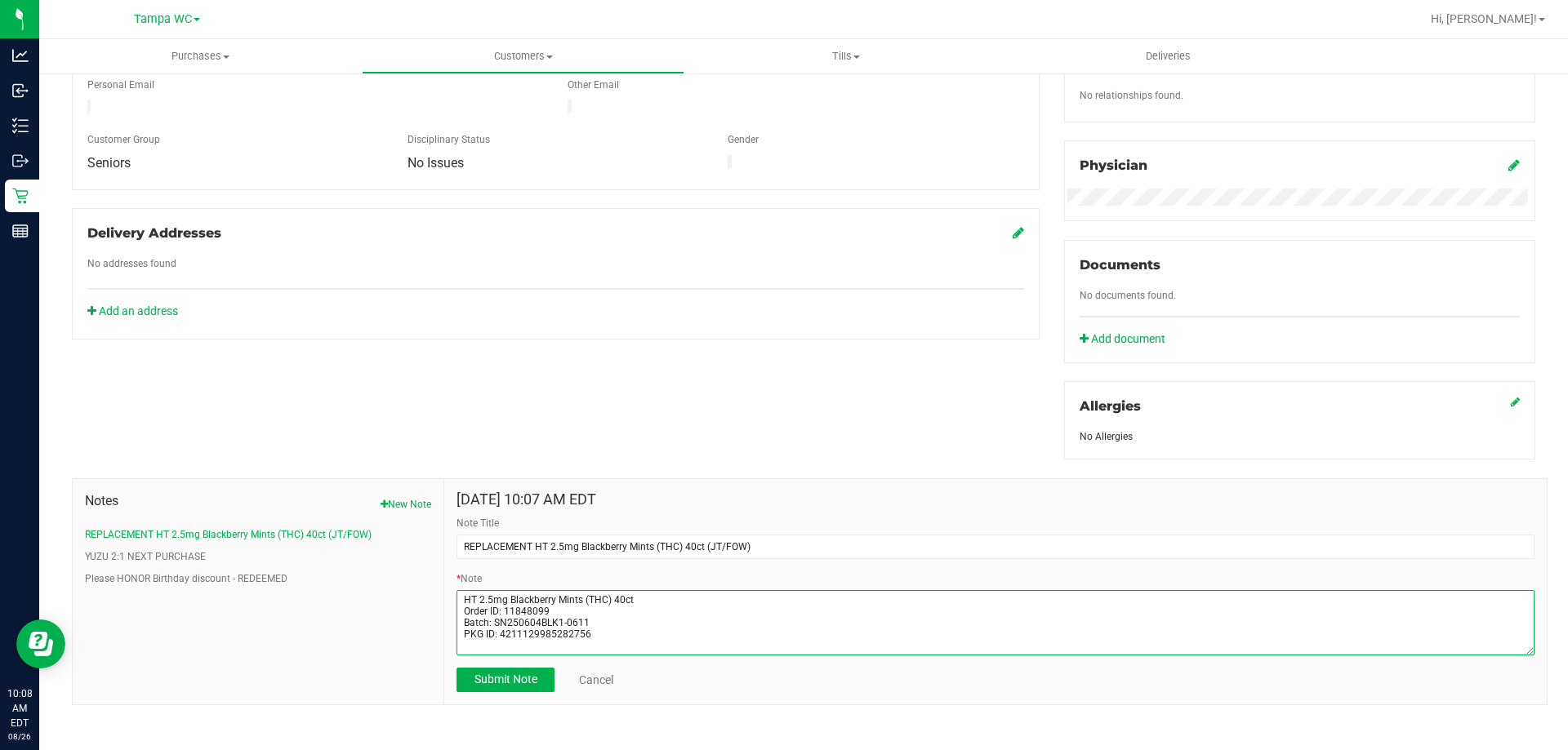
scroll to position [8, 0]
type textarea "HT 2.5mg Blackberry Mints (THC) 40ct Order ID: 11848099 Batch: SN250604BLK1-061…"
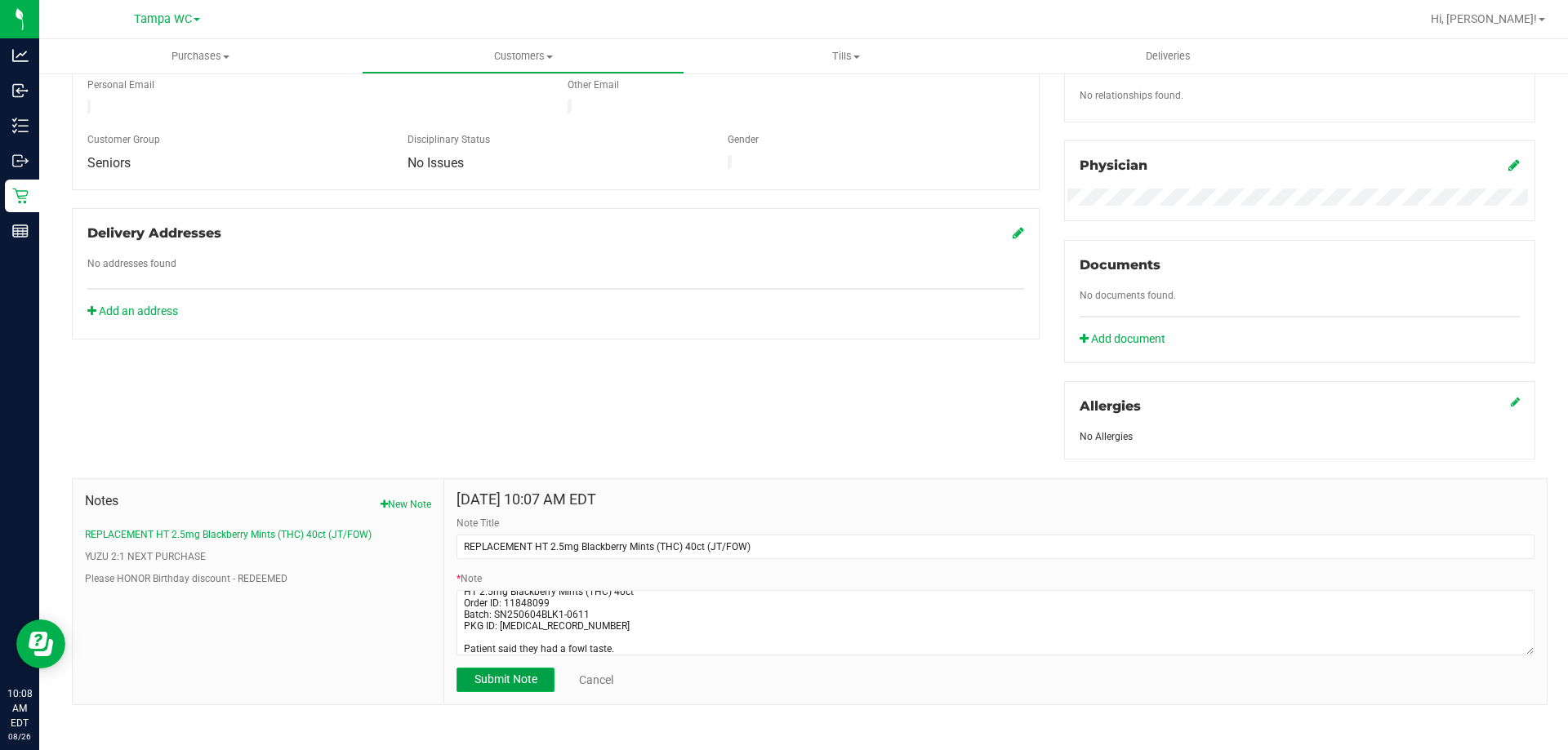
click at [491, 678] on span "Submit Note" at bounding box center [506, 678] width 63 height 13
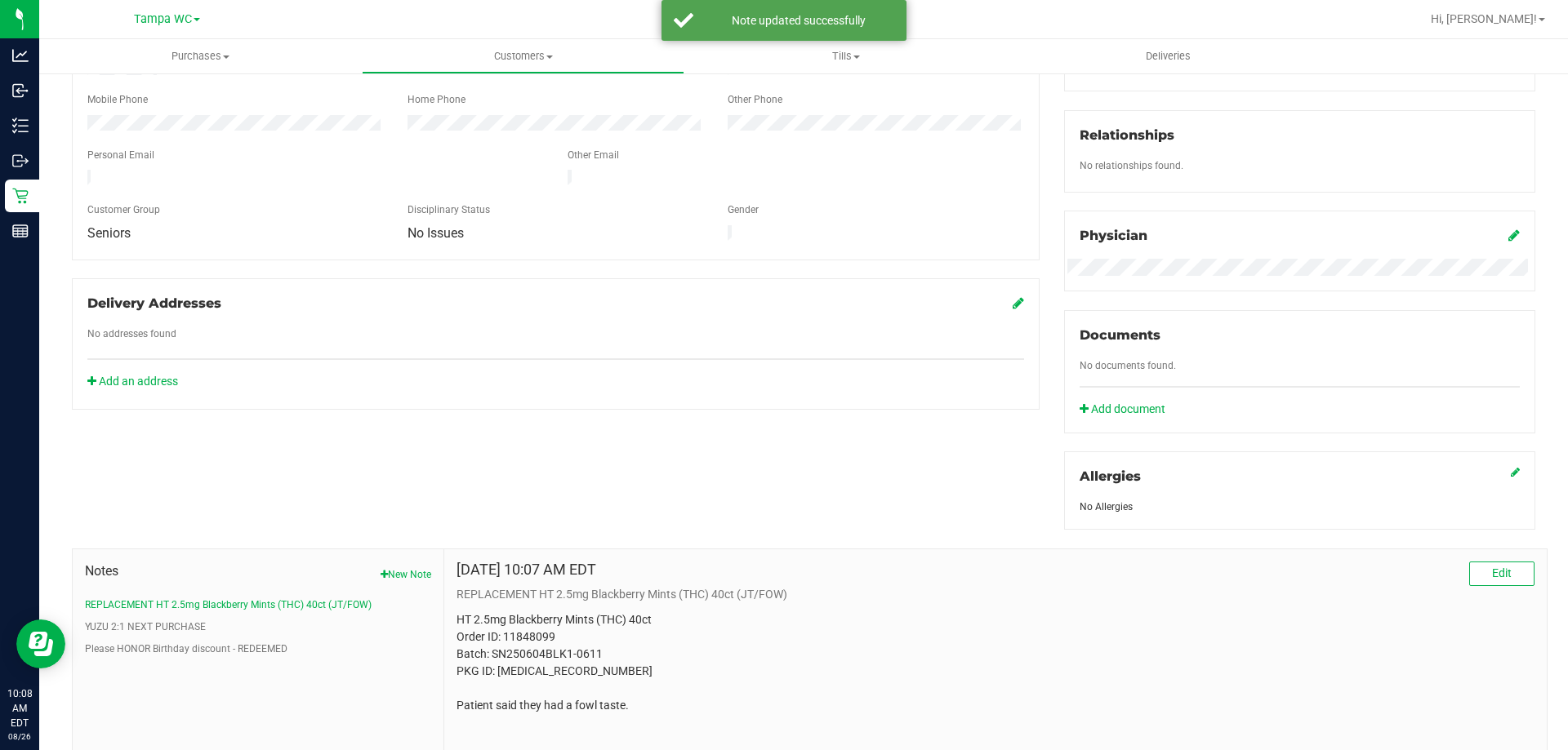
scroll to position [348, 0]
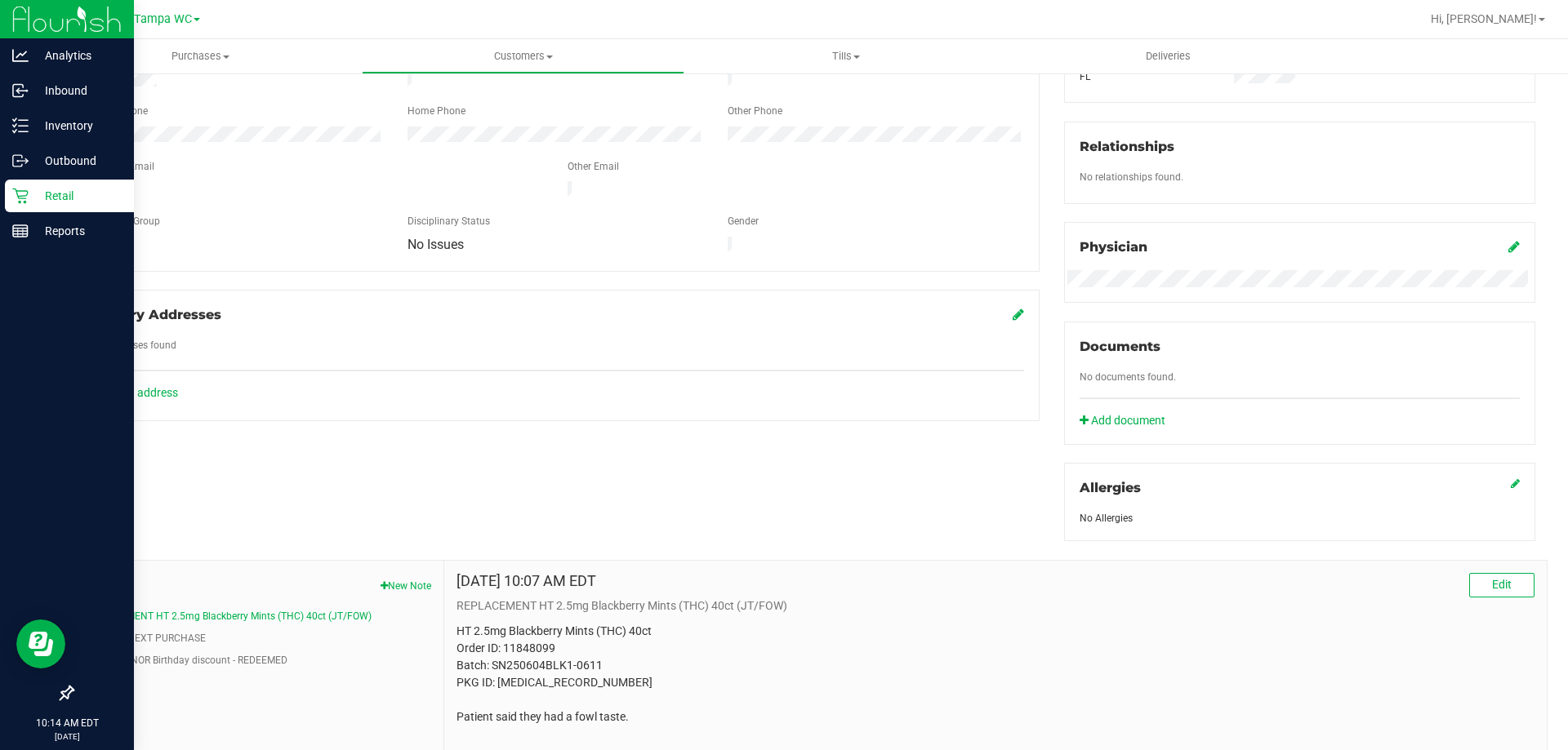
click at [25, 201] on icon at bounding box center [20, 196] width 16 height 16
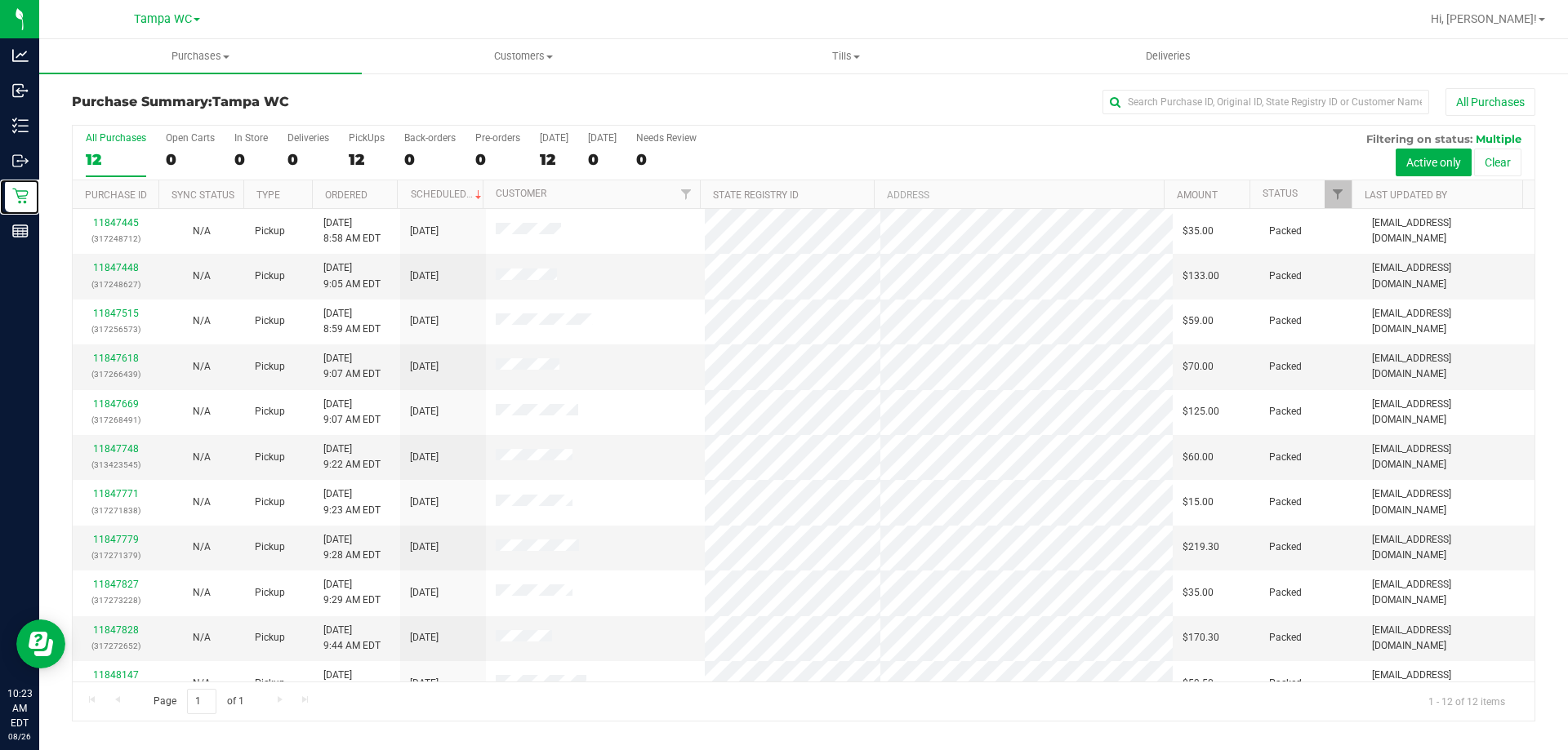
scroll to position [70, 0]
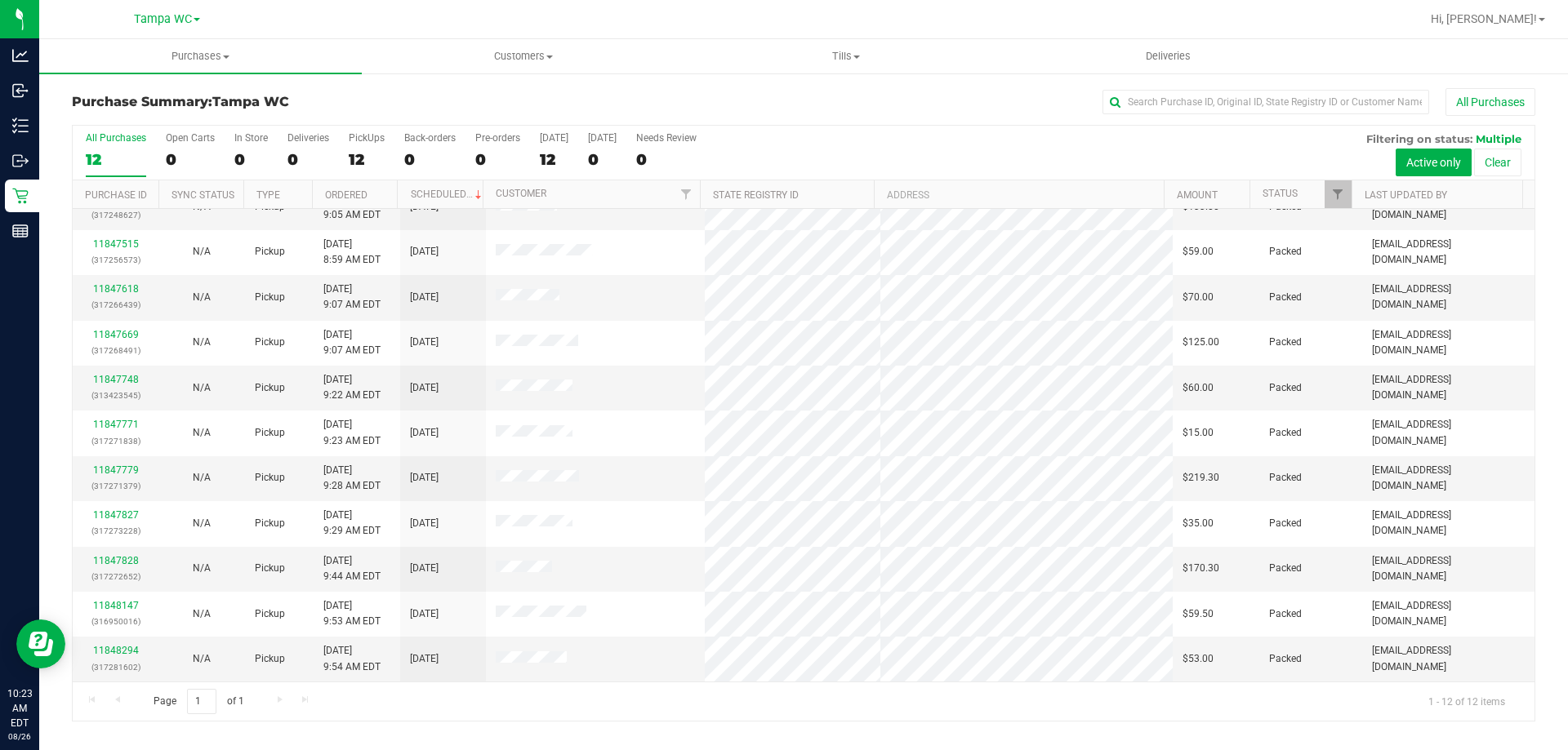
drag, startPoint x: 1130, startPoint y: 262, endPoint x: 1033, endPoint y: 166, distance: 136.5
click at [1033, 166] on div "All Purchases 12 Open Carts 0 In Store 0 Deliveries 0 PickUps 12 Back-orders 0 …" at bounding box center [803, 153] width 1461 height 55
drag, startPoint x: 613, startPoint y: 425, endPoint x: 1035, endPoint y: 153, distance: 502.1
click at [1033, 154] on div "All Purchases 12 Open Carts 0 In Store 0 Deliveries 0 PickUps 12 Back-orders 0 …" at bounding box center [803, 153] width 1461 height 55
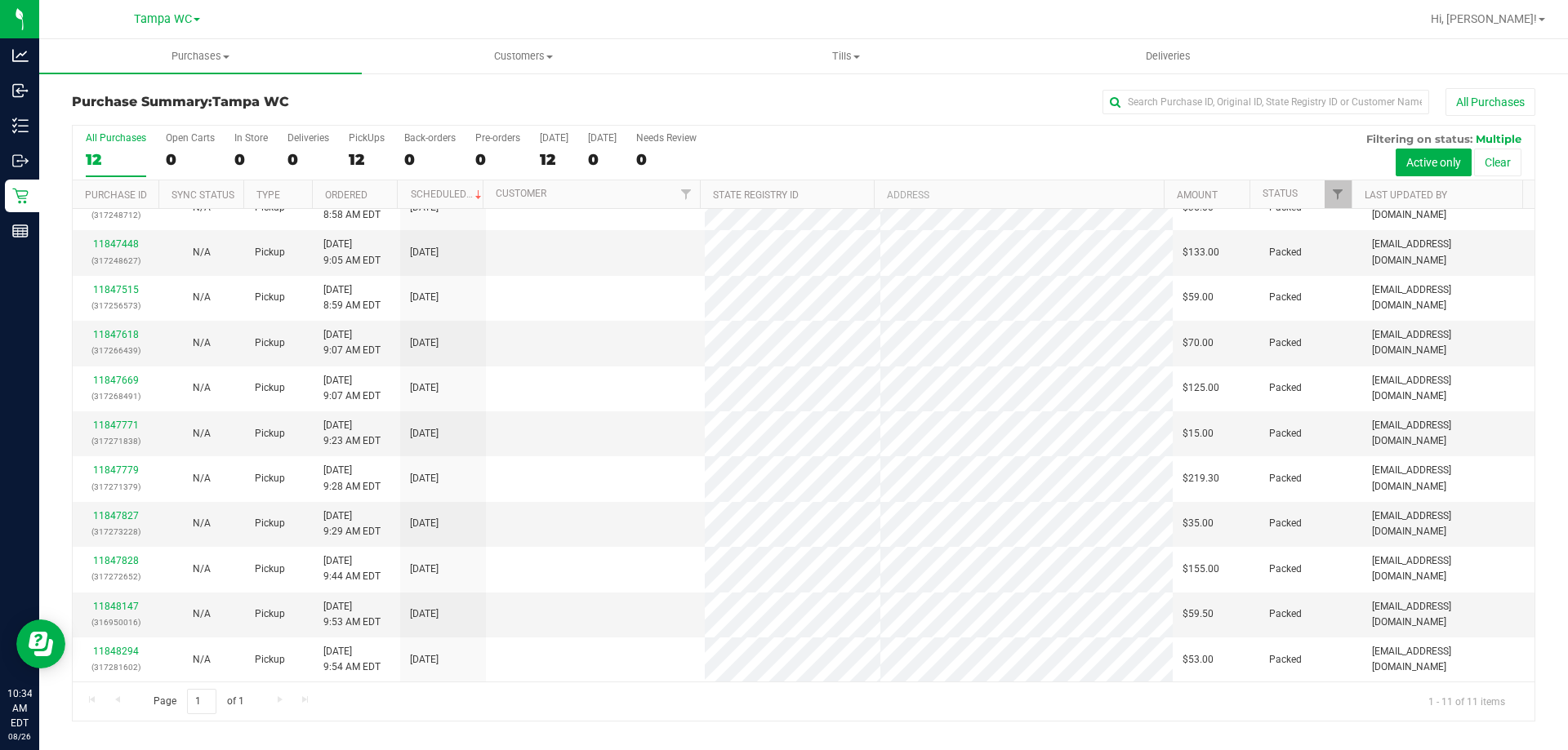
scroll to position [0, 0]
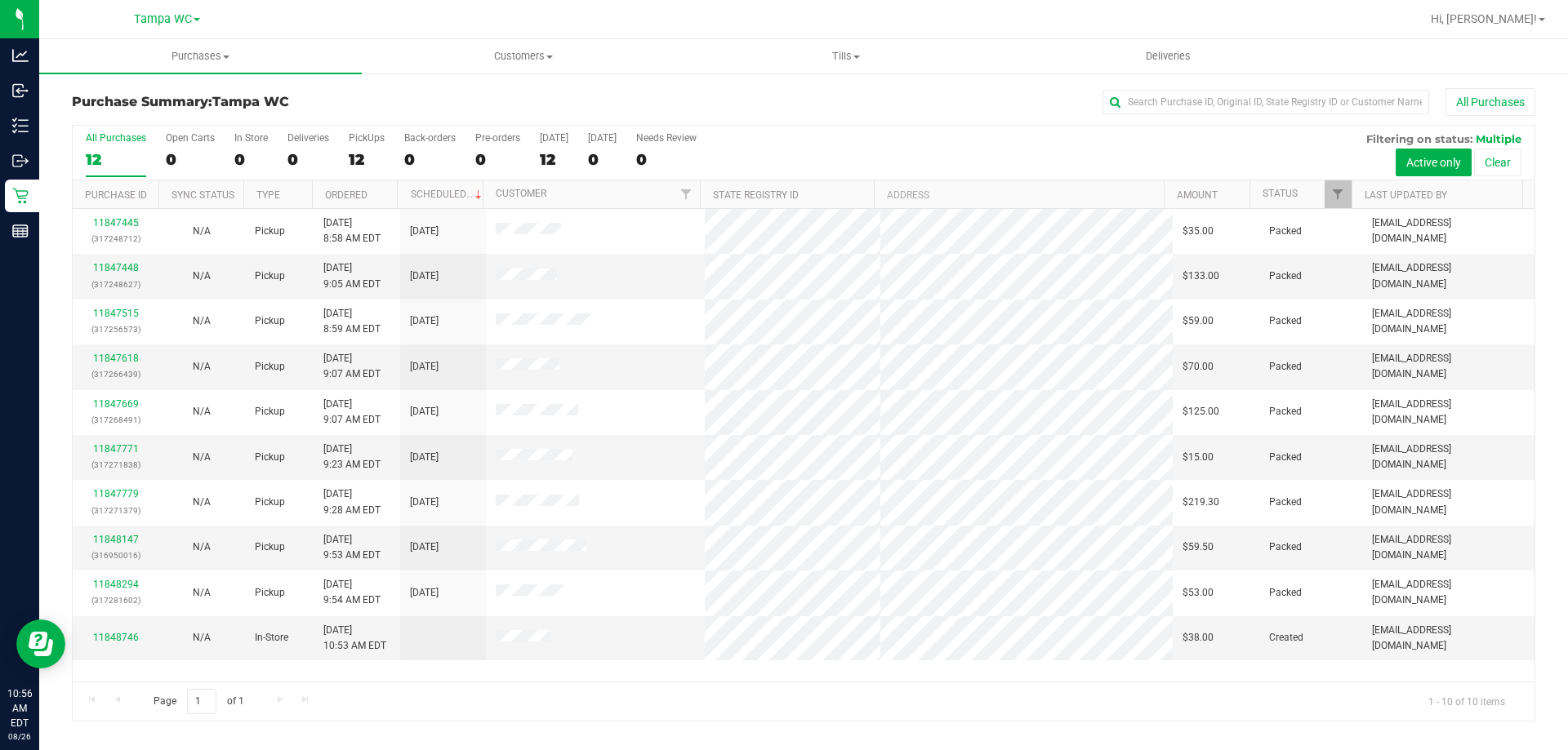
click at [1352, 191] on div at bounding box center [1351, 194] width 7 height 28
click at [1341, 192] on span "Filter" at bounding box center [1339, 193] width 13 height 13
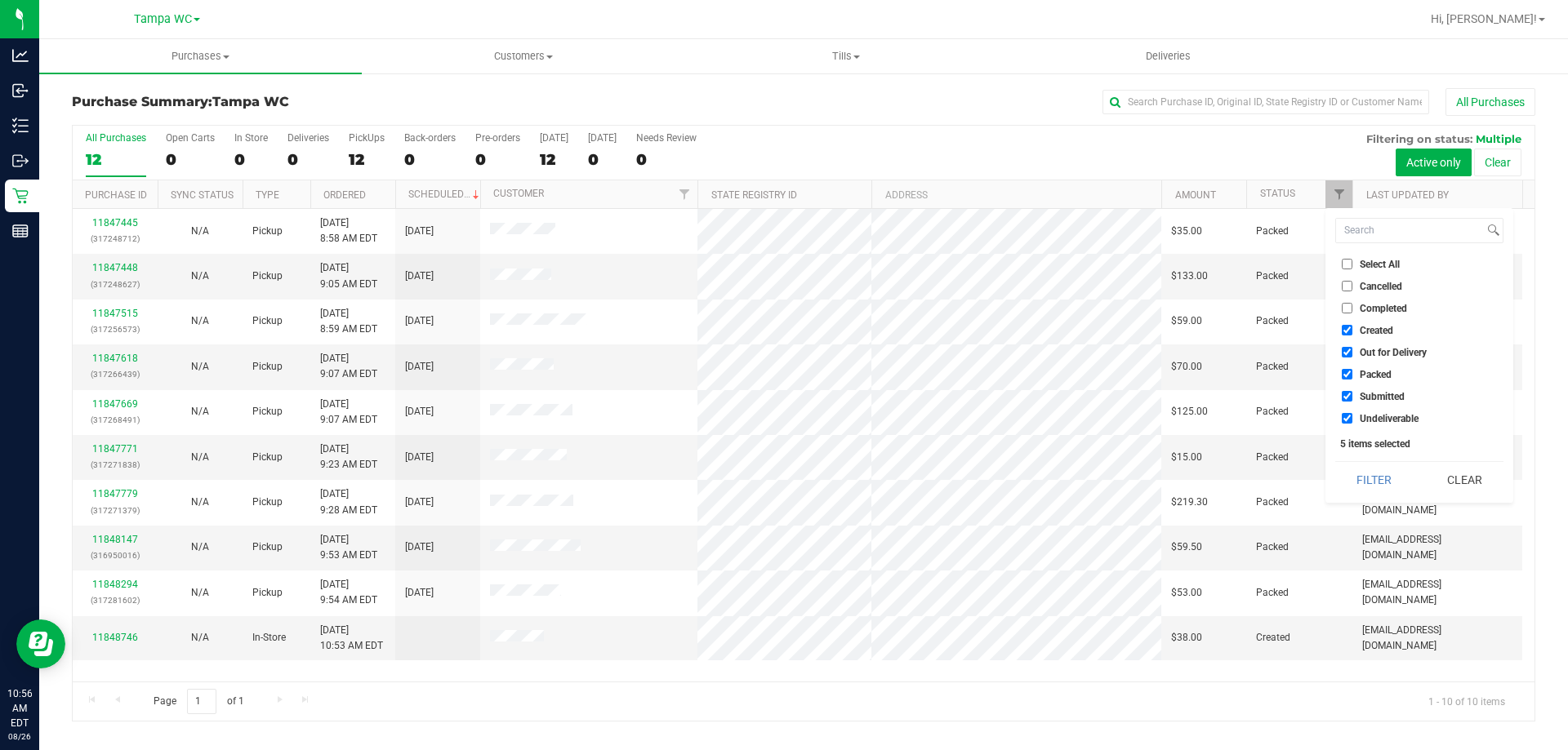
click at [1351, 333] on input "Created" at bounding box center [1347, 330] width 11 height 11
checkbox input "false"
click at [1351, 354] on input "Out for Delivery" at bounding box center [1347, 352] width 11 height 11
checkbox input "false"
click at [1349, 376] on input "Packed" at bounding box center [1347, 375] width 11 height 11
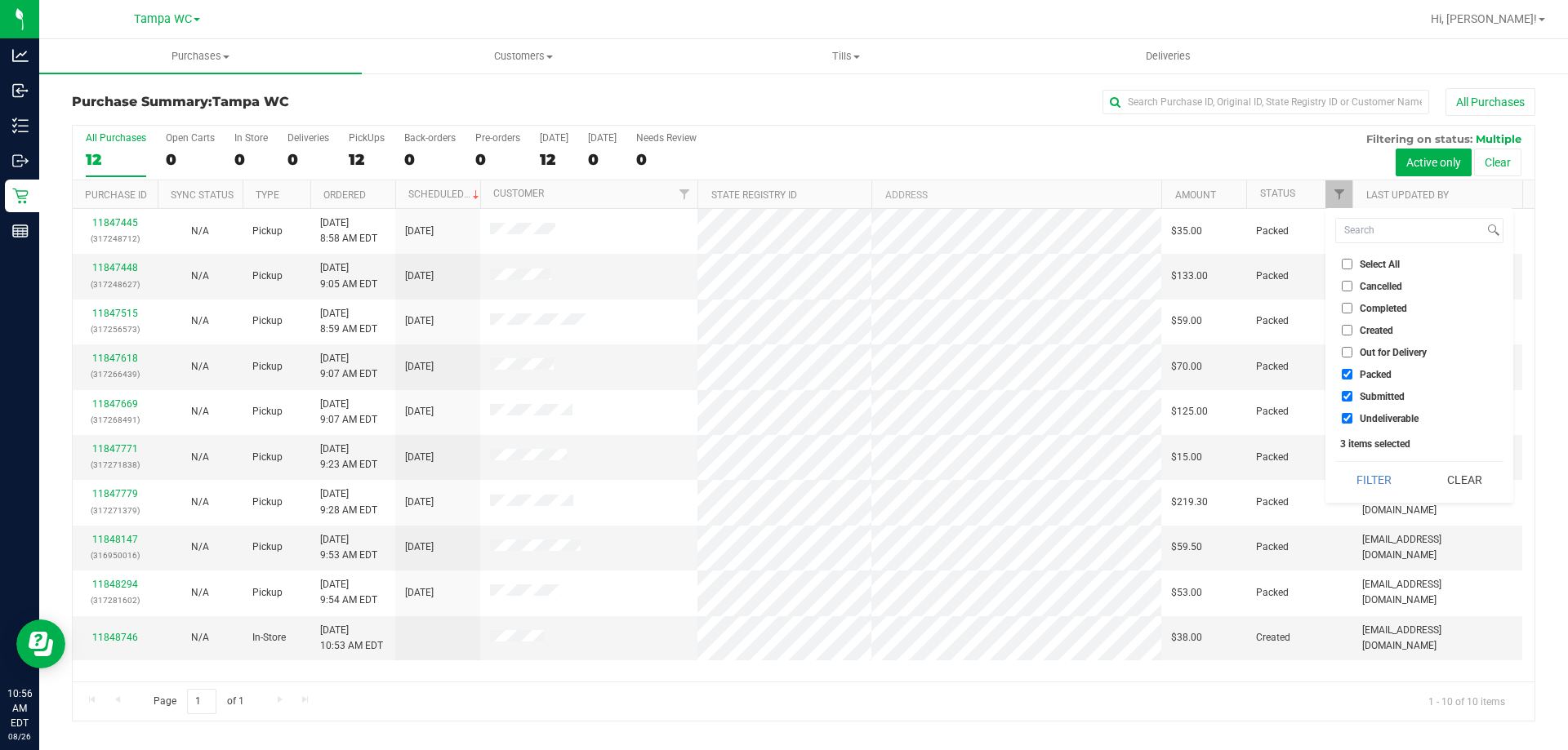
checkbox input "false"
click at [1343, 416] on input "Undeliverable" at bounding box center [1347, 418] width 11 height 11
checkbox input "false"
click at [1359, 495] on button "Filter" at bounding box center [1374, 480] width 79 height 36
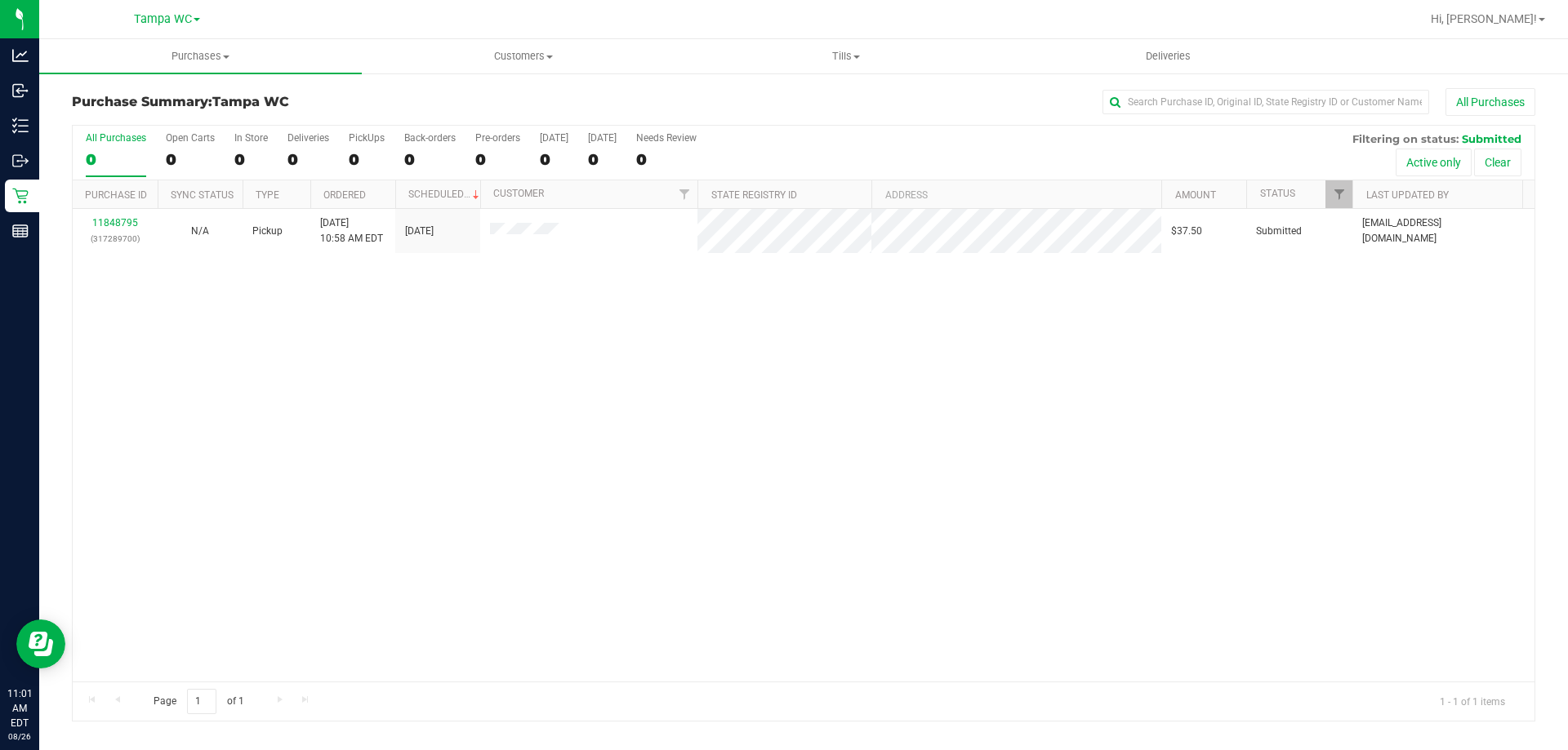
click at [1062, 312] on div "11848795 (317289700) N/A Pickup [DATE] 10:58 AM EDT 8/26/2025 $37.50 Submitted …" at bounding box center [803, 444] width 1461 height 473
click at [799, 379] on div "11848795 (317289700) N/A Pickup [DATE] 10:58 AM EDT 8/26/2025 $37.50 Submitted …" at bounding box center [803, 444] width 1461 height 473
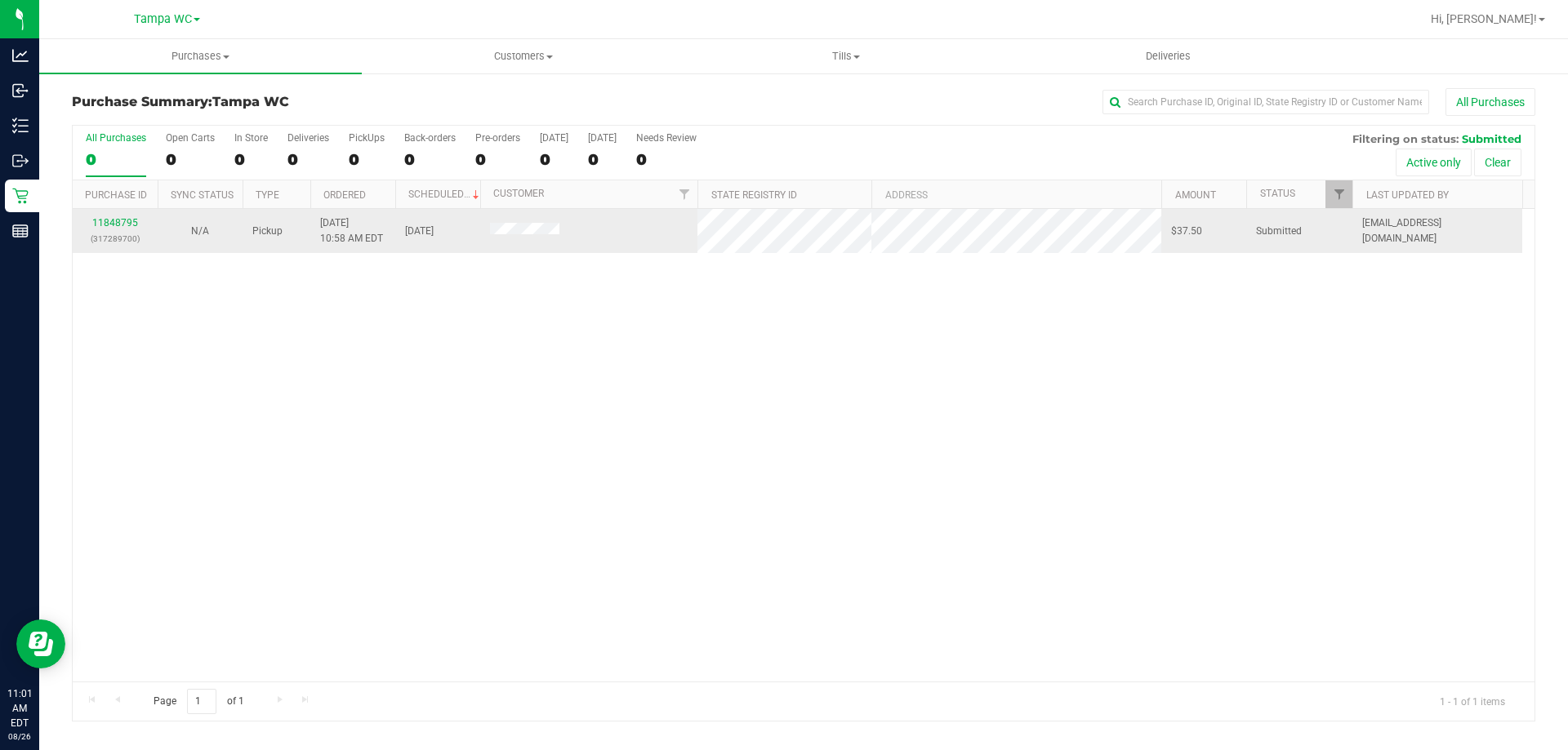
drag, startPoint x: 416, startPoint y: 322, endPoint x: 356, endPoint y: 227, distance: 112.4
click at [417, 322] on div "11848795 (317289700) N/A Pickup [DATE] 10:58 AM EDT 8/26/2025 $37.50 Submitted …" at bounding box center [803, 444] width 1461 height 473
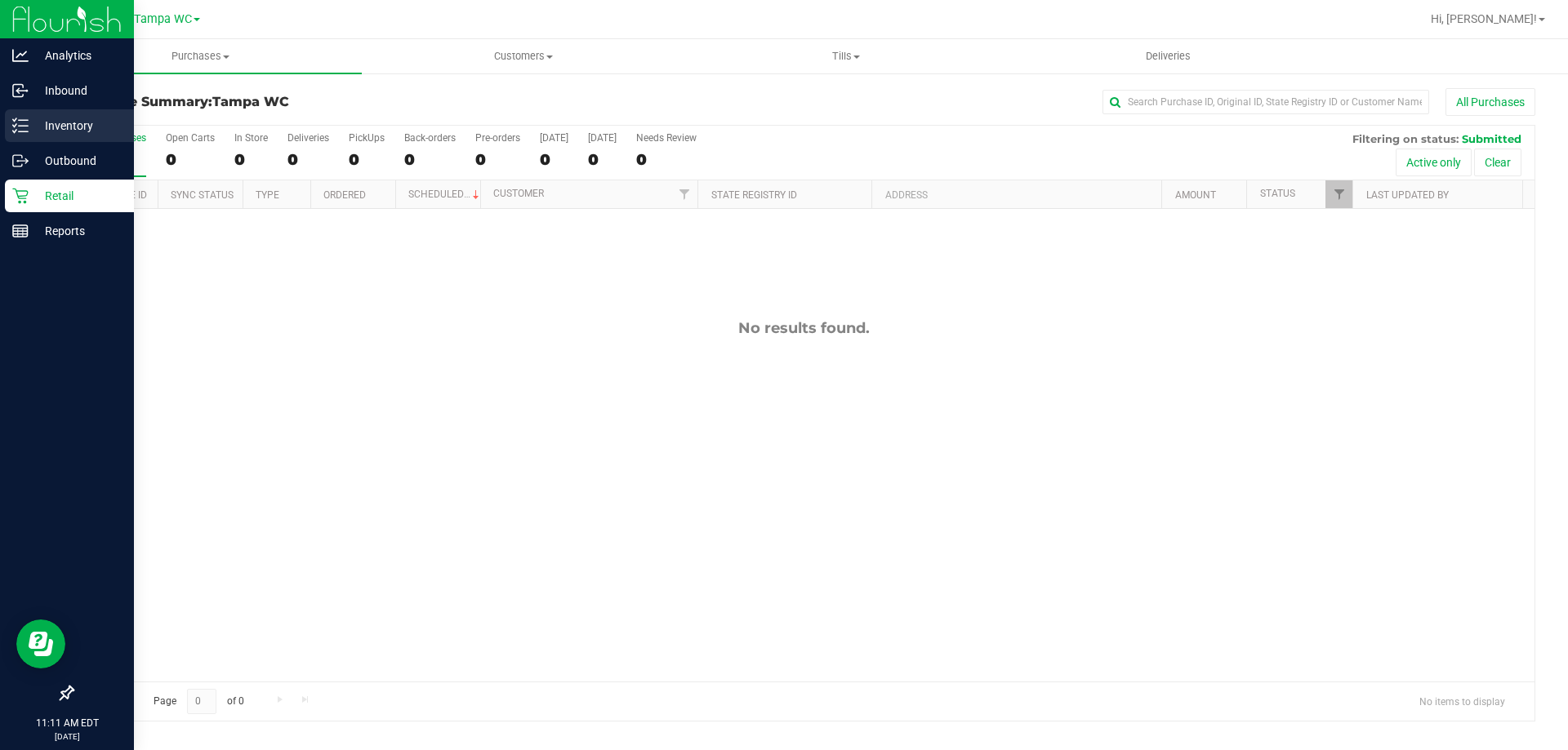
click at [29, 135] on div "Inventory" at bounding box center [70, 125] width 129 height 33
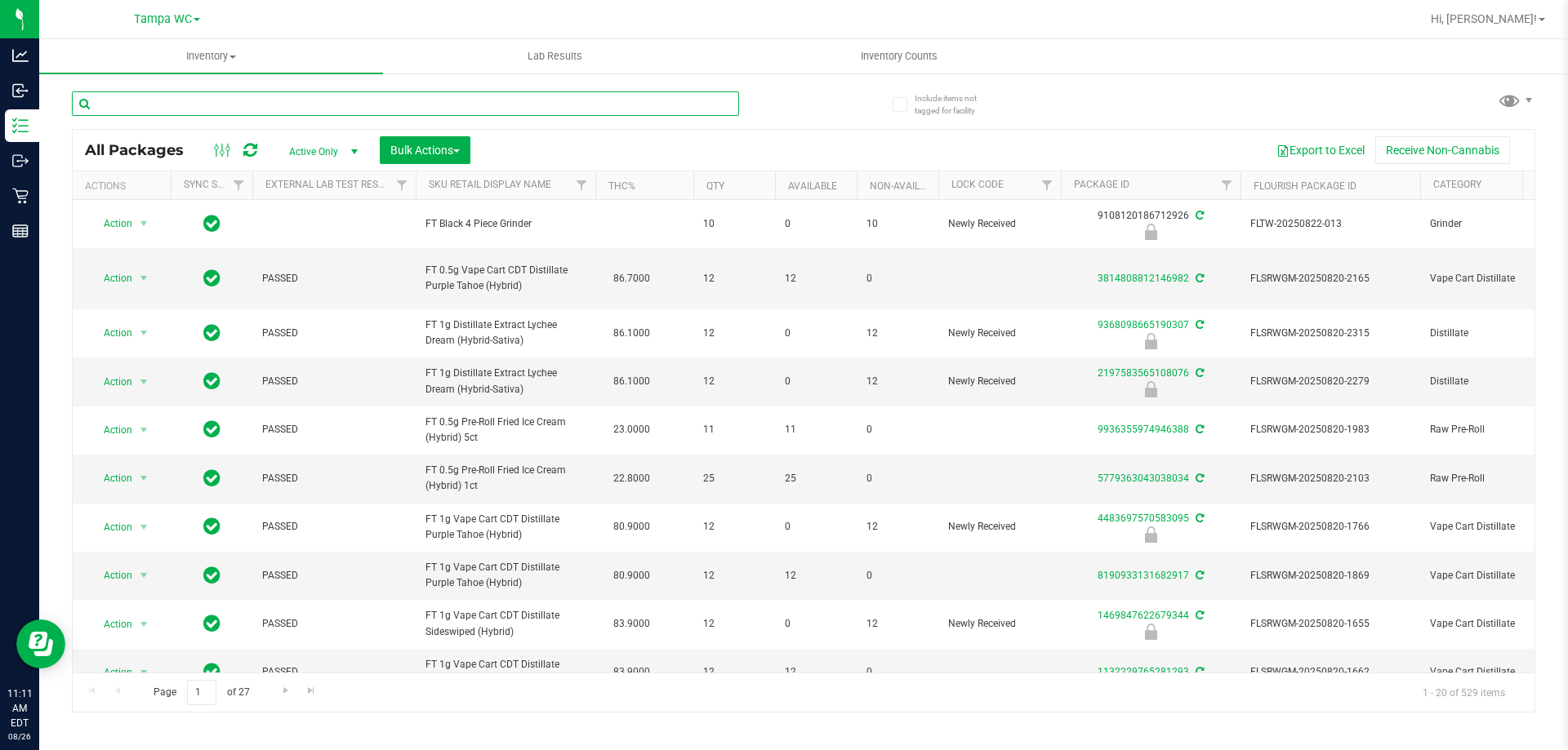
click at [225, 96] on input "text" at bounding box center [405, 103] width 667 height 25
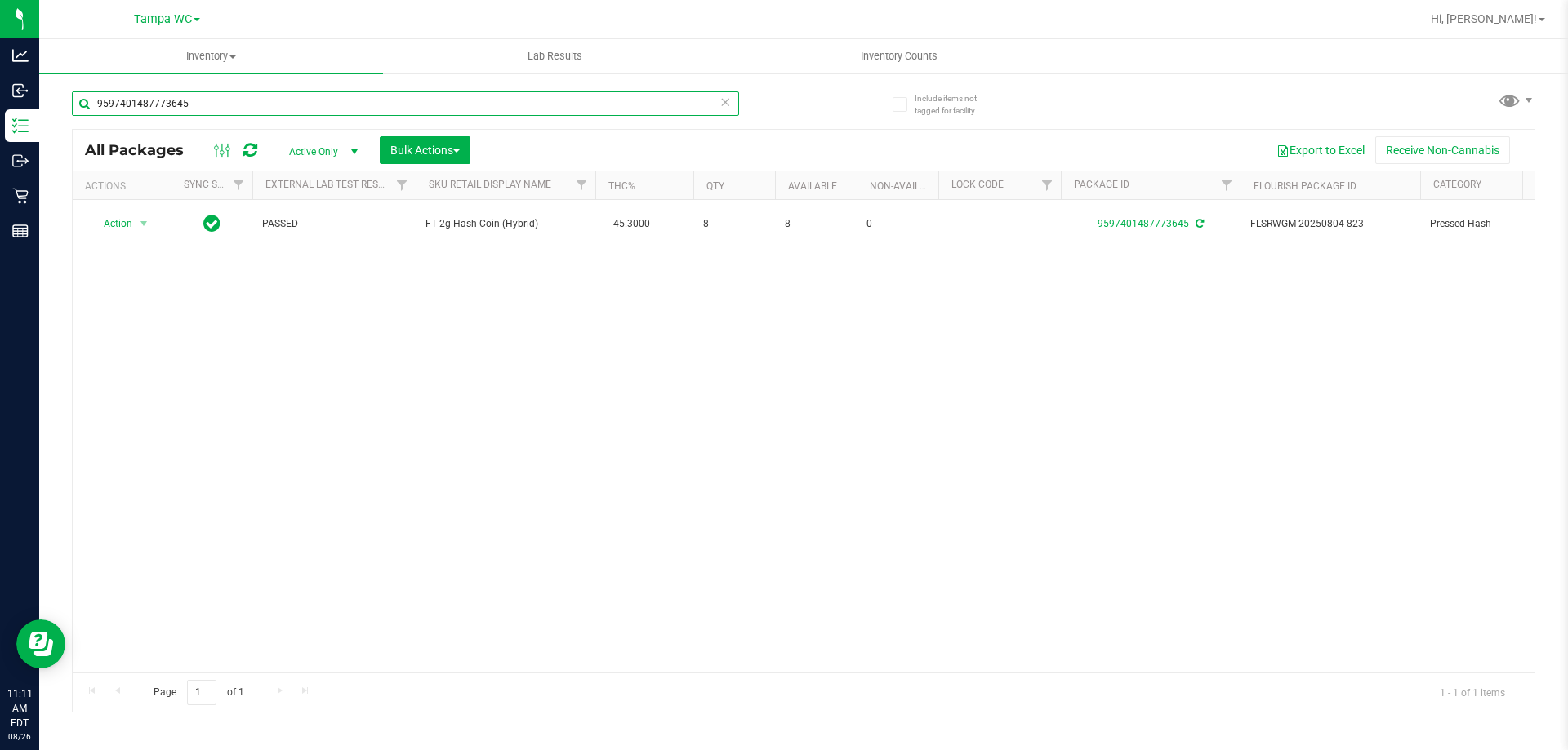
type input "9597401487773645"
drag, startPoint x: 854, startPoint y: 439, endPoint x: 848, endPoint y: 422, distance: 18.0
click at [855, 439] on div "Action Action Adjust qty Create package Edit attributes Global inventory Locate…" at bounding box center [803, 436] width 1461 height 473
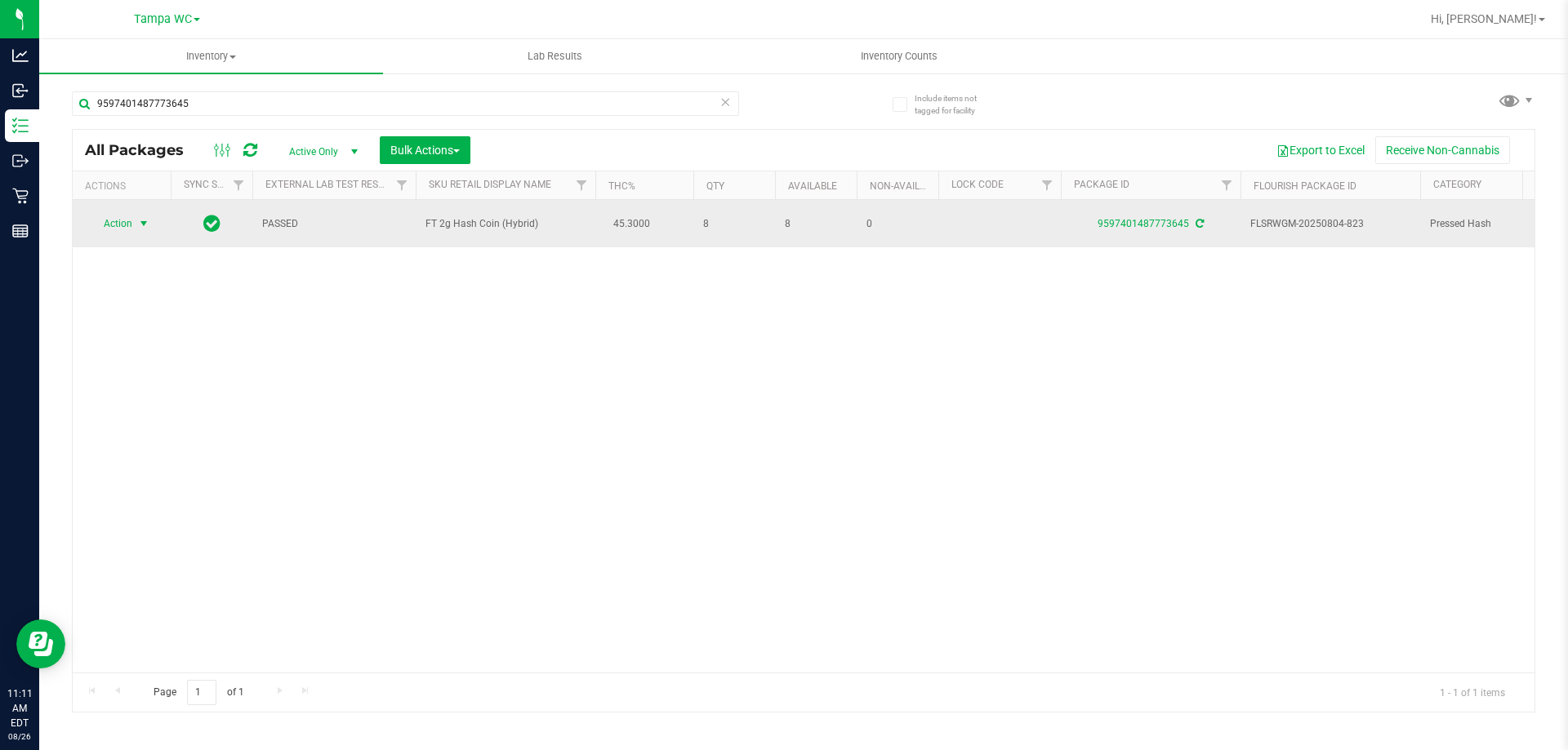
click at [146, 219] on span "select" at bounding box center [143, 223] width 13 height 13
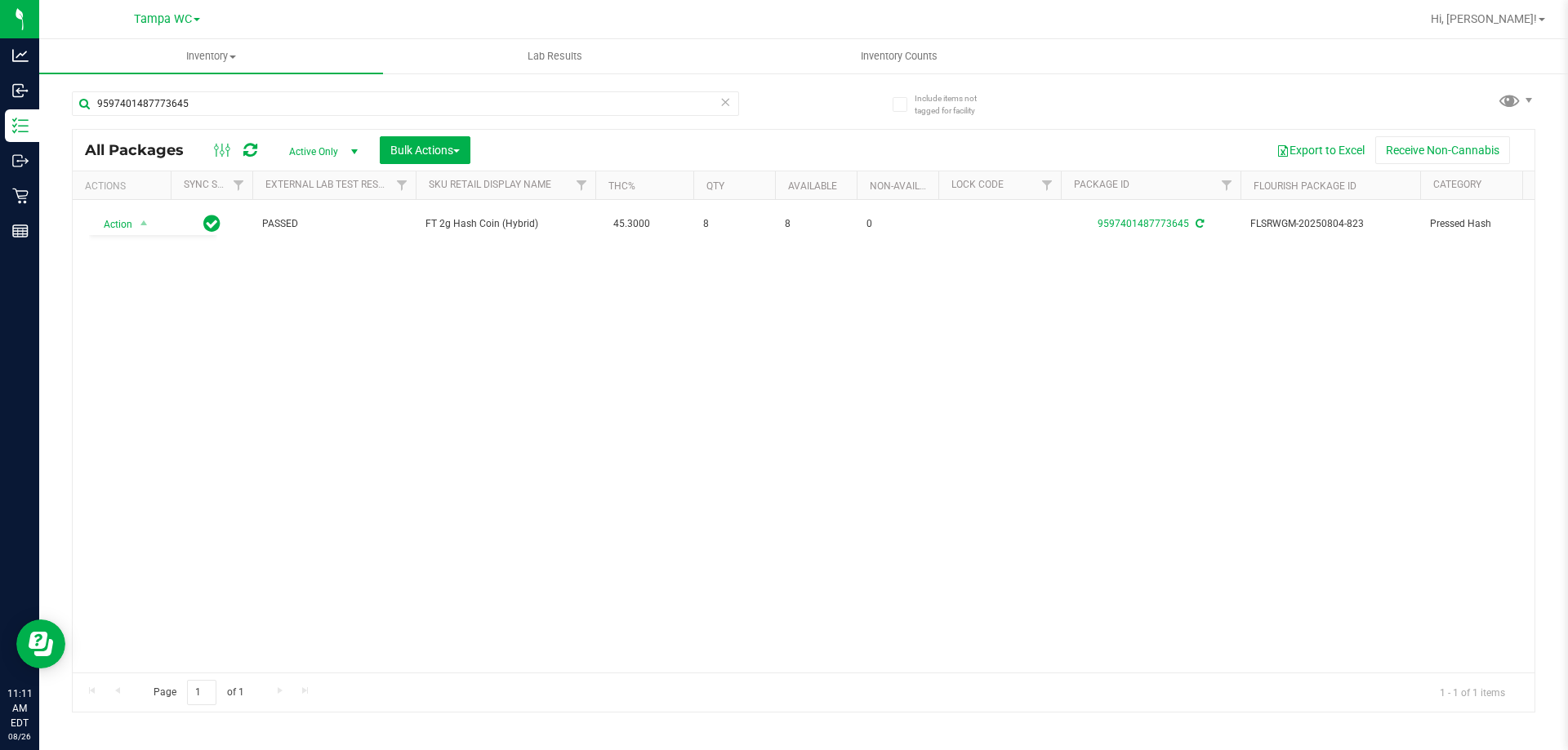
click at [348, 352] on div "Action Action Adjust qty Create package Edit attributes Global inventory Locate…" at bounding box center [803, 436] width 1461 height 473
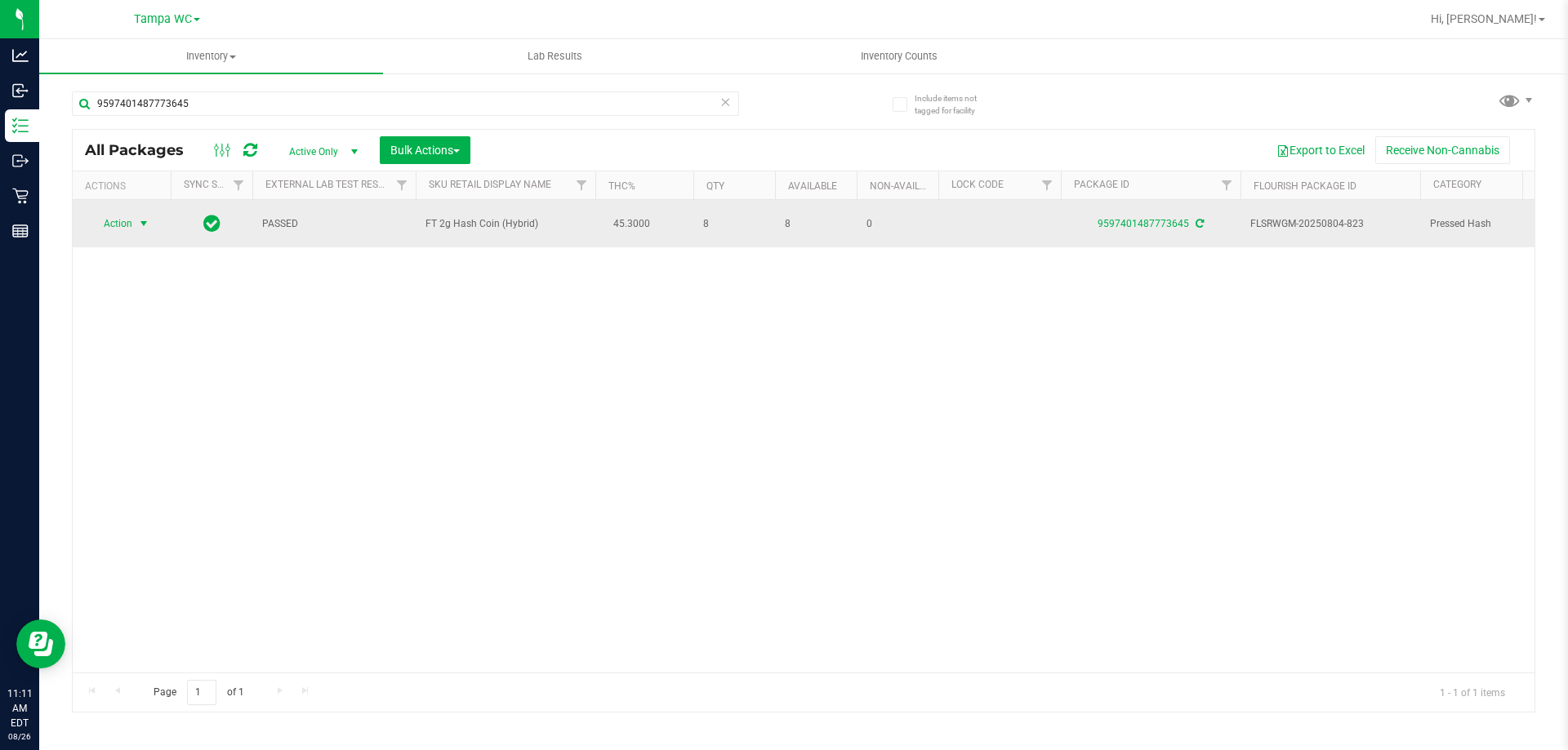
click at [147, 219] on span "select" at bounding box center [143, 223] width 13 height 13
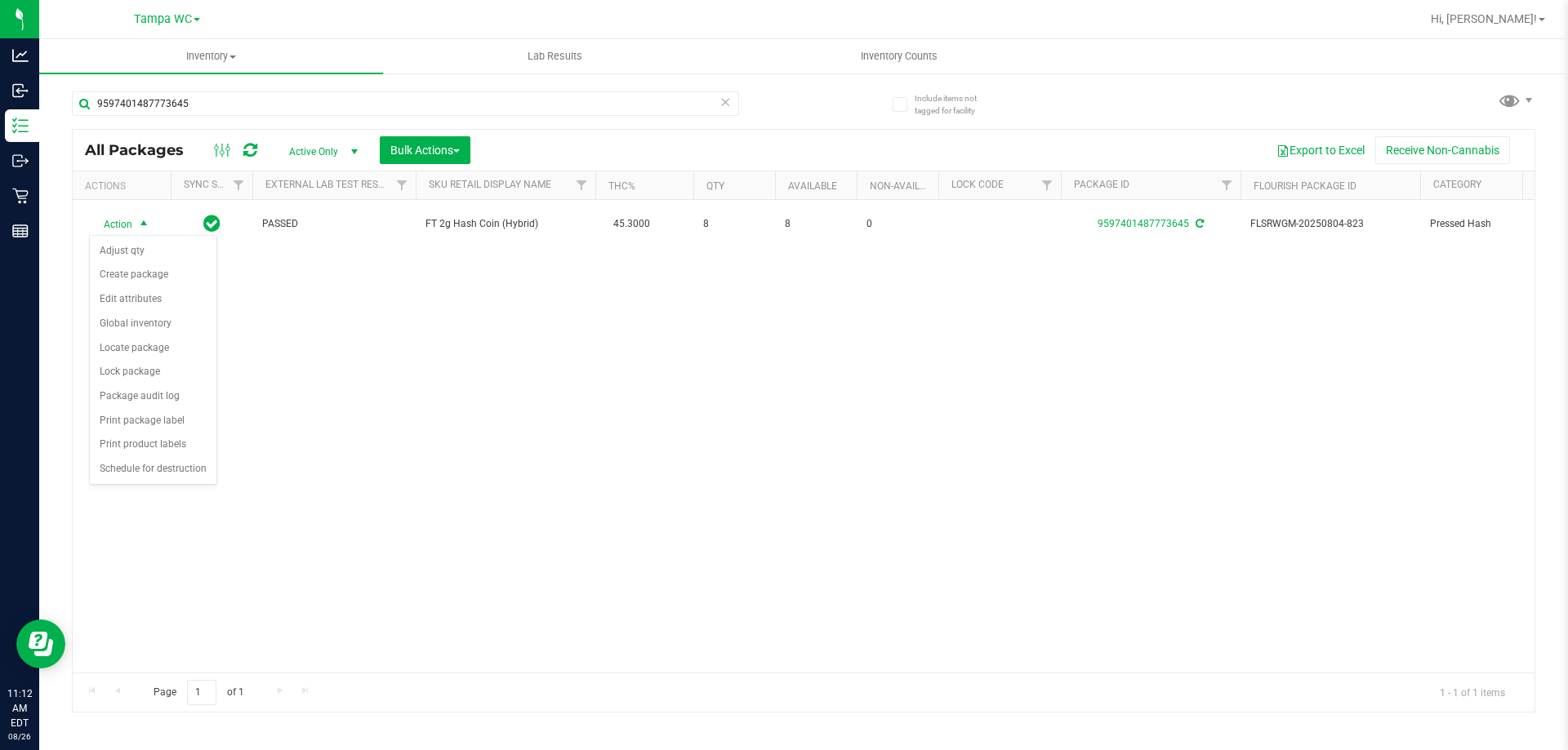
drag, startPoint x: 696, startPoint y: 390, endPoint x: 736, endPoint y: 348, distance: 58.0
click at [697, 390] on div "Action Action Adjust qty Create package Edit attributes Global inventory Locate…" at bounding box center [803, 436] width 1461 height 473
click at [524, 312] on div "Action Action Adjust qty Create package Edit attributes Global inventory Locate…" at bounding box center [803, 436] width 1461 height 473
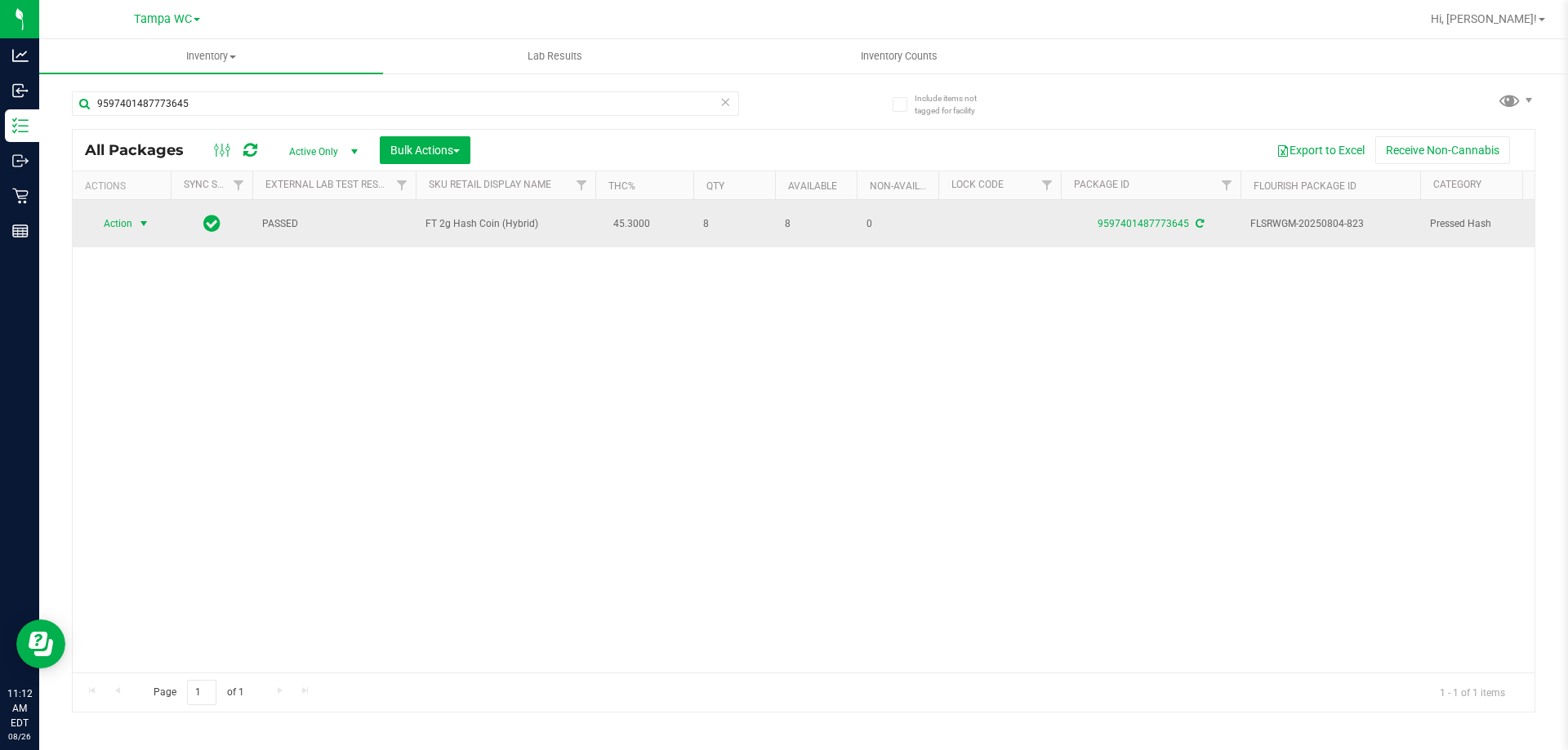
click at [91, 231] on span "Action" at bounding box center [111, 223] width 44 height 23
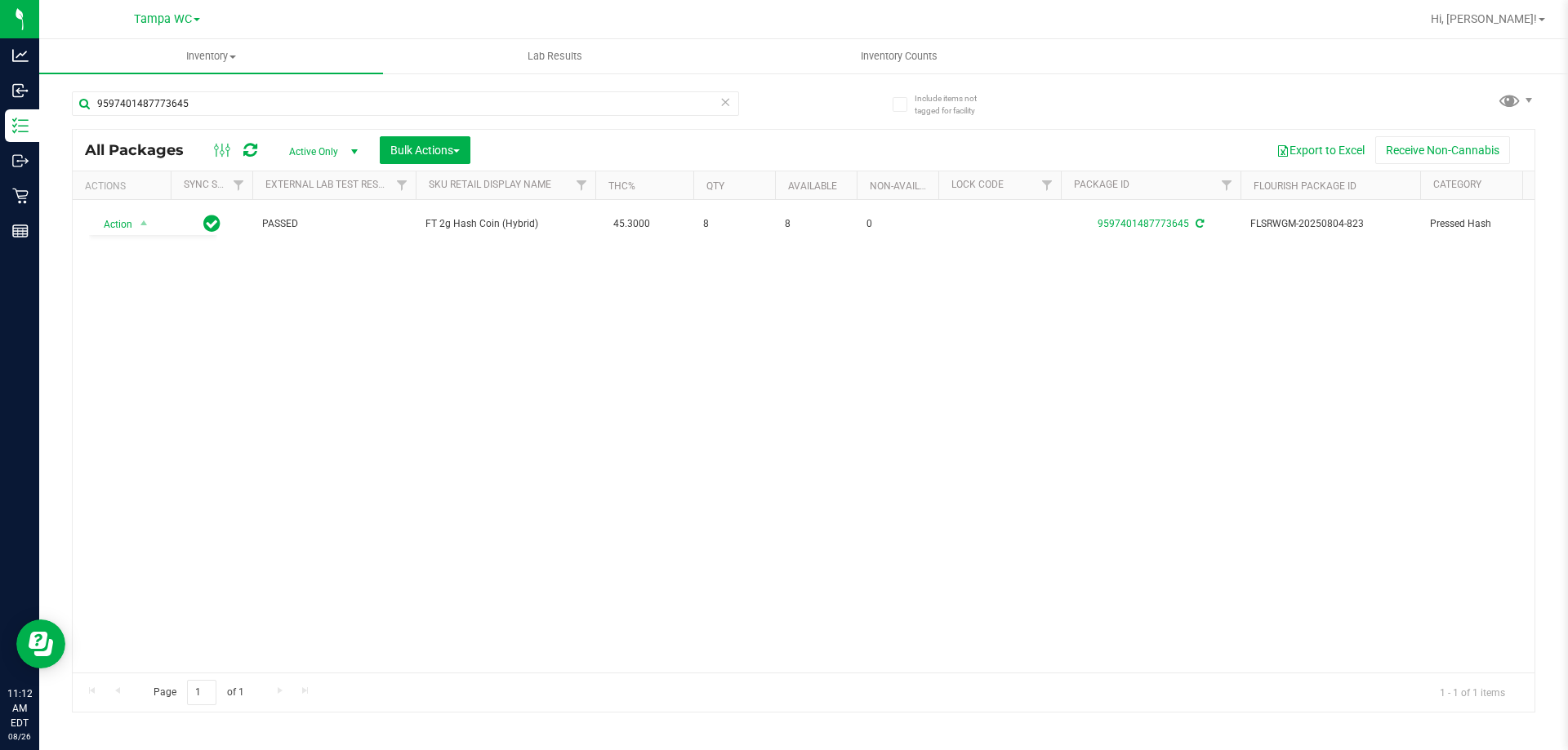
click at [276, 371] on div "Action Action Adjust qty Create package Edit attributes Global inventory Locate…" at bounding box center [803, 436] width 1461 height 473
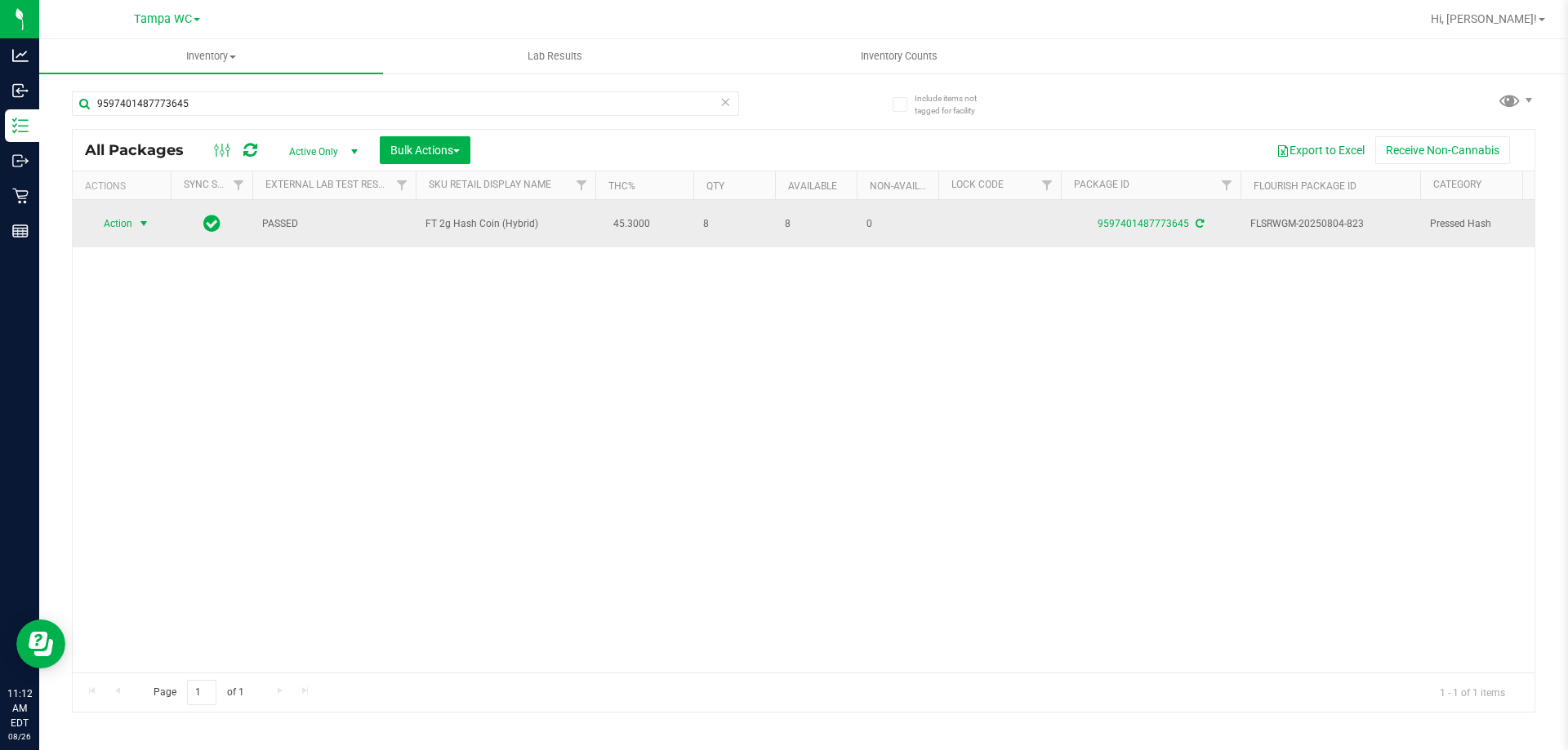
click at [136, 232] on span "select" at bounding box center [143, 223] width 20 height 23
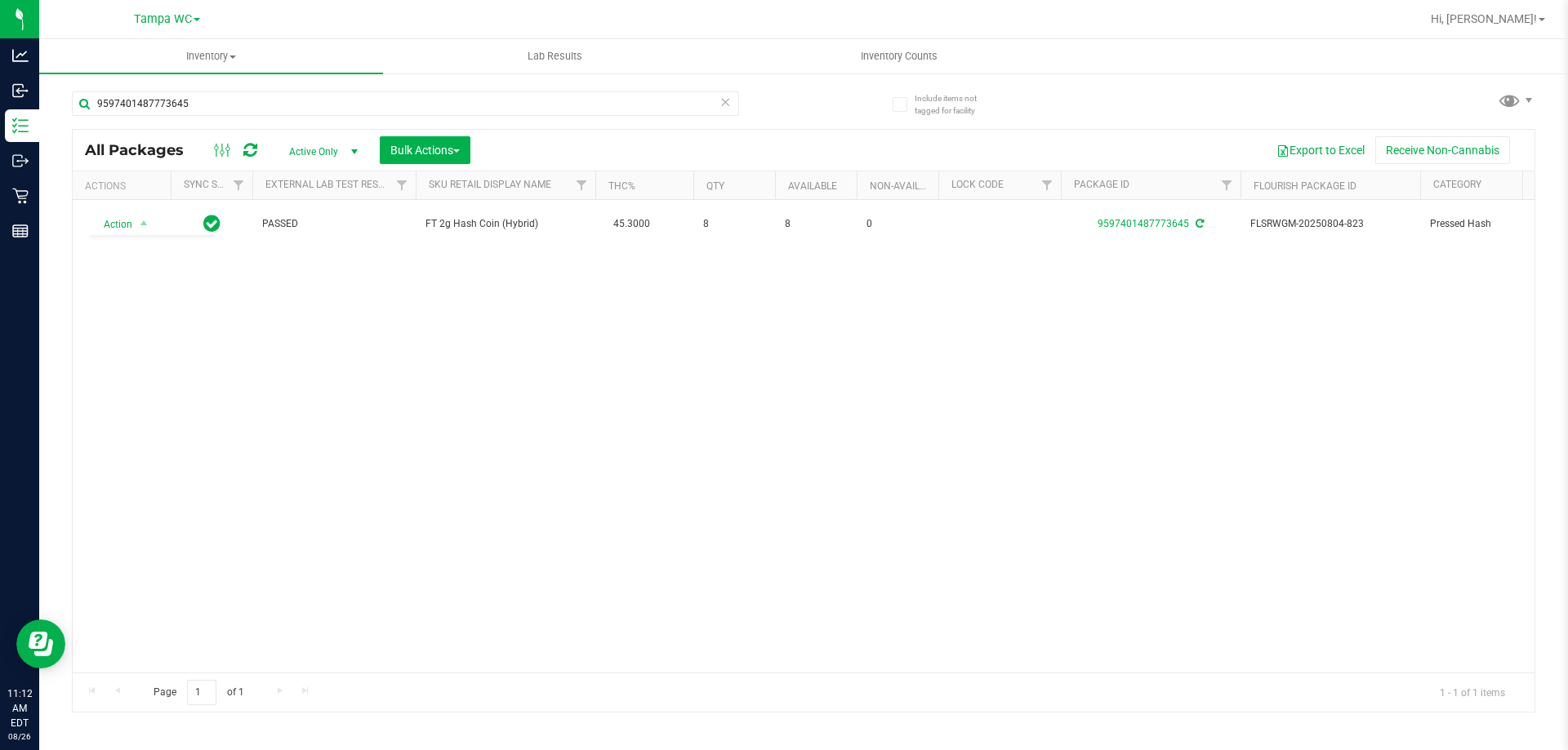
click at [299, 380] on div "Action Action Adjust qty Create package Edit attributes Global inventory Locate…" at bounding box center [803, 436] width 1461 height 473
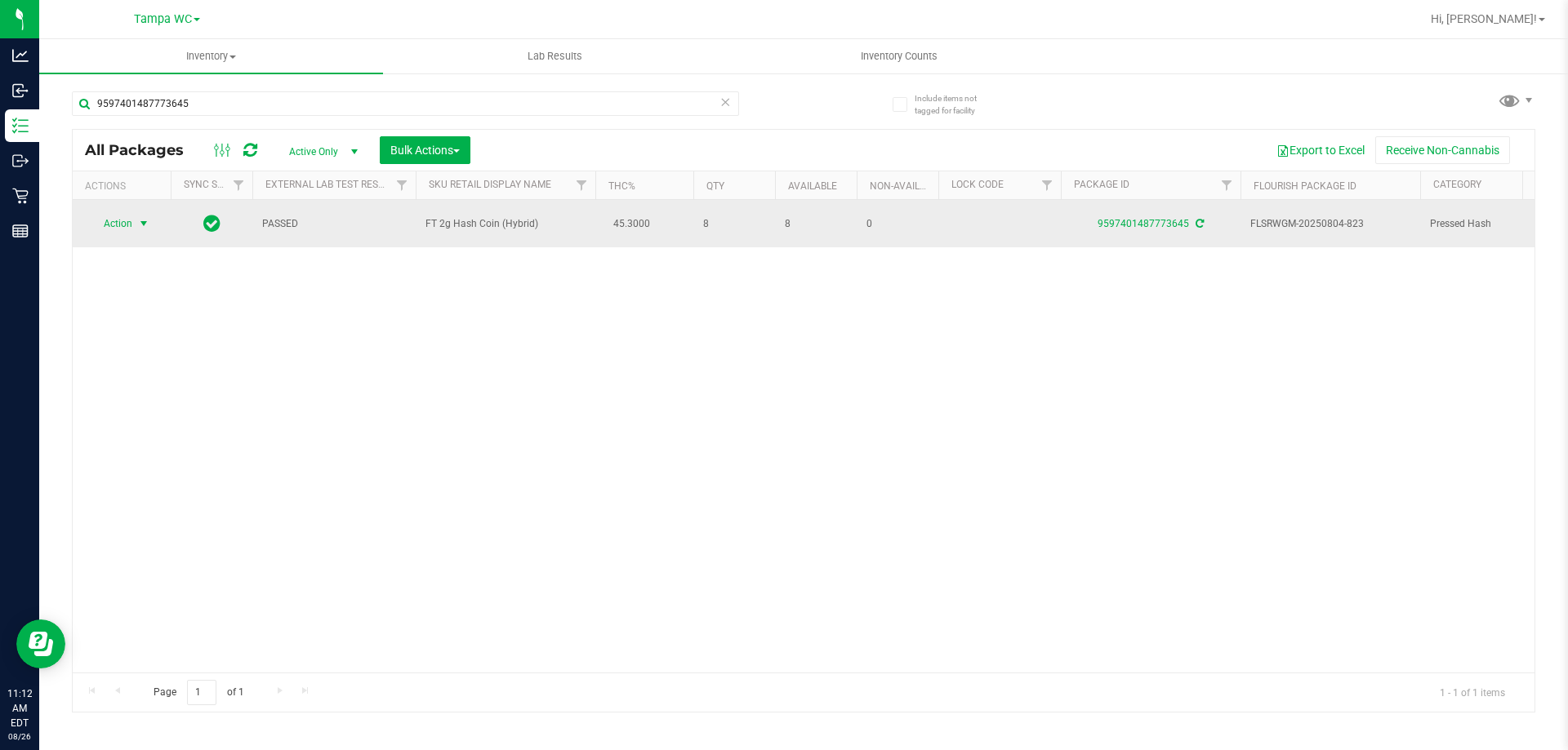
click at [139, 219] on span "select" at bounding box center [143, 223] width 13 height 13
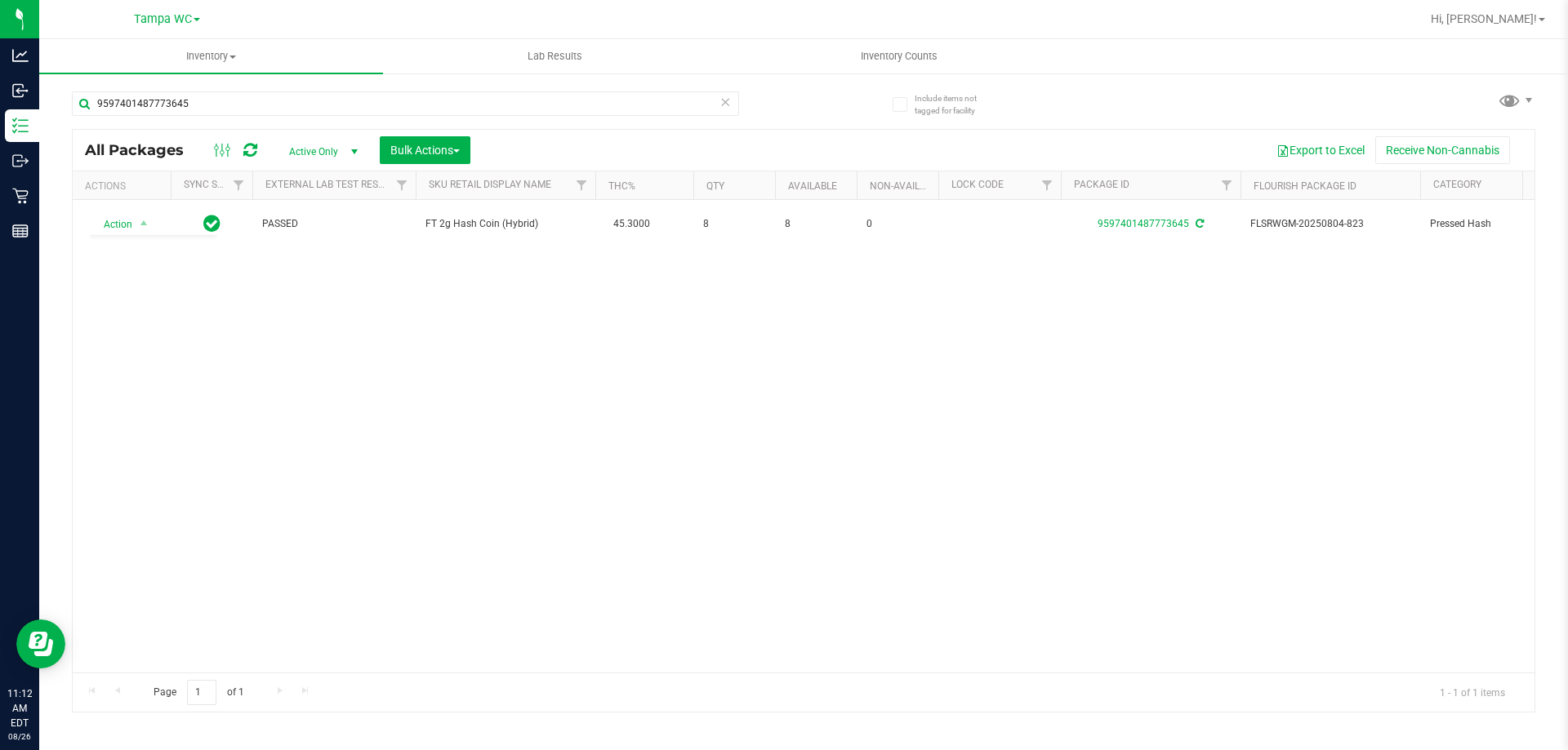
click at [538, 338] on div "Action Action Adjust qty Create package Edit attributes Global inventory Locate…" at bounding box center [803, 436] width 1461 height 473
